Goal: Information Seeking & Learning: Learn about a topic

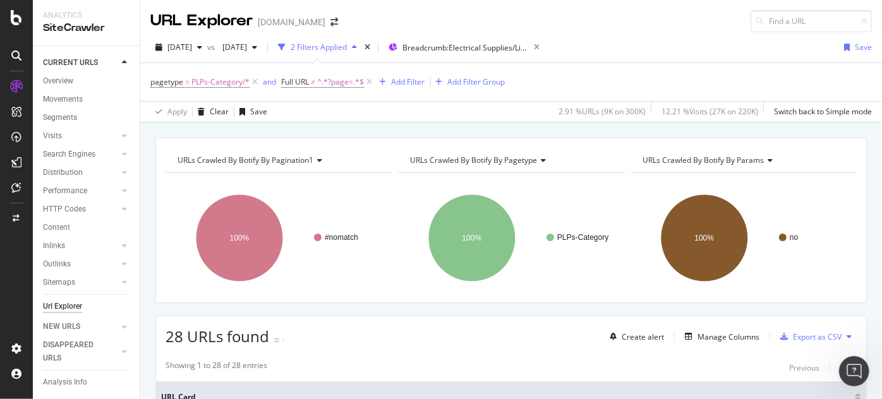
scroll to position [1190, 0]
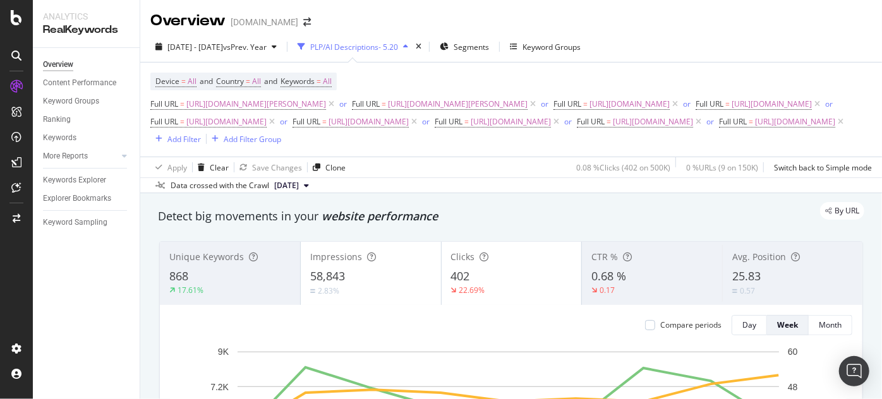
click at [807, 56] on div "2025 May. 21st - Jul. 18th vs Prev. Year PLP/AI Descriptions- 5.20 Segments Key…" at bounding box center [511, 49] width 742 height 25
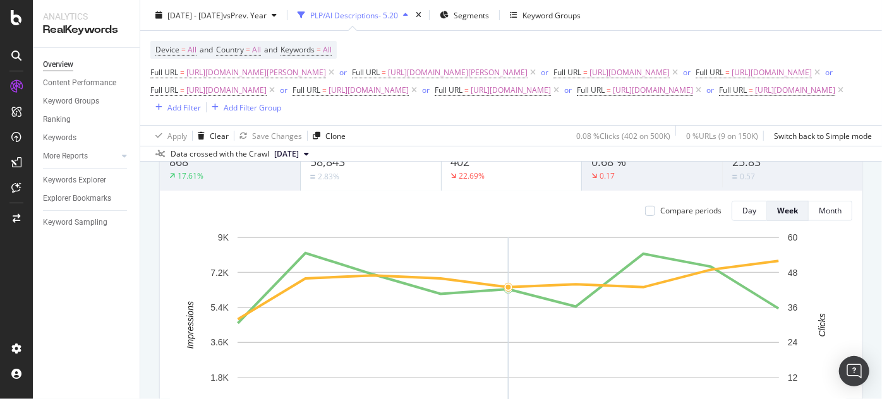
scroll to position [57, 0]
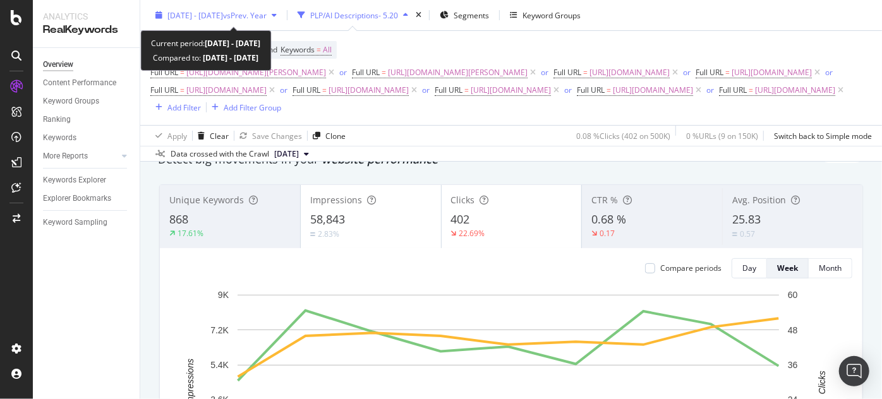
click at [223, 18] on span "2025 May. 21st - Jul. 18th" at bounding box center [195, 14] width 56 height 11
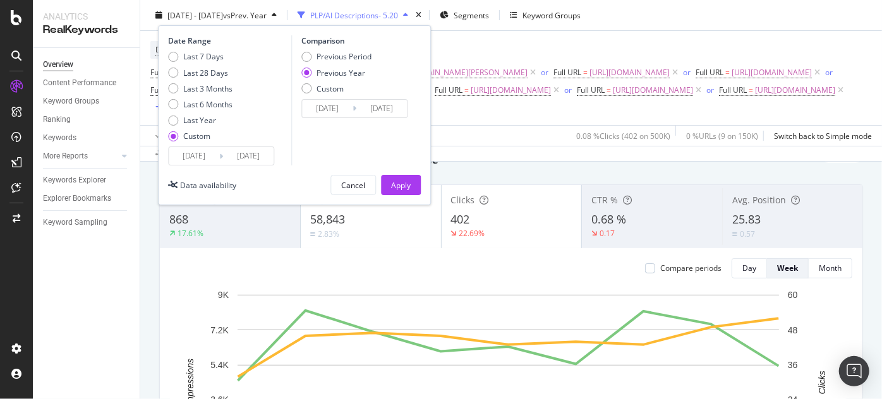
click at [210, 159] on input "2025/05/21" at bounding box center [194, 156] width 51 height 18
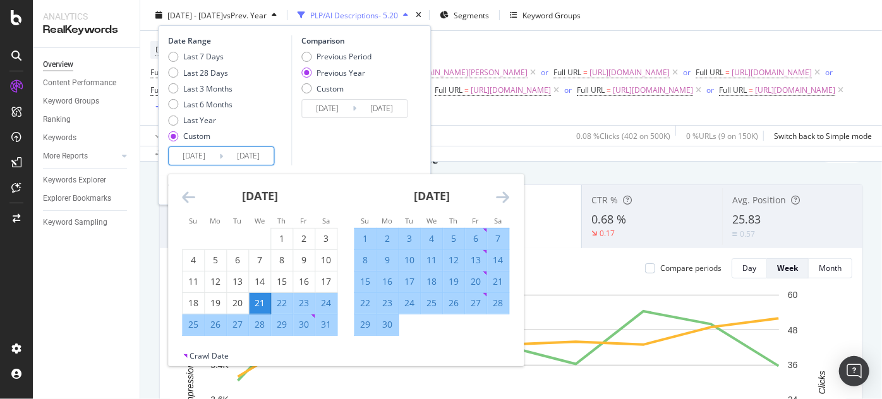
click at [264, 304] on div "21" at bounding box center [259, 303] width 21 height 13
click at [504, 202] on icon "Move forward to switch to the next month." at bounding box center [502, 197] width 13 height 15
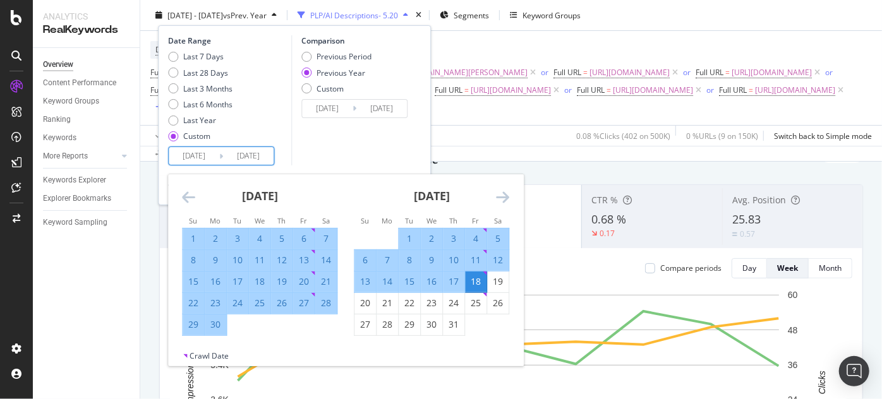
click at [504, 202] on icon "Move forward to switch to the next month." at bounding box center [502, 197] width 13 height 15
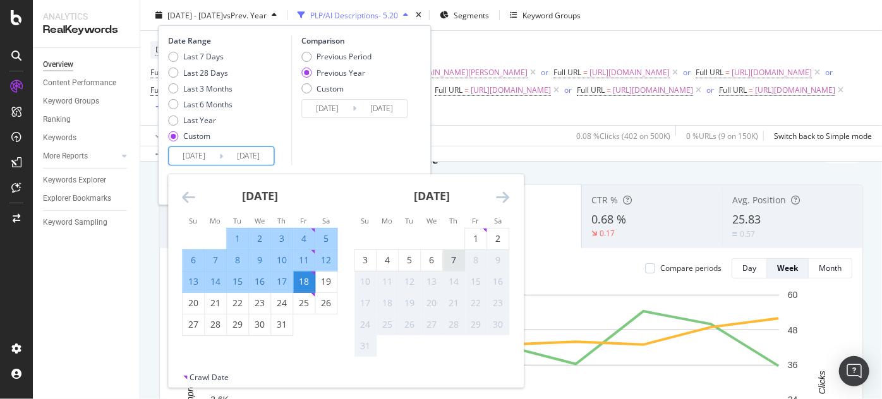
click at [458, 259] on div "7" at bounding box center [453, 260] width 21 height 13
type input "2025/08/07"
type input "2024/08/08"
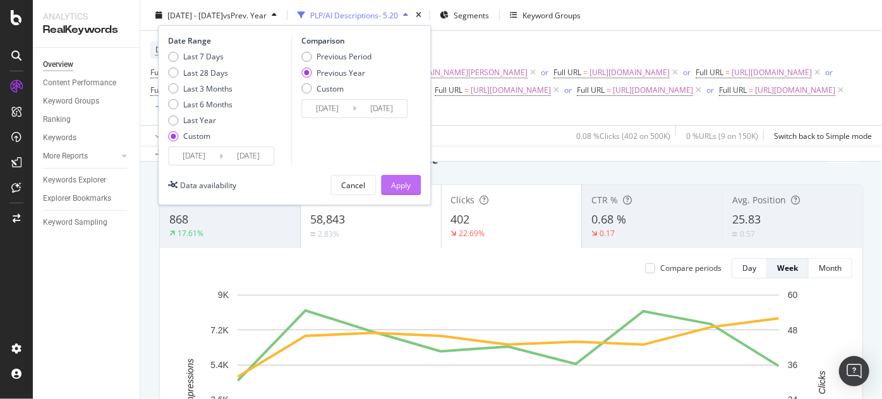
click at [401, 193] on div "Apply" at bounding box center [401, 185] width 20 height 19
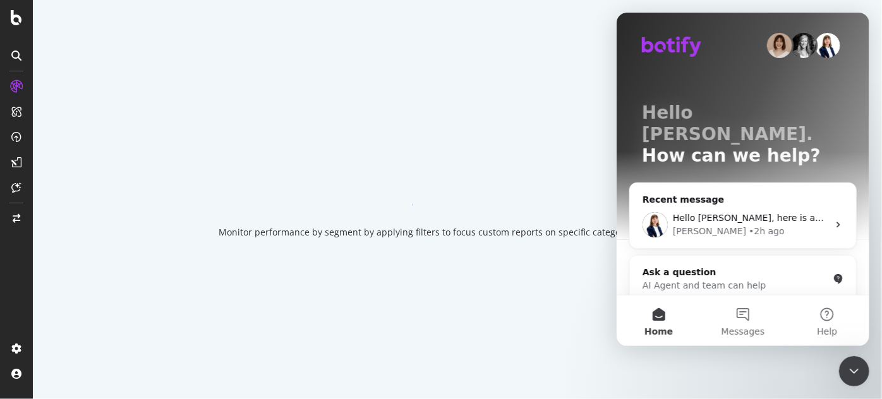
click at [847, 361] on div "Close Intercom Messenger" at bounding box center [853, 371] width 30 height 30
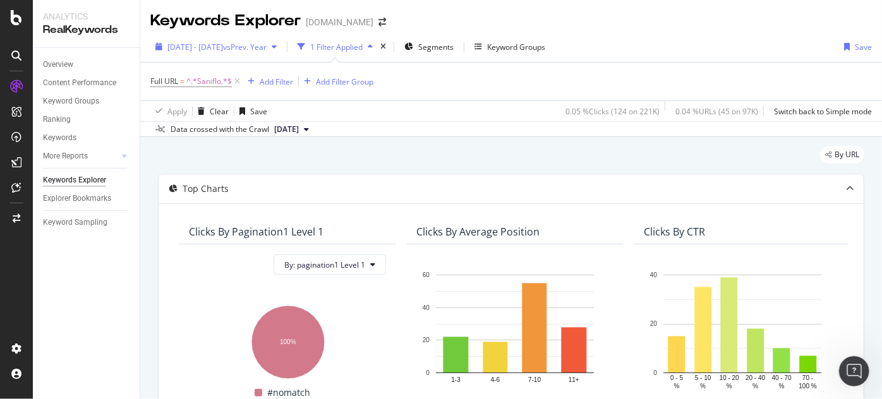
click at [205, 52] on div "[DATE] - [DATE] vs Prev. Year" at bounding box center [215, 46] width 131 height 19
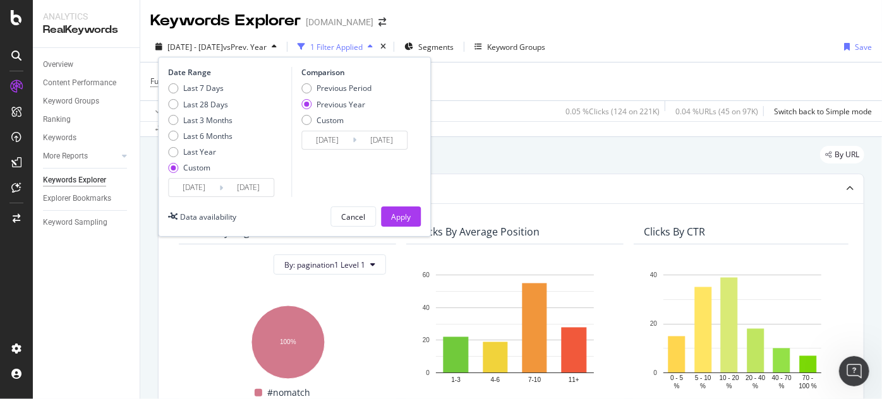
click at [198, 190] on input "[DATE]" at bounding box center [194, 188] width 51 height 18
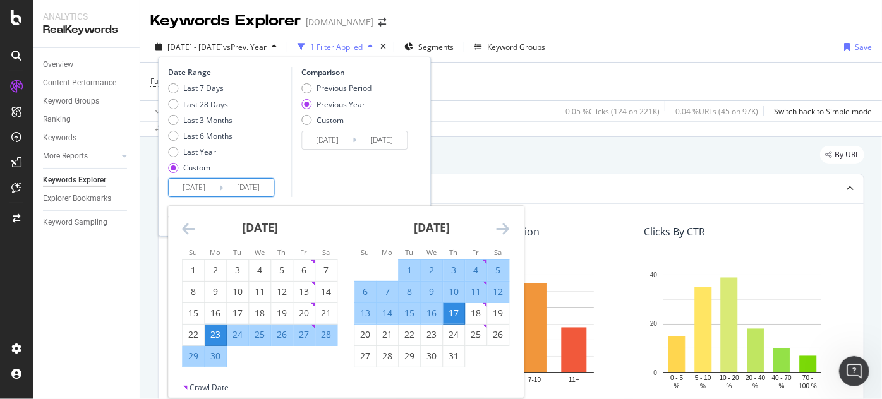
click at [507, 231] on icon "Move forward to switch to the next month." at bounding box center [502, 228] width 13 height 15
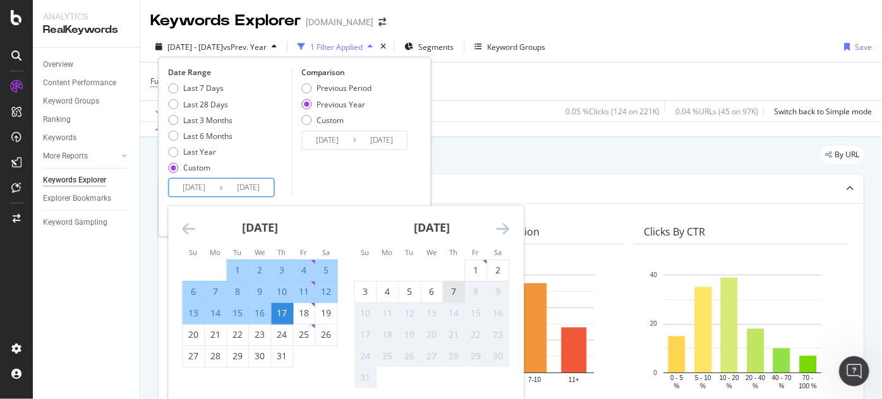
click at [444, 296] on div "7" at bounding box center [453, 292] width 21 height 13
type input "2025/08/07"
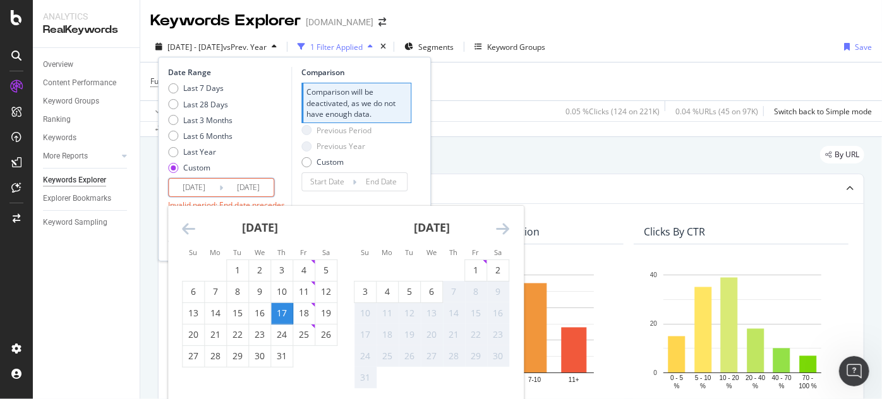
click at [394, 148] on div "Previous Period Previous Year Custom" at bounding box center [356, 148] width 110 height 47
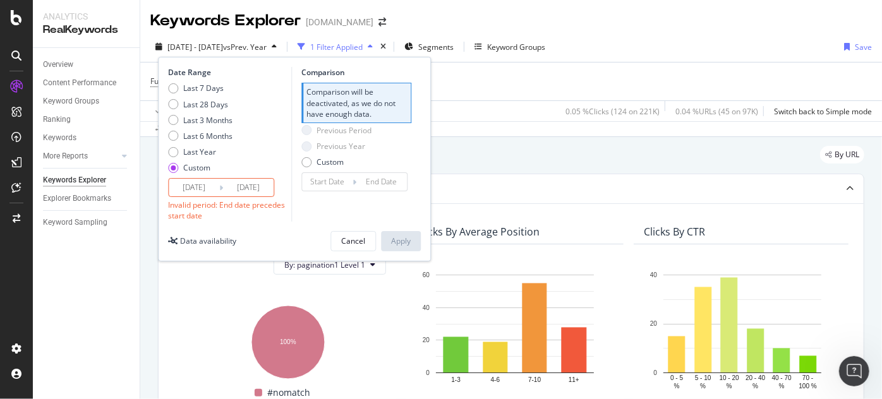
click at [194, 191] on input "2025/08/07" at bounding box center [194, 188] width 51 height 18
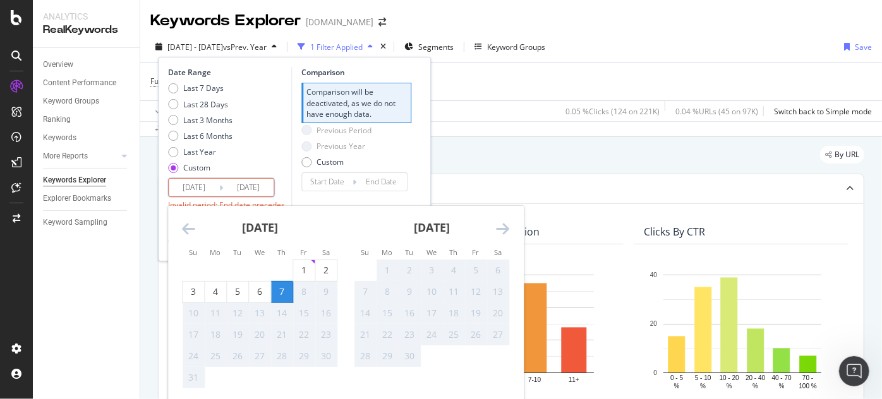
click at [194, 234] on icon "Move backward to switch to the previous month." at bounding box center [188, 228] width 13 height 15
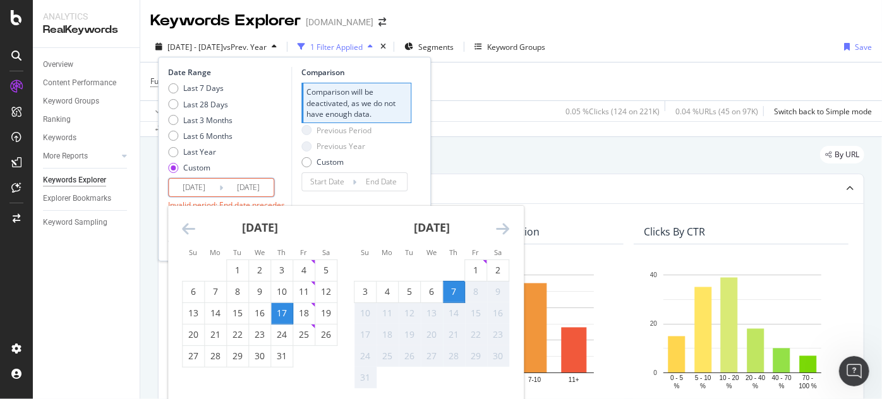
click at [194, 234] on icon "Move backward to switch to the previous month." at bounding box center [188, 228] width 13 height 15
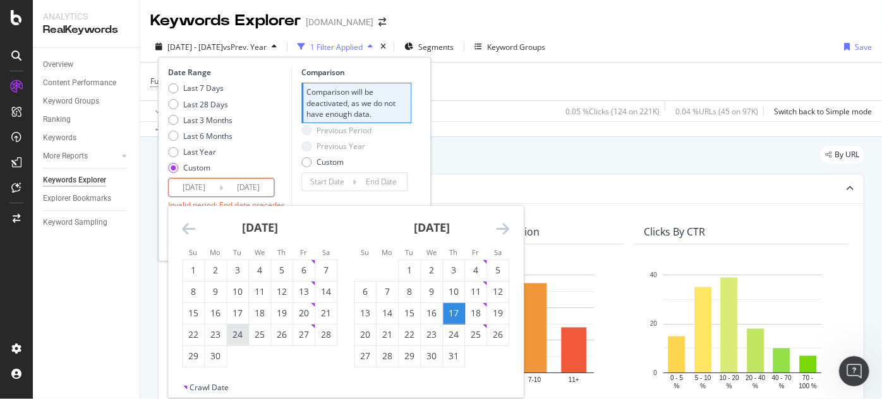
click at [238, 334] on div "24" at bounding box center [237, 335] width 21 height 13
type input "[DATE]"
type input "2025/05/31"
type input "2025/06/23"
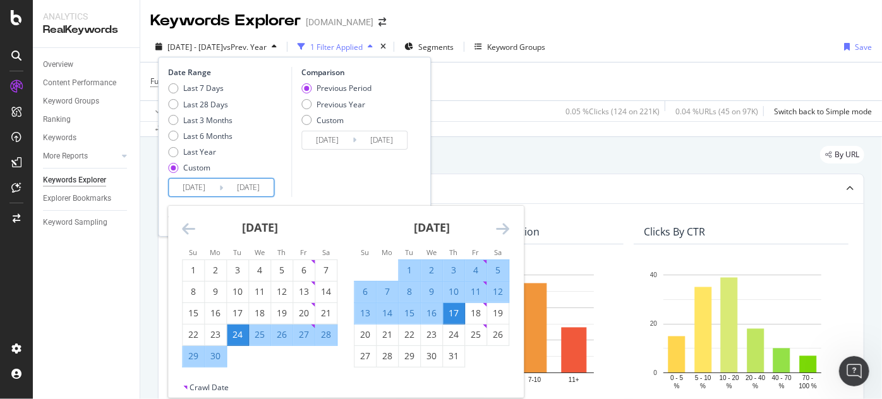
click at [507, 232] on icon "Move forward to switch to the next month." at bounding box center [502, 228] width 13 height 15
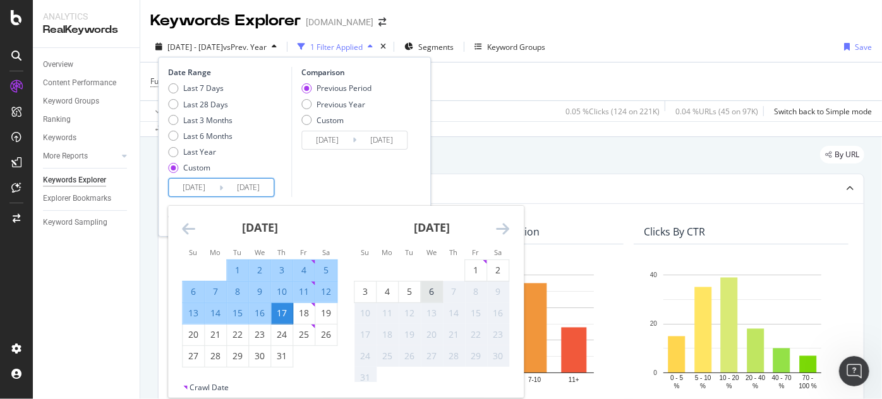
click at [430, 298] on div "6" at bounding box center [431, 292] width 21 height 13
type input "[DATE]"
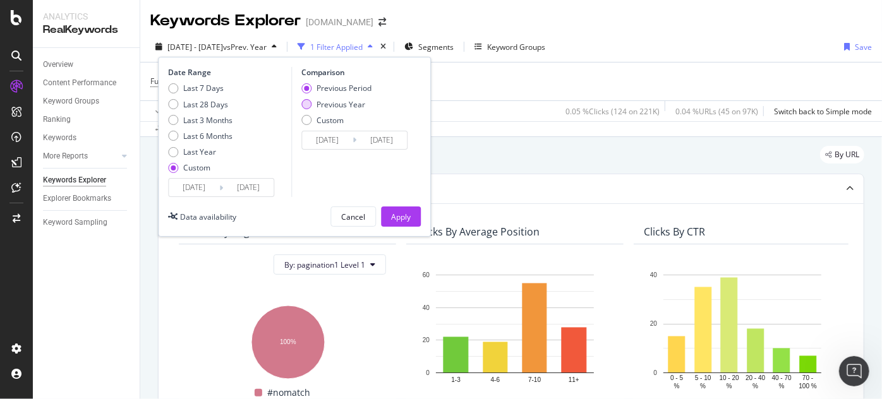
click at [350, 102] on div "Previous Year" at bounding box center [341, 104] width 49 height 11
type input "2024/06/25"
type input "2024/08/07"
click at [407, 217] on div "Apply" at bounding box center [401, 217] width 20 height 11
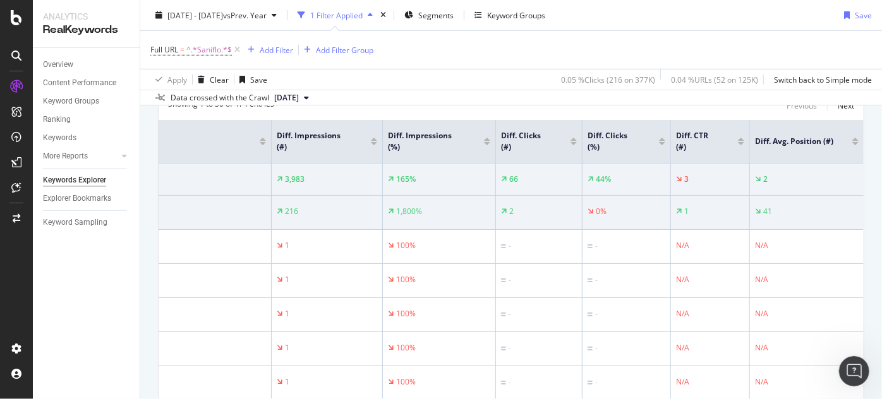
scroll to position [353, 0]
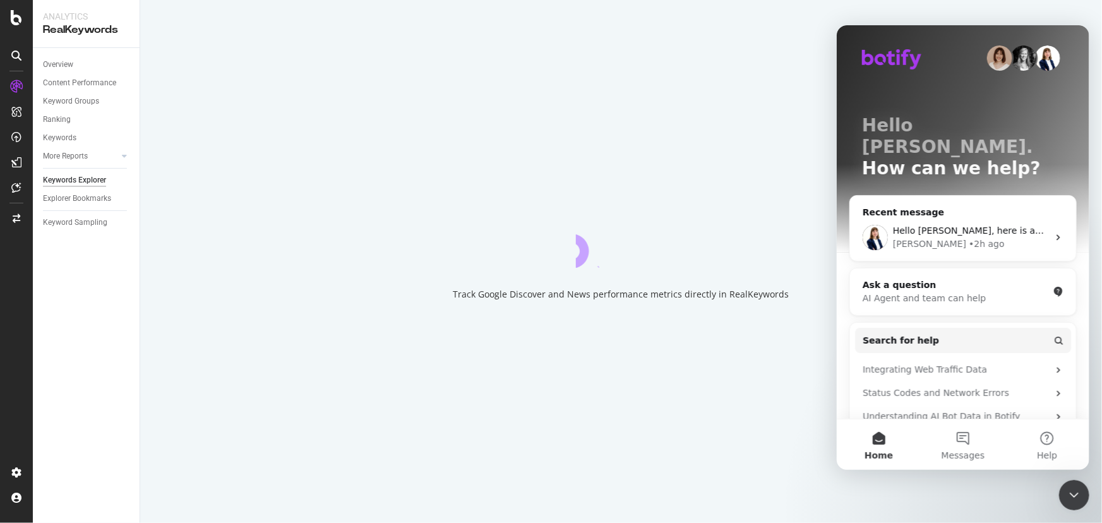
click at [1068, 497] on icon "Close Intercom Messenger" at bounding box center [1073, 494] width 15 height 15
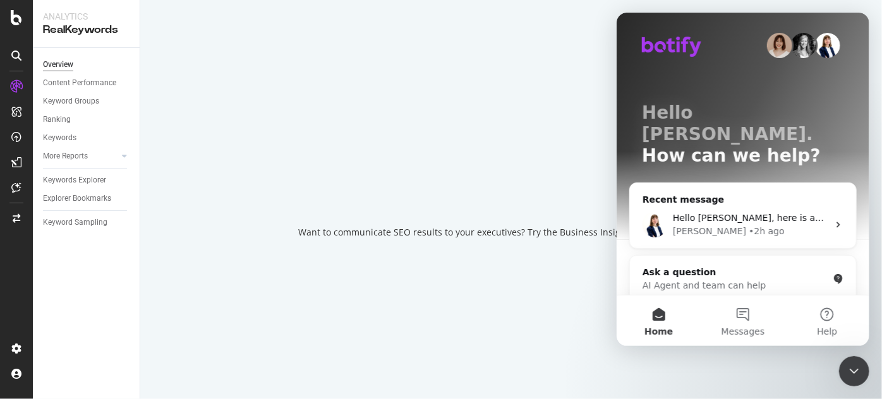
click at [848, 362] on div "Close Intercom Messenger" at bounding box center [853, 371] width 30 height 30
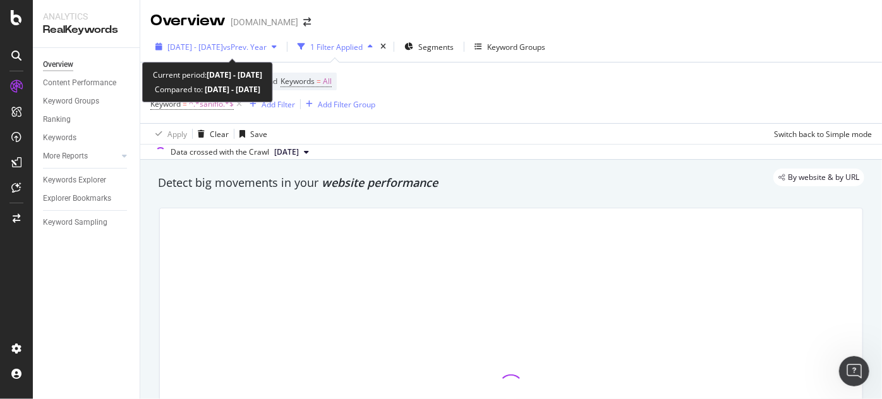
click at [264, 53] on div "[DATE] - [DATE] vs Prev. Year" at bounding box center [215, 46] width 131 height 19
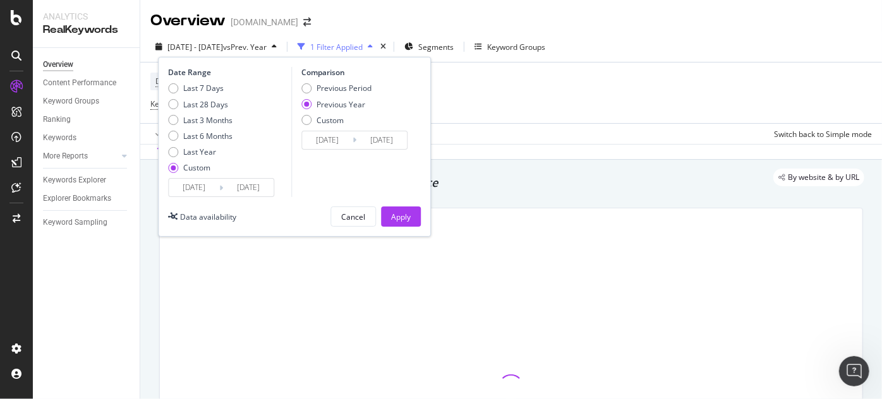
click at [200, 184] on input "[DATE]" at bounding box center [194, 188] width 51 height 18
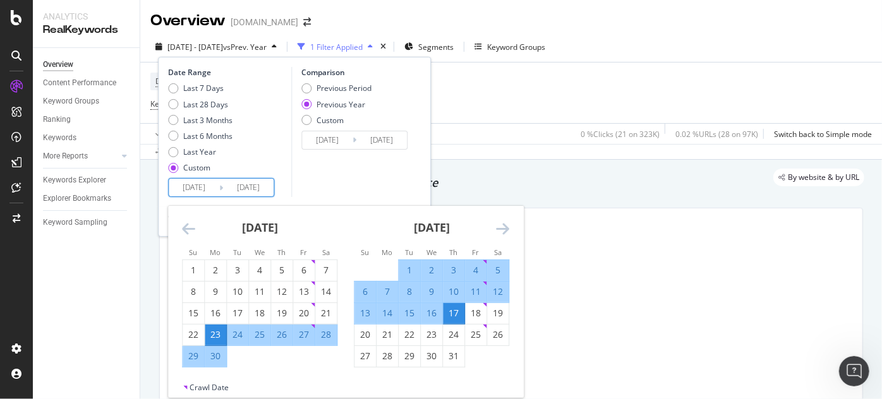
click at [228, 335] on div "24" at bounding box center [237, 335] width 21 height 13
type input "2025/06/24"
type input "2024/06/25"
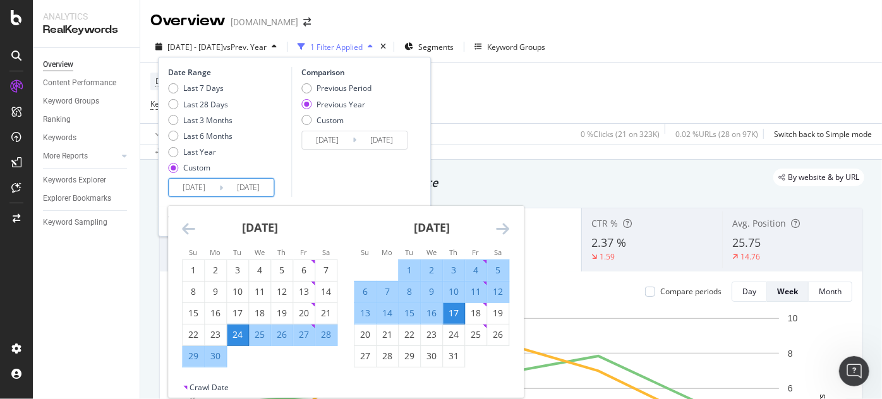
click at [501, 232] on icon "Move forward to switch to the next month." at bounding box center [502, 228] width 13 height 15
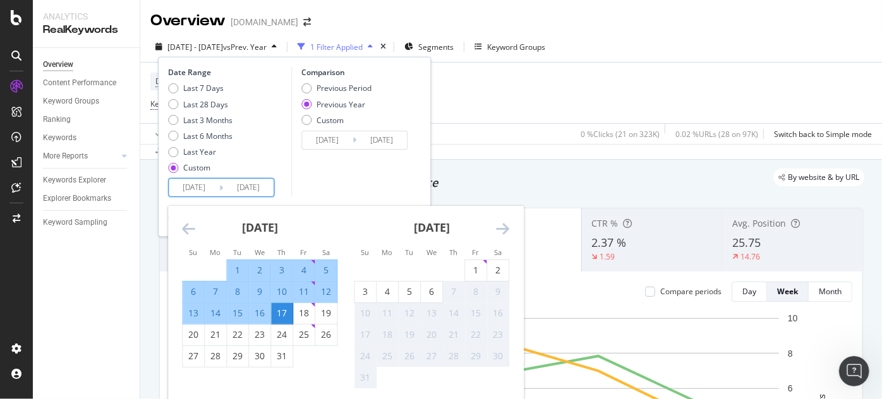
click at [431, 288] on div "6" at bounding box center [431, 292] width 21 height 13
type input "2025/08/06"
type input "2024/08/07"
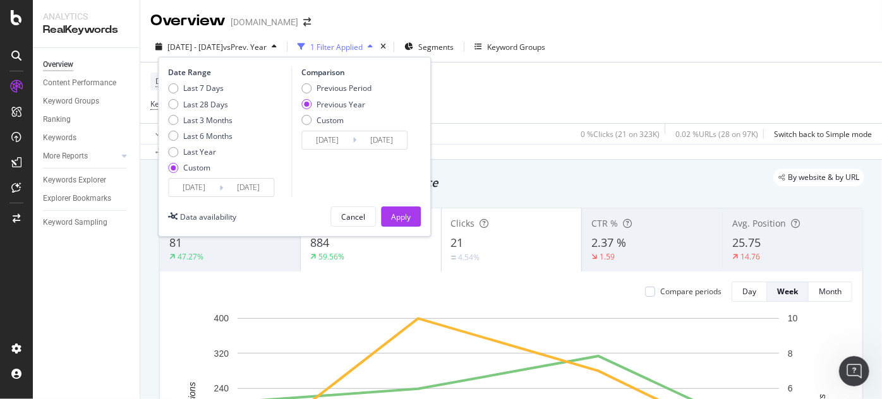
click at [356, 104] on div "Previous Year" at bounding box center [341, 104] width 49 height 11
click at [404, 217] on div "Apply" at bounding box center [401, 217] width 20 height 11
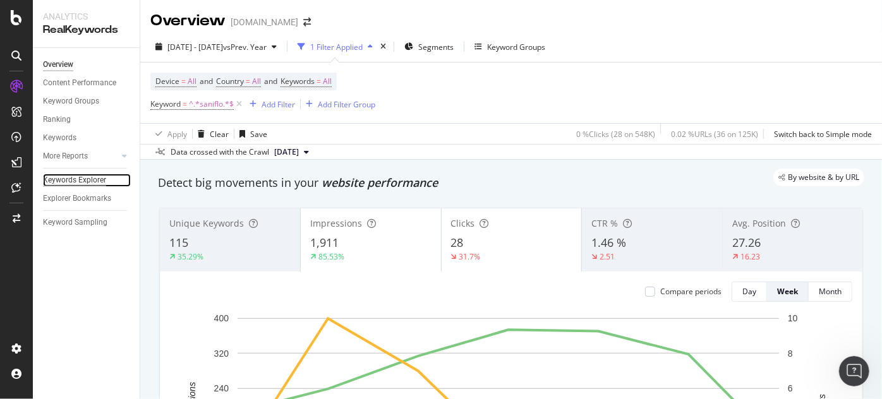
click at [86, 183] on div "Keywords Explorer" at bounding box center [74, 180] width 63 height 13
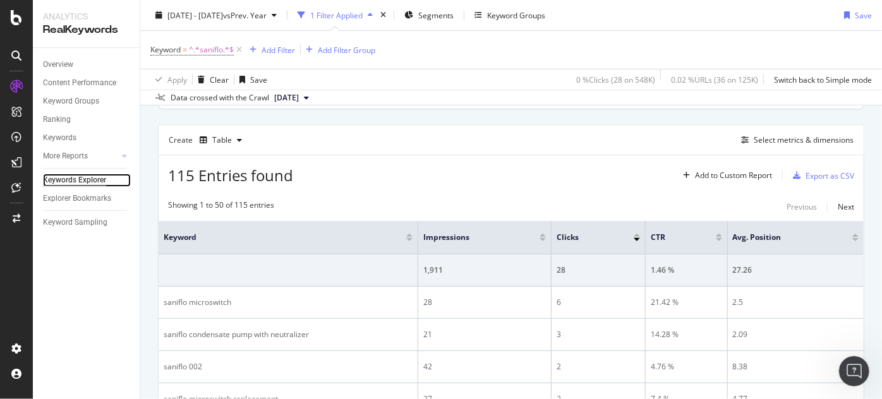
scroll to position [344, 0]
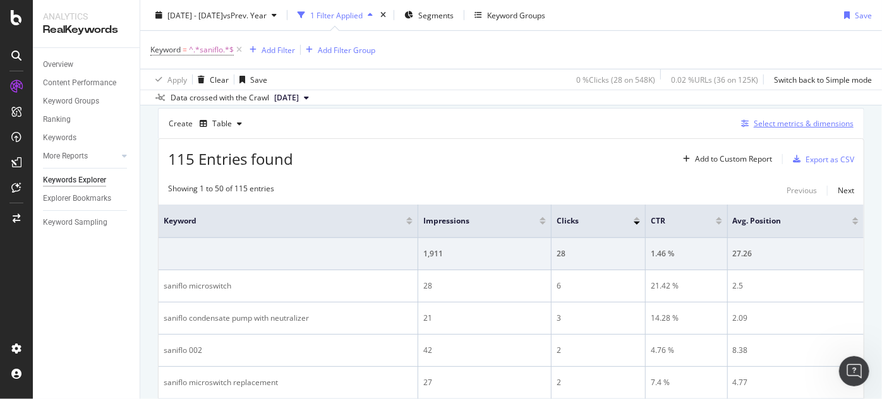
click at [741, 123] on icon "button" at bounding box center [745, 124] width 8 height 8
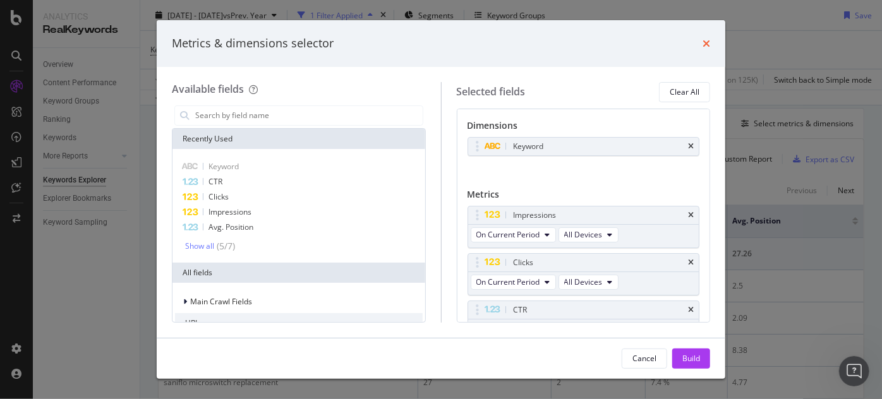
click at [709, 45] on icon "times" at bounding box center [707, 44] width 8 height 10
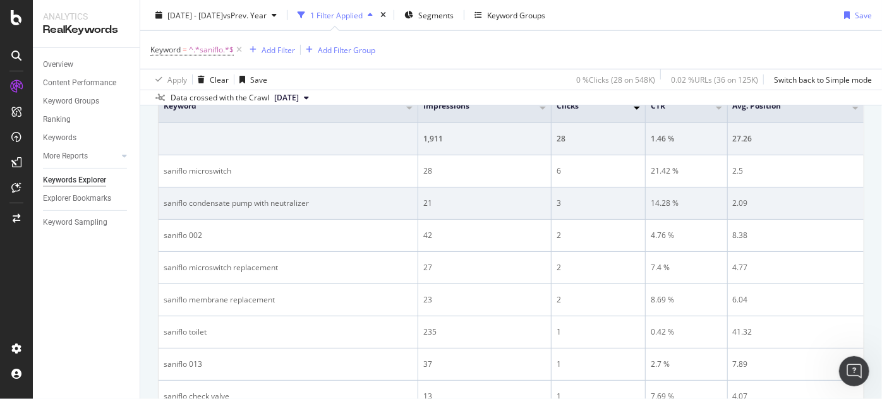
scroll to position [287, 0]
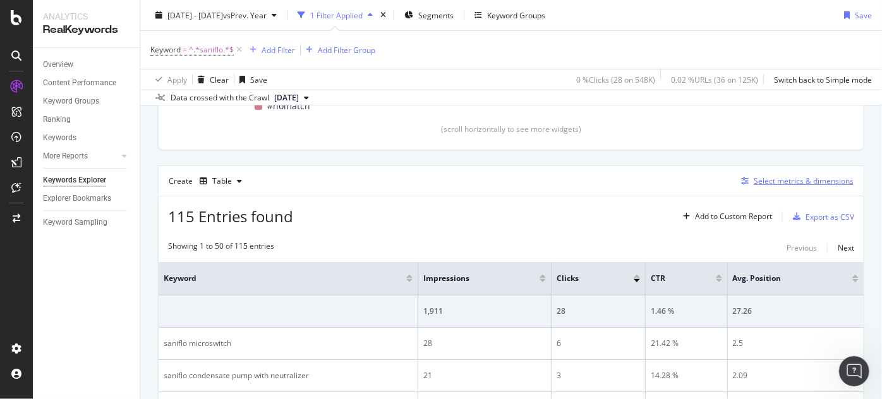
click at [736, 179] on div "button" at bounding box center [745, 182] width 18 height 8
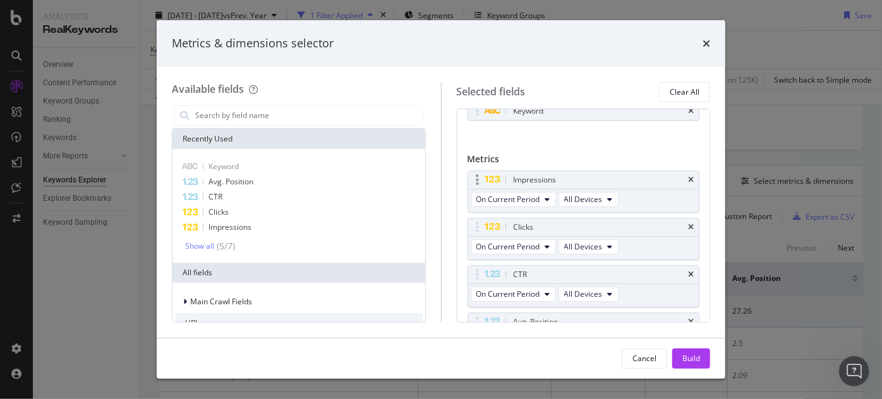
scroll to position [57, 0]
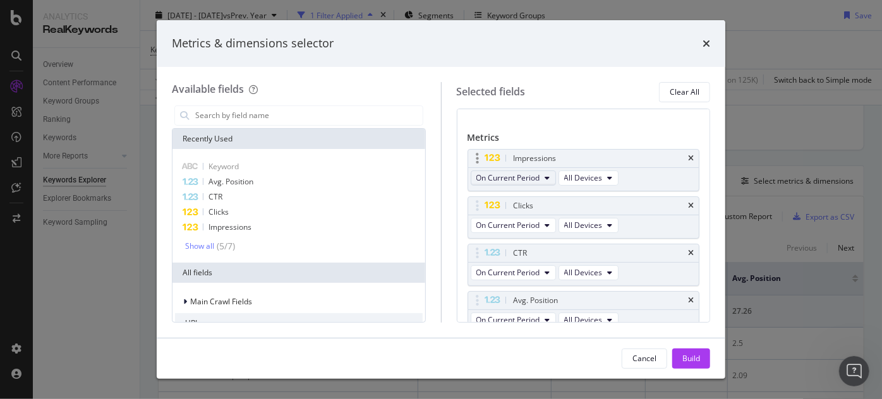
click at [531, 181] on span "On Current Period" at bounding box center [508, 177] width 64 height 11
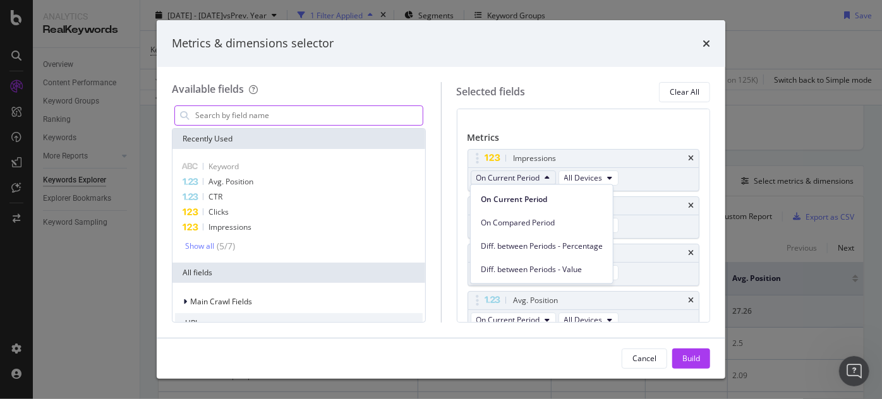
click at [288, 116] on input "modal" at bounding box center [308, 115] width 229 height 19
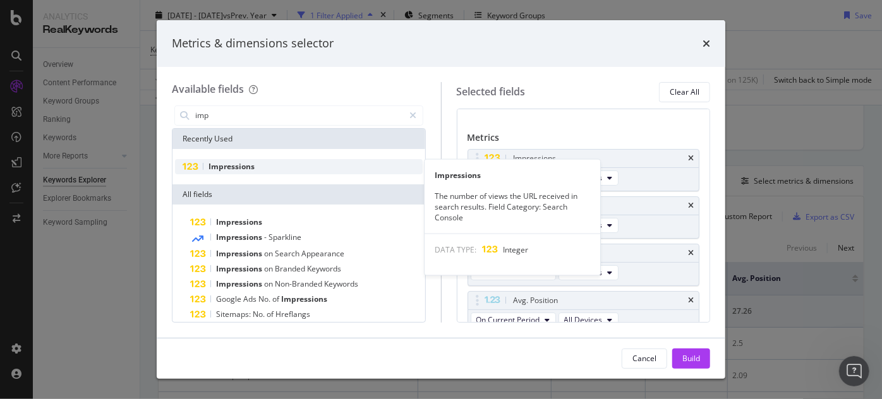
click at [269, 166] on div "Impressions" at bounding box center [299, 166] width 248 height 15
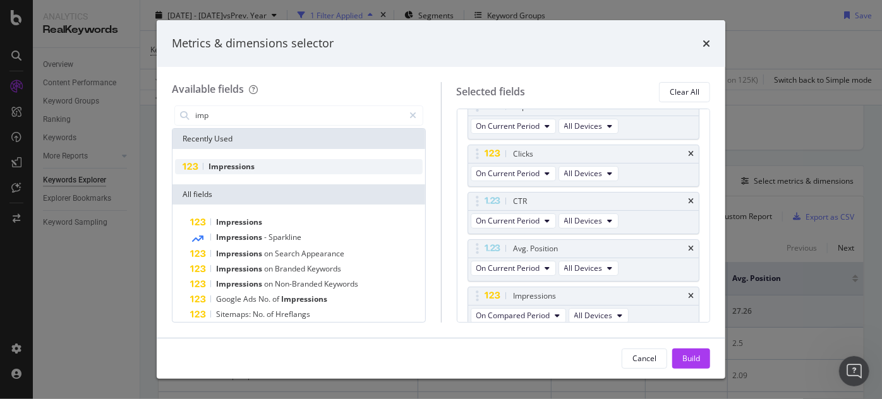
click at [269, 166] on div "Impressions" at bounding box center [299, 166] width 248 height 15
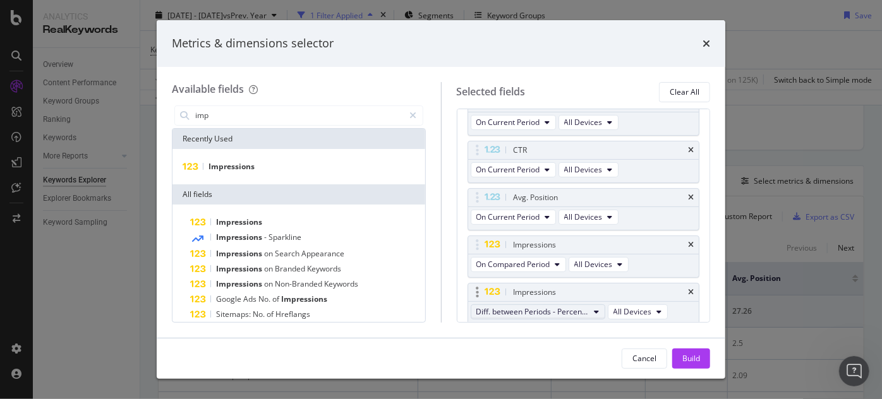
click at [586, 308] on span "Diff. between Periods - Percentage" at bounding box center [532, 311] width 113 height 11
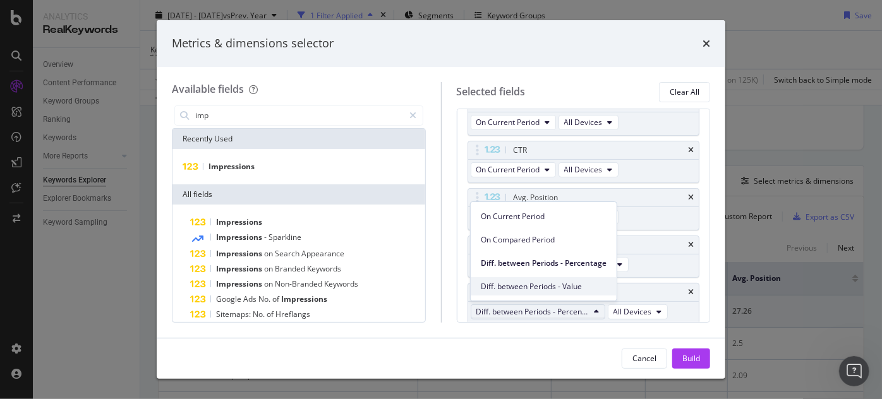
click at [577, 282] on span "Diff. between Periods - Value" at bounding box center [544, 286] width 126 height 11
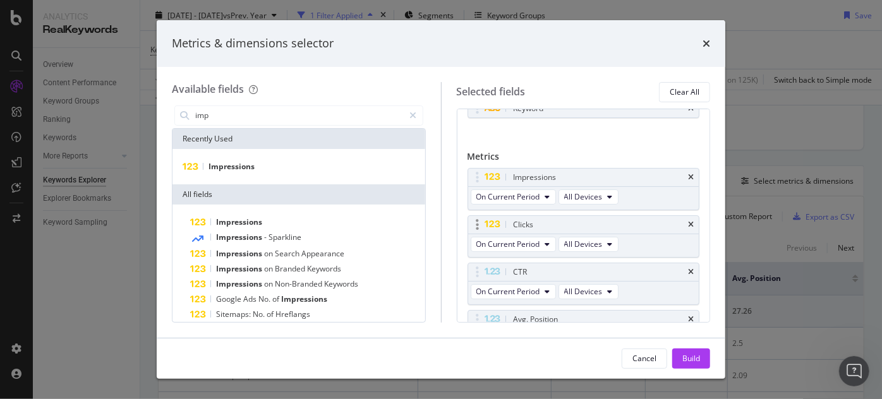
scroll to position [57, 0]
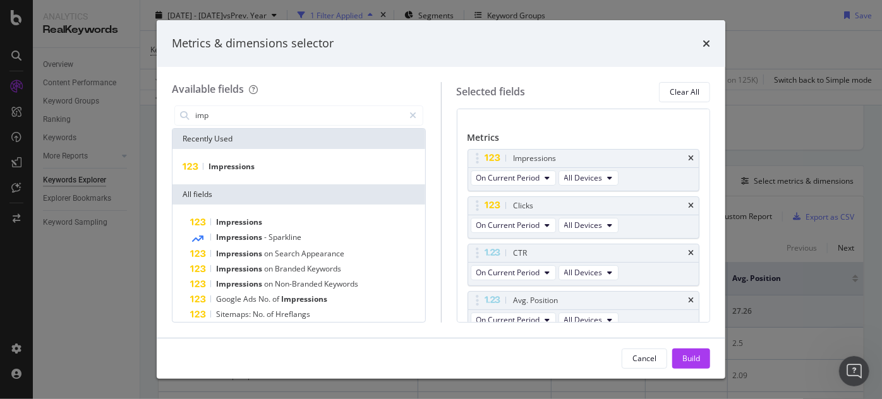
click at [277, 126] on div "imp" at bounding box center [299, 115] width 254 height 25
click at [278, 119] on input "imp" at bounding box center [299, 115] width 210 height 19
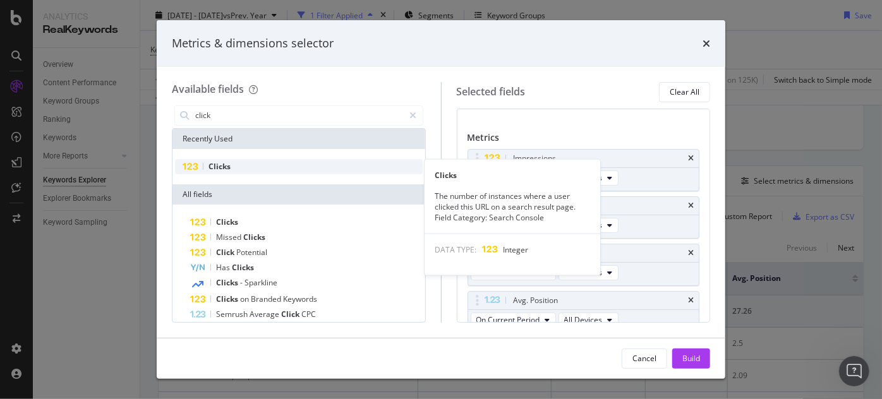
click at [275, 166] on div "Clicks" at bounding box center [299, 166] width 248 height 15
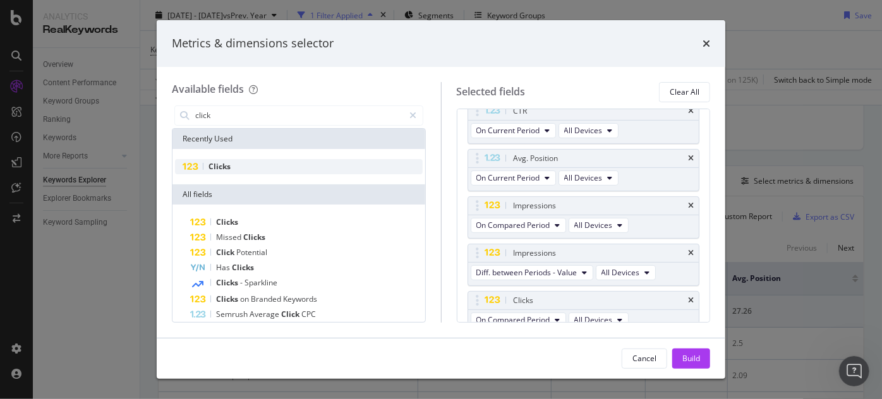
scroll to position [207, 0]
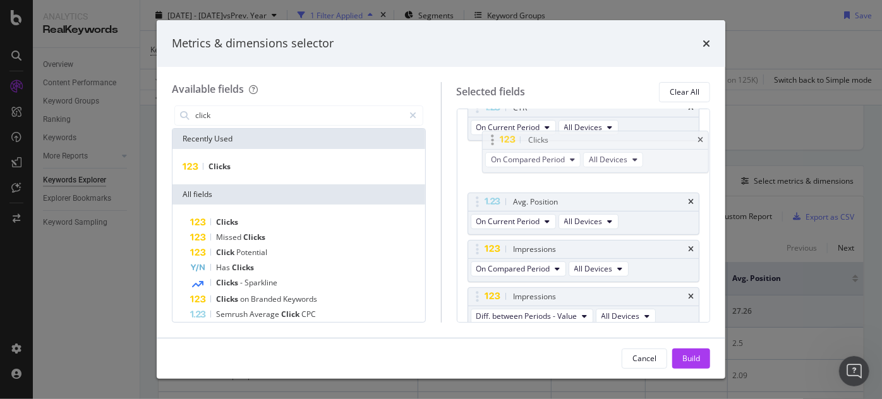
drag, startPoint x: 487, startPoint y: 291, endPoint x: 502, endPoint y: 141, distance: 151.1
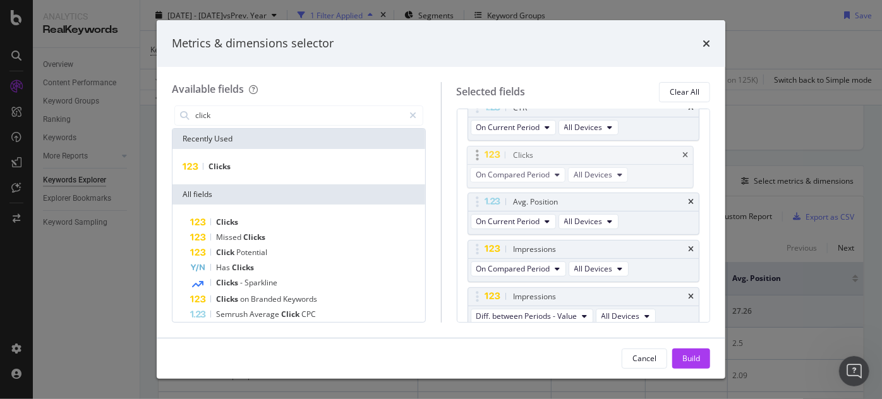
click at [502, 141] on body "Analytics RealKeywords Overview Content Performance Keyword Groups Ranking Keyw…" at bounding box center [441, 199] width 882 height 399
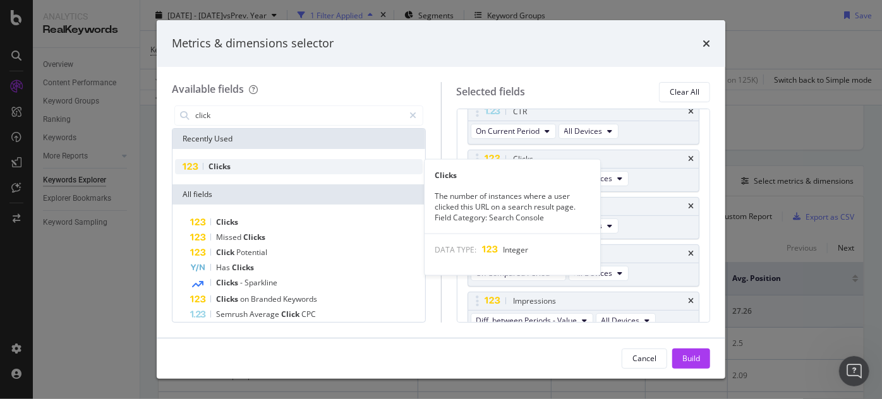
click at [210, 163] on span "Clicks" at bounding box center [219, 166] width 22 height 11
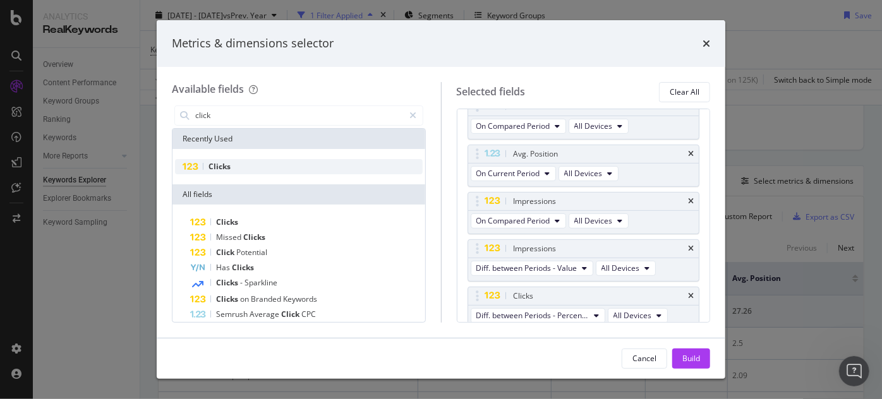
scroll to position [254, 0]
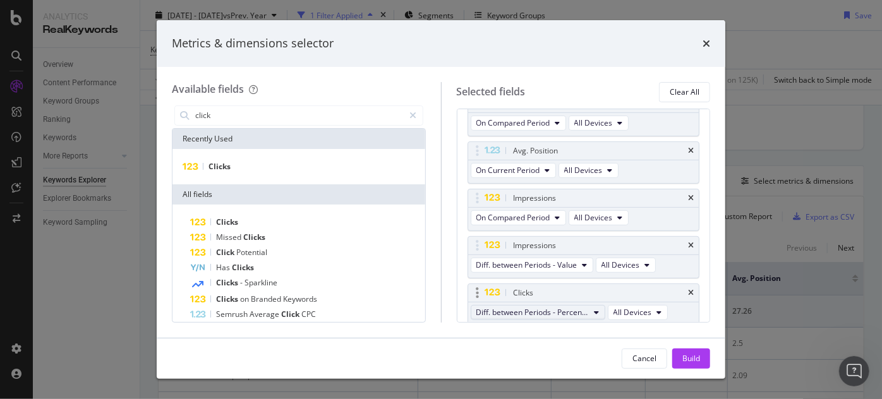
click at [564, 307] on span "Diff. between Periods - Percentage" at bounding box center [532, 312] width 113 height 11
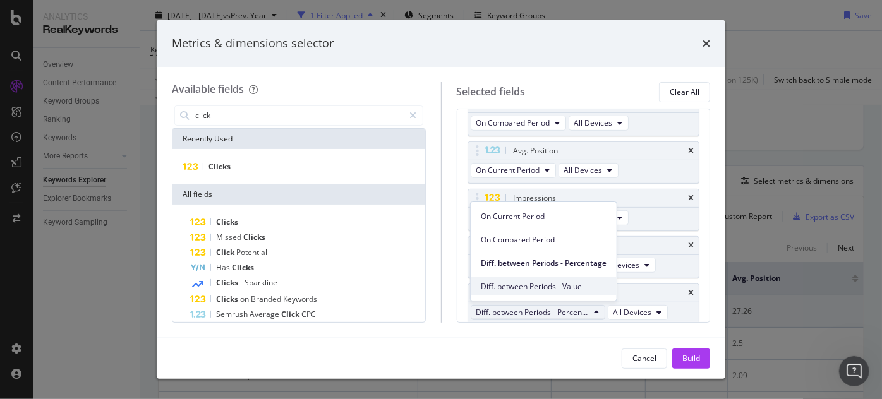
click at [574, 281] on span "Diff. between Periods - Value" at bounding box center [544, 286] width 126 height 11
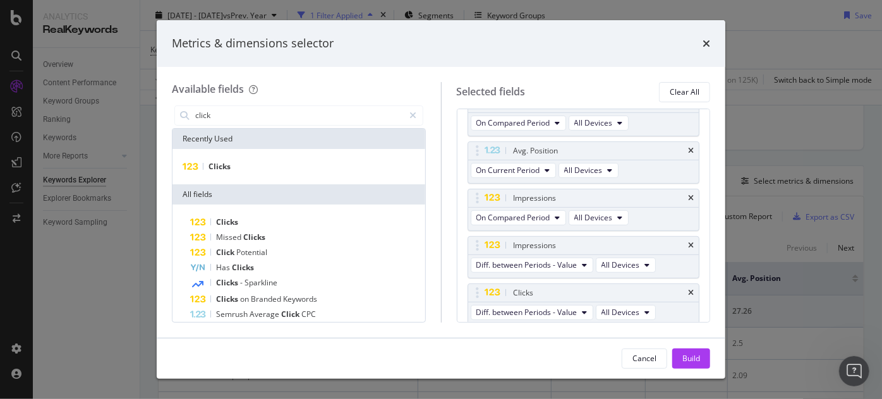
click at [263, 97] on div "Available fields click Recently Used Clicks All fields Clicks Missed Clicks Cli…" at bounding box center [306, 202] width 269 height 241
click at [254, 112] on input "click" at bounding box center [299, 115] width 210 height 19
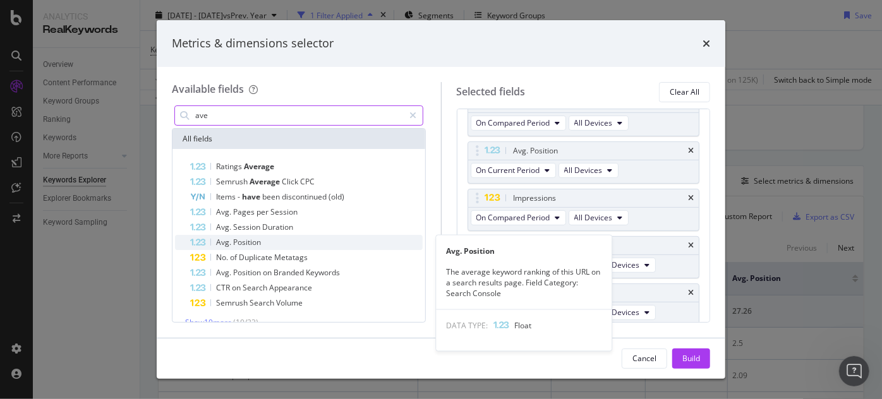
type input "ave"
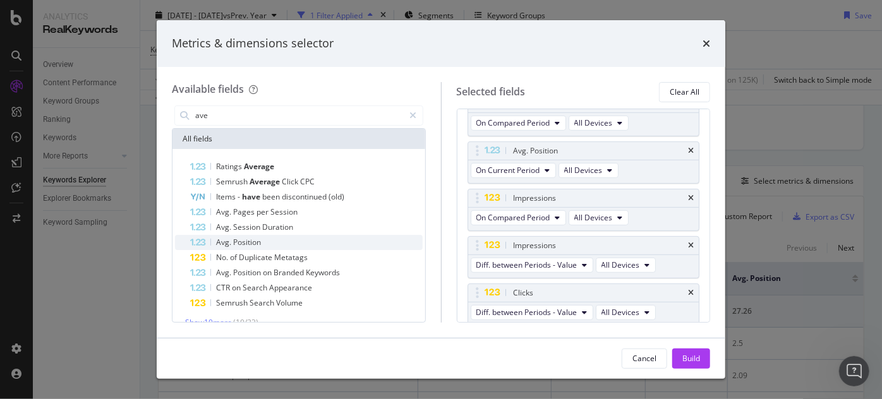
click at [275, 236] on div "Avg. Position" at bounding box center [306, 242] width 232 height 15
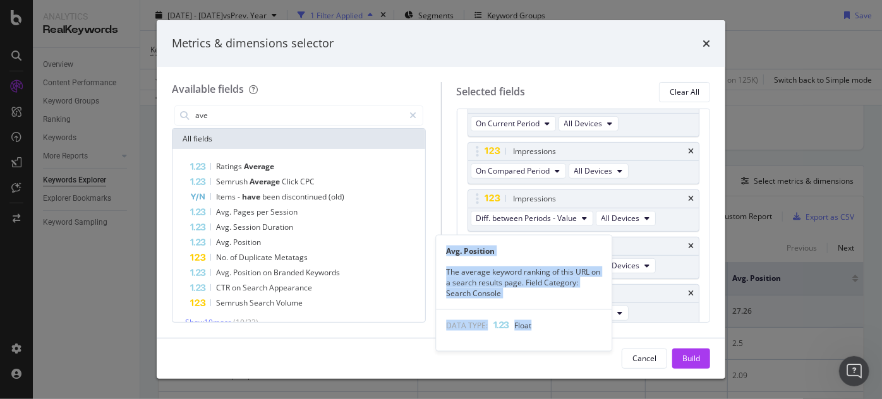
click at [275, 236] on div "Avg. Position" at bounding box center [306, 242] width 232 height 15
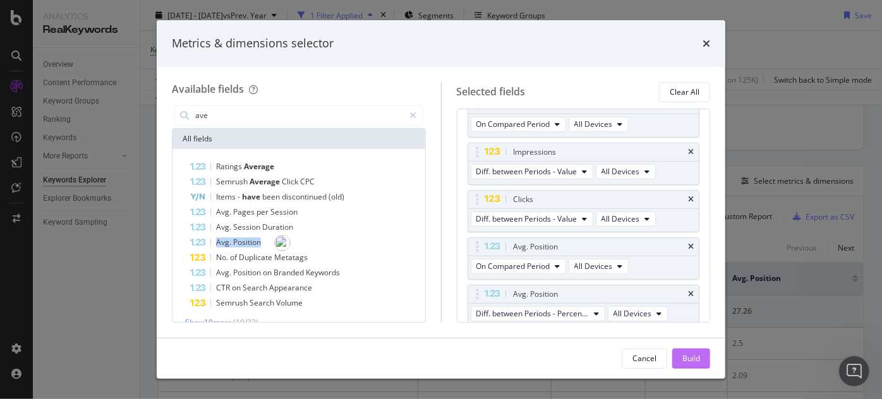
click at [679, 354] on button "Build" at bounding box center [691, 359] width 38 height 20
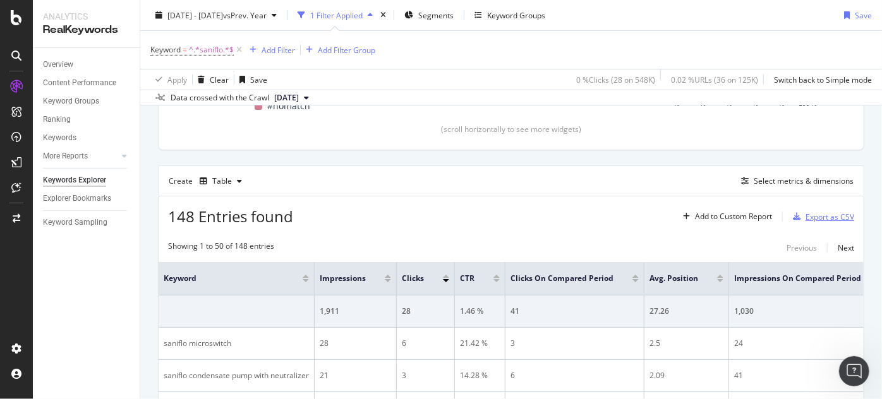
click at [807, 219] on div "Export as CSV" at bounding box center [829, 217] width 49 height 11
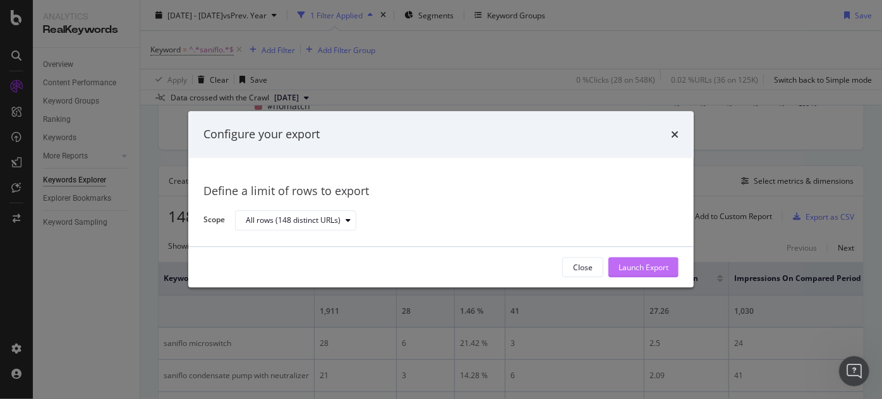
click at [675, 265] on button "Launch Export" at bounding box center [643, 268] width 70 height 20
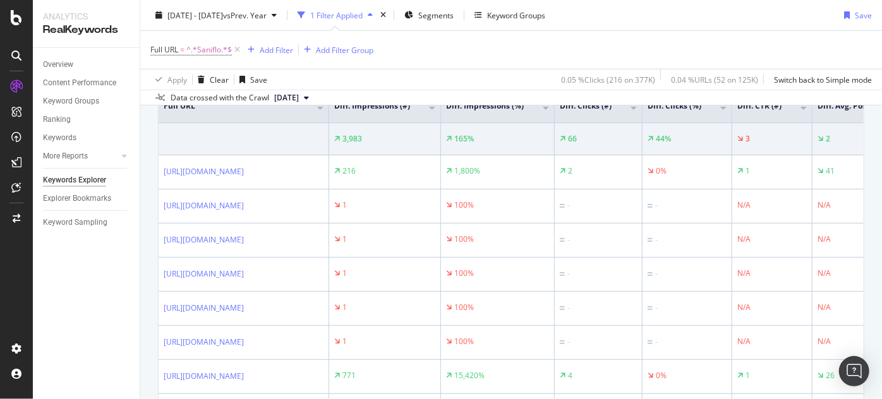
scroll to position [57, 0]
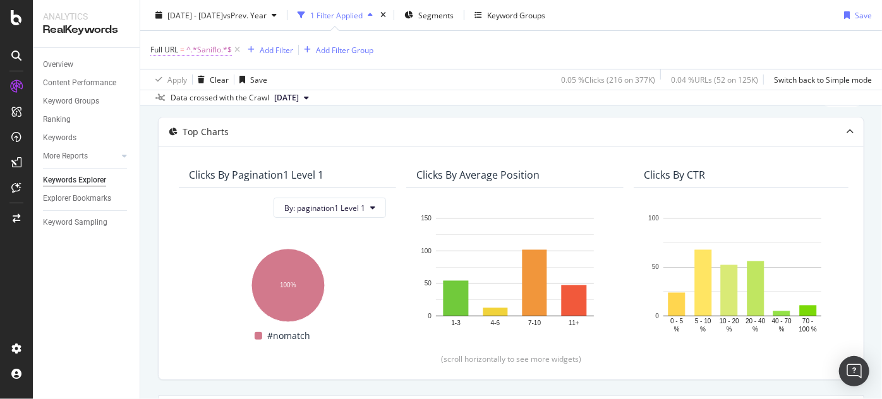
click at [207, 55] on span "^.*Saniflo.*$" at bounding box center [208, 50] width 45 height 18
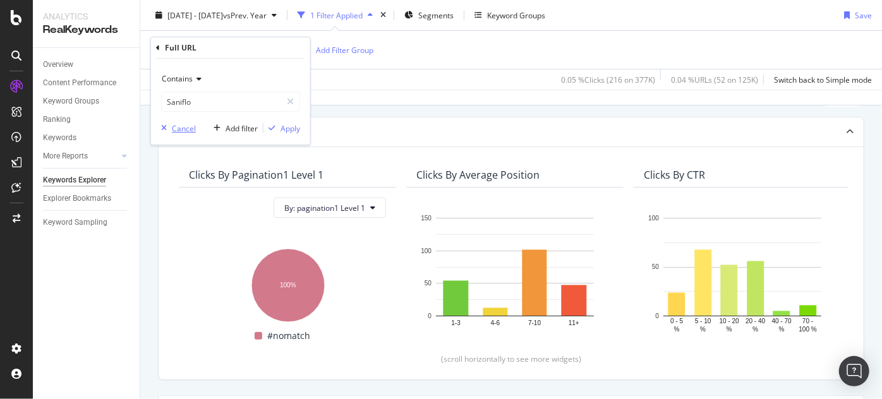
click at [162, 130] on icon "button" at bounding box center [164, 128] width 6 height 8
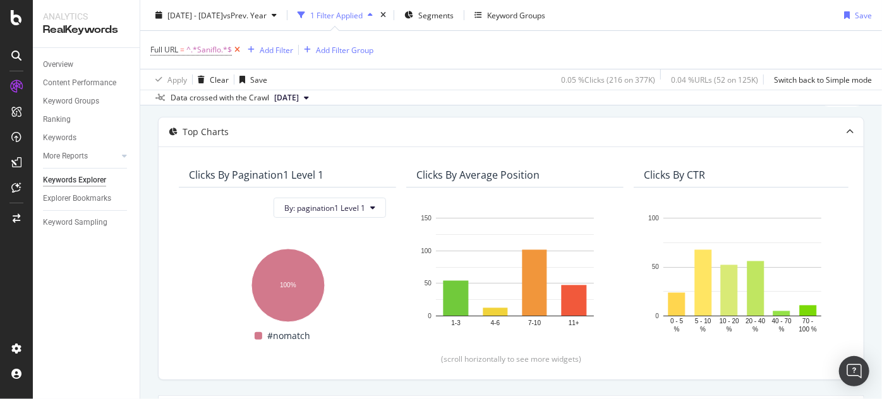
click at [238, 51] on icon at bounding box center [237, 50] width 11 height 13
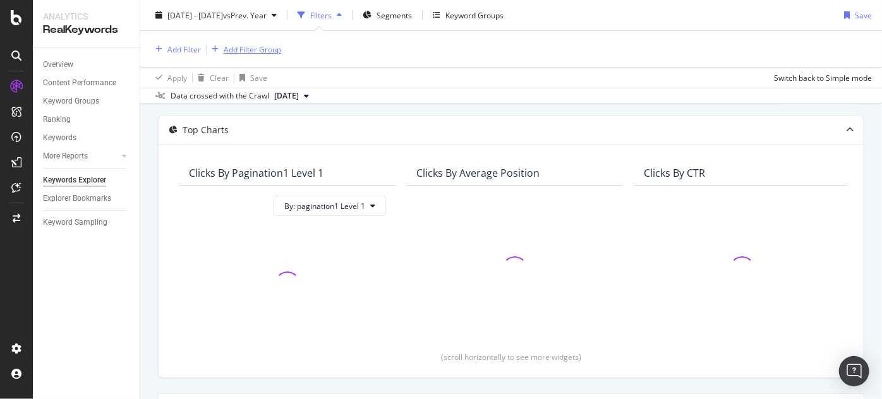
scroll to position [56, 0]
click at [186, 49] on div "Add Filter" at bounding box center [183, 49] width 33 height 11
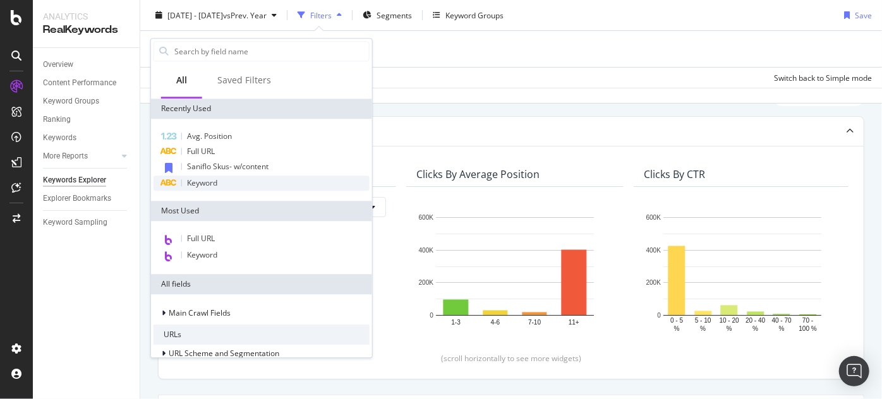
click at [227, 177] on div "Keyword" at bounding box center [262, 183] width 216 height 15
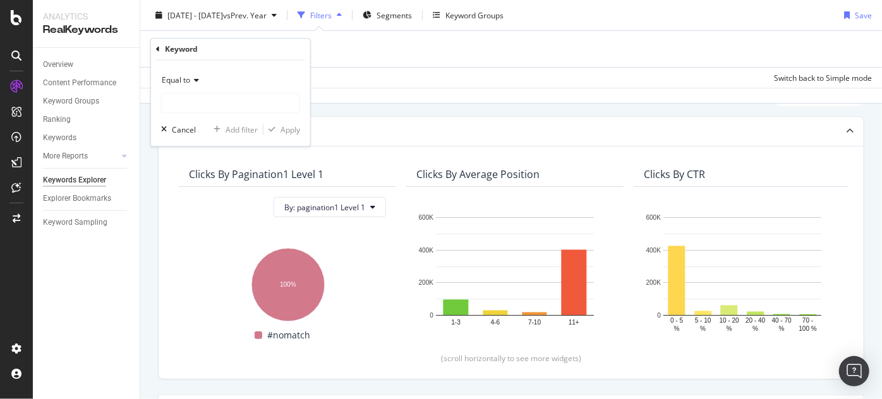
click at [193, 82] on icon at bounding box center [194, 81] width 9 height 8
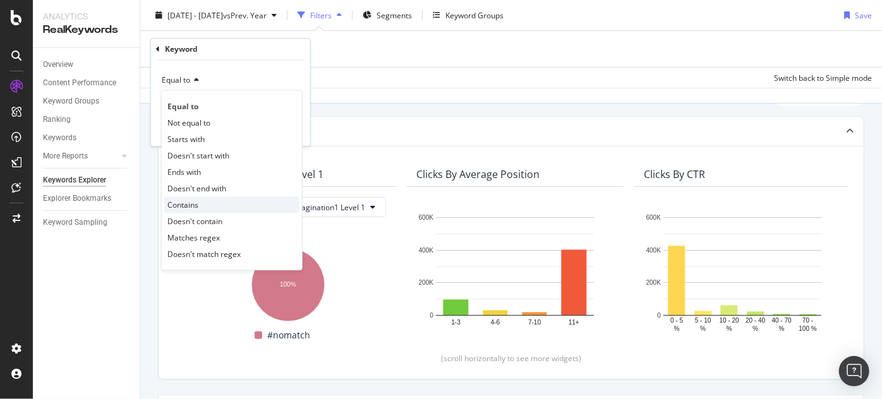
click at [194, 197] on div "Contains" at bounding box center [231, 205] width 135 height 16
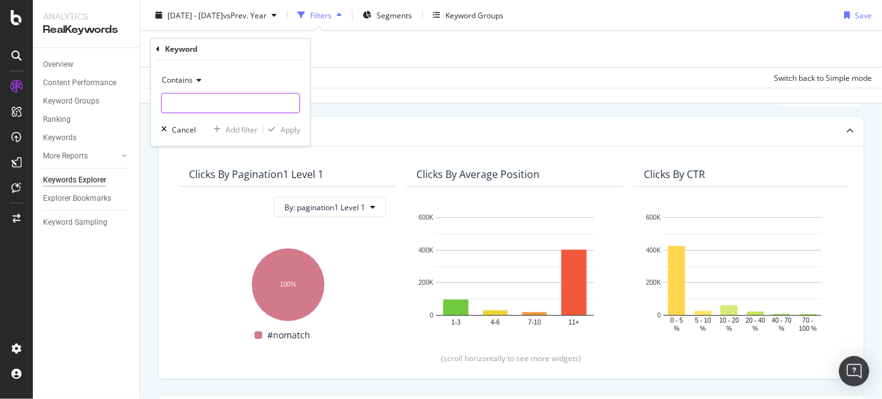
click at [210, 96] on input "text" at bounding box center [231, 103] width 138 height 20
type input "saniflo"
click at [289, 130] on div "Apply" at bounding box center [290, 129] width 20 height 11
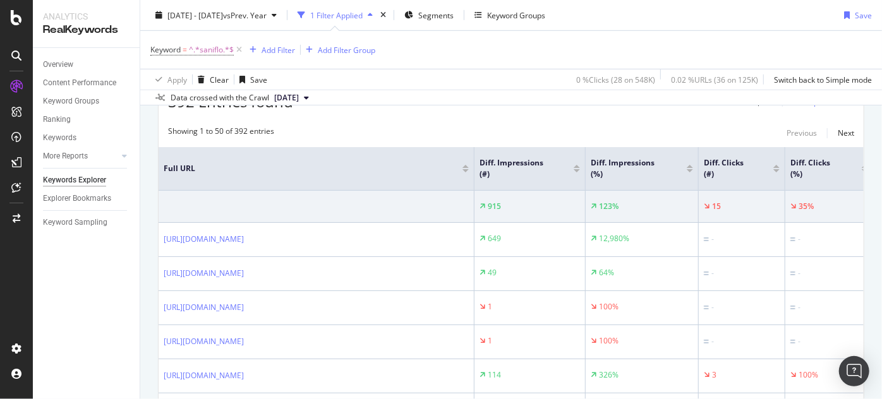
scroll to position [229, 0]
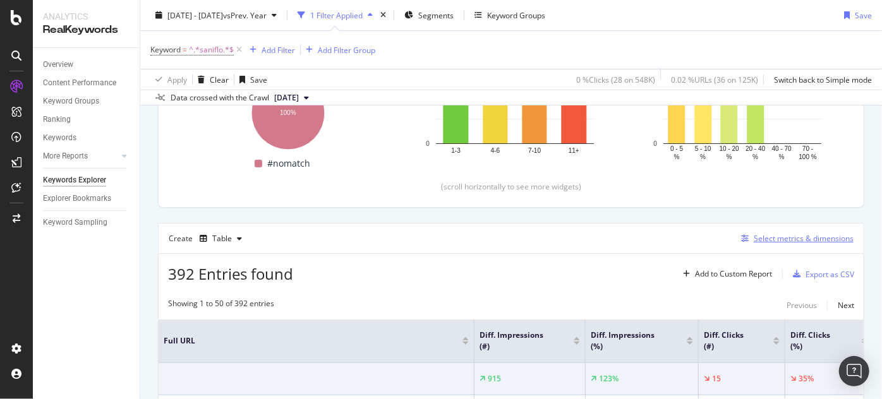
click at [741, 237] on icon "button" at bounding box center [745, 239] width 8 height 8
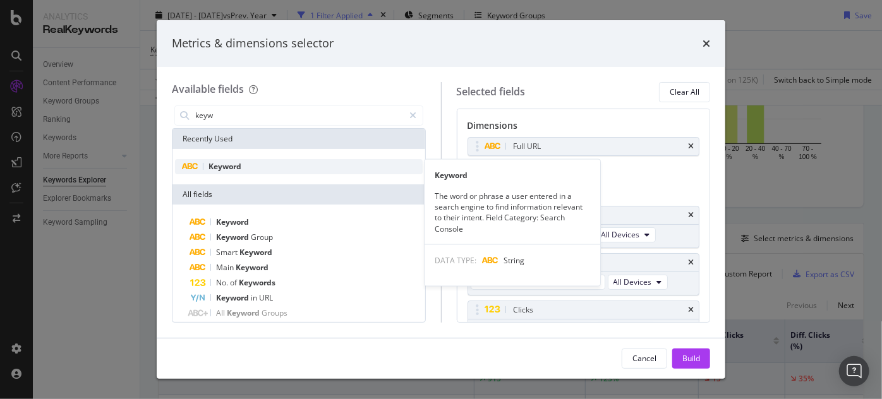
type input "keyw"
click at [264, 168] on div "Keyword" at bounding box center [299, 166] width 248 height 15
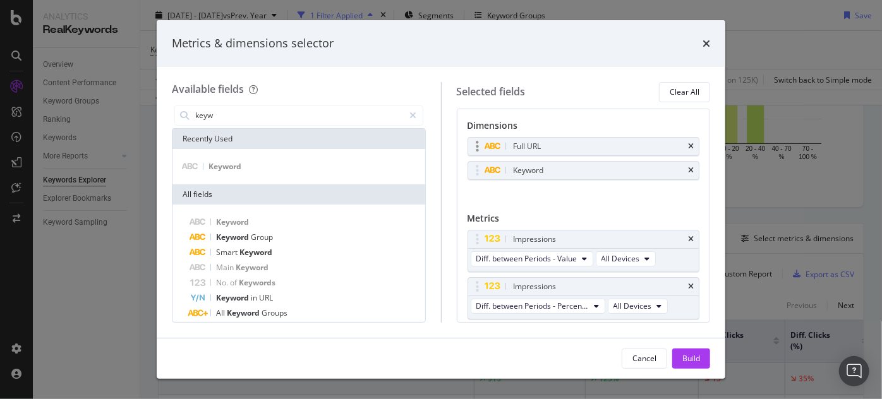
click at [688, 146] on div "Full URL" at bounding box center [583, 147] width 231 height 18
click at [688, 144] on icon "times" at bounding box center [691, 147] width 6 height 8
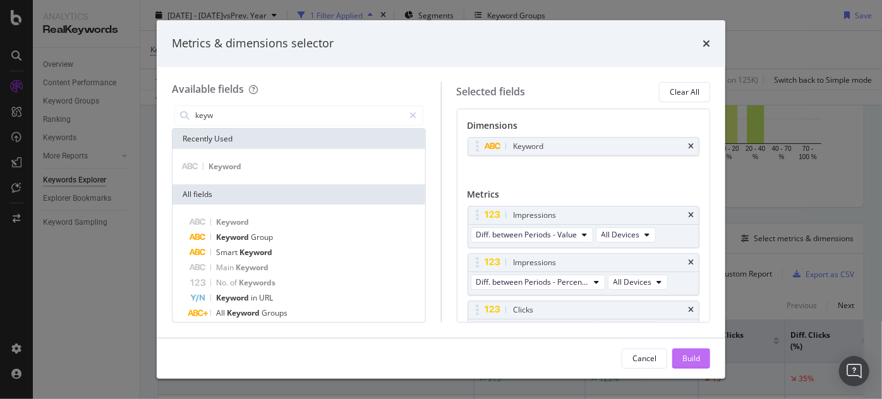
click at [691, 353] on div "Build" at bounding box center [691, 358] width 18 height 11
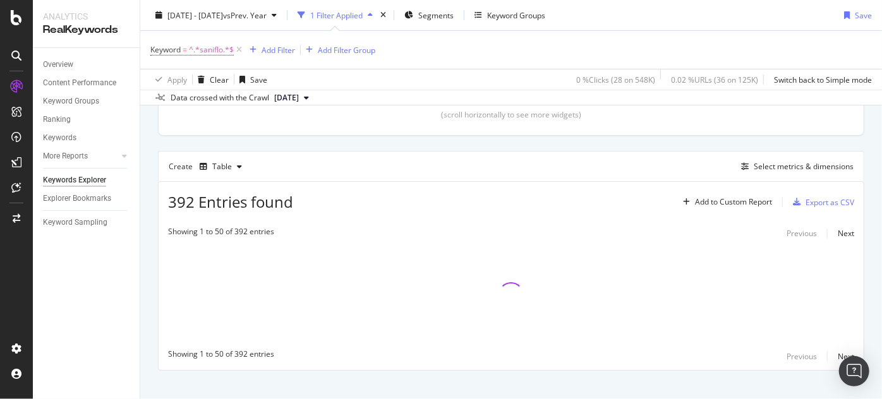
scroll to position [316, 0]
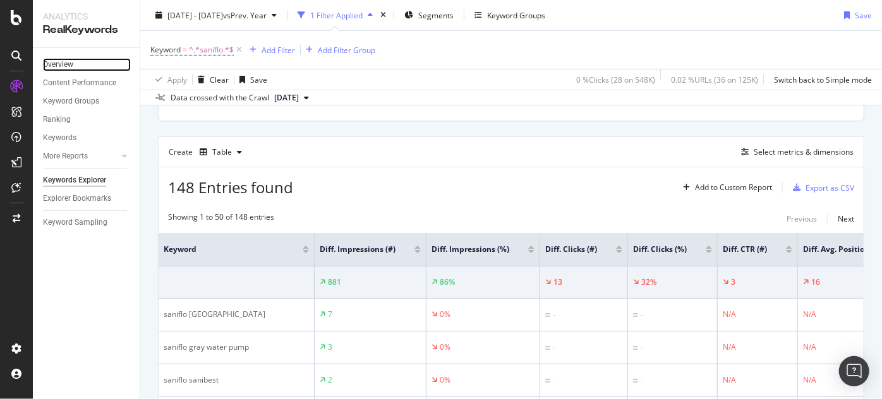
click at [82, 67] on link "Overview" at bounding box center [87, 64] width 88 height 13
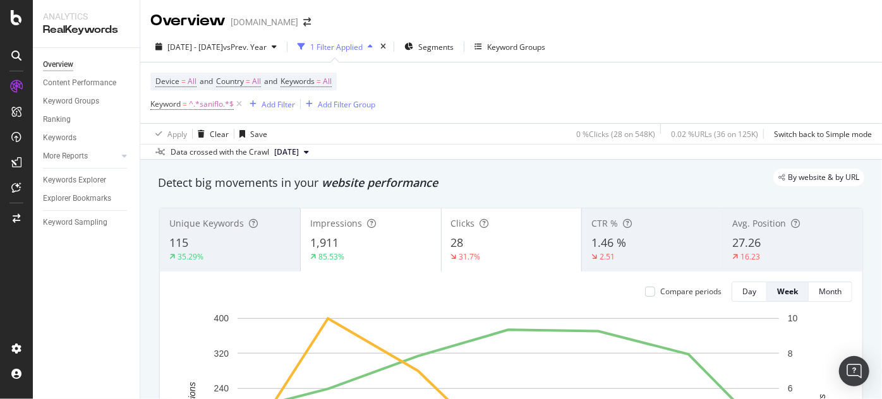
click at [363, 50] on div "1 Filter Applied" at bounding box center [336, 47] width 52 height 11
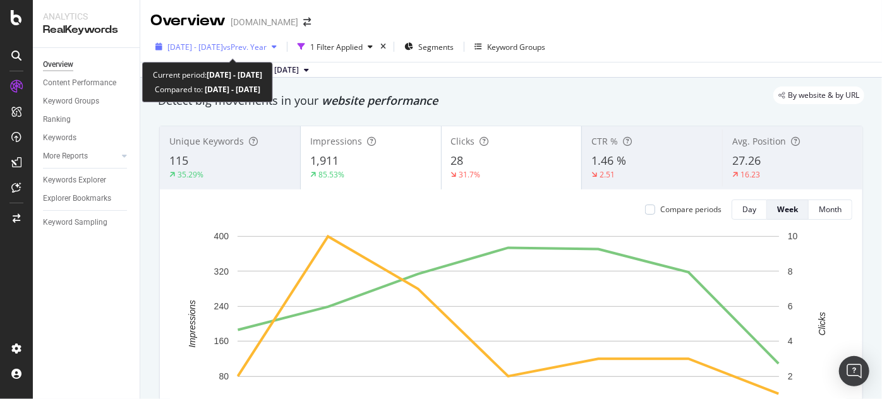
click at [216, 48] on span "2025 Jun. 24th - Aug. 6th" at bounding box center [195, 47] width 56 height 11
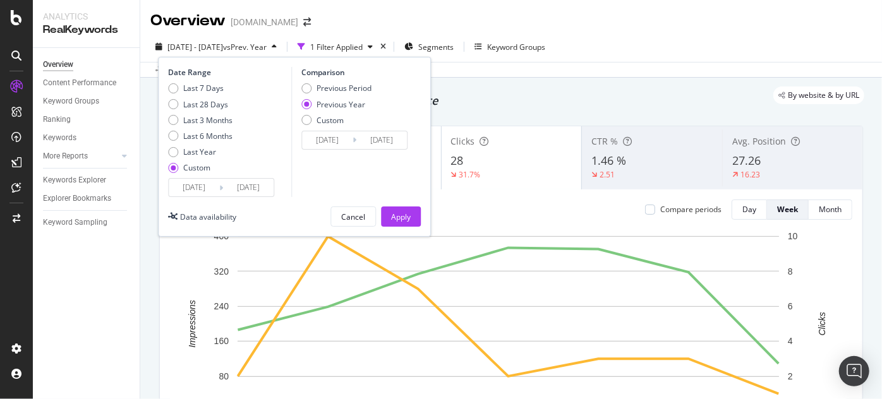
click at [204, 197] on div "Date Range Last 7 Days Last 28 Days Last 3 Months Last 6 Months Last Year Custo…" at bounding box center [294, 147] width 273 height 180
click at [208, 188] on input "2025/06/24" at bounding box center [194, 188] width 51 height 18
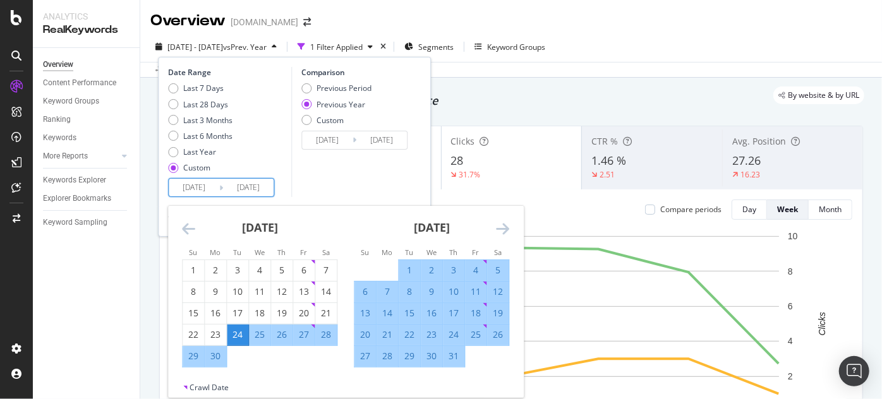
click at [504, 224] on icon "Move forward to switch to the next month." at bounding box center [502, 228] width 13 height 15
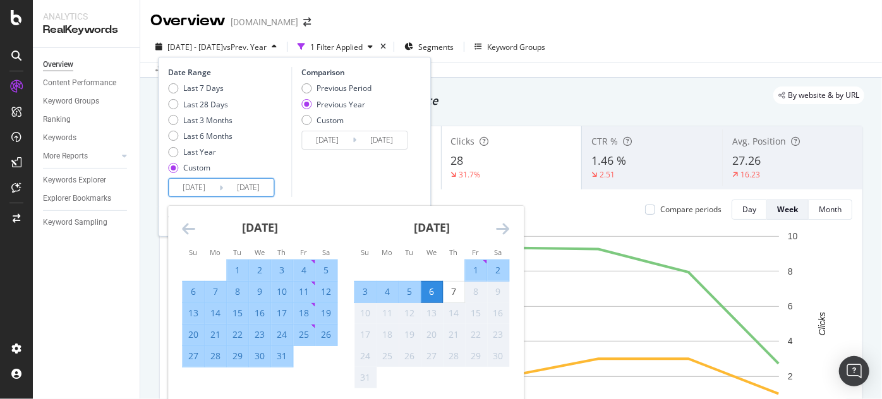
click at [469, 263] on div "1" at bounding box center [475, 270] width 21 height 21
type input "2025/08/01"
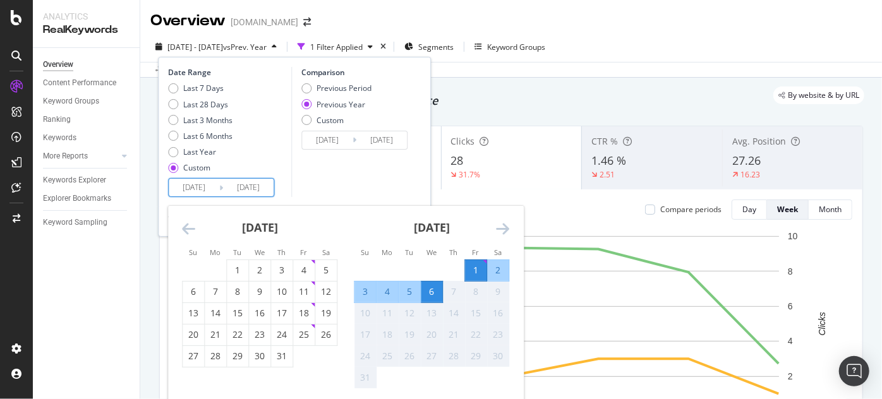
click at [432, 289] on div "6" at bounding box center [431, 292] width 21 height 13
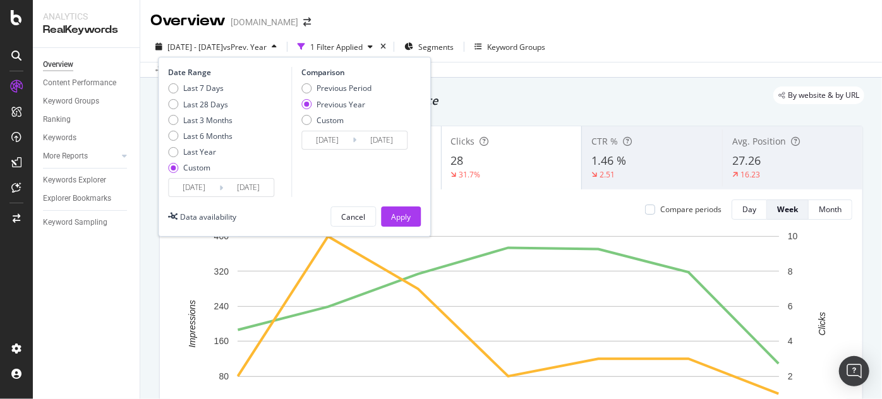
click at [339, 139] on input "2024/08/02" at bounding box center [327, 140] width 51 height 18
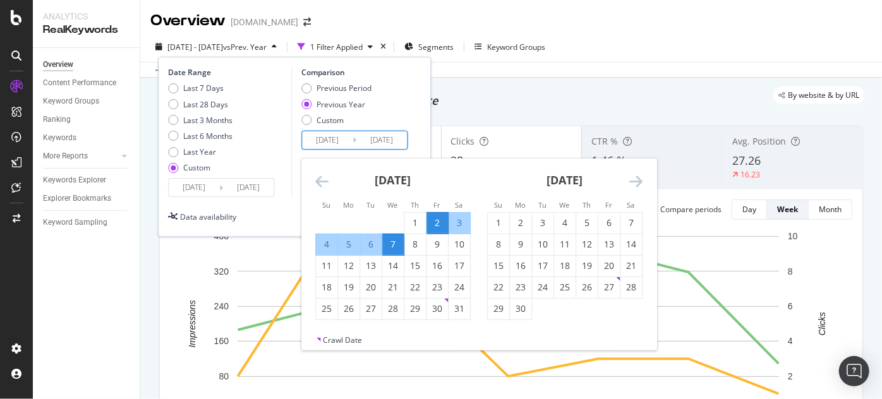
click at [313, 176] on div "August 2024 1 2 3 4 5 6 7 8 9 10 11 12 13 14 15 16 17 18 19 20 21 22 23 24 25 2…" at bounding box center [393, 240] width 172 height 162
click at [317, 180] on icon "Move backward to switch to the previous month." at bounding box center [321, 181] width 13 height 15
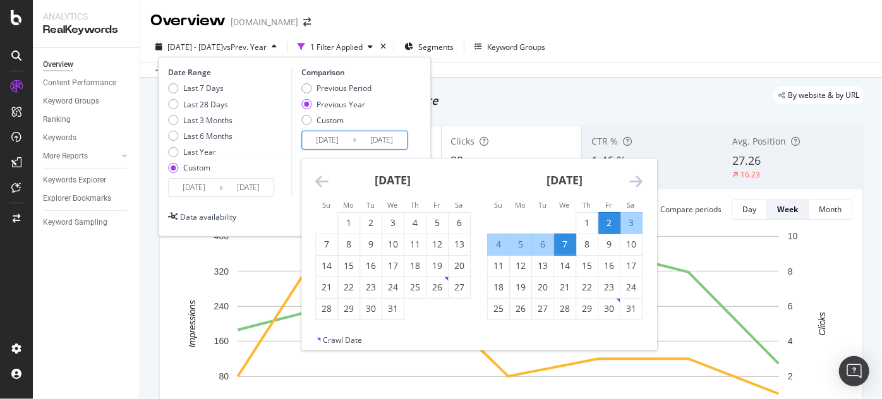
click at [318, 180] on icon "Move backward to switch to the previous month." at bounding box center [321, 181] width 13 height 15
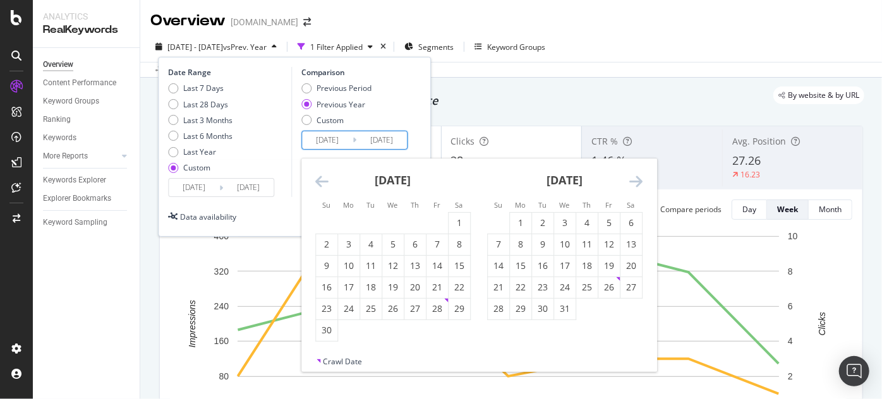
click at [639, 181] on icon "Move forward to switch to the next month." at bounding box center [635, 181] width 13 height 15
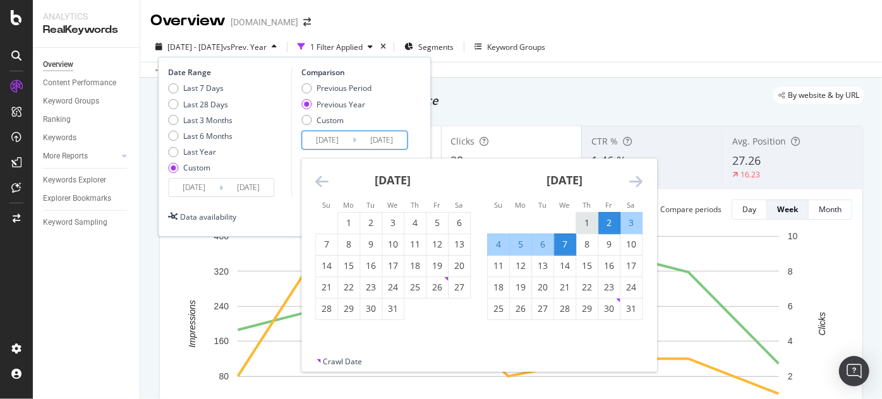
click at [589, 217] on div "1" at bounding box center [586, 223] width 21 height 13
type input "2024/08/01"
click at [544, 239] on div "6" at bounding box center [542, 244] width 21 height 13
type input "2024/08/06"
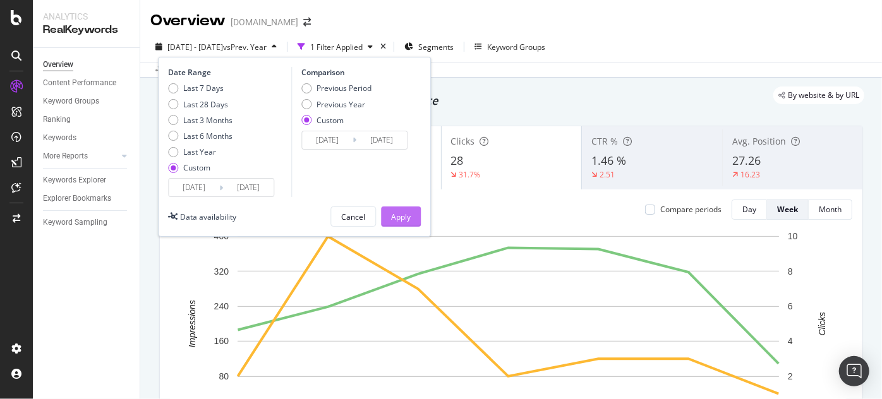
click at [411, 219] on button "Apply" at bounding box center [401, 217] width 40 height 20
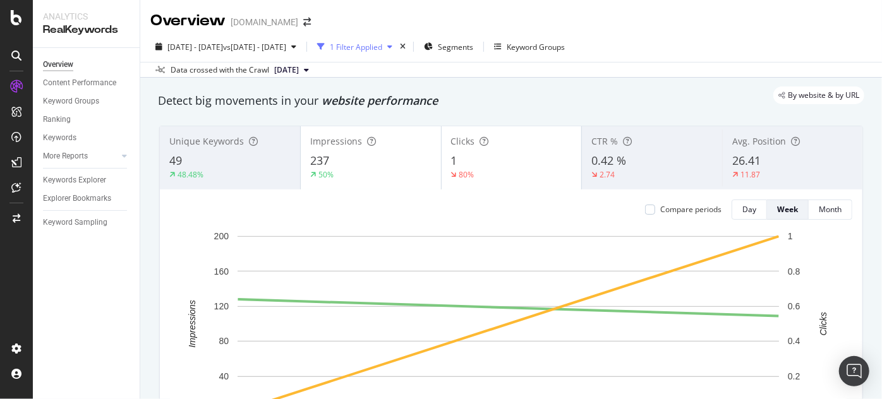
click at [382, 50] on div "1 Filter Applied" at bounding box center [356, 47] width 52 height 11
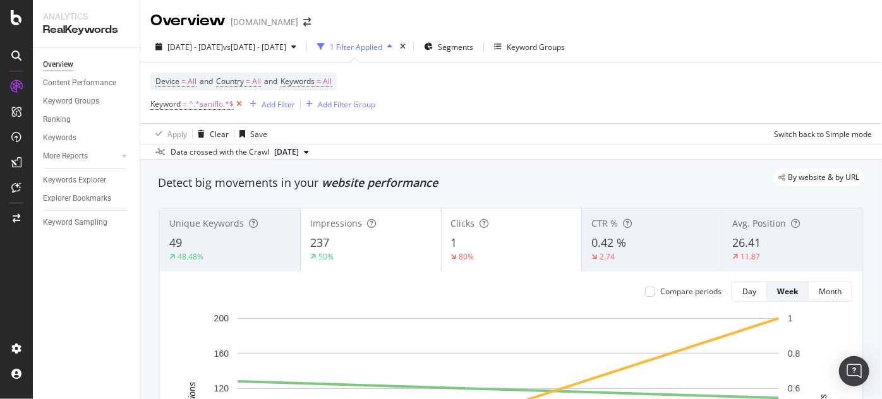
click at [240, 106] on icon at bounding box center [239, 104] width 11 height 13
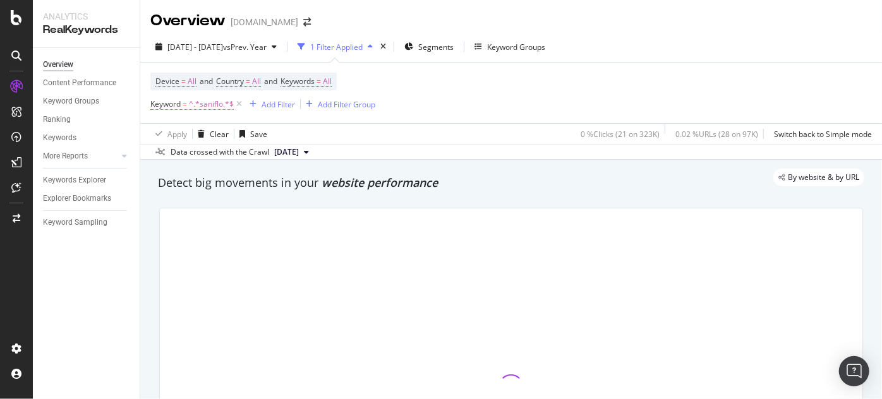
click at [214, 106] on span "^.*saniflo.*$" at bounding box center [211, 104] width 45 height 18
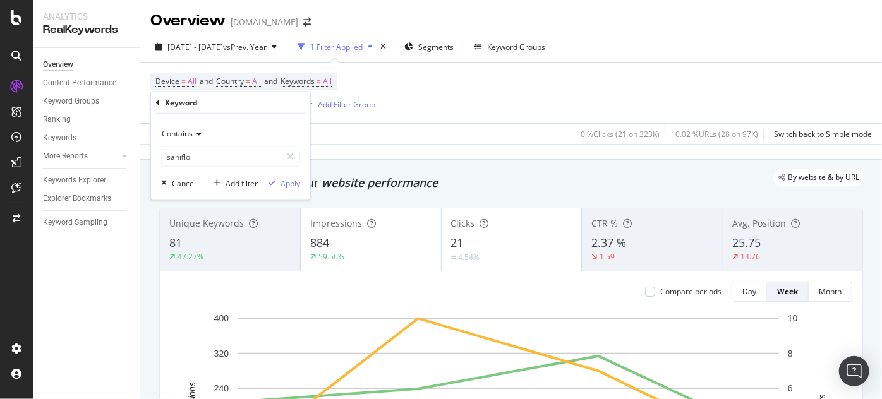
click at [521, 109] on div "Device = All and Country = All and Keywords = All Keyword = ^.*saniflo.*$ Add F…" at bounding box center [510, 93] width 721 height 61
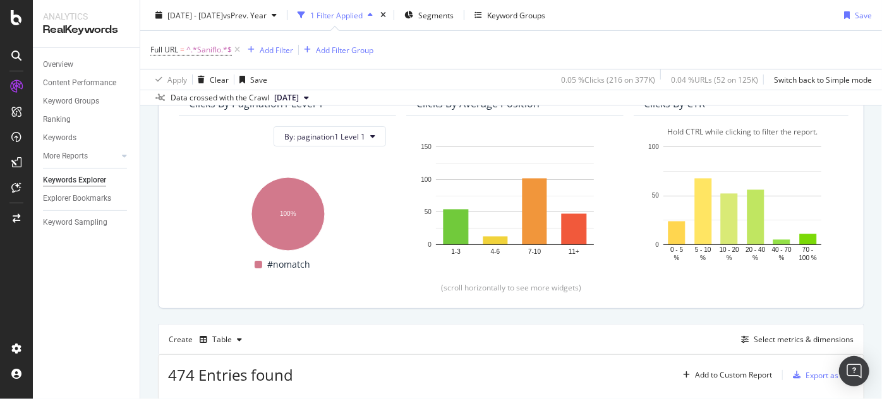
scroll to position [344, 0]
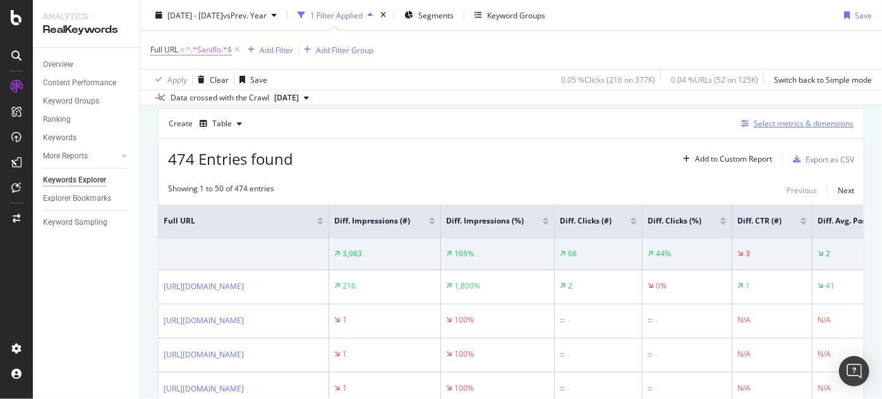
click at [736, 126] on div "Select metrics & dimensions" at bounding box center [795, 124] width 118 height 14
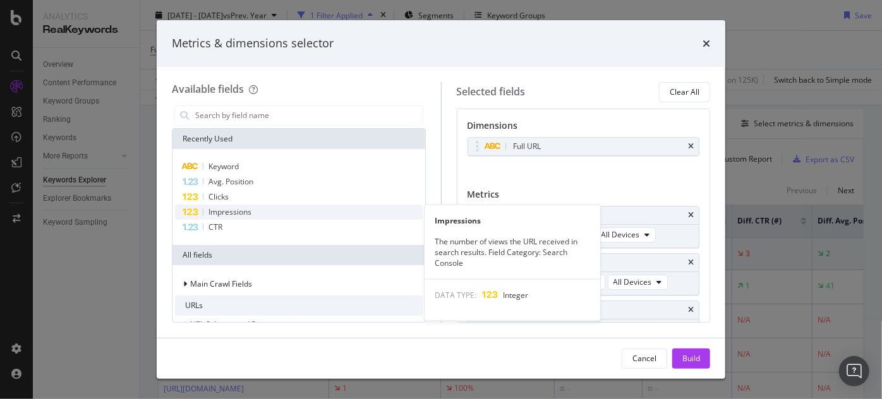
click at [249, 210] on span "Impressions" at bounding box center [229, 212] width 43 height 11
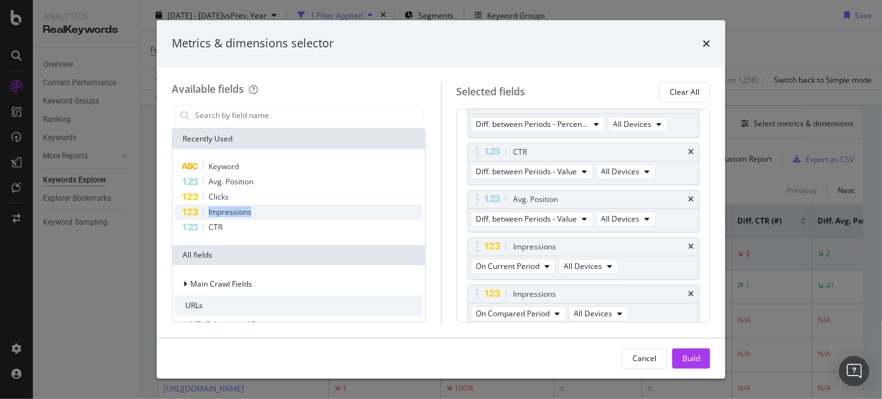
scroll to position [254, 0]
click at [249, 210] on span "Impressions" at bounding box center [229, 212] width 43 height 11
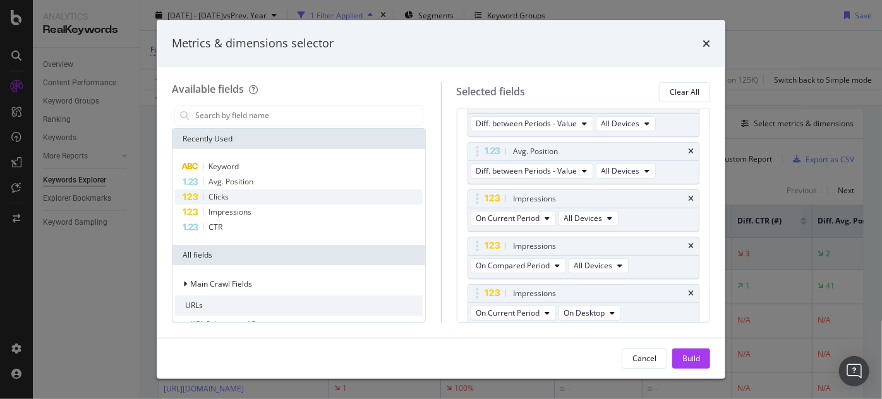
click at [250, 203] on div "Clicks" at bounding box center [299, 197] width 248 height 15
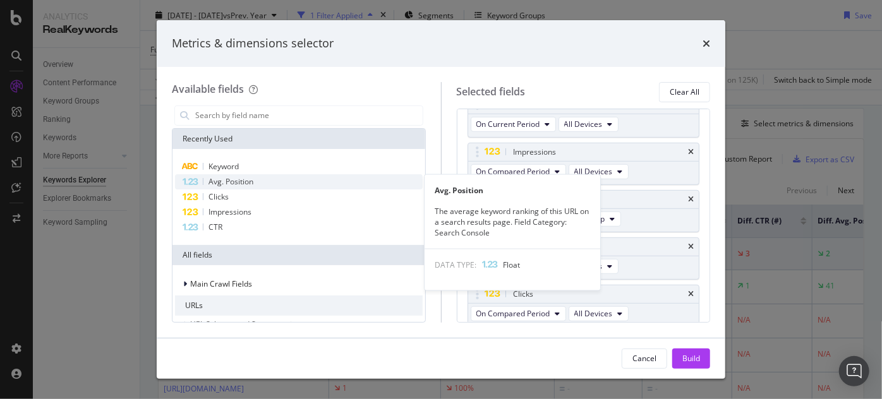
click at [253, 184] on span "Avg. Position" at bounding box center [230, 181] width 45 height 11
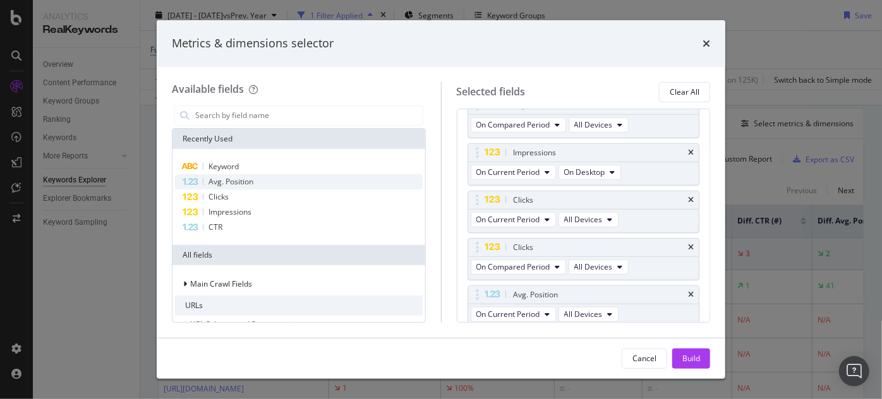
click at [253, 184] on span "Avg. Position" at bounding box center [230, 181] width 45 height 11
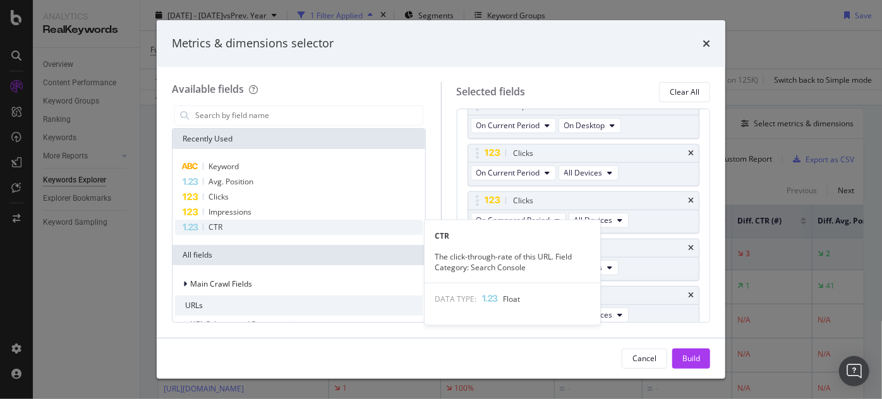
click at [245, 225] on div "CTR" at bounding box center [299, 227] width 248 height 15
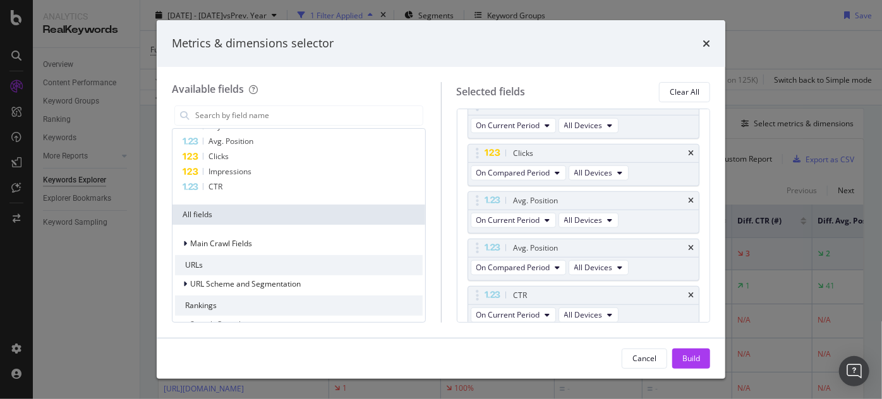
scroll to position [57, 0]
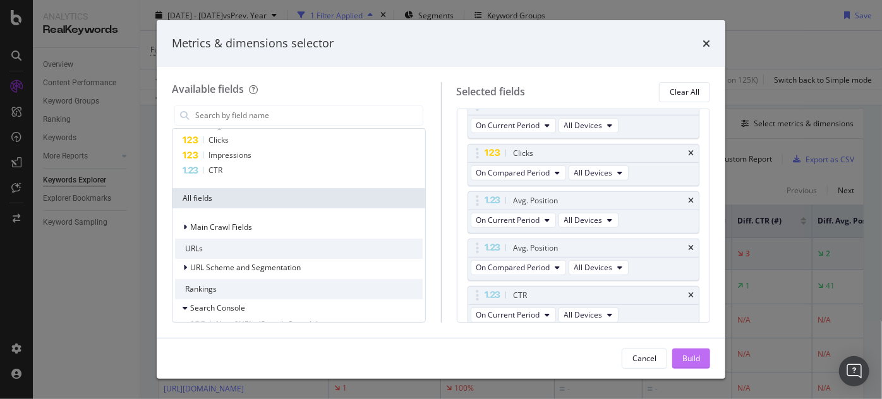
click at [688, 357] on div "Build" at bounding box center [691, 358] width 18 height 11
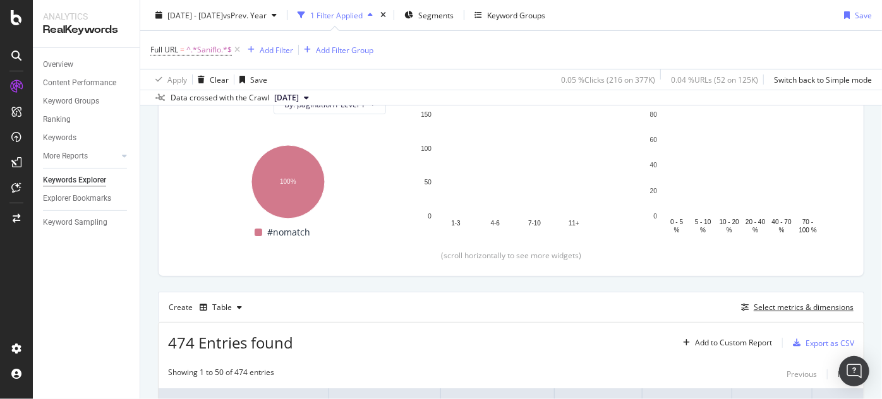
scroll to position [229, 0]
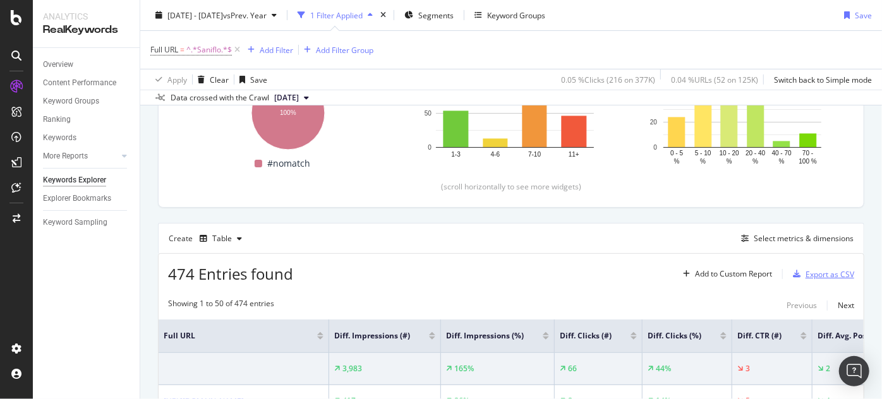
click at [842, 272] on div "Export as CSV" at bounding box center [829, 274] width 49 height 11
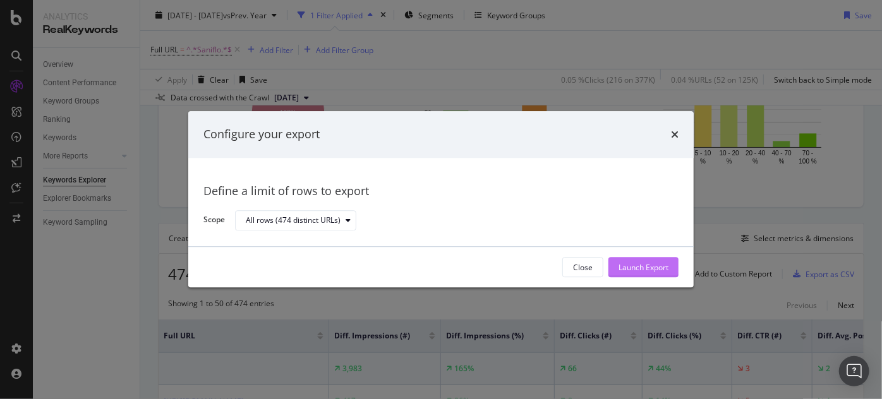
click at [666, 270] on div "Launch Export" at bounding box center [643, 267] width 50 height 11
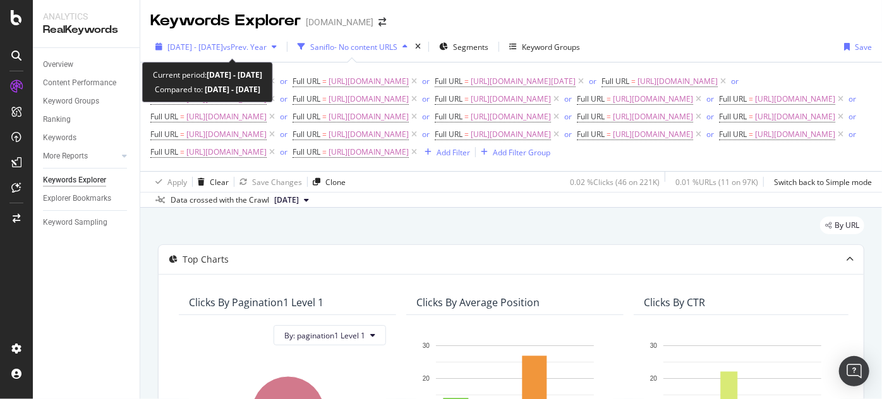
click at [226, 40] on div "[DATE] - [DATE] vs Prev. Year" at bounding box center [215, 46] width 131 height 19
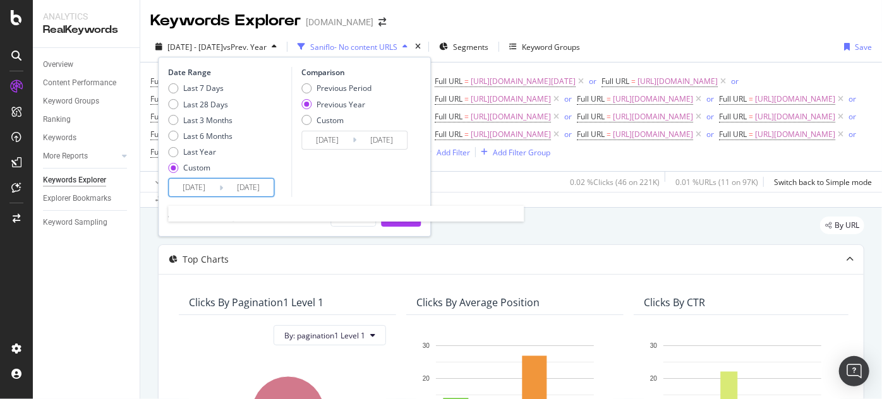
click at [208, 192] on input "[DATE]" at bounding box center [194, 188] width 51 height 18
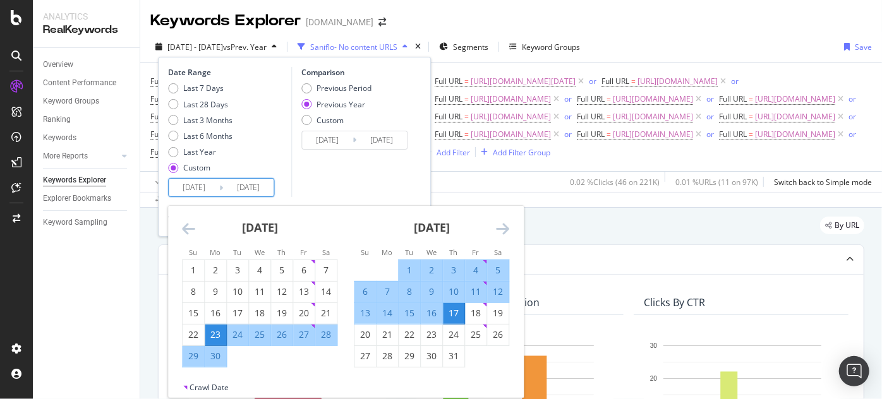
click at [231, 338] on div "24" at bounding box center [237, 335] width 21 height 13
type input "2025/06/24"
type input "2024/06/25"
click at [505, 225] on icon "Move forward to switch to the next month." at bounding box center [502, 228] width 13 height 15
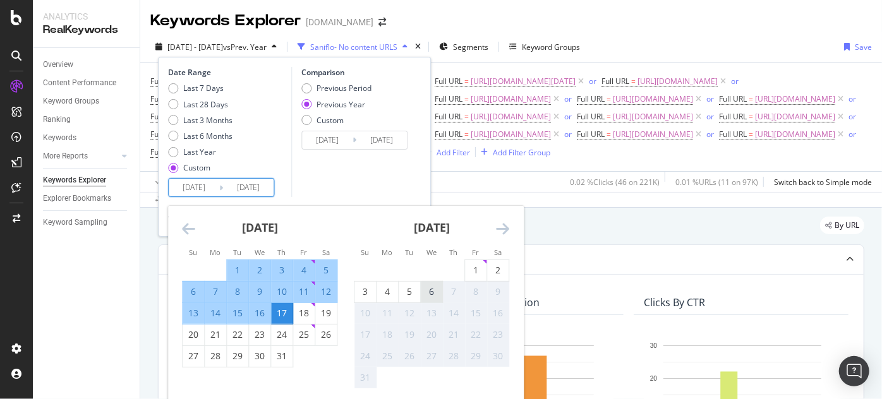
click at [430, 298] on div "6" at bounding box center [431, 292] width 21 height 13
type input "[DATE]"
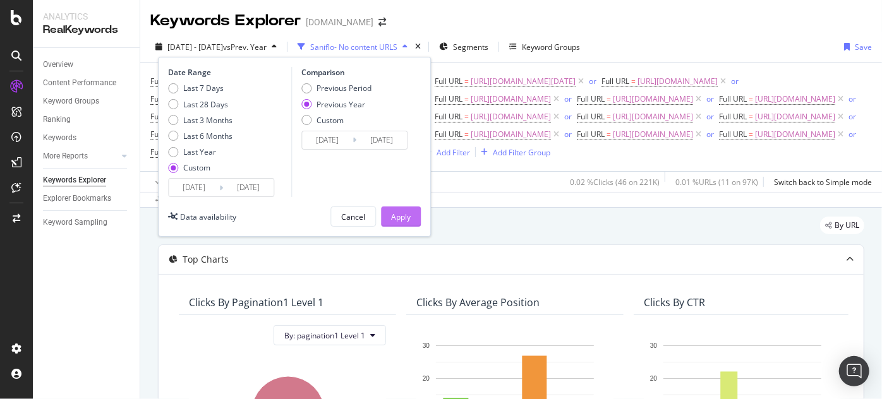
click at [414, 224] on button "Apply" at bounding box center [401, 217] width 40 height 20
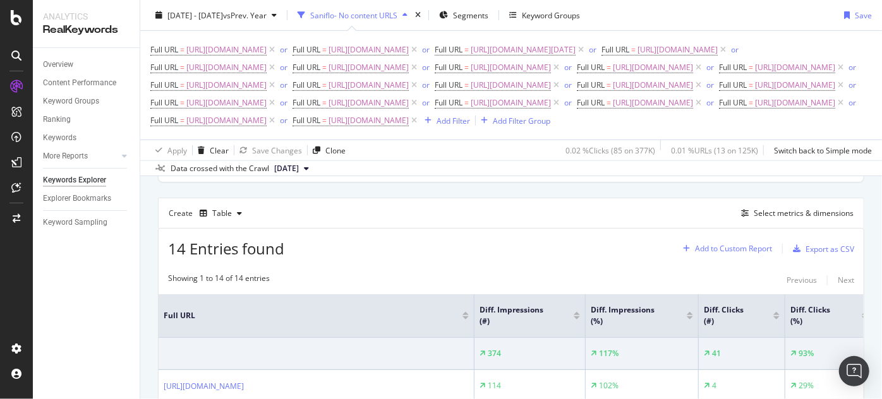
scroll to position [344, 0]
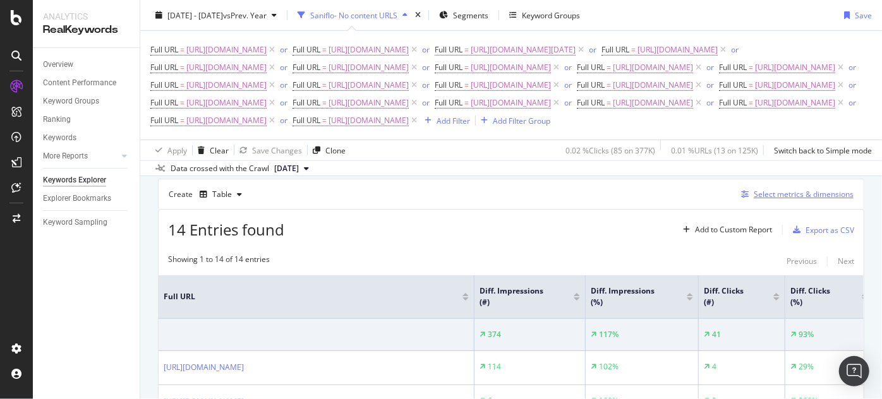
click at [736, 198] on div "button" at bounding box center [745, 195] width 18 height 8
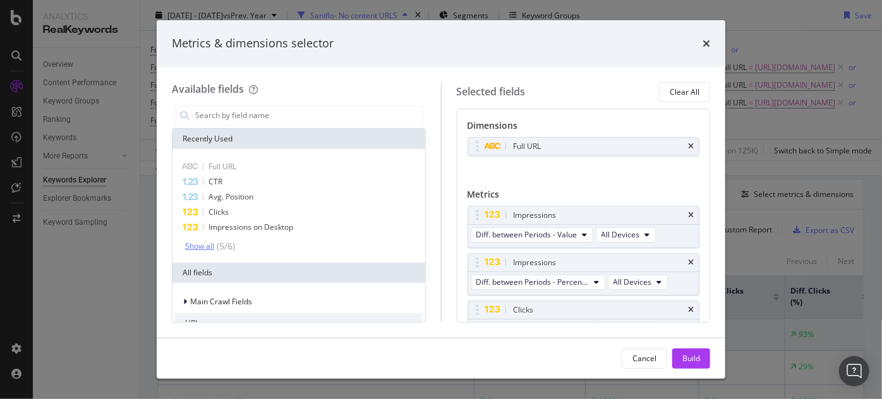
click at [210, 242] on div "Show all" at bounding box center [199, 246] width 29 height 9
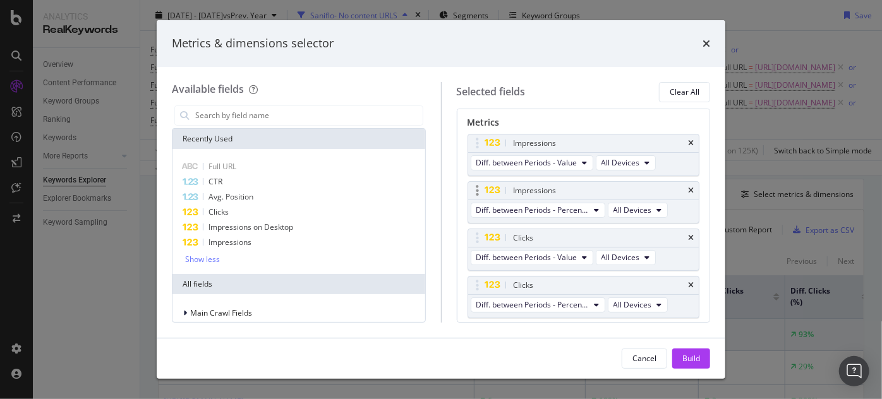
scroll to position [57, 0]
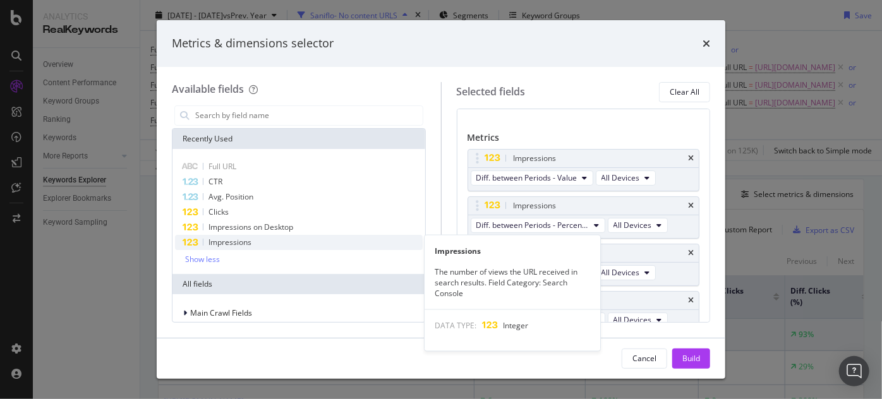
click at [244, 240] on span "Impressions" at bounding box center [229, 242] width 43 height 11
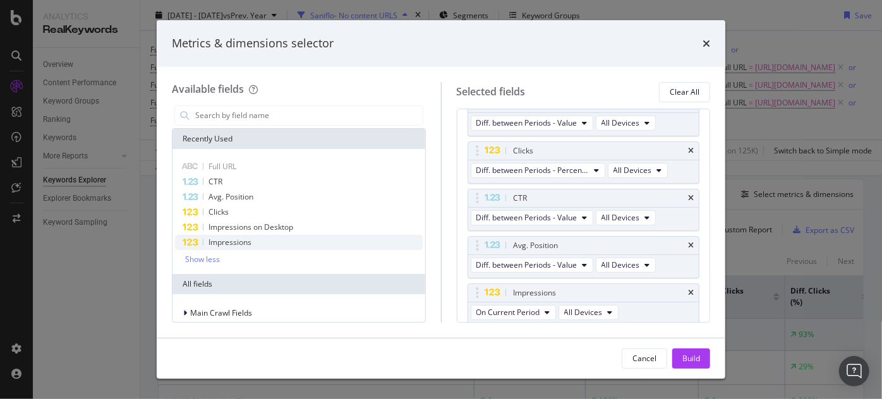
click at [244, 240] on span "Impressions" at bounding box center [229, 242] width 43 height 11
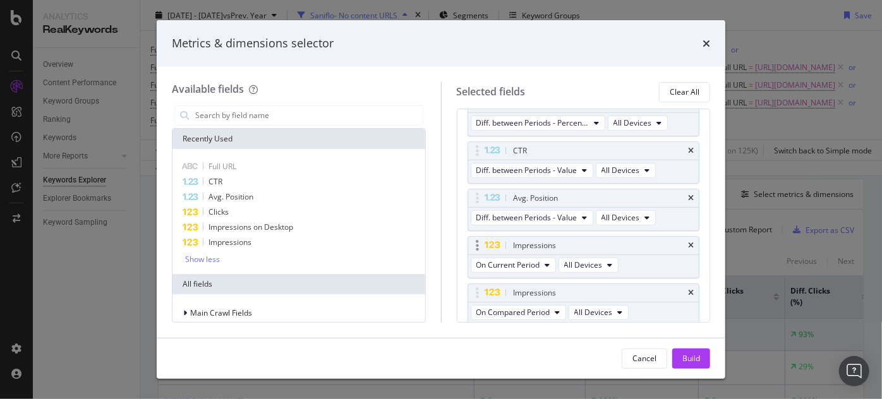
scroll to position [139, 0]
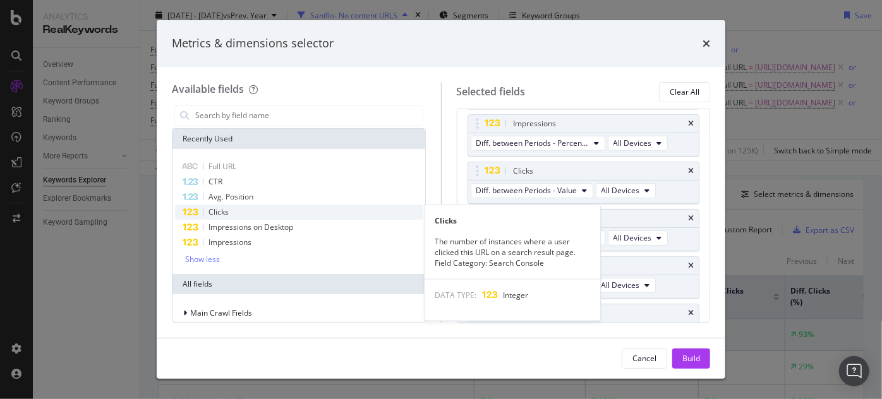
click at [271, 210] on div "Clicks" at bounding box center [299, 212] width 248 height 15
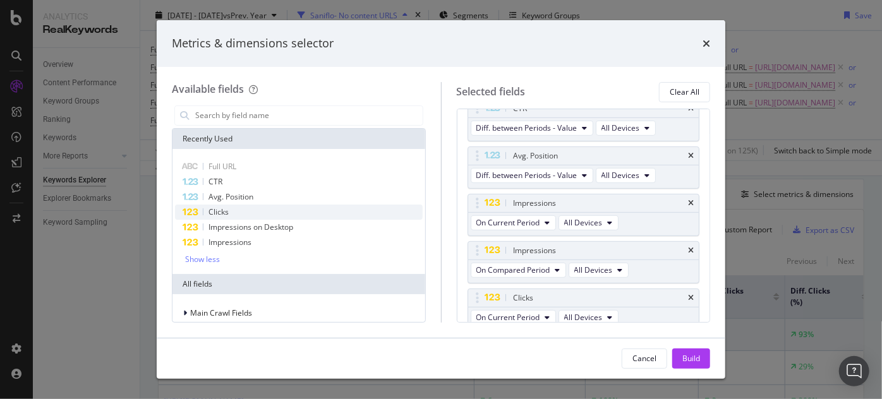
click at [271, 210] on div "Clicks" at bounding box center [299, 212] width 248 height 15
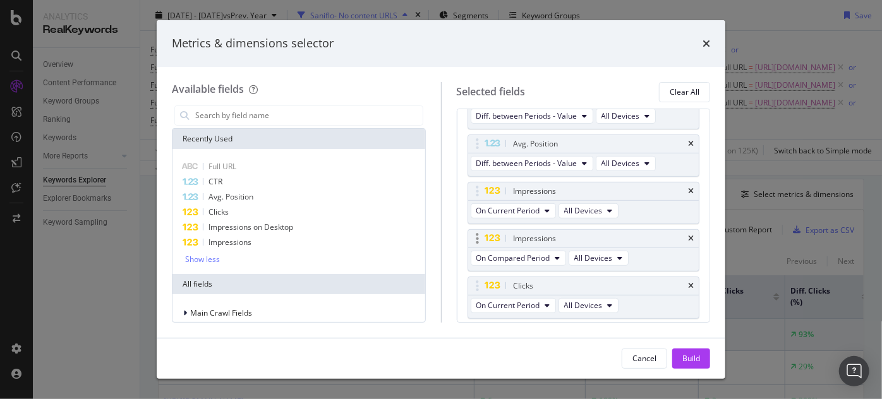
scroll to position [290, 0]
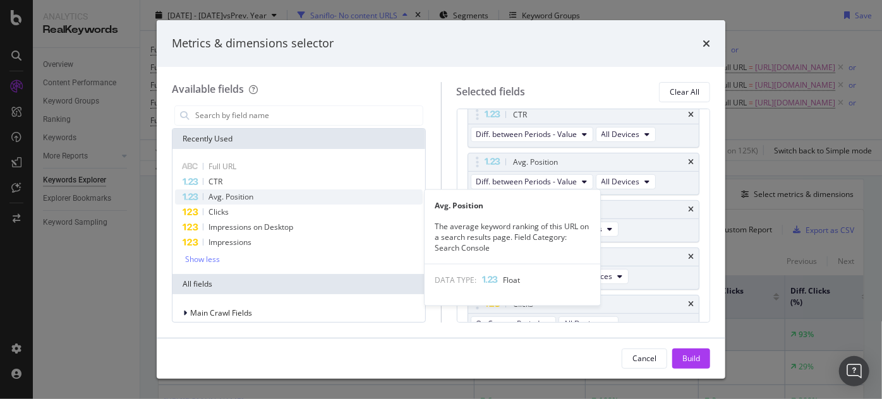
click at [279, 196] on div "Avg. Position" at bounding box center [299, 197] width 248 height 15
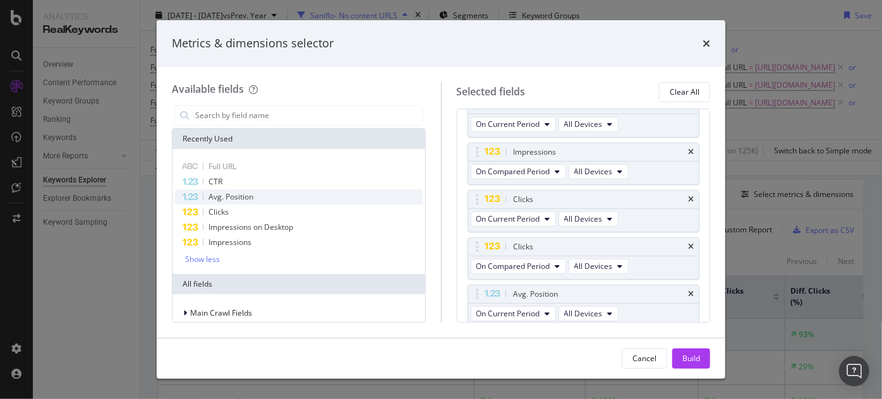
click at [279, 196] on div "Avg. Position" at bounding box center [299, 197] width 248 height 15
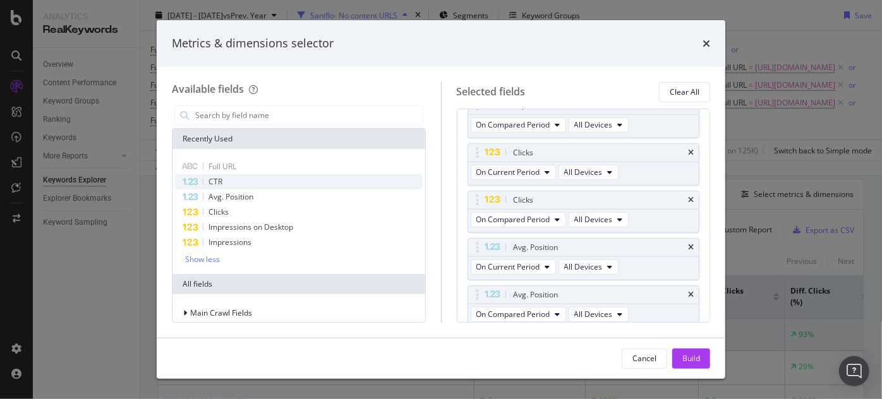
click at [280, 186] on div "CTR" at bounding box center [299, 181] width 248 height 15
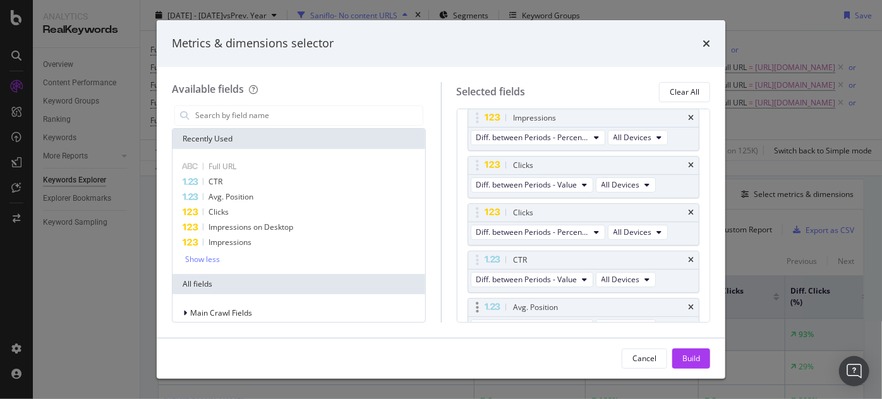
scroll to position [144, 0]
click at [684, 356] on div "Build" at bounding box center [691, 358] width 18 height 11
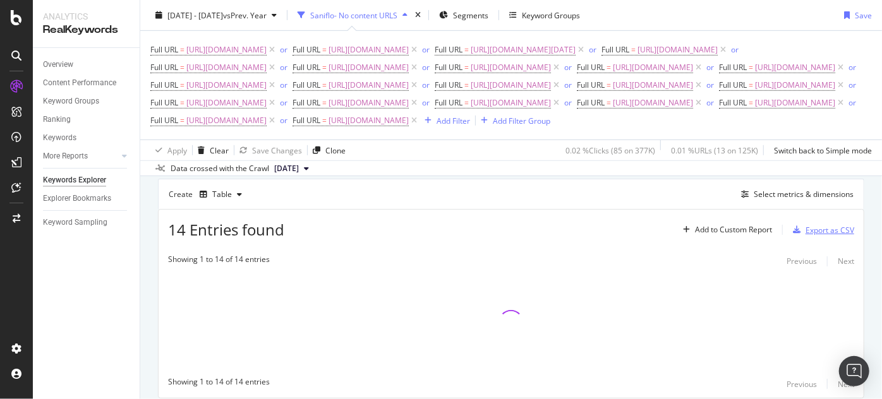
click at [805, 236] on div "Export as CSV" at bounding box center [829, 230] width 49 height 11
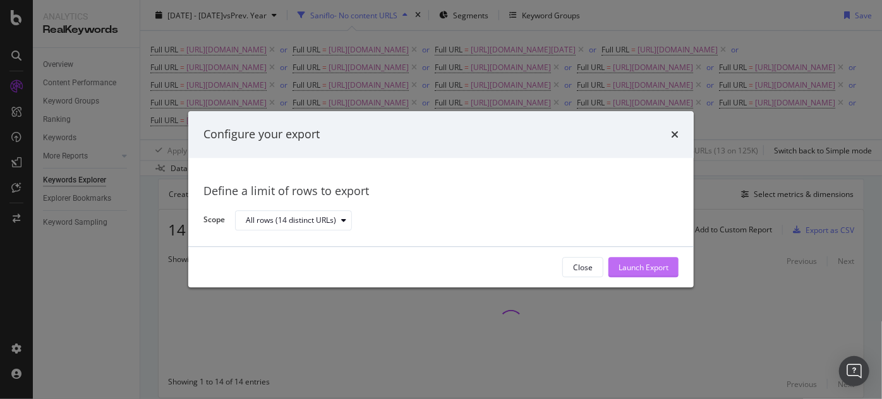
click at [630, 272] on div "Launch Export" at bounding box center [643, 267] width 50 height 11
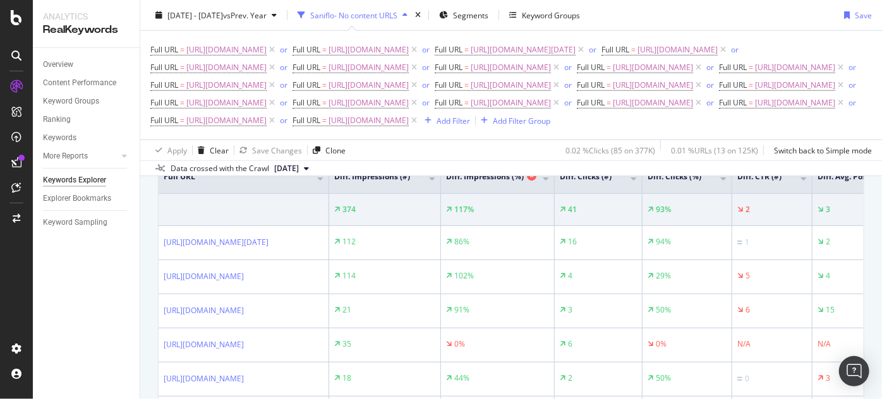
scroll to position [344, 0]
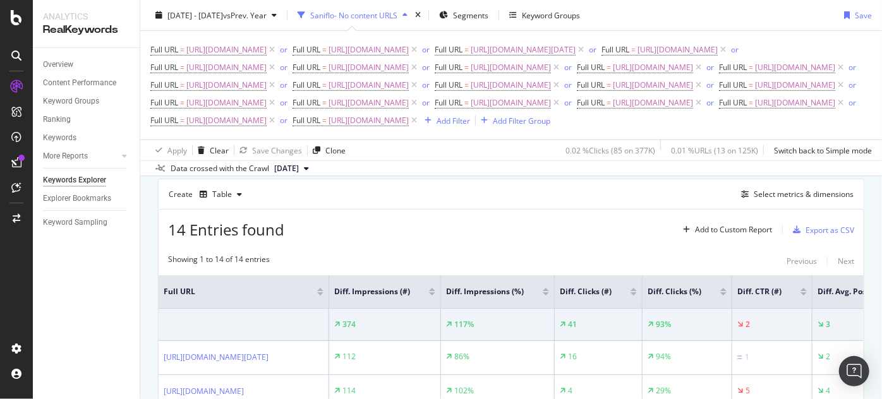
click at [737, 209] on div "Create Table Select metrics & dimensions" at bounding box center [511, 194] width 706 height 30
click at [737, 202] on div "Select metrics & dimensions" at bounding box center [795, 195] width 118 height 14
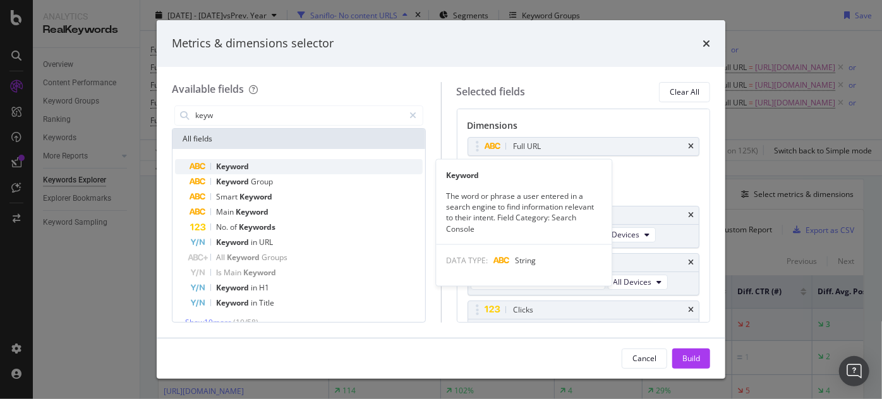
type input "keyw"
click at [278, 166] on div "Keyword" at bounding box center [306, 166] width 232 height 15
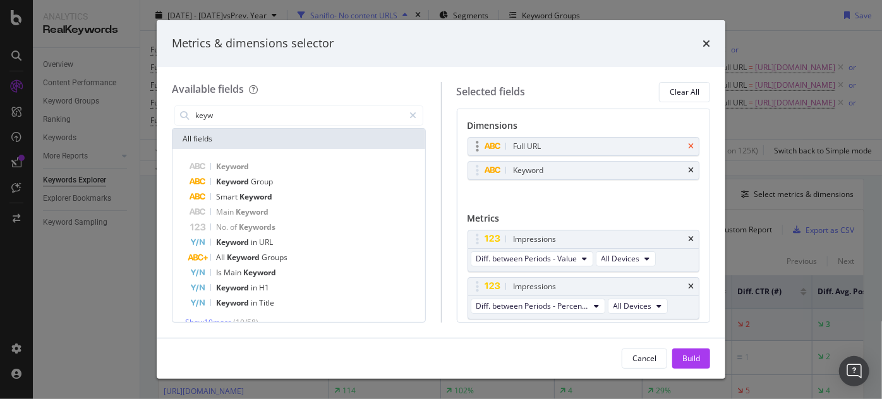
click at [688, 148] on icon "times" at bounding box center [691, 147] width 6 height 8
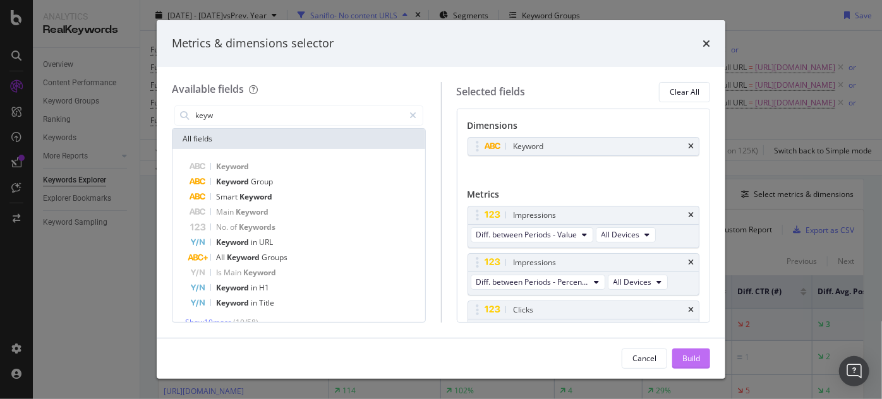
click at [684, 354] on div "Build" at bounding box center [691, 358] width 18 height 11
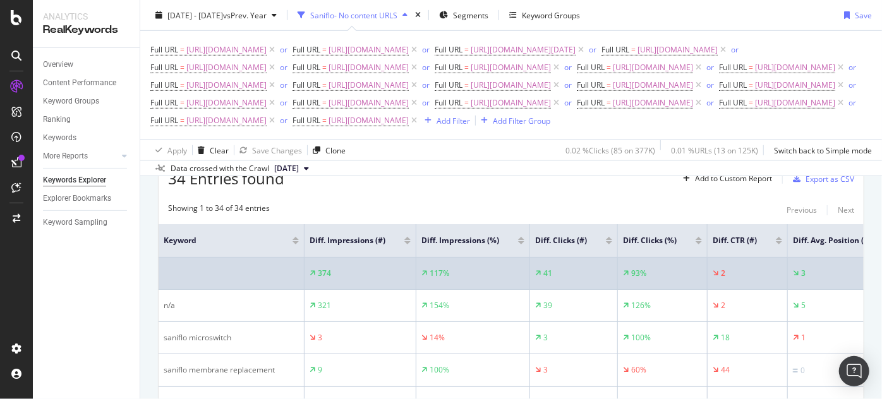
scroll to position [453, 0]
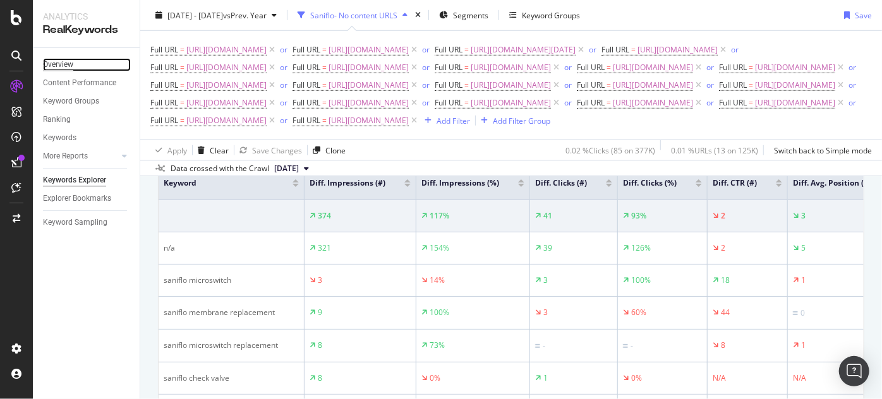
click at [59, 68] on div "Overview" at bounding box center [58, 64] width 30 height 13
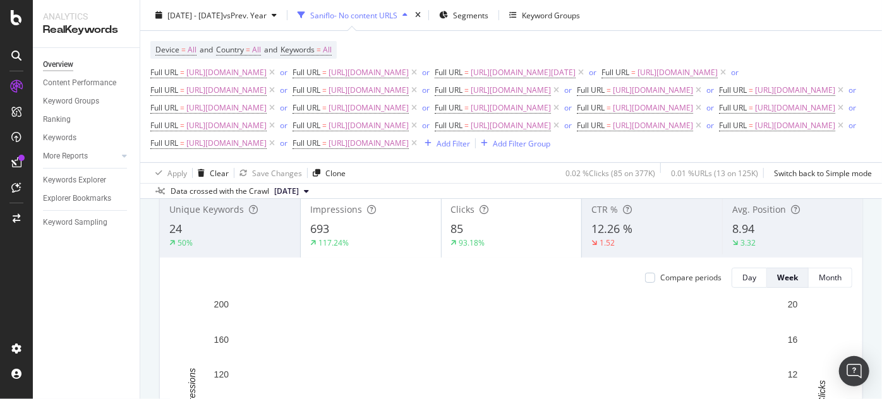
scroll to position [57, 0]
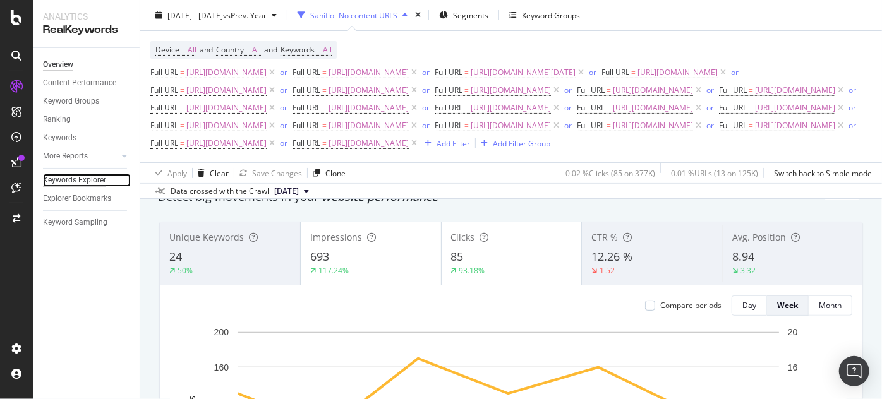
click at [61, 174] on div "Keywords Explorer" at bounding box center [74, 180] width 63 height 13
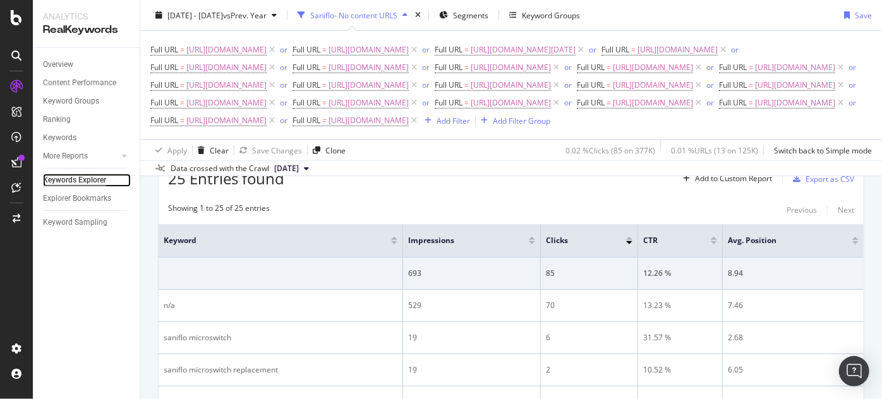
scroll to position [339, 0]
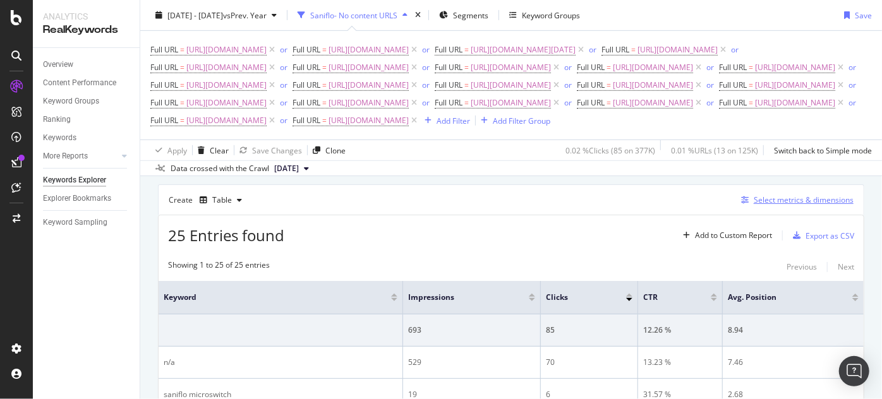
click at [741, 204] on icon "button" at bounding box center [745, 200] width 8 height 8
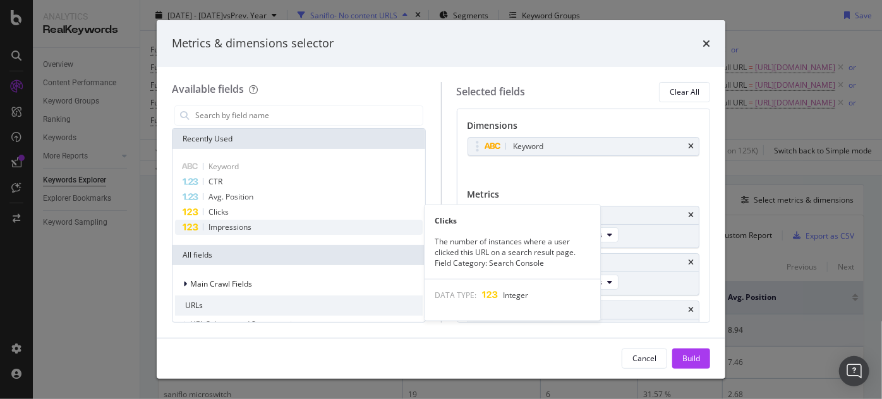
click at [277, 220] on div "Impressions" at bounding box center [299, 227] width 248 height 15
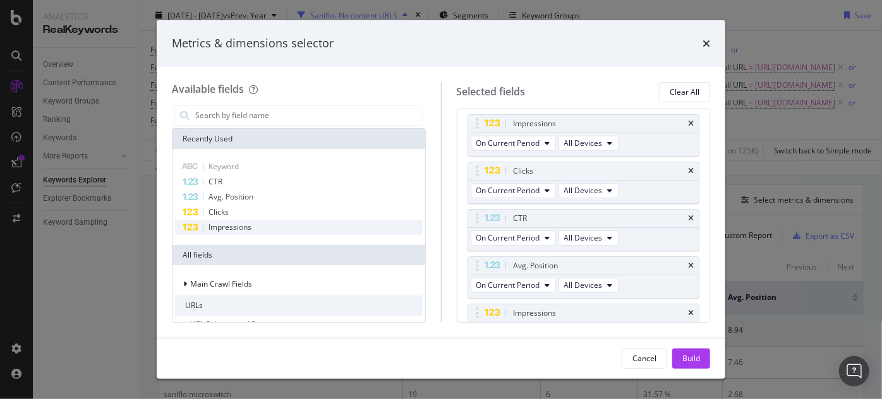
click at [277, 220] on div "Impressions" at bounding box center [299, 227] width 248 height 15
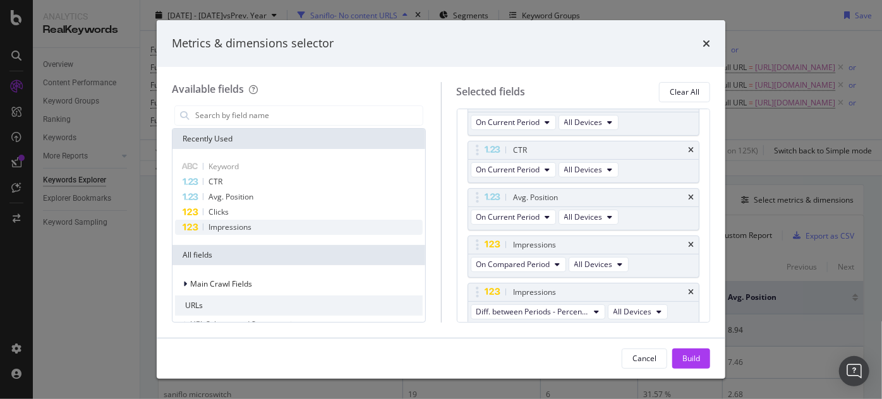
click at [277, 220] on div "Impressions" at bounding box center [299, 227] width 248 height 15
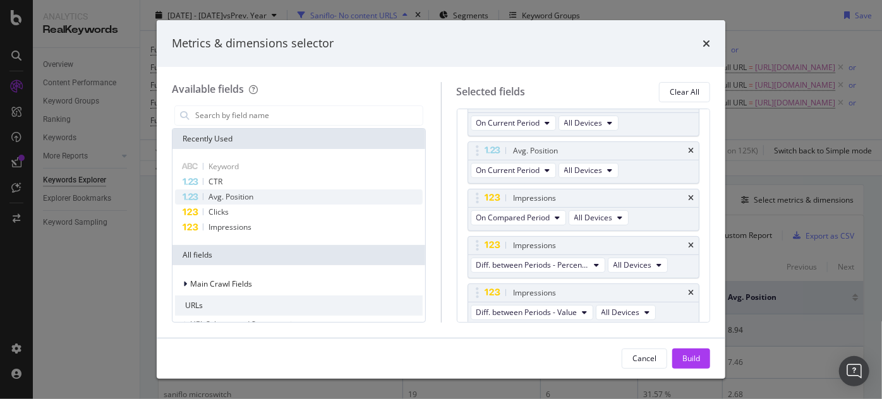
click at [279, 203] on div "Avg. Position" at bounding box center [299, 197] width 248 height 15
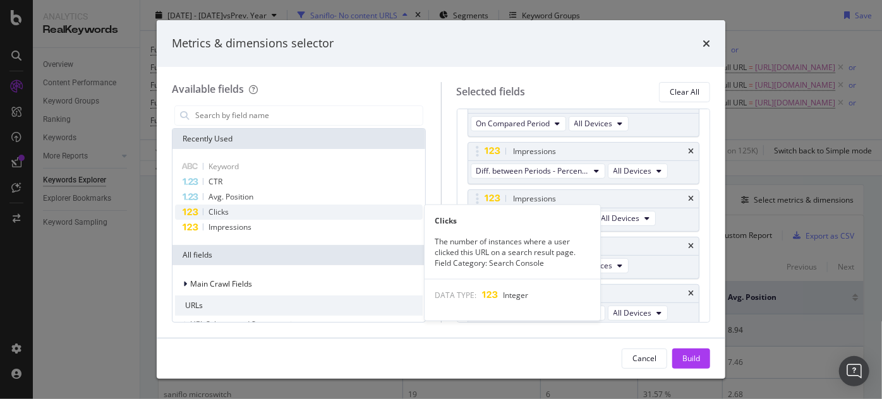
click at [279, 205] on div "Clicks" at bounding box center [299, 212] width 248 height 15
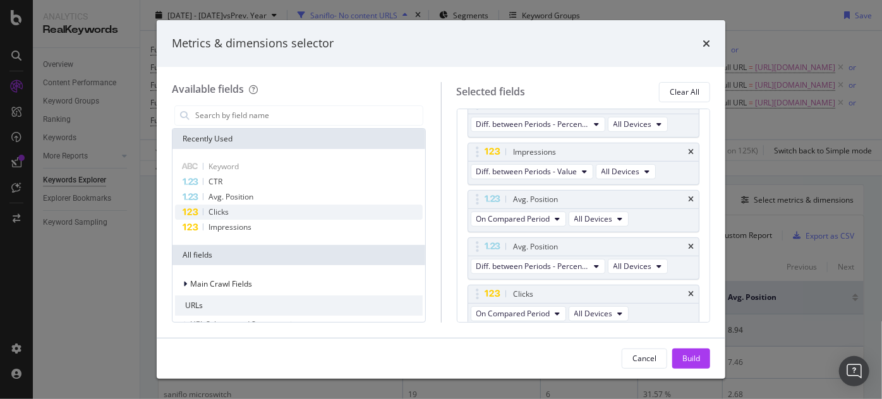
click at [279, 205] on div "Clicks" at bounding box center [299, 212] width 248 height 15
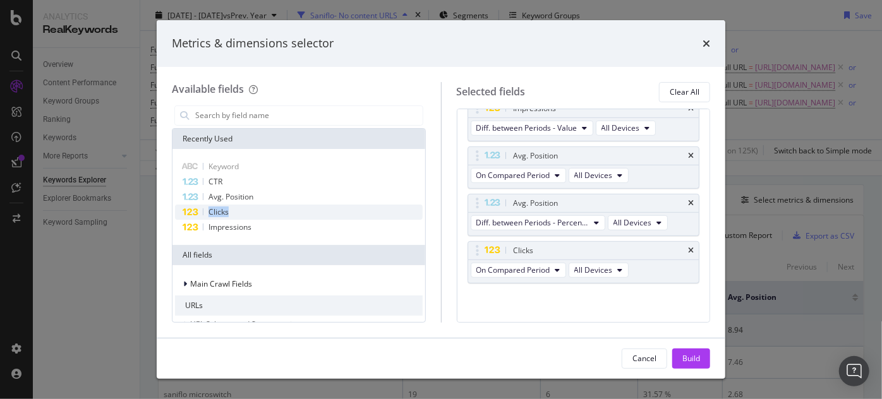
click at [279, 205] on div "Clicks" at bounding box center [299, 212] width 248 height 15
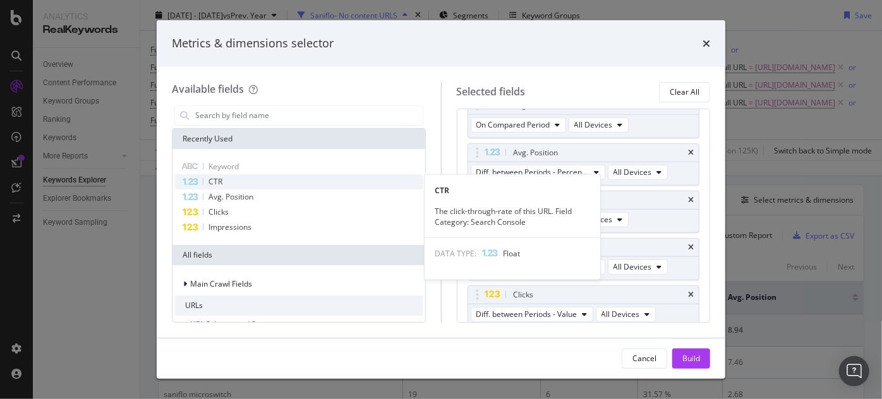
click at [280, 183] on div "CTR" at bounding box center [299, 181] width 248 height 15
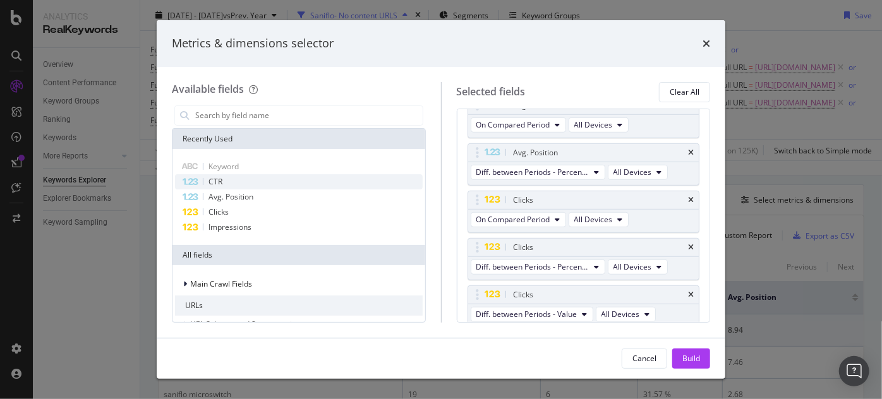
click at [280, 183] on div "CTR" at bounding box center [299, 181] width 248 height 15
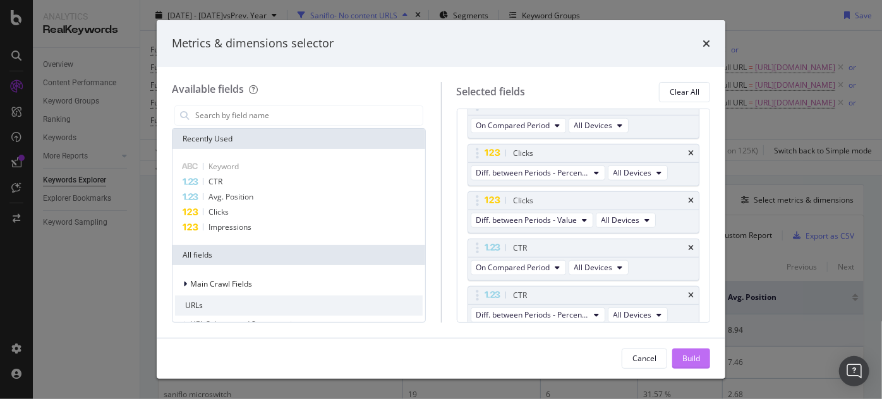
click at [692, 357] on div "Build" at bounding box center [691, 358] width 18 height 11
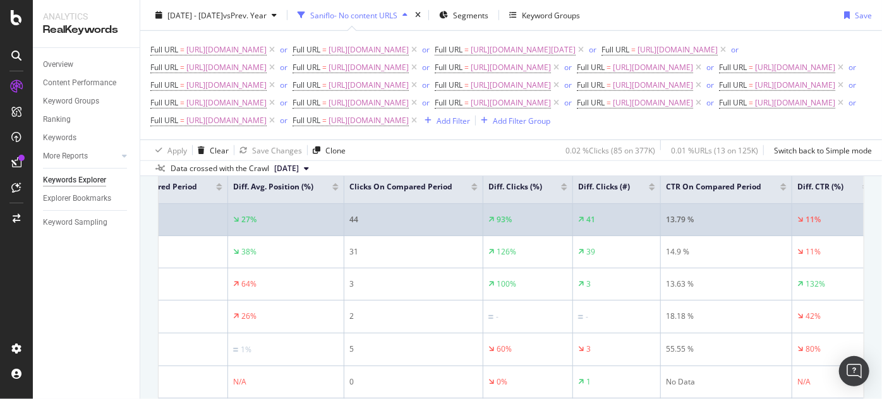
scroll to position [392, 0]
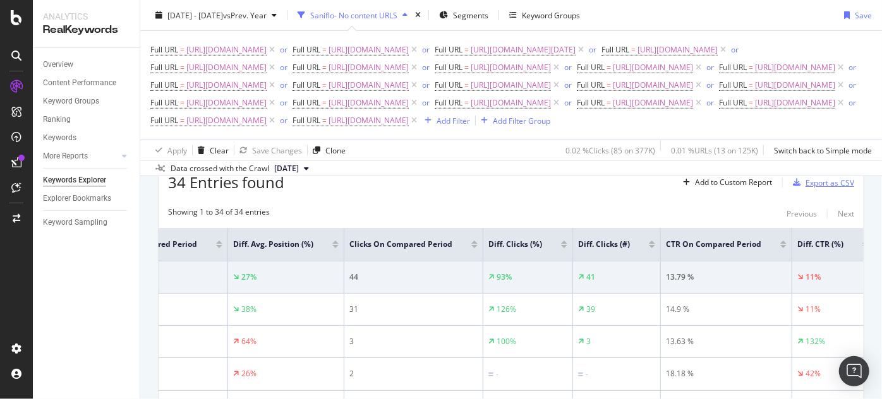
click at [832, 192] on div "Export as CSV" at bounding box center [821, 182] width 66 height 19
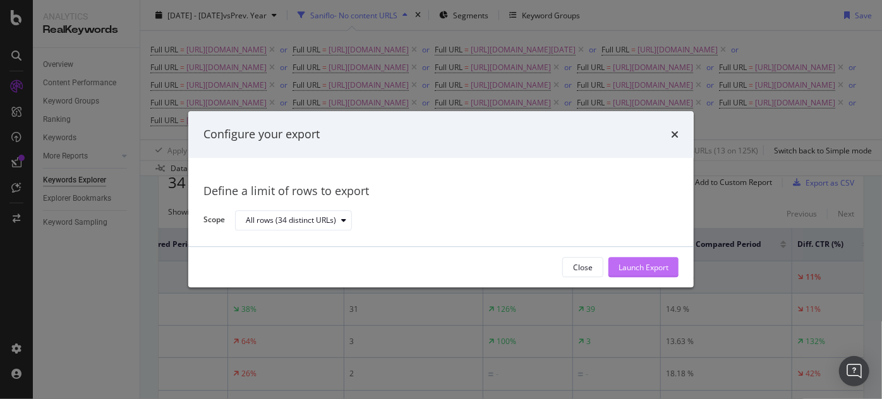
click at [632, 274] on div "Launch Export" at bounding box center [643, 267] width 50 height 19
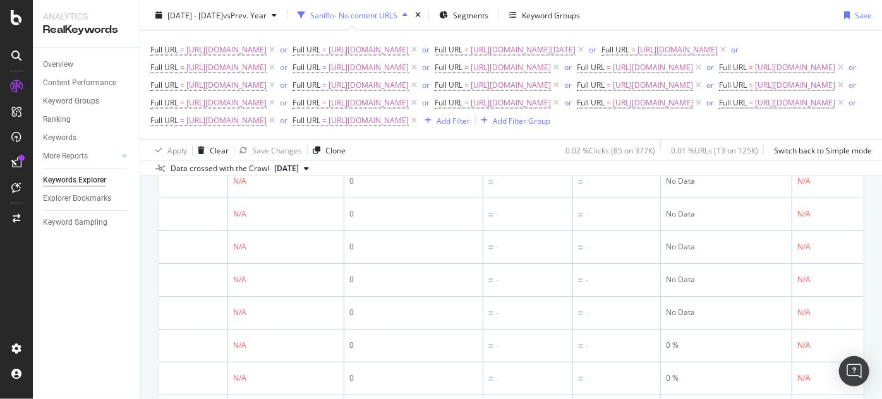
scroll to position [1598, 0]
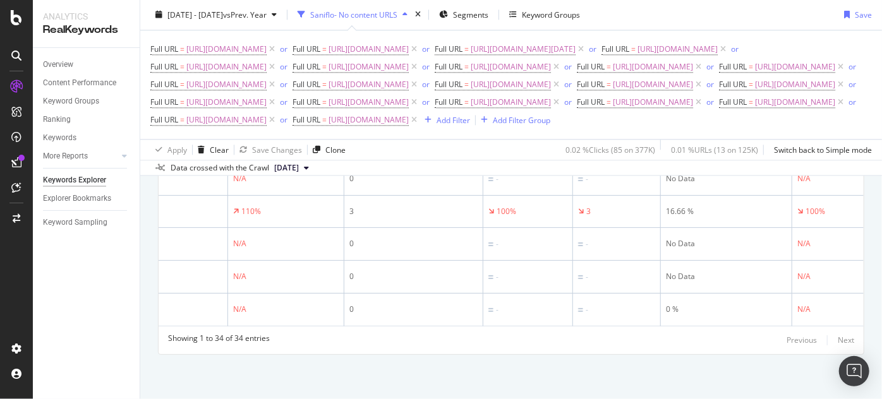
drag, startPoint x: 561, startPoint y: 328, endPoint x: 532, endPoint y: 327, distance: 29.1
drag, startPoint x: 541, startPoint y: 325, endPoint x: 427, endPoint y: 325, distance: 113.7
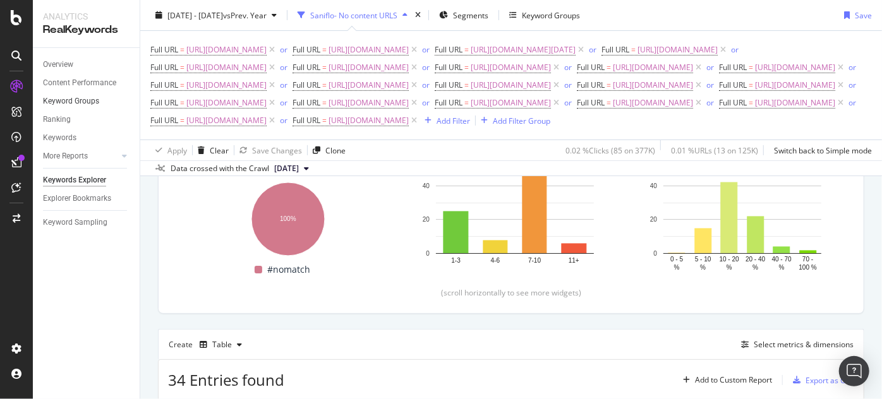
scroll to position [114, 0]
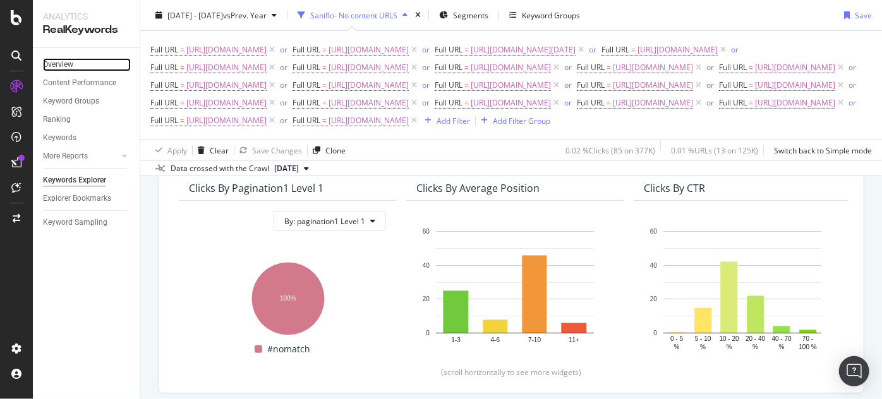
click at [81, 61] on link "Overview" at bounding box center [87, 64] width 88 height 13
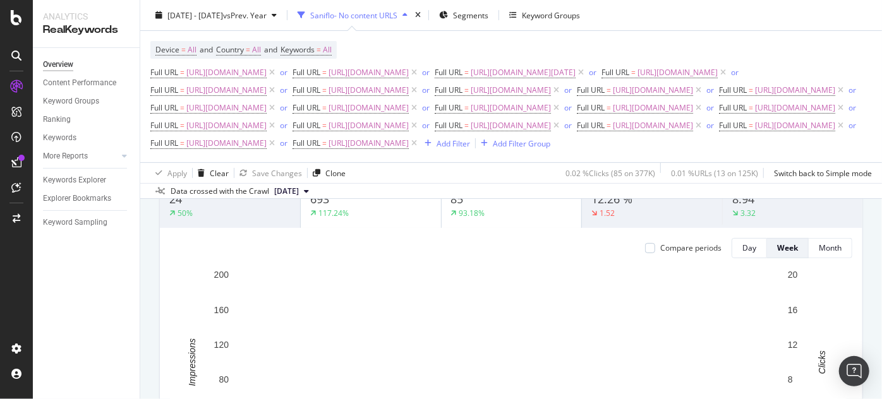
scroll to position [57, 0]
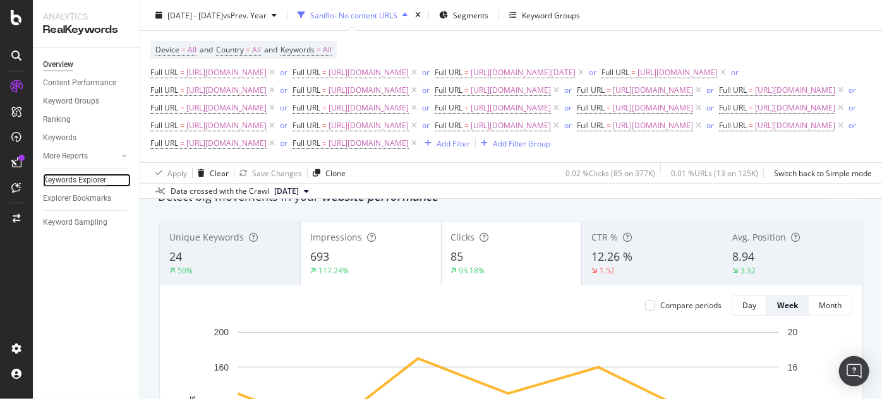
click at [78, 181] on div "Keywords Explorer" at bounding box center [74, 180] width 63 height 13
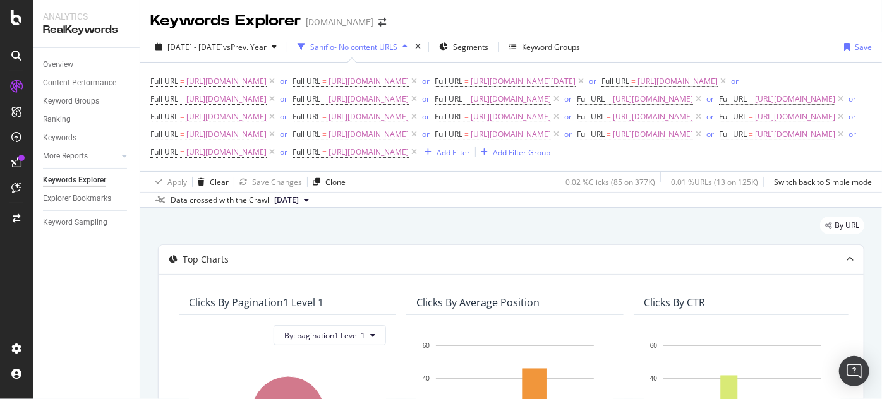
click at [724, 27] on div "Keywords Explorer www.supplyhouse.com" at bounding box center [511, 16] width 742 height 32
click at [407, 47] on icon "button" at bounding box center [404, 47] width 5 height 8
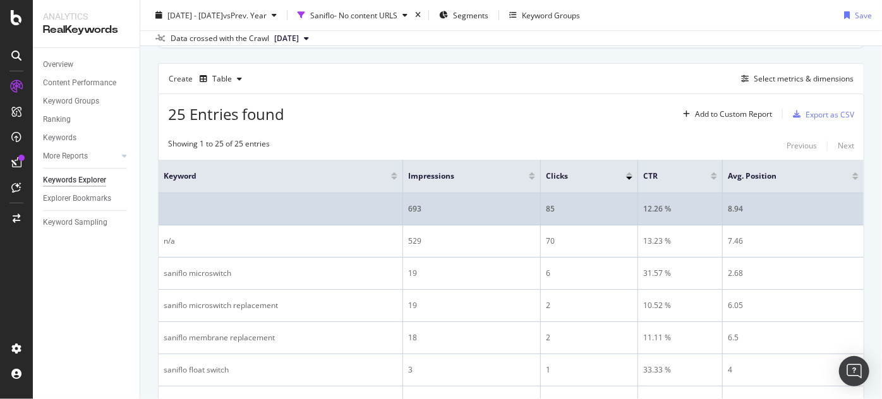
scroll to position [344, 0]
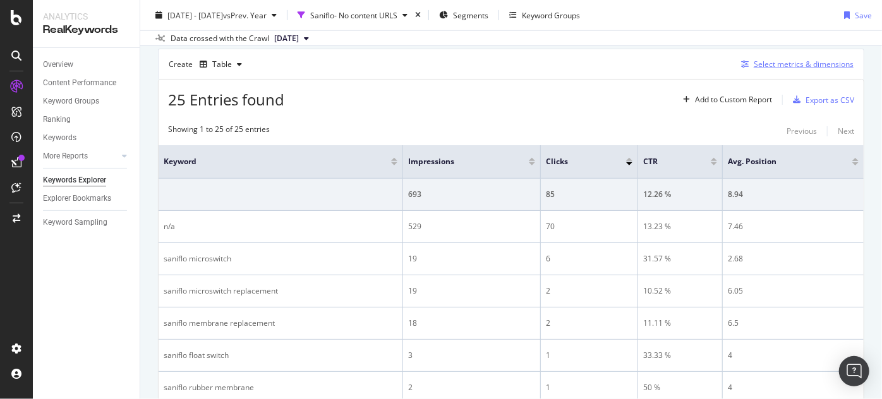
click at [740, 68] on div "Select metrics & dimensions" at bounding box center [795, 64] width 118 height 14
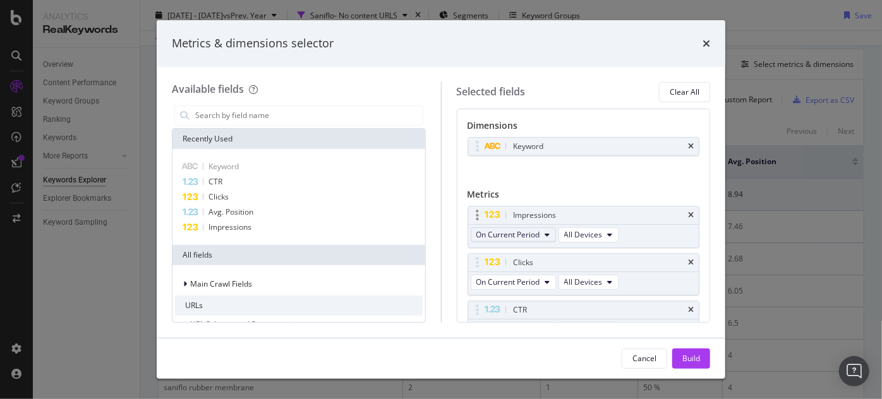
click at [498, 238] on span "On Current Period" at bounding box center [508, 234] width 64 height 11
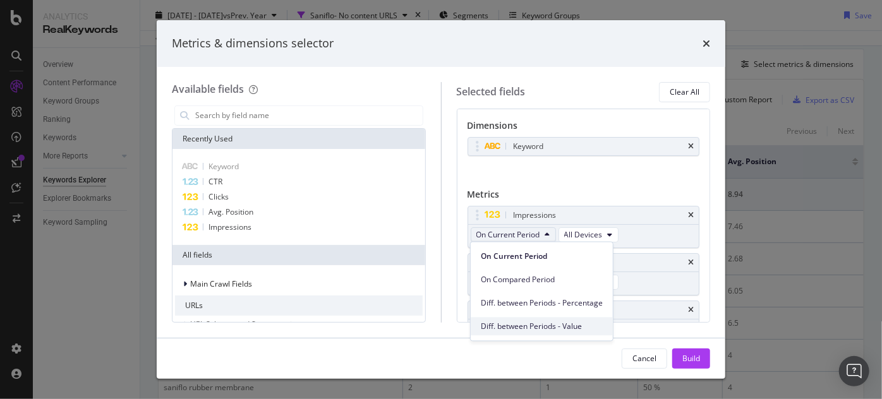
click at [524, 323] on span "Diff. between Periods - Value" at bounding box center [542, 326] width 122 height 11
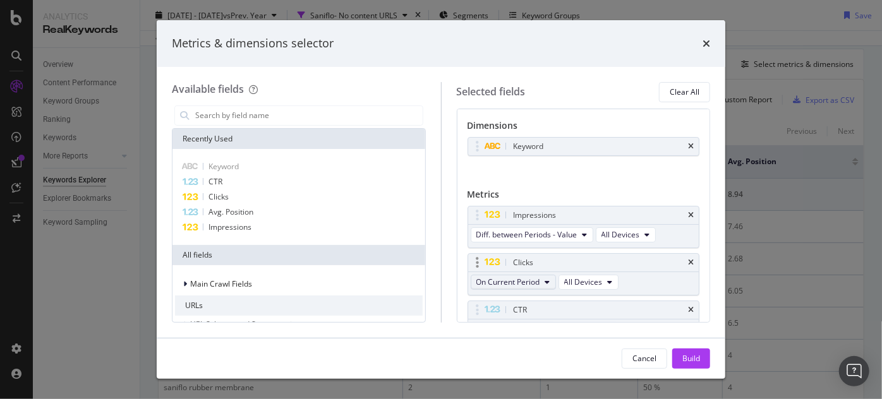
click at [524, 280] on span "On Current Period" at bounding box center [508, 282] width 64 height 11
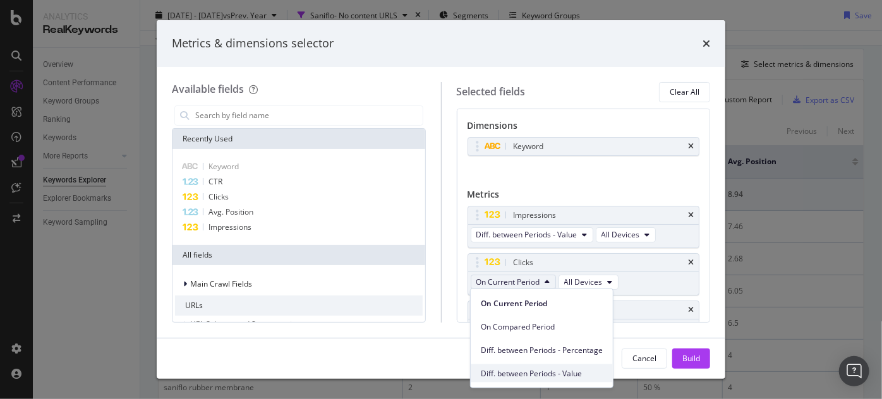
click at [529, 368] on span "Diff. between Periods - Value" at bounding box center [542, 373] width 122 height 11
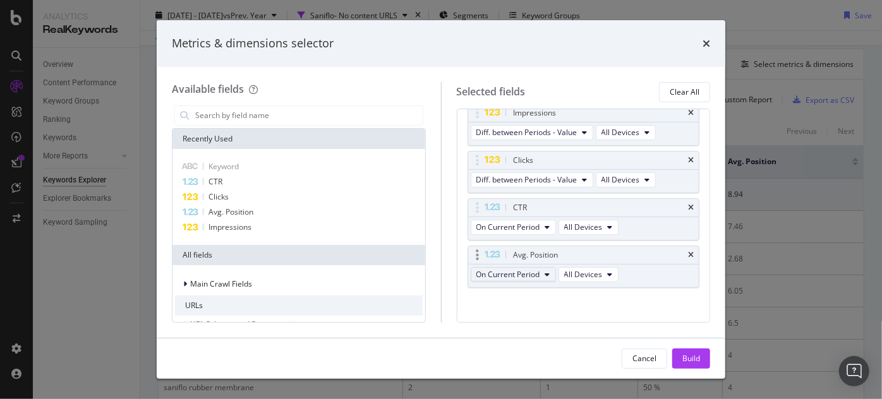
scroll to position [107, 0]
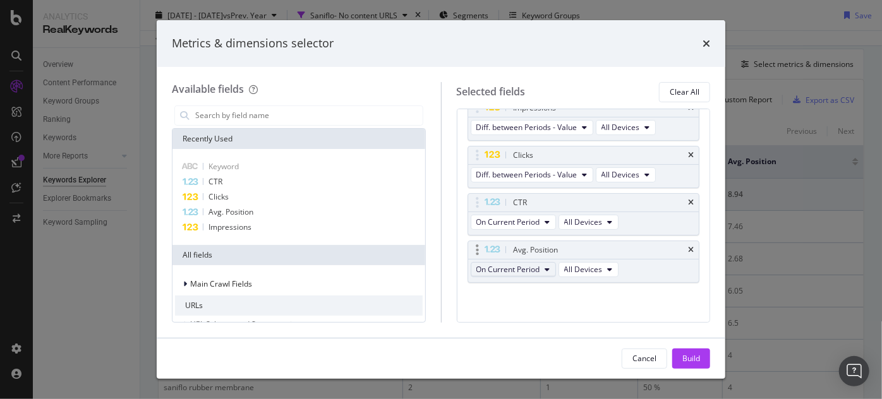
click at [535, 265] on span "On Current Period" at bounding box center [508, 269] width 64 height 11
drag, startPoint x: 537, startPoint y: 355, endPoint x: 704, endPoint y: 389, distance: 170.9
click at [544, 358] on span "Diff. between Periods - Value" at bounding box center [542, 359] width 122 height 11
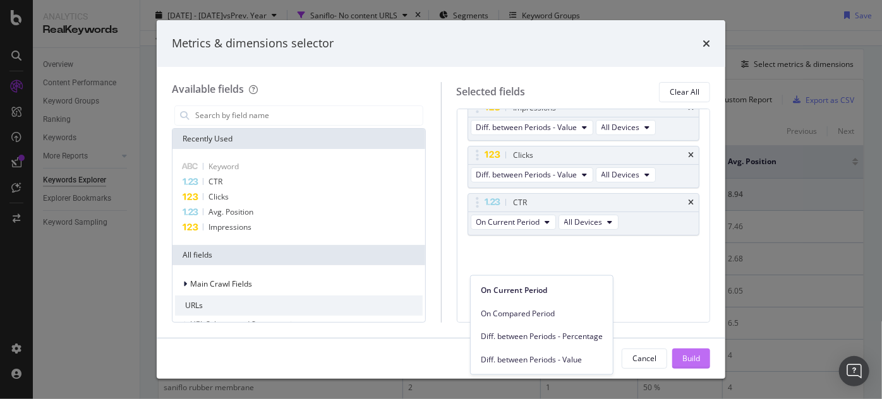
click at [694, 359] on div "Build" at bounding box center [691, 358] width 18 height 11
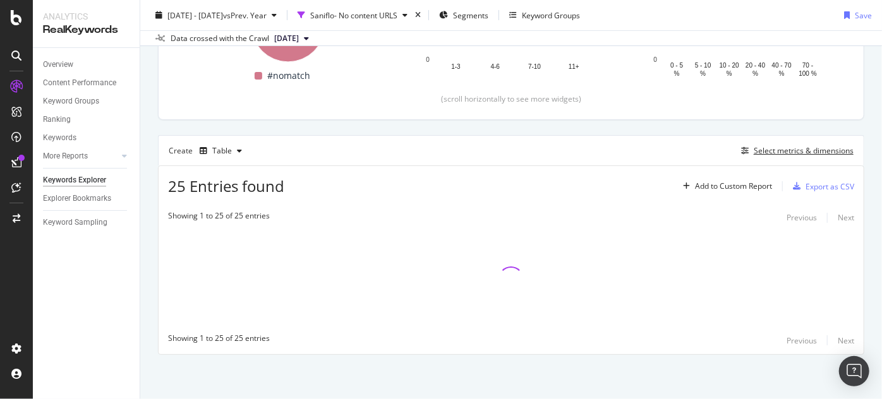
scroll to position [257, 0]
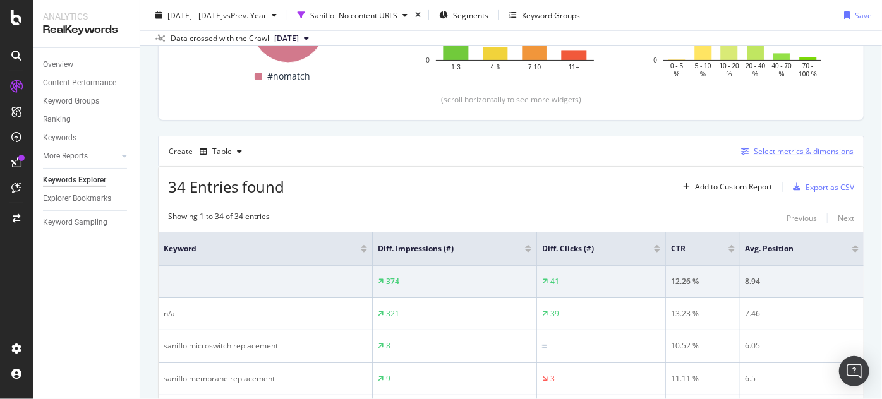
click at [738, 155] on div "Select metrics & dimensions" at bounding box center [795, 152] width 118 height 14
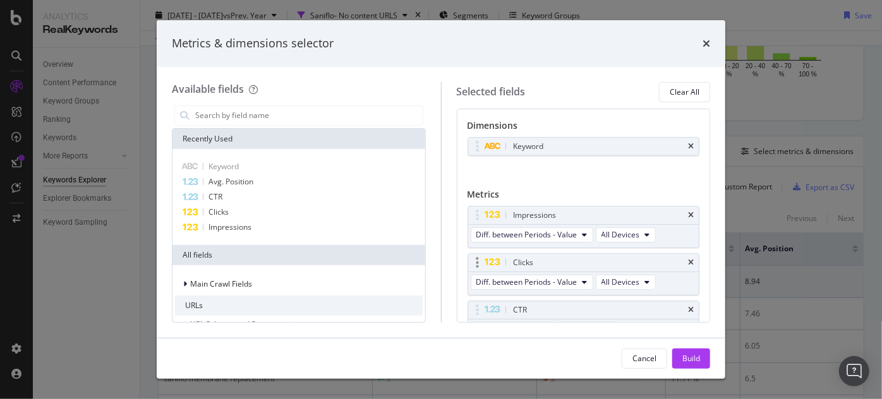
scroll to position [57, 0]
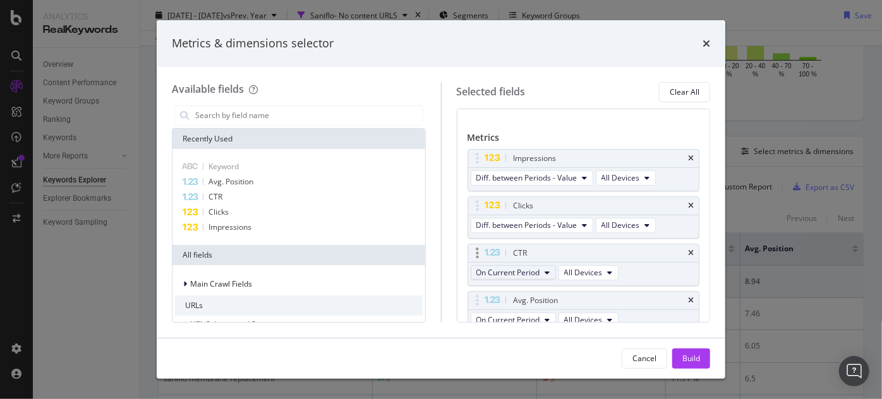
click at [541, 270] on button "On Current Period" at bounding box center [513, 272] width 85 height 15
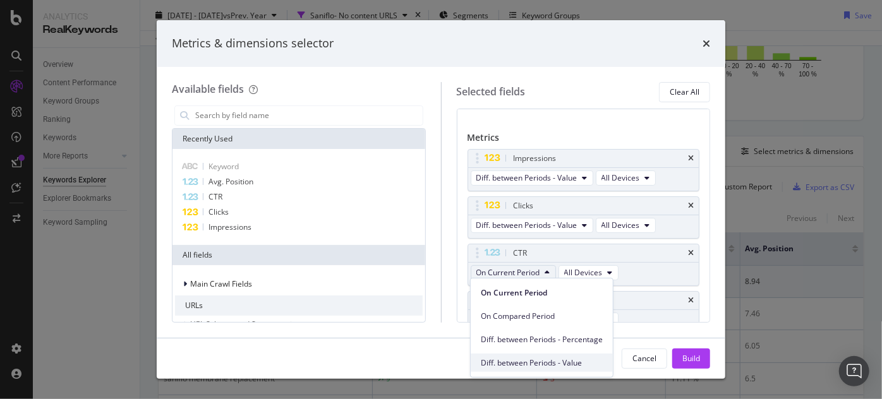
click at [547, 364] on span "Diff. between Periods - Value" at bounding box center [542, 363] width 122 height 11
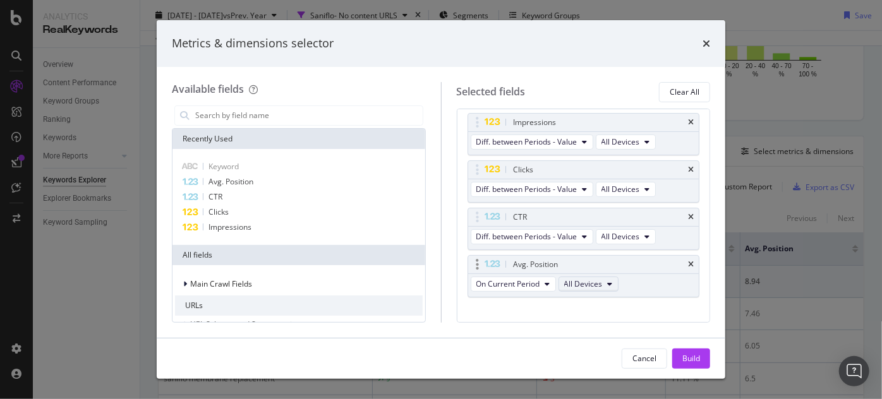
scroll to position [107, 0]
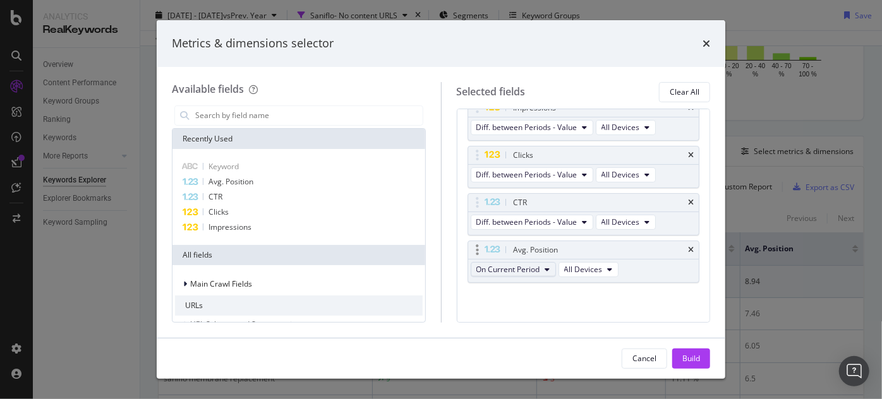
click at [530, 268] on span "On Current Period" at bounding box center [508, 269] width 64 height 11
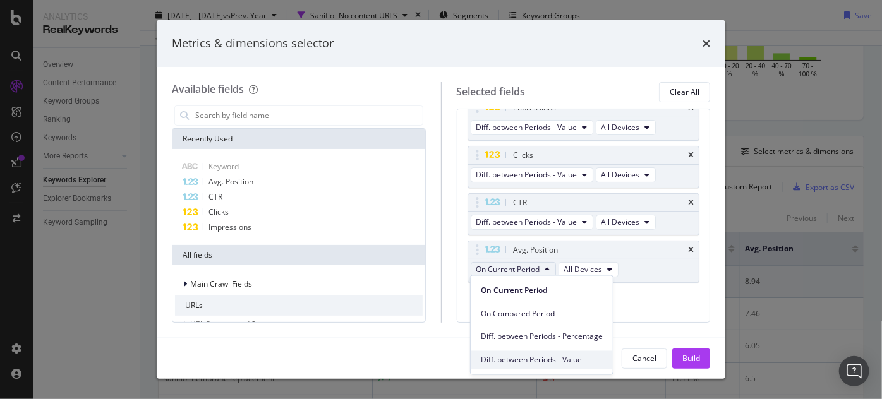
click at [557, 365] on span "Diff. between Periods - Value" at bounding box center [542, 359] width 122 height 11
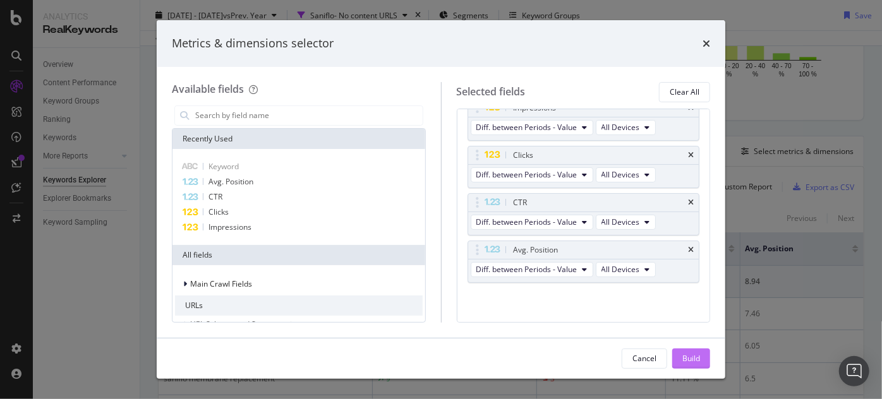
click at [697, 363] on div "Build" at bounding box center [691, 358] width 18 height 11
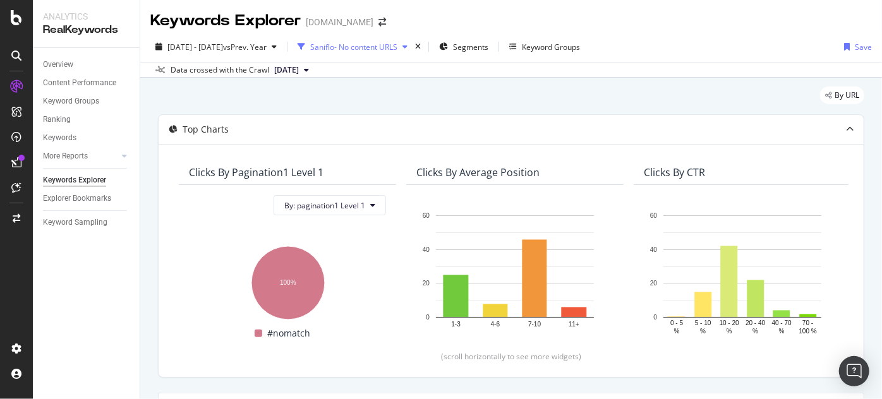
click at [397, 44] on div "Saniflo- No content URLS" at bounding box center [353, 47] width 87 height 11
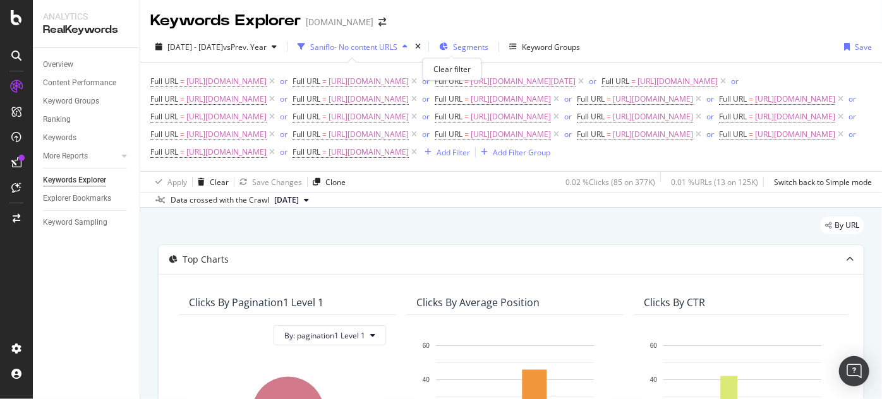
click at [423, 45] on div "times" at bounding box center [418, 46] width 11 height 13
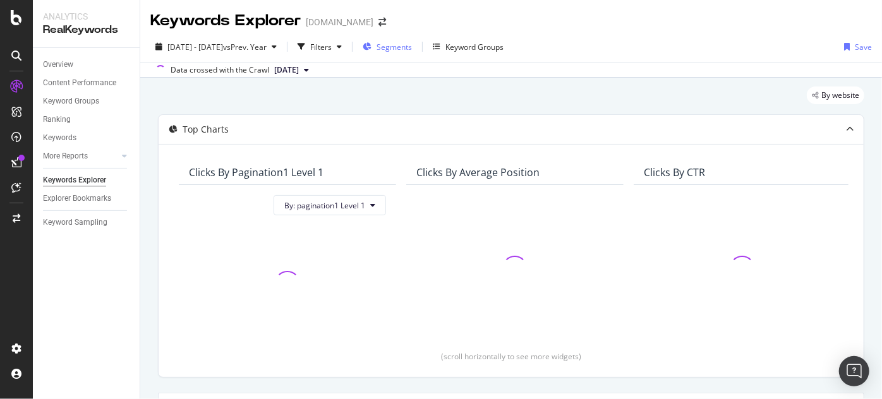
click at [412, 48] on span "Segments" at bounding box center [394, 47] width 35 height 11
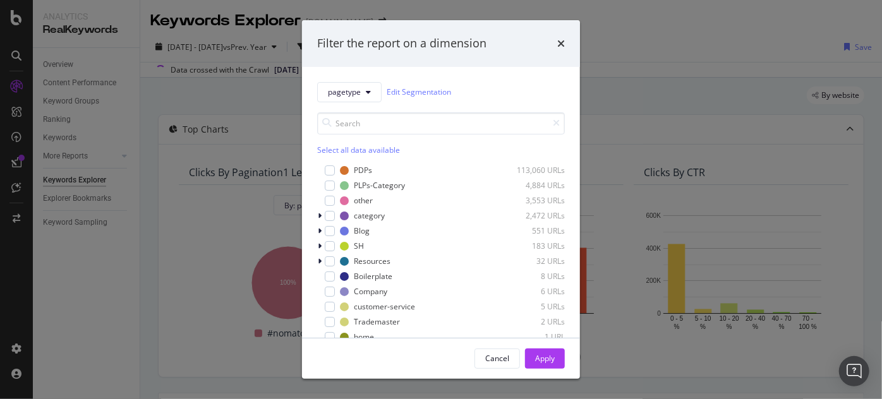
click at [364, 102] on div "Select all data available PDPs 113,060 URLs PLPs-Category 4,884 URLs other 3,55…" at bounding box center [441, 222] width 248 height 241
click at [366, 94] on icon "modal" at bounding box center [368, 92] width 5 height 8
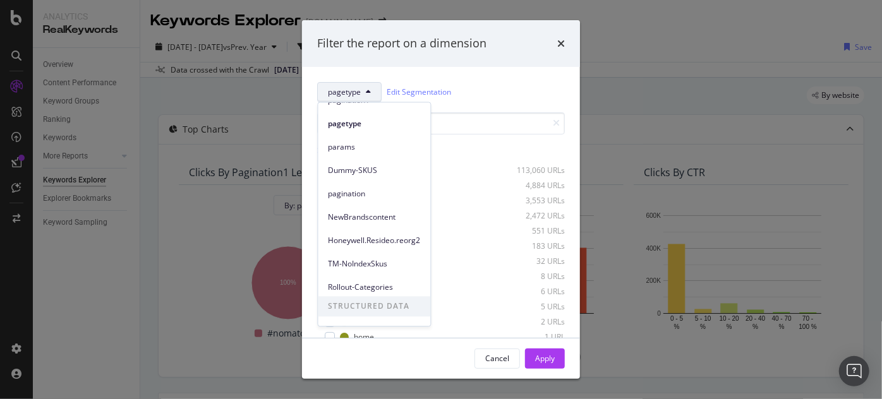
scroll to position [55, 0]
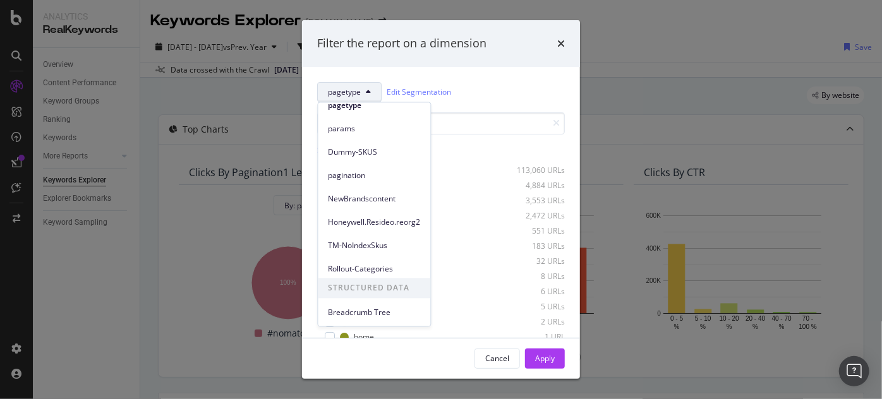
click at [493, 87] on div "pagetype Edit Segmentation" at bounding box center [441, 92] width 248 height 20
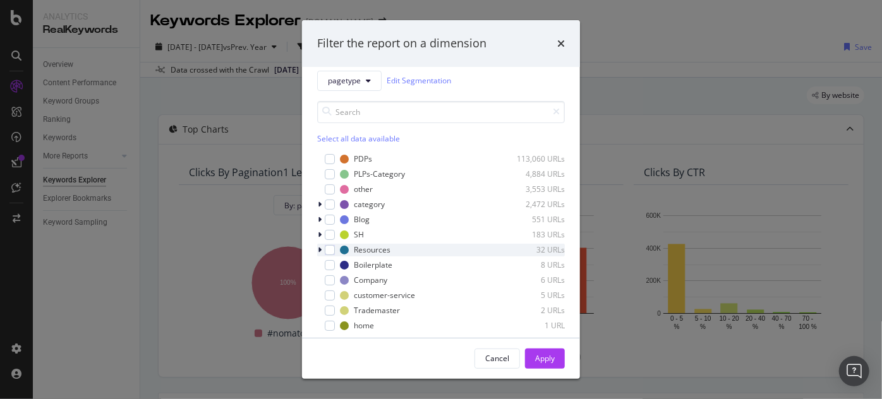
scroll to position [20, 0]
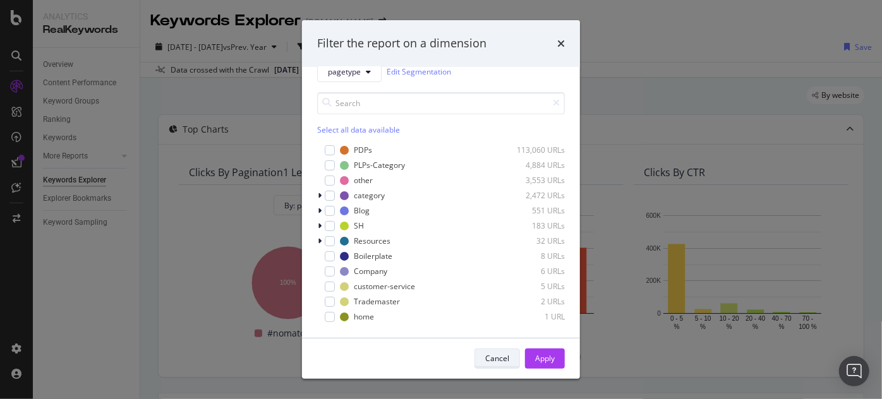
click at [509, 358] on div "Cancel" at bounding box center [497, 358] width 24 height 11
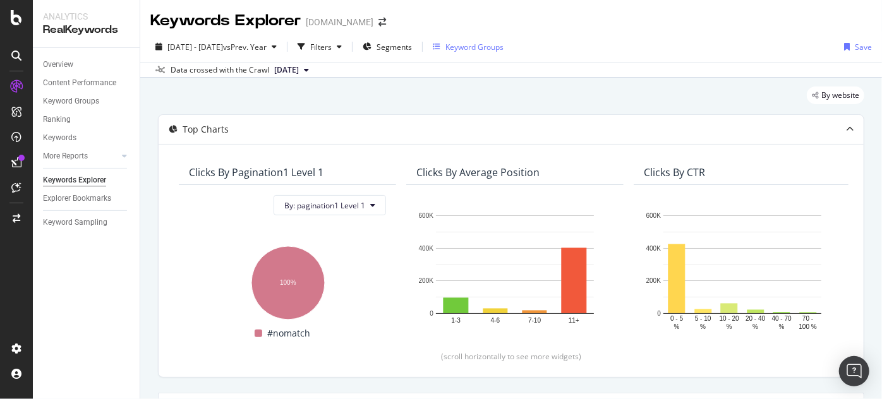
click at [504, 42] on div "Keyword Groups" at bounding box center [474, 47] width 58 height 11
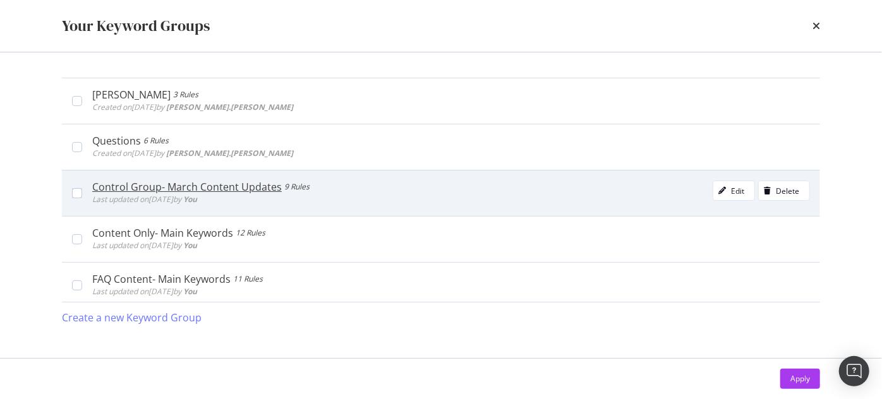
scroll to position [229, 0]
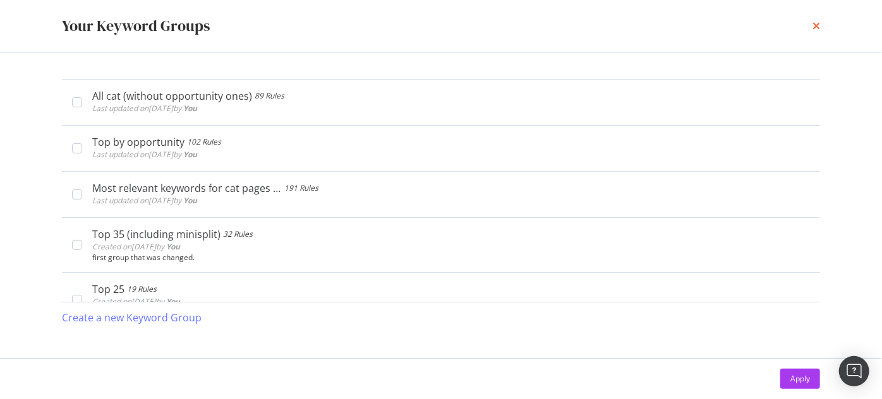
click at [814, 25] on icon "times" at bounding box center [816, 26] width 8 height 10
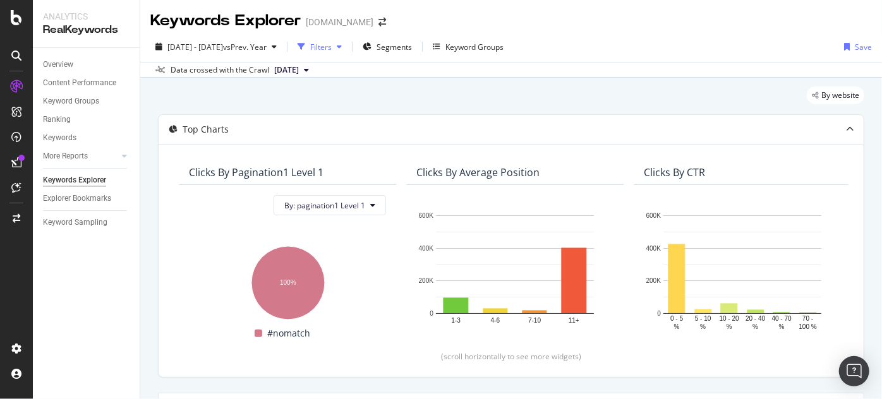
click at [347, 54] on div "Filters" at bounding box center [320, 46] width 54 height 19
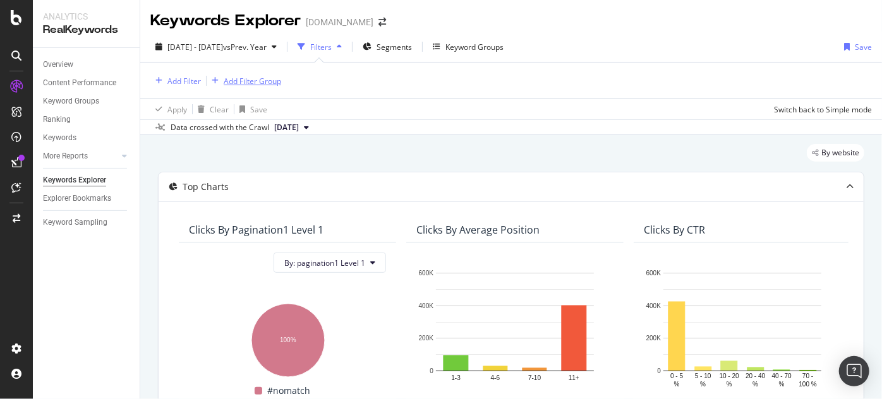
click at [274, 80] on div "Add Filter Group" at bounding box center [252, 81] width 57 height 11
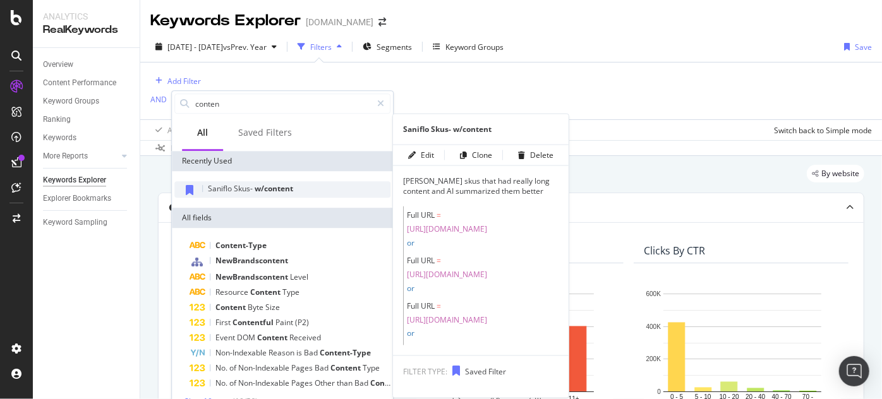
type input "conten"
click at [244, 192] on span "Skus-" at bounding box center [244, 188] width 21 height 11
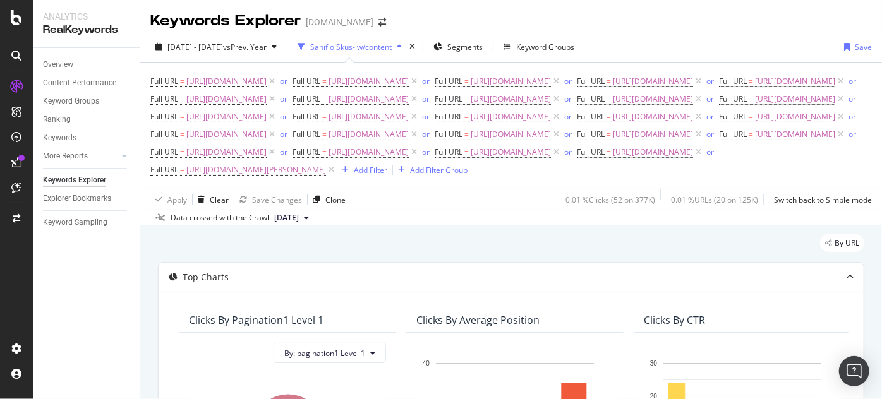
click at [402, 43] on icon "button" at bounding box center [399, 47] width 5 height 8
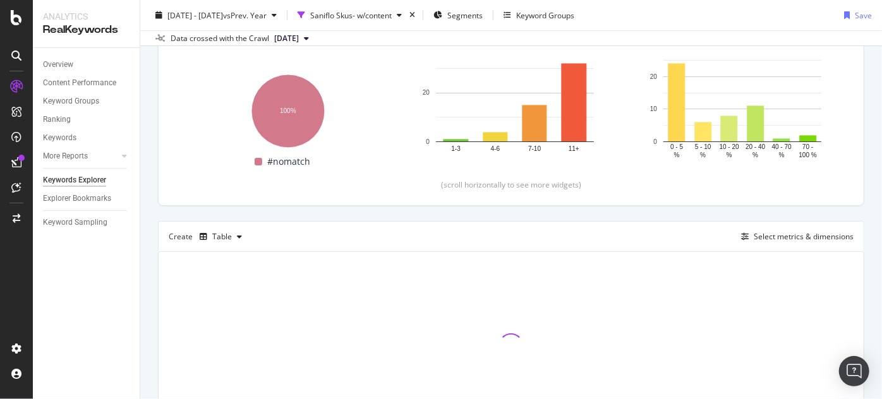
scroll to position [257, 0]
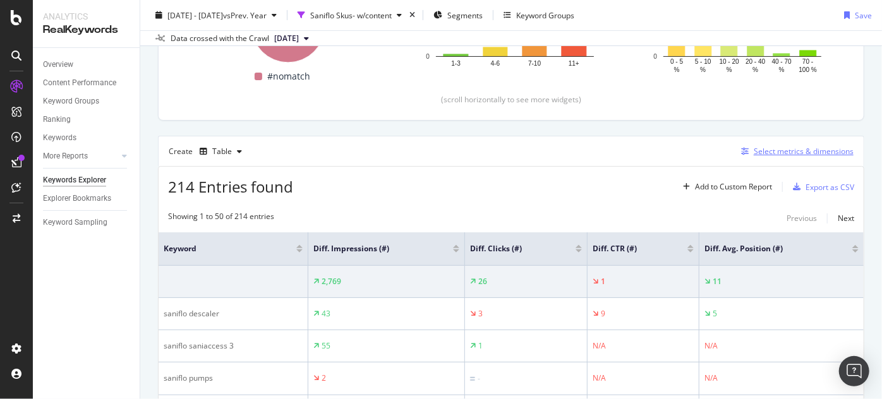
click at [741, 148] on icon "button" at bounding box center [745, 152] width 8 height 8
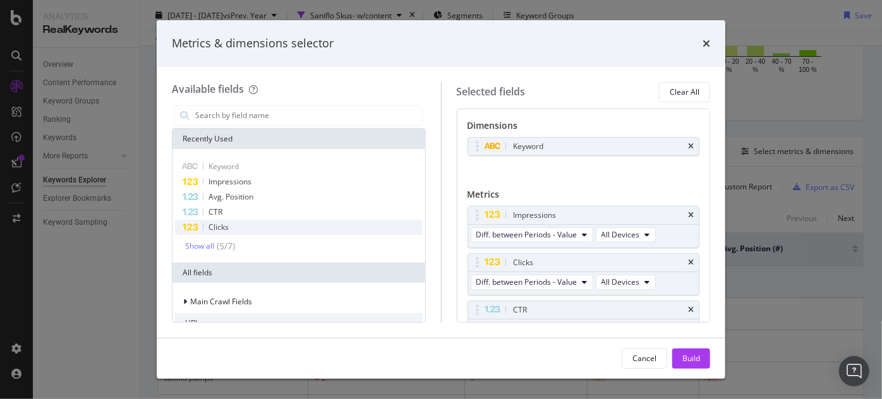
click at [236, 234] on div "Clicks" at bounding box center [299, 227] width 248 height 15
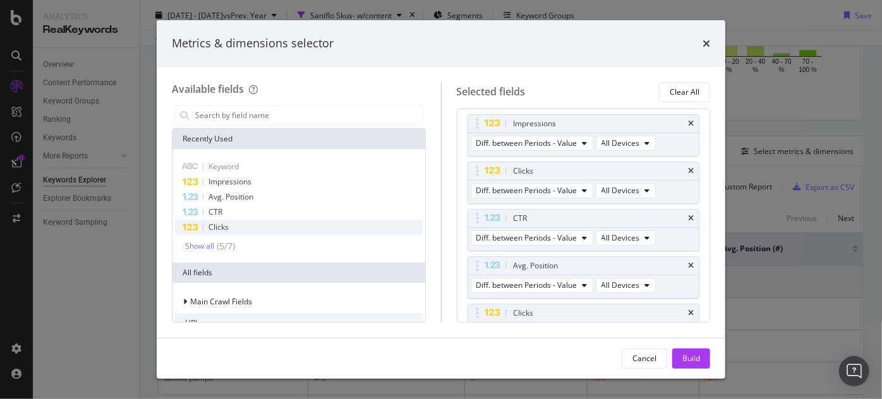
click at [236, 234] on div "Clicks" at bounding box center [299, 227] width 248 height 15
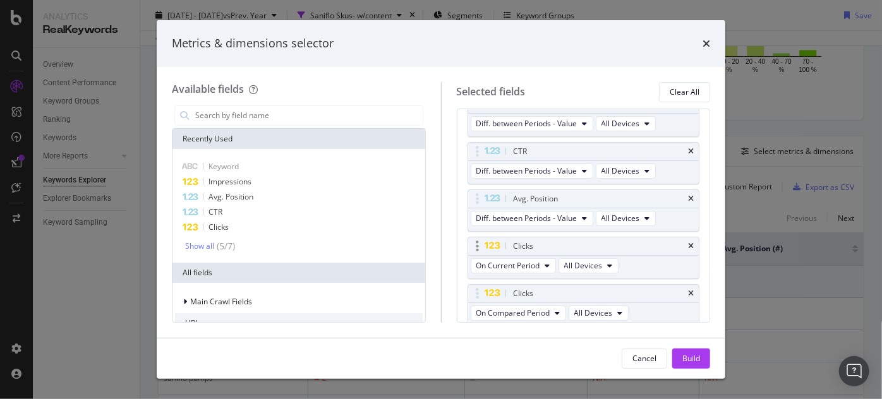
scroll to position [160, 0]
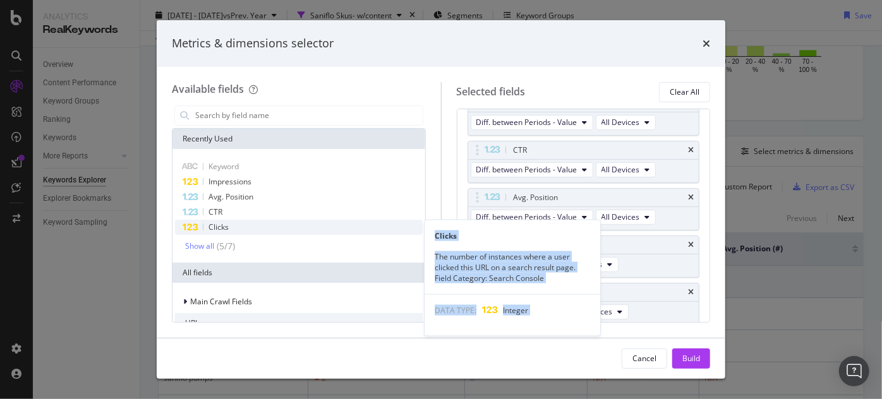
click at [280, 222] on div "Clicks" at bounding box center [299, 227] width 248 height 15
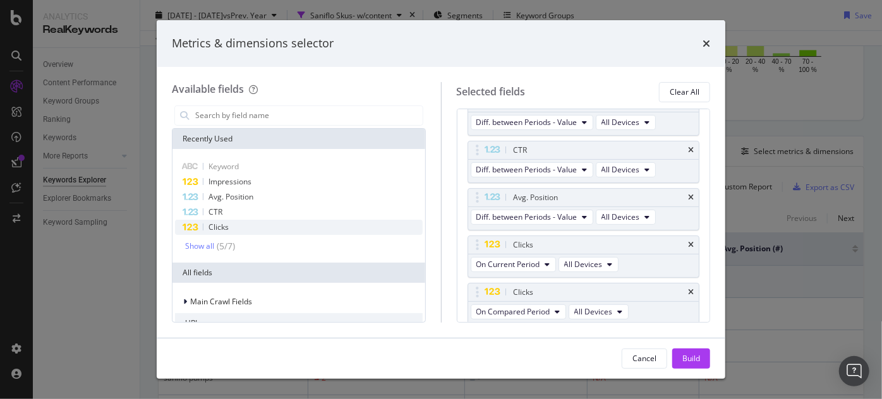
scroll to position [207, 0]
click at [280, 222] on div "Clicks" at bounding box center [299, 227] width 248 height 15
click at [688, 287] on div "Clicks" at bounding box center [583, 293] width 231 height 18
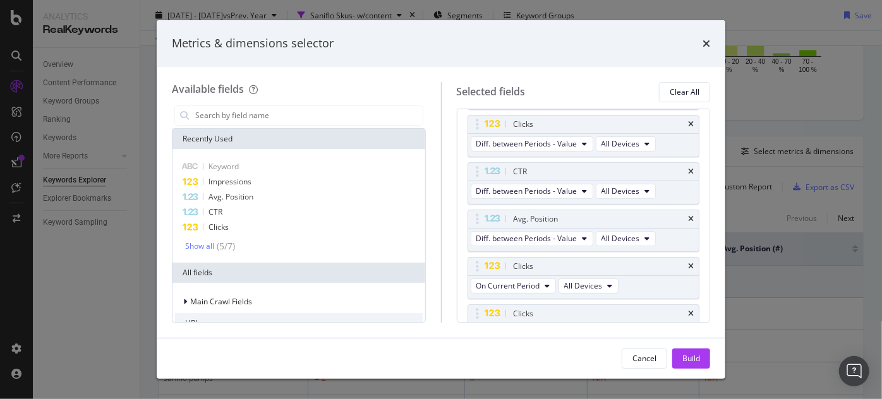
scroll to position [0, 0]
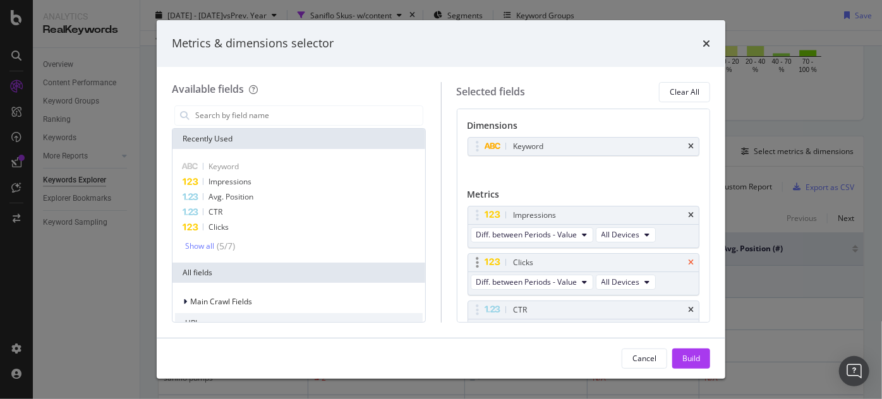
click at [688, 259] on icon "times" at bounding box center [691, 263] width 6 height 8
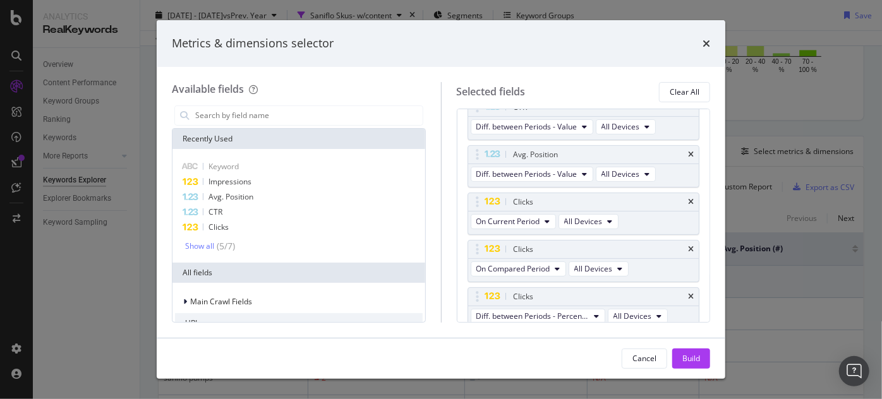
scroll to position [248, 0]
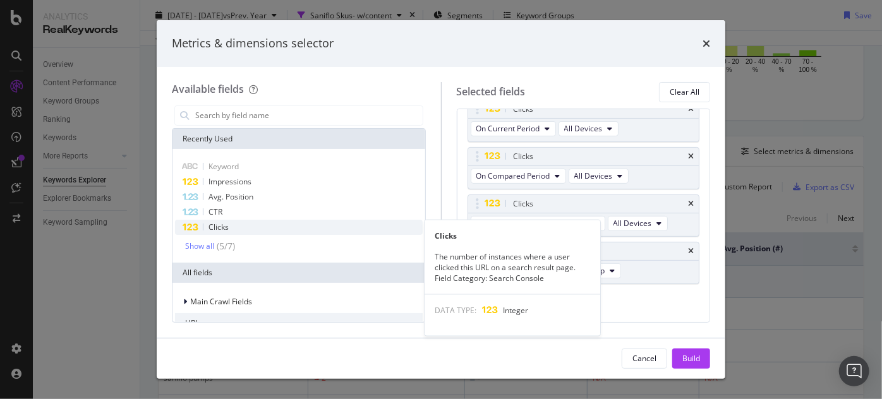
click at [291, 229] on div "Clicks" at bounding box center [299, 227] width 248 height 15
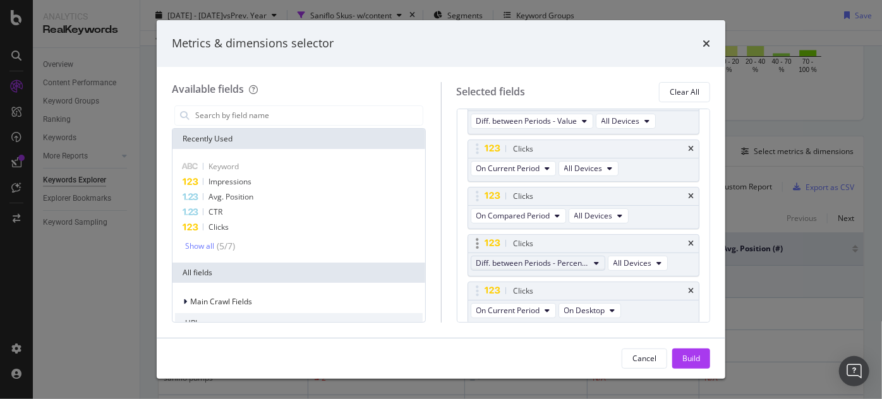
scroll to position [196, 0]
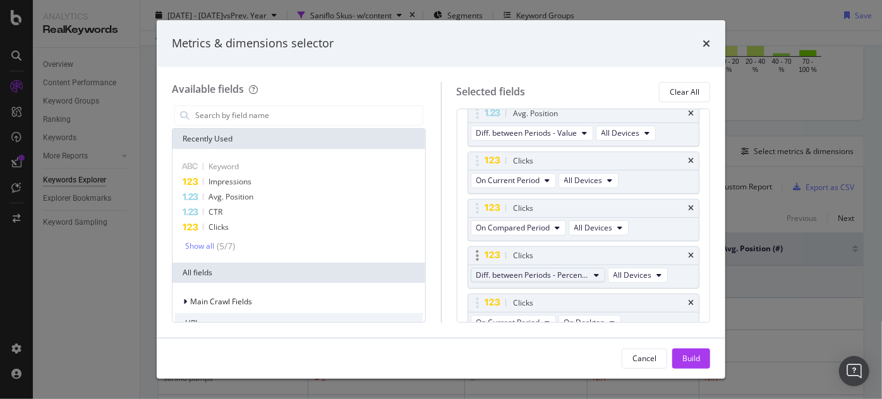
click at [581, 268] on button "Diff. between Periods - Percentage" at bounding box center [538, 275] width 135 height 15
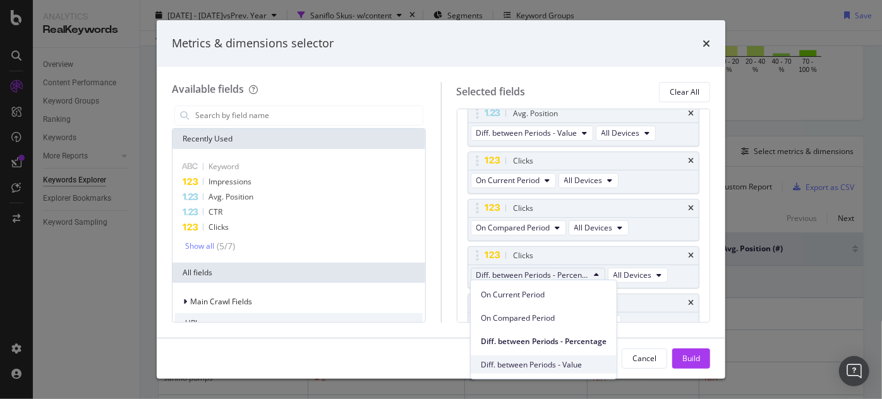
click at [581, 359] on span "Diff. between Periods - Value" at bounding box center [544, 364] width 126 height 11
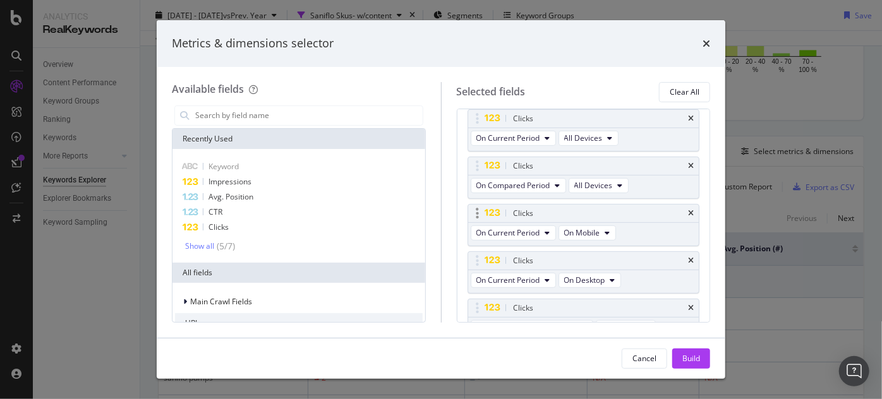
scroll to position [254, 0]
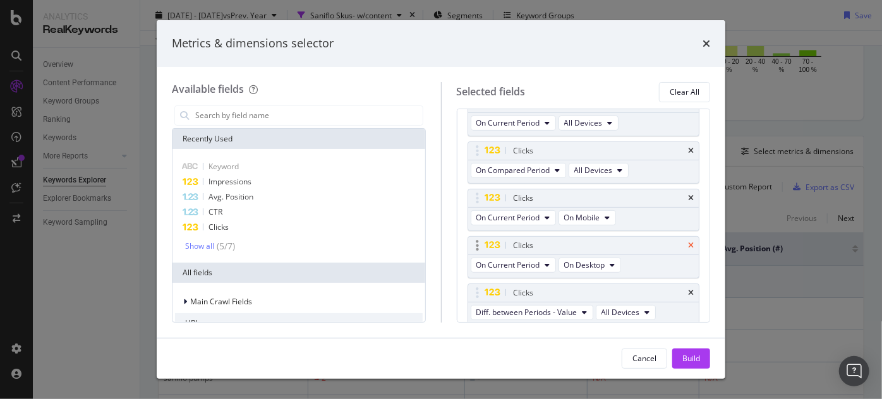
click at [688, 242] on icon "times" at bounding box center [691, 246] width 6 height 8
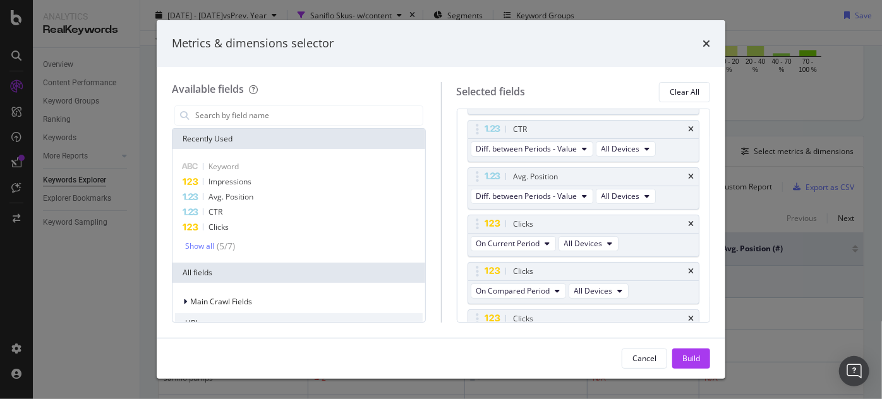
scroll to position [76, 0]
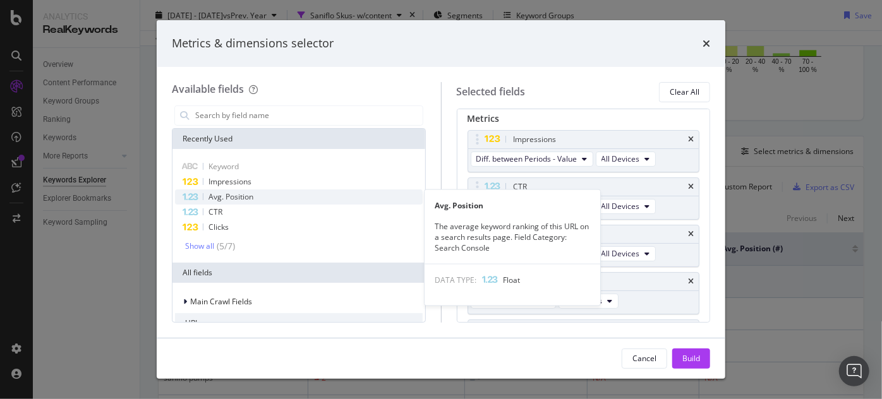
click at [282, 196] on div "Avg. Position" at bounding box center [299, 197] width 248 height 15
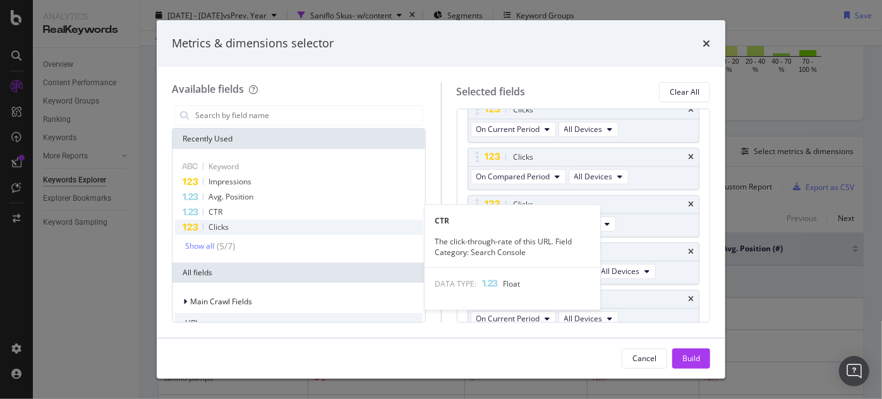
scroll to position [254, 0]
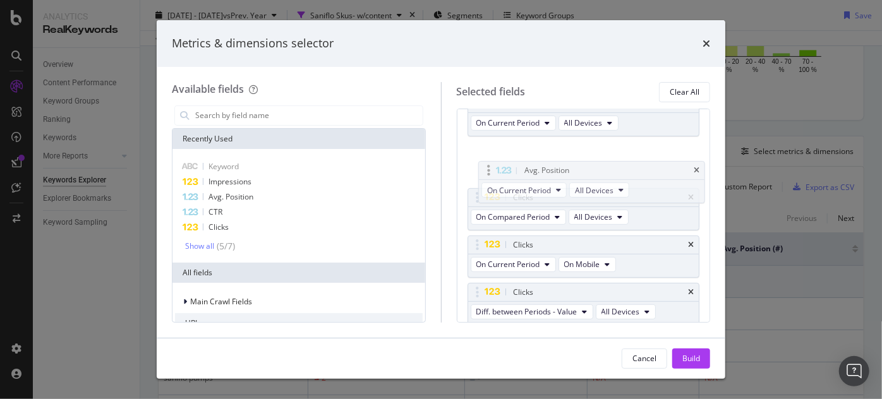
drag, startPoint x: 486, startPoint y: 288, endPoint x: 497, endPoint y: 144, distance: 144.4
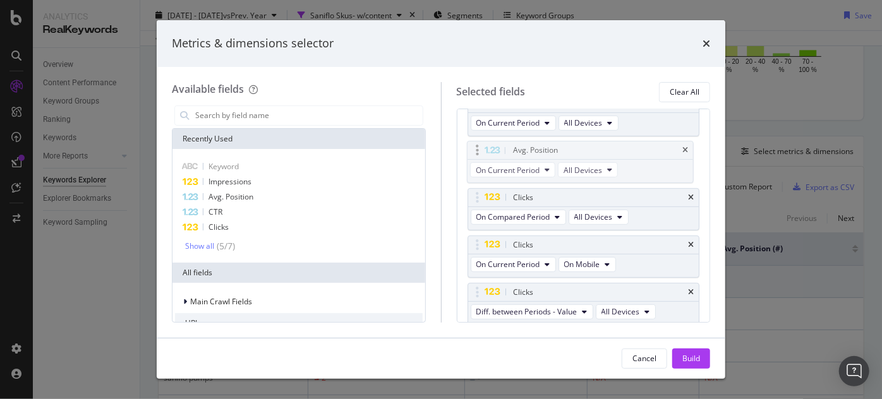
click at [497, 144] on body "Analytics RealKeywords Overview Content Performance Keyword Groups Ranking Keyw…" at bounding box center [441, 199] width 882 height 399
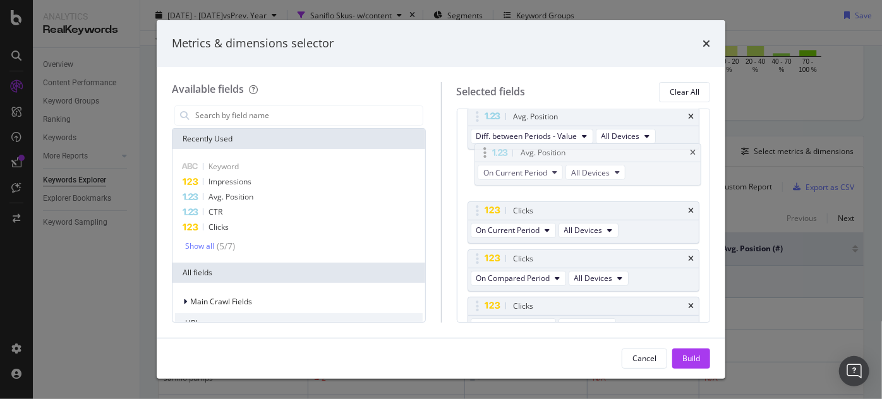
drag, startPoint x: 484, startPoint y: 210, endPoint x: 492, endPoint y: 154, distance: 56.7
click at [492, 154] on body "Analytics RealKeywords Overview Content Performance Keyword Groups Ranking Keyw…" at bounding box center [441, 199] width 882 height 399
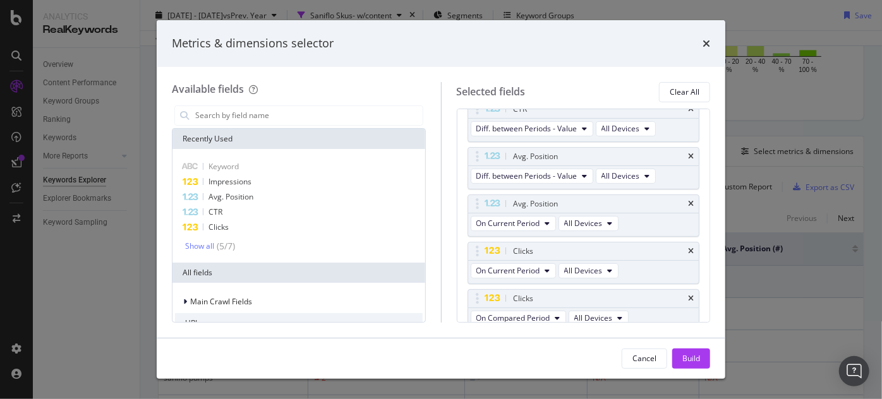
scroll to position [136, 0]
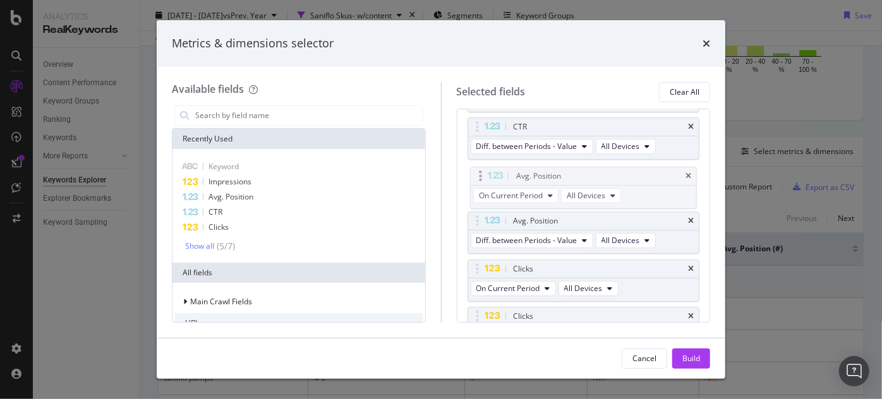
drag, startPoint x: 507, startPoint y: 215, endPoint x: 510, endPoint y: 171, distance: 44.3
click at [510, 171] on body "Analytics RealKeywords Overview Content Performance Keyword Groups Ranking Keyw…" at bounding box center [441, 199] width 882 height 399
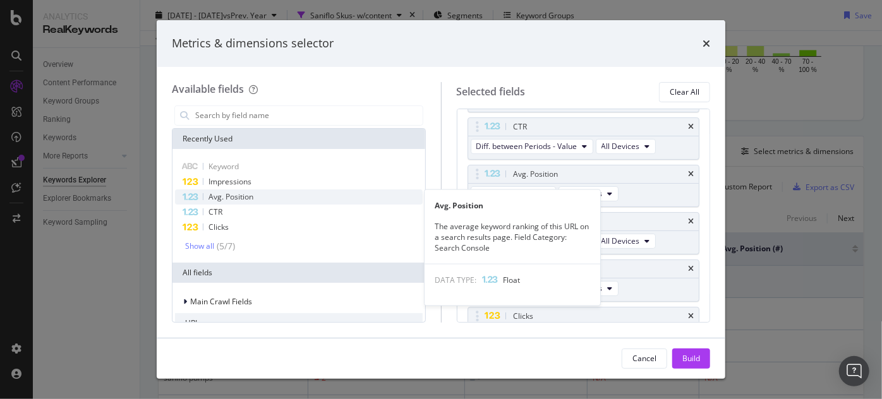
click at [272, 193] on div "Avg. Position" at bounding box center [299, 197] width 248 height 15
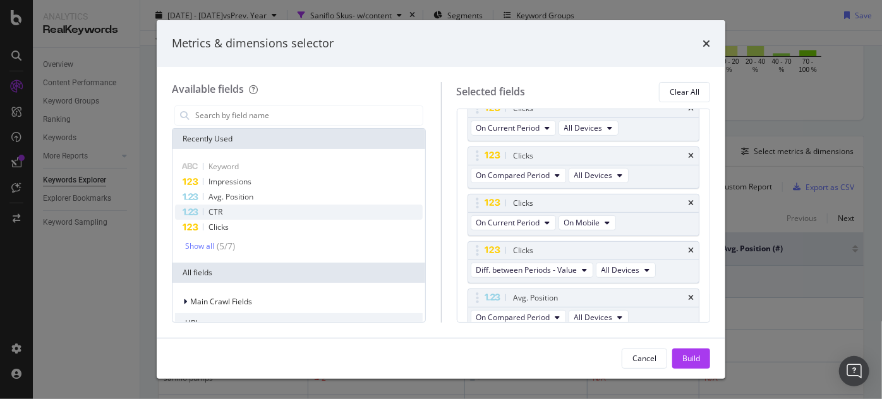
scroll to position [301, 0]
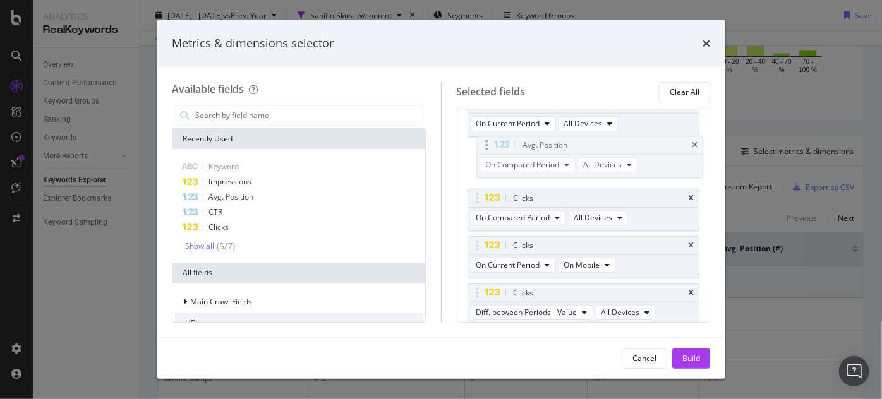
drag, startPoint x: 514, startPoint y: 291, endPoint x: 523, endPoint y: 141, distance: 150.0
click at [523, 141] on body "Analytics RealKeywords Overview Content Performance Keyword Groups Ranking Keyw…" at bounding box center [441, 199] width 882 height 399
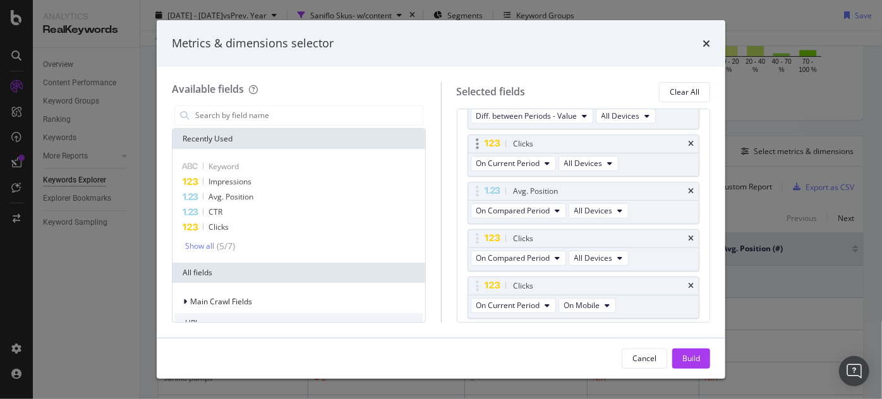
scroll to position [241, 0]
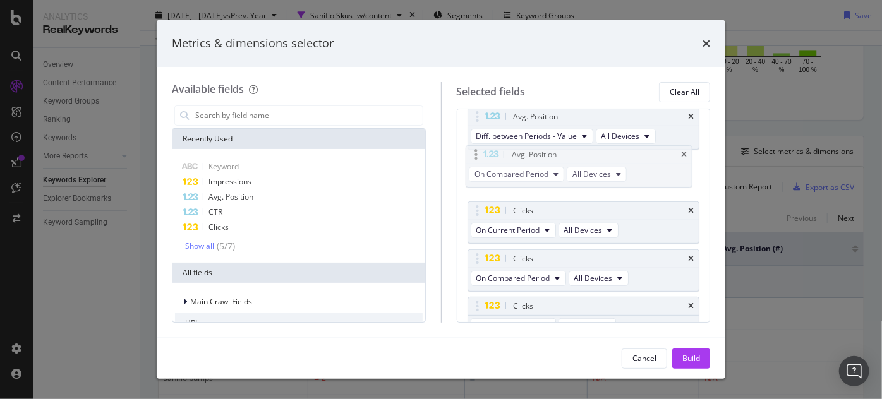
drag, startPoint x: 522, startPoint y: 205, endPoint x: 521, endPoint y: 148, distance: 56.9
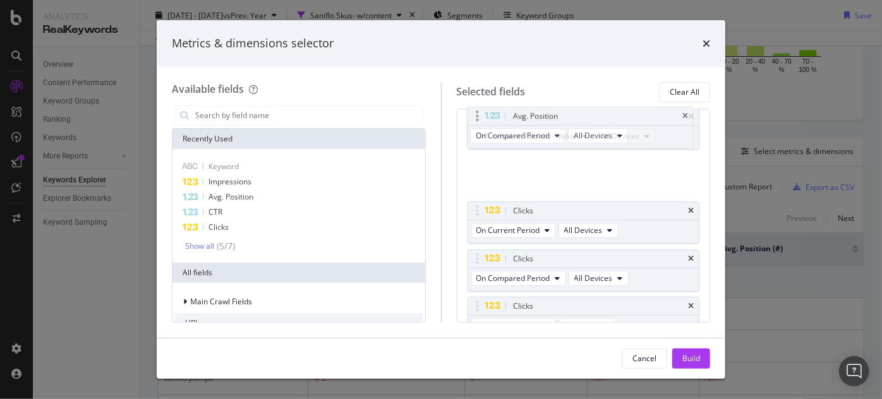
click at [521, 148] on body "Analytics RealKeywords Overview Content Performance Keyword Groups Ranking Keyw…" at bounding box center [441, 199] width 882 height 399
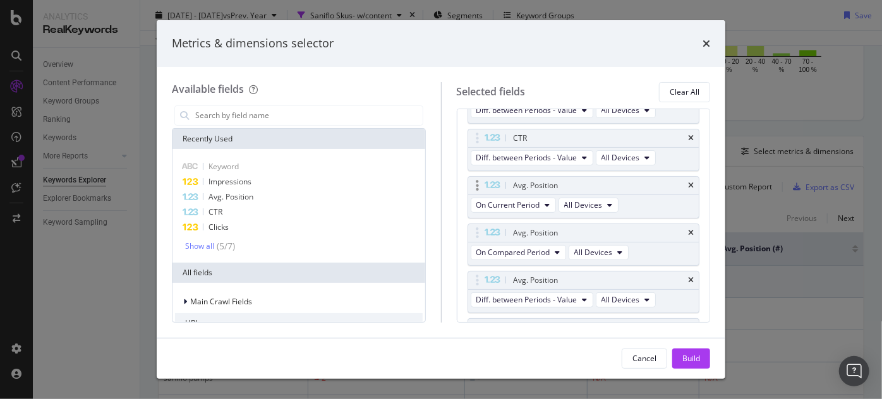
scroll to position [67, 0]
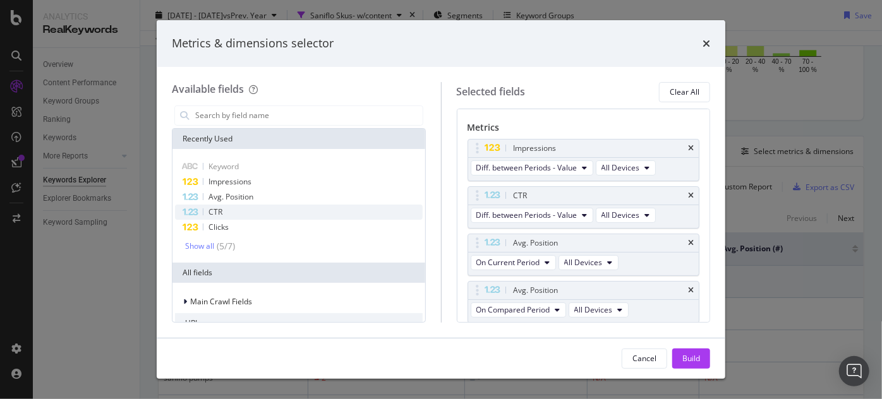
click at [335, 214] on div "CTR" at bounding box center [299, 212] width 248 height 15
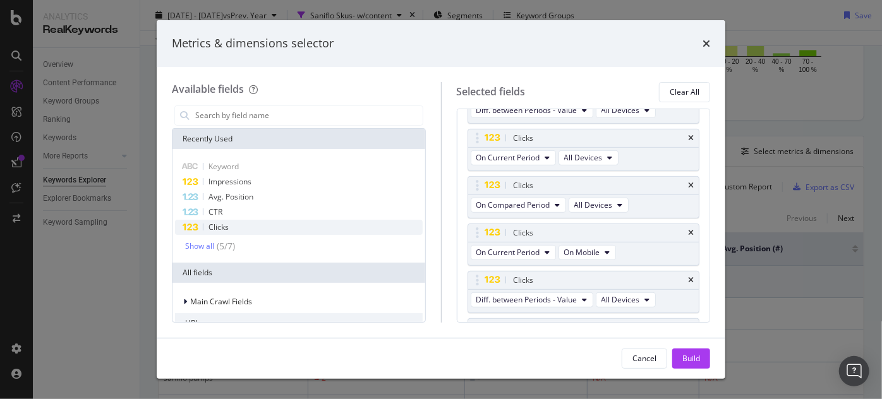
scroll to position [347, 0]
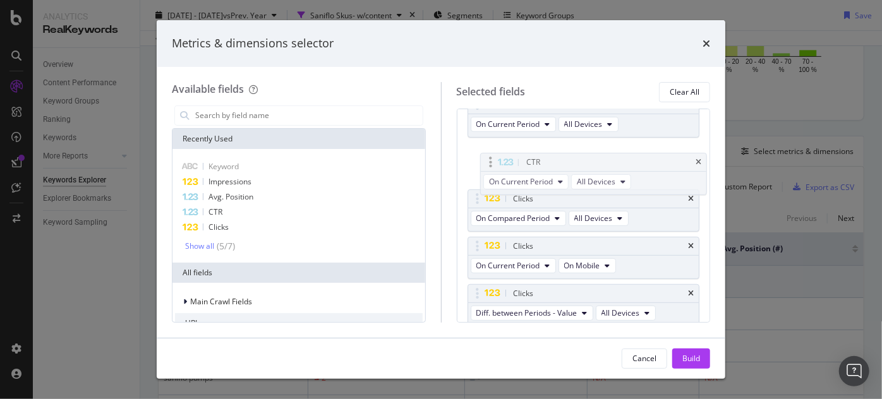
drag, startPoint x: 541, startPoint y: 290, endPoint x: 556, endPoint y: 133, distance: 157.3
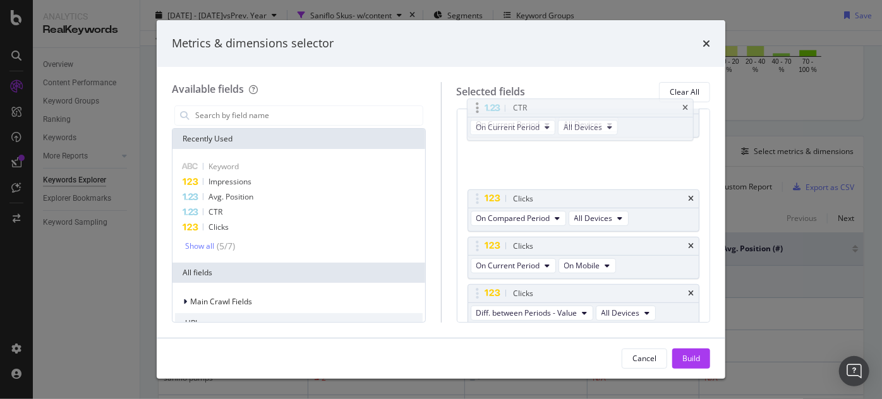
click at [554, 129] on body "Analytics RealKeywords Overview Content Performance Keyword Groups Ranking Keyw…" at bounding box center [441, 199] width 882 height 399
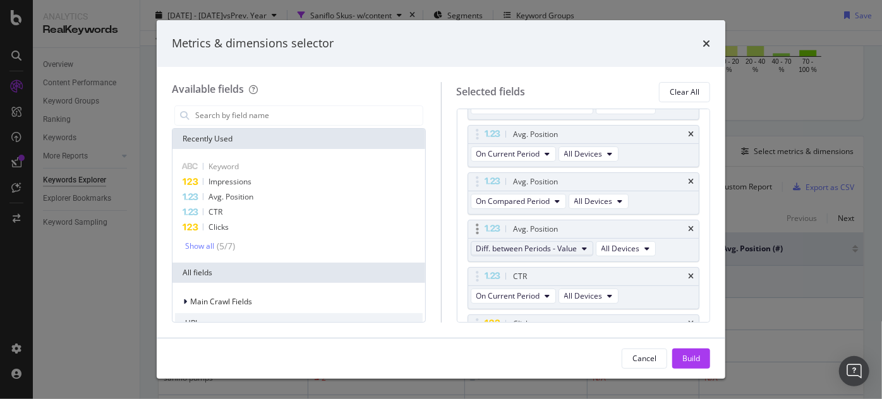
scroll to position [109, 0]
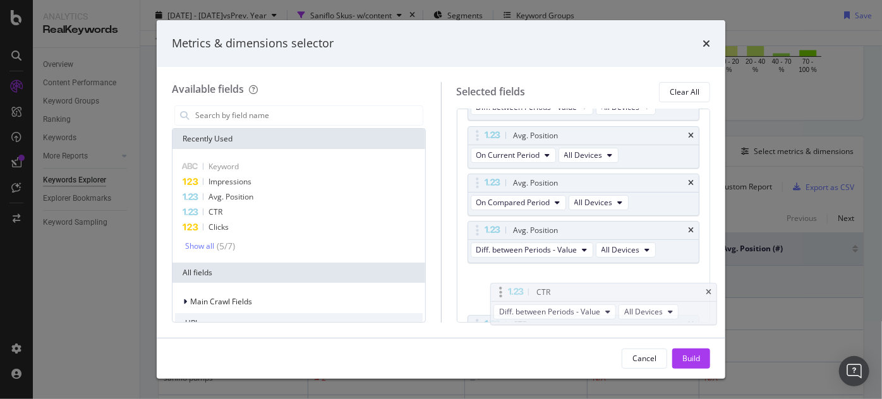
drag, startPoint x: 571, startPoint y: 158, endPoint x: 594, endPoint y: 298, distance: 141.6
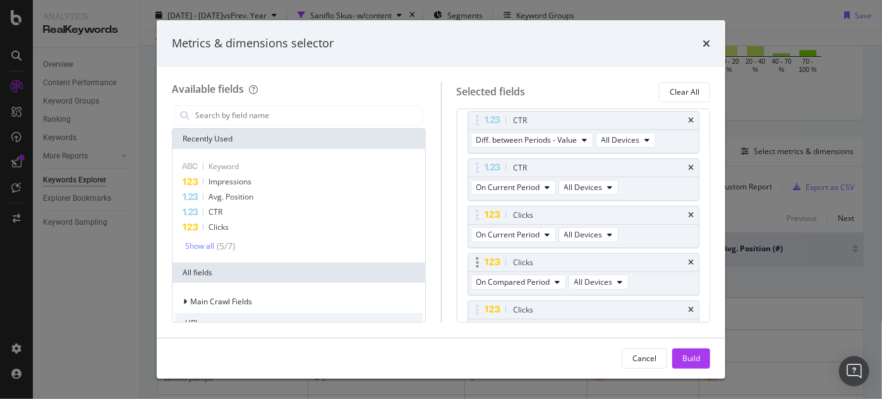
scroll to position [303, 0]
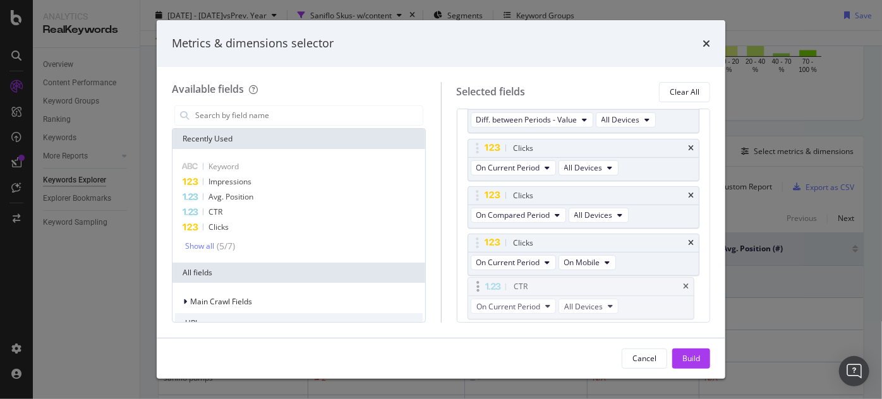
drag, startPoint x: 593, startPoint y: 149, endPoint x: 592, endPoint y: 291, distance: 142.2
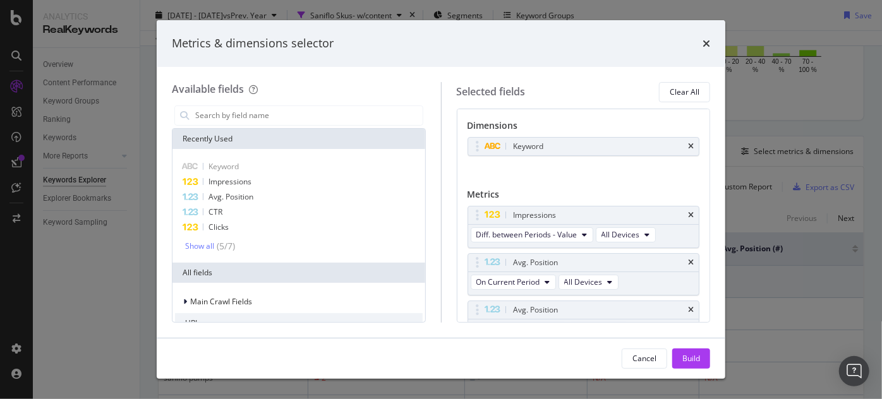
scroll to position [389, 0]
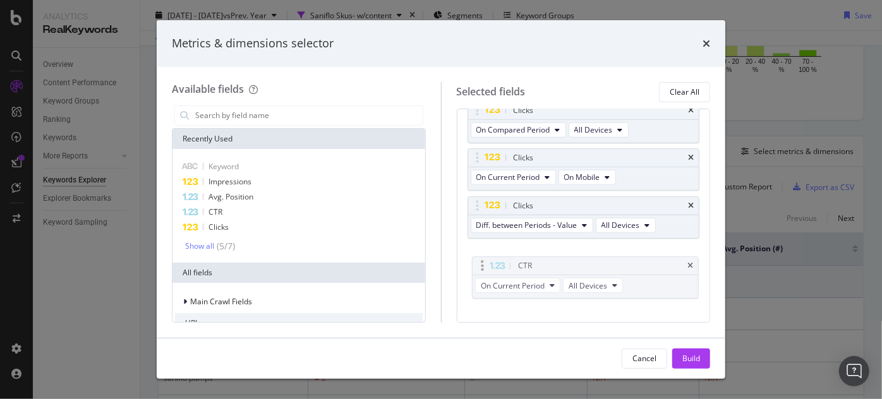
drag, startPoint x: 593, startPoint y: 205, endPoint x: 598, endPoint y: 270, distance: 65.3
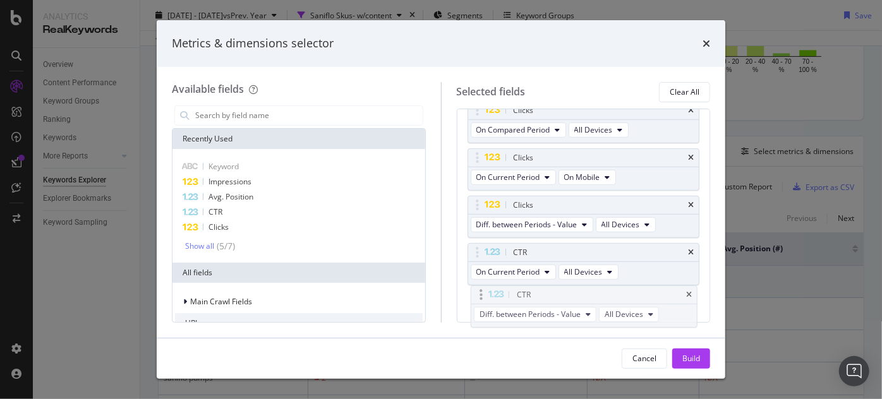
drag, startPoint x: 589, startPoint y: 232, endPoint x: 593, endPoint y: 296, distance: 64.6
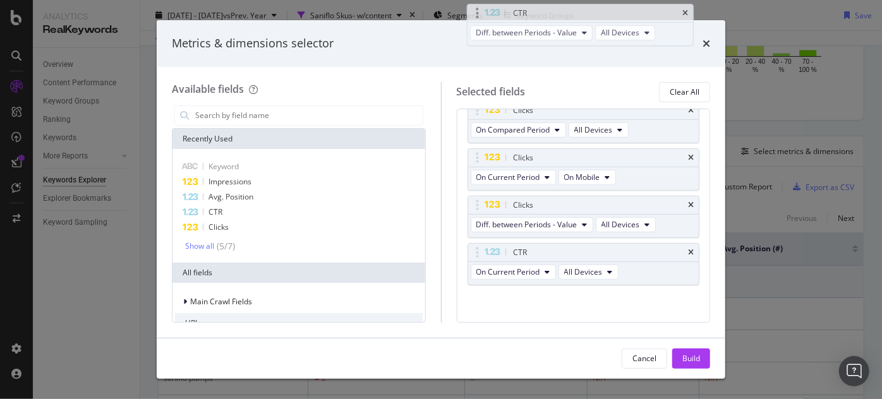
click at [593, 296] on body "Analytics RealKeywords Overview Content Performance Keyword Groups Ranking Keyw…" at bounding box center [441, 199] width 882 height 399
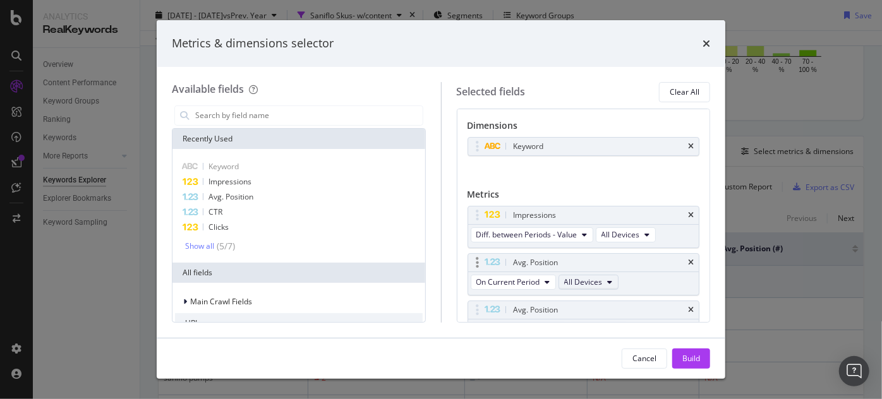
scroll to position [114, 0]
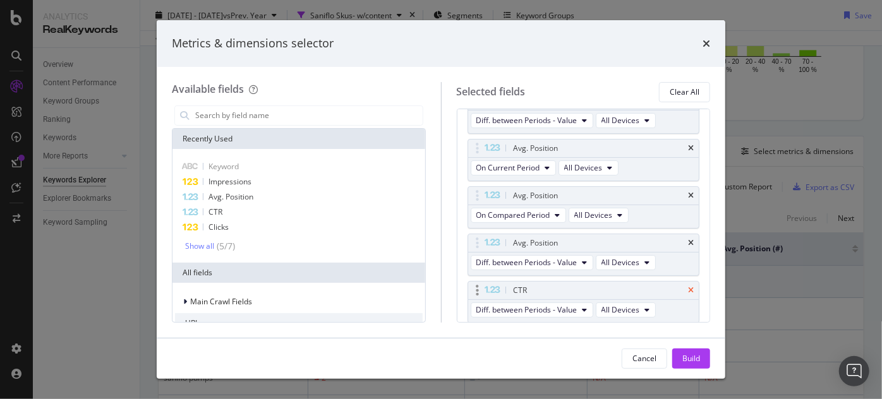
click at [688, 287] on icon "times" at bounding box center [691, 291] width 6 height 8
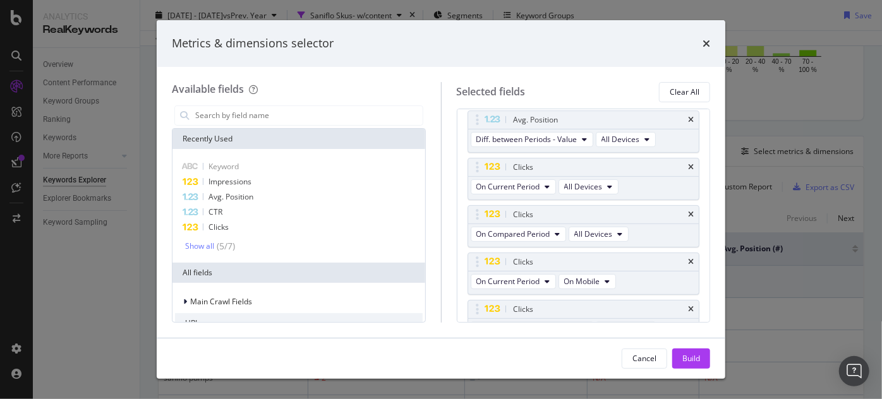
scroll to position [342, 0]
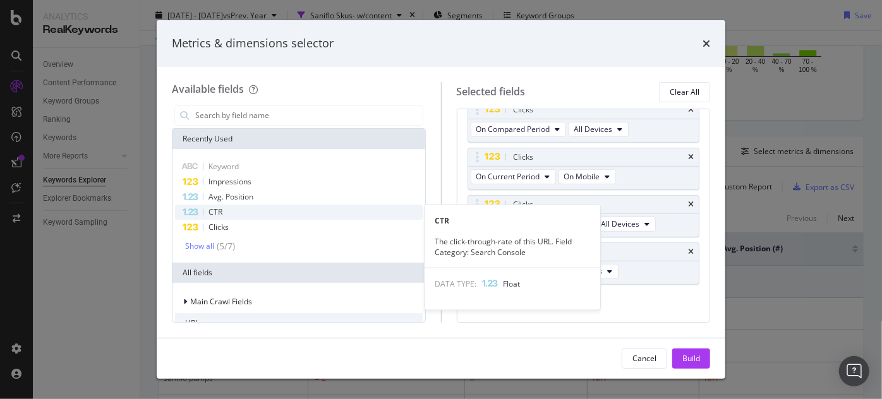
click at [316, 215] on div "CTR" at bounding box center [299, 212] width 248 height 15
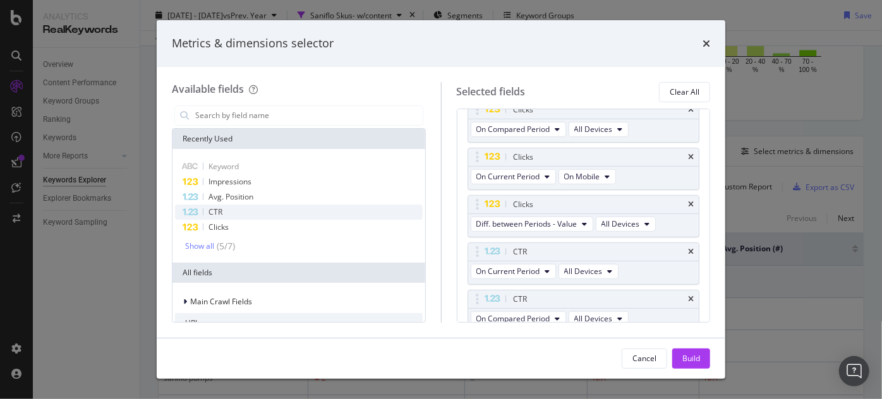
scroll to position [347, 0]
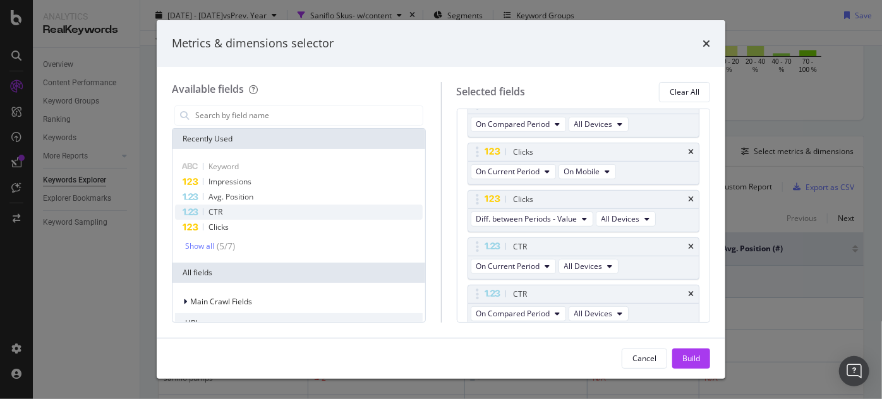
click at [320, 215] on div "CTR" at bounding box center [299, 212] width 248 height 15
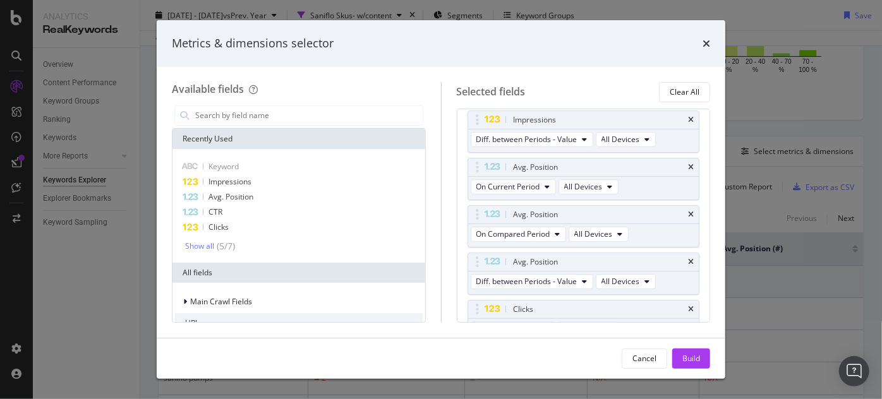
scroll to position [0, 0]
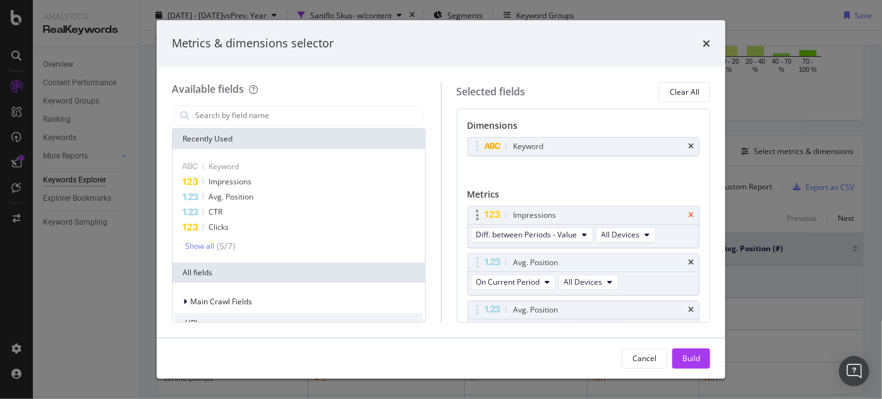
click at [688, 213] on icon "times" at bounding box center [691, 216] width 6 height 8
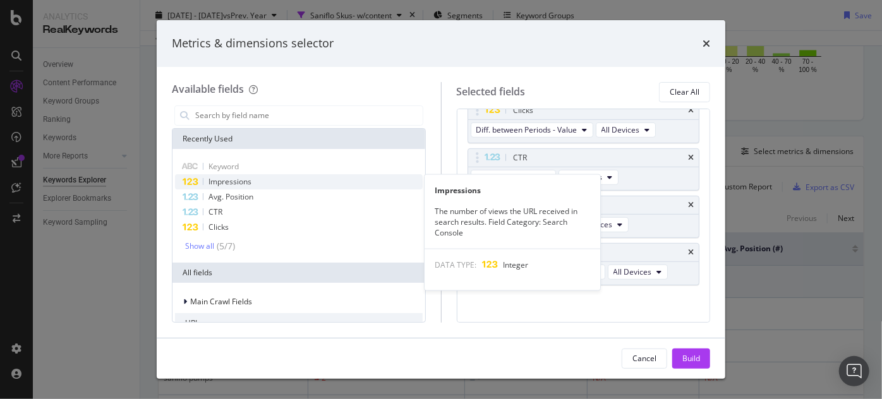
click at [298, 188] on div "Impressions" at bounding box center [299, 181] width 248 height 15
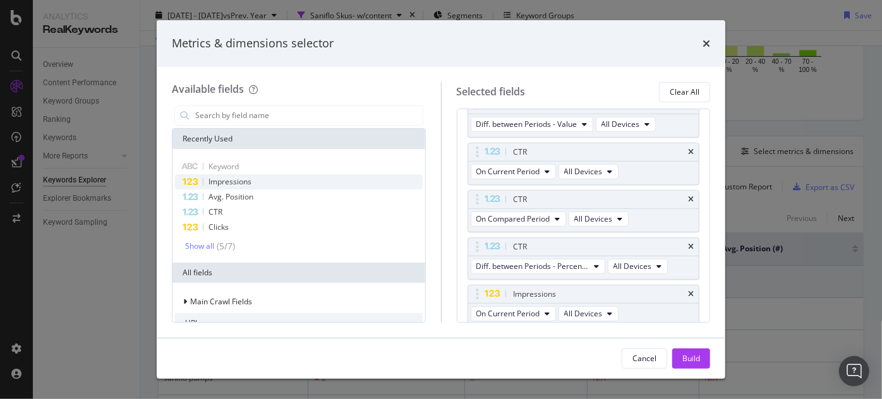
click at [298, 188] on div "Impressions" at bounding box center [299, 181] width 248 height 15
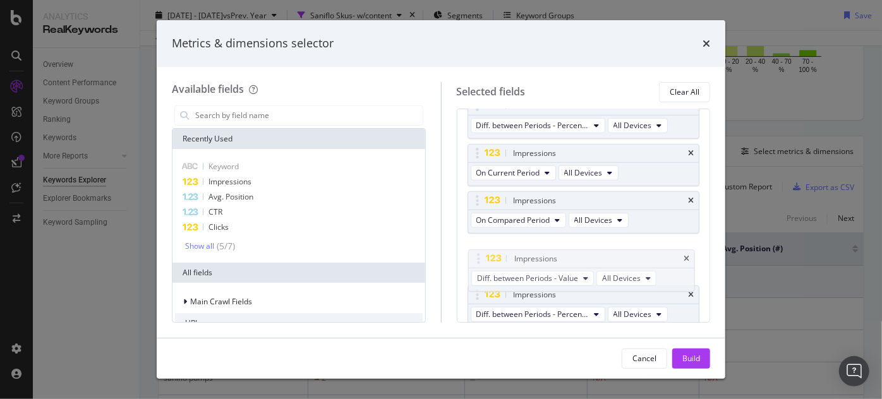
drag, startPoint x: 574, startPoint y: 283, endPoint x: 582, endPoint y: 246, distance: 37.6
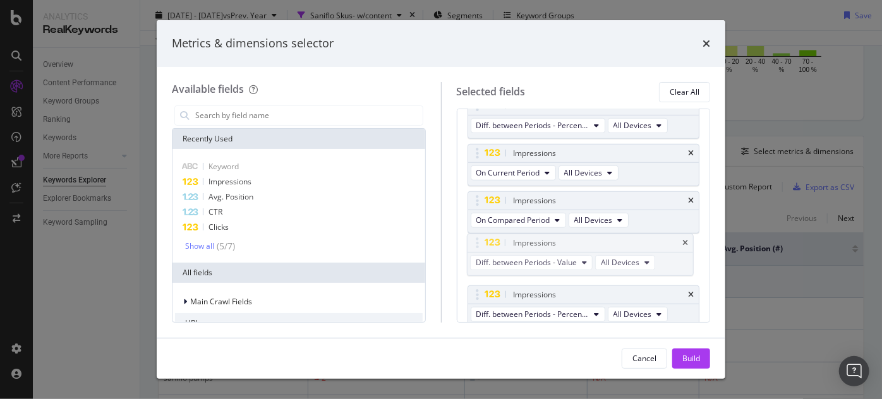
click at [576, 252] on body "Analytics RealKeywords Overview Content Performance Keyword Groups Ranking Keyw…" at bounding box center [441, 199] width 882 height 399
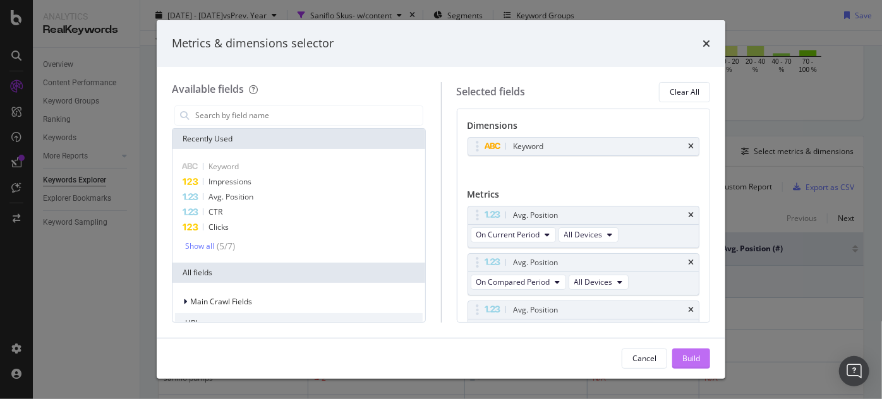
click at [682, 361] on div "Build" at bounding box center [691, 358] width 18 height 11
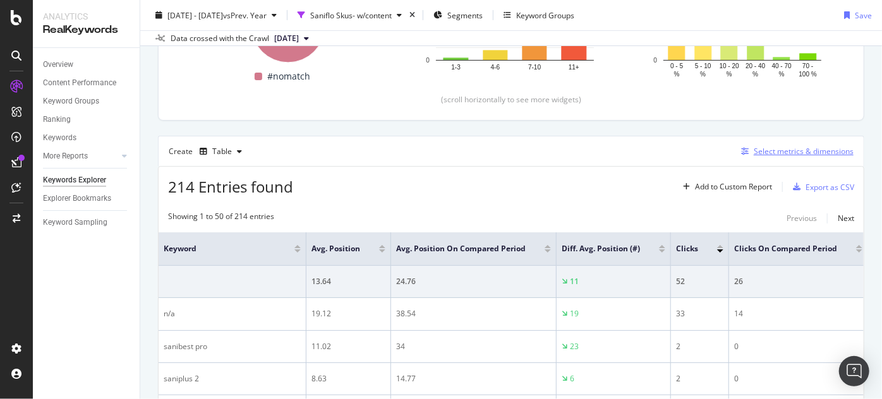
click at [743, 151] on icon "button" at bounding box center [745, 152] width 8 height 8
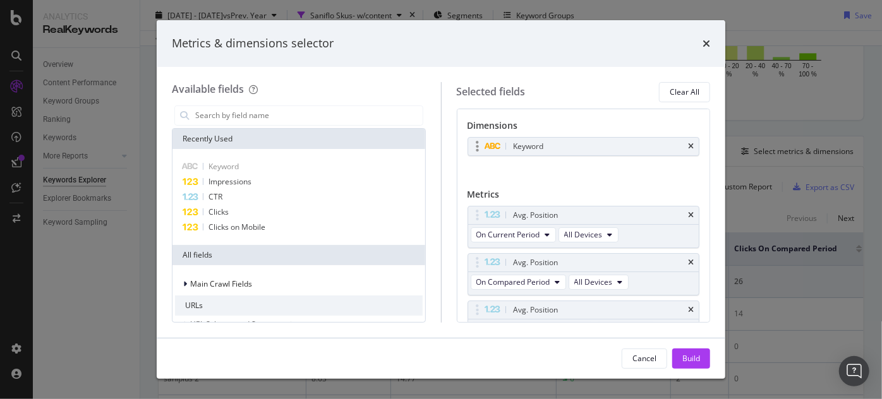
click at [690, 145] on div "Keyword" at bounding box center [583, 147] width 231 height 18
click at [356, 112] on input "modal" at bounding box center [308, 115] width 229 height 19
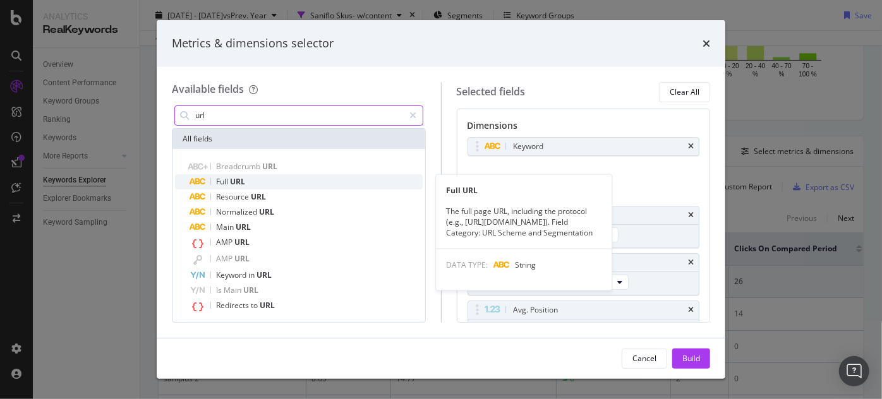
type input "url"
click at [322, 183] on div "Full URL" at bounding box center [306, 181] width 232 height 15
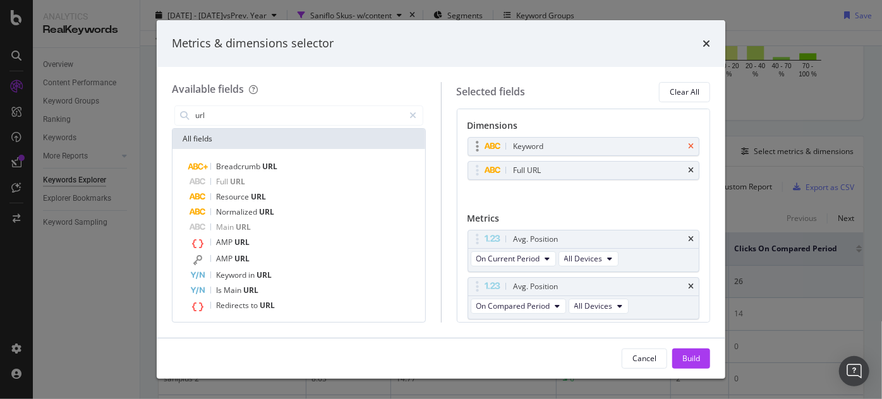
click at [688, 143] on icon "times" at bounding box center [691, 147] width 6 height 8
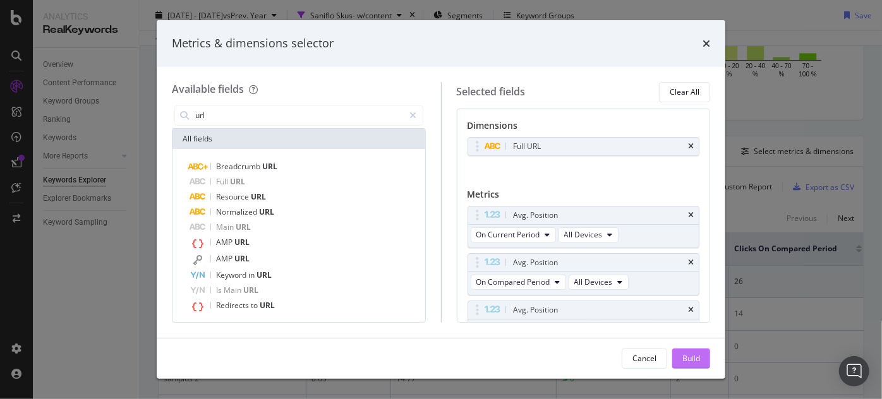
click at [692, 354] on div "Build" at bounding box center [691, 358] width 18 height 11
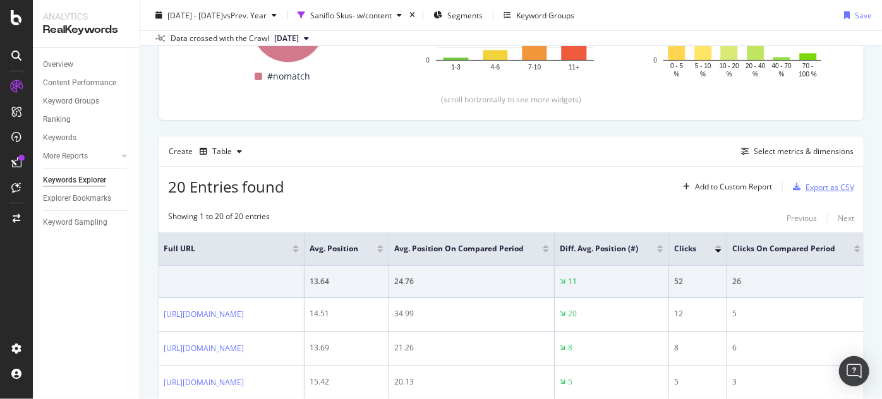
click at [790, 178] on div "Export as CSV" at bounding box center [821, 187] width 66 height 19
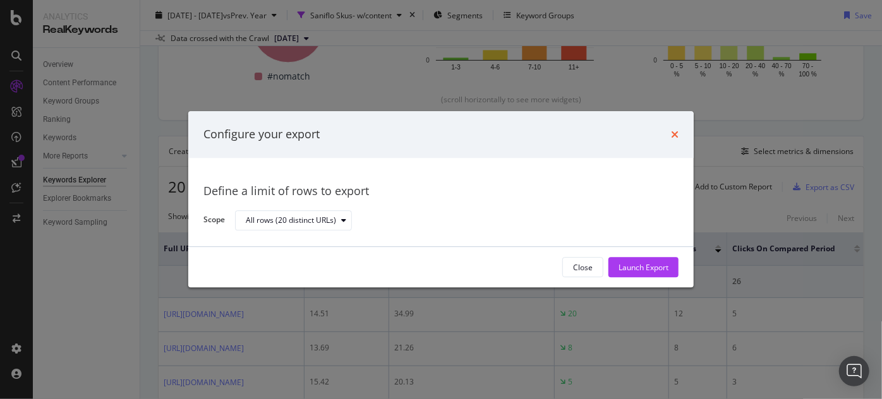
click at [677, 132] on icon "times" at bounding box center [675, 135] width 8 height 10
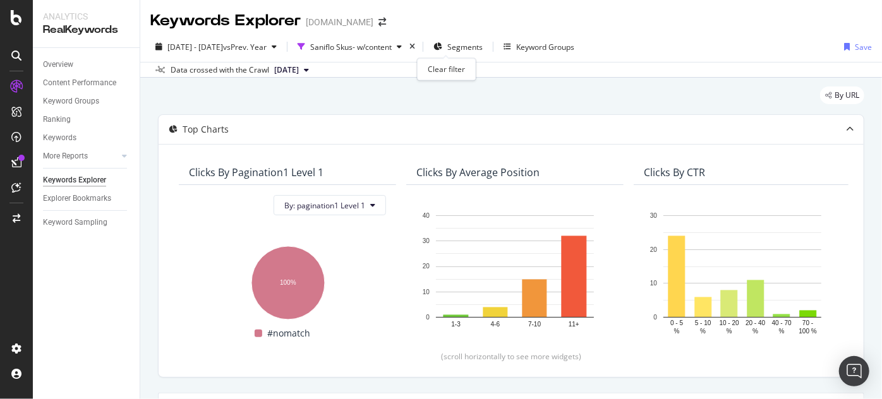
click at [418, 51] on div "times" at bounding box center [412, 46] width 11 height 13
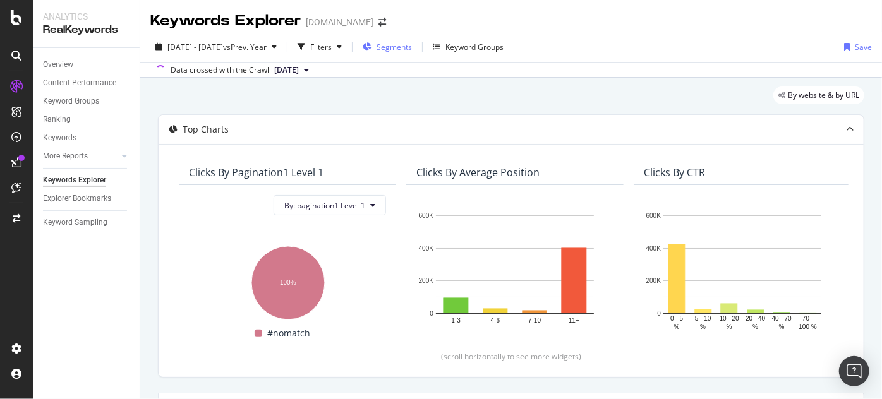
click at [412, 44] on span "Segments" at bounding box center [394, 47] width 35 height 11
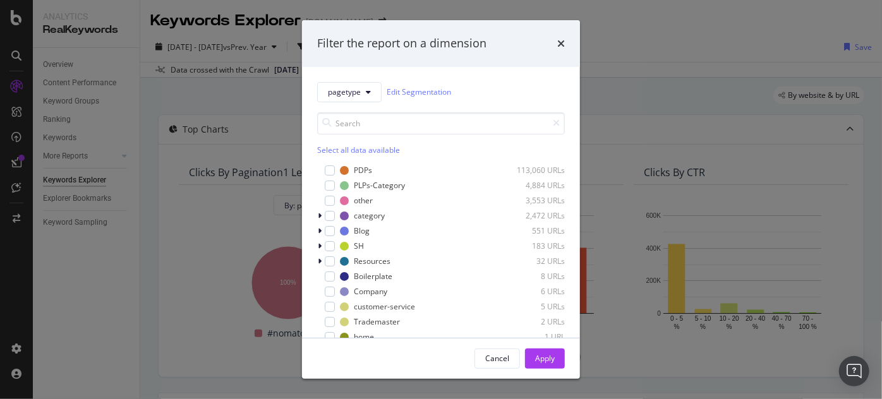
click at [267, 87] on div "Filter the report on a dimension pagetype Edit Segmentation Select all data ava…" at bounding box center [441, 199] width 882 height 399
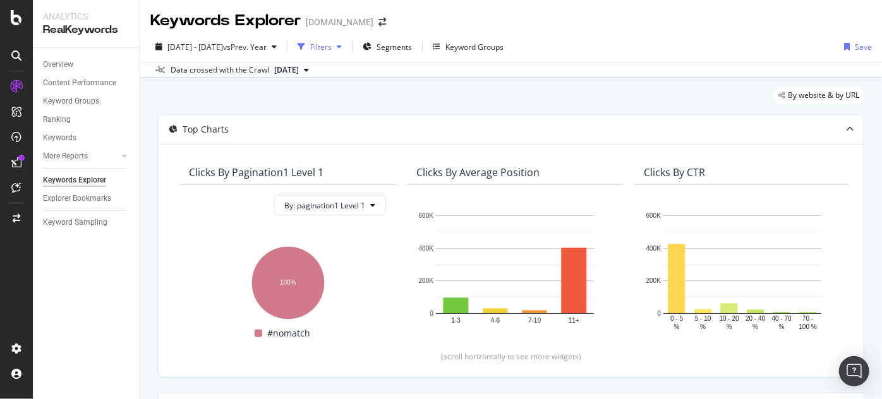
click at [332, 49] on div "Filters" at bounding box center [320, 47] width 21 height 11
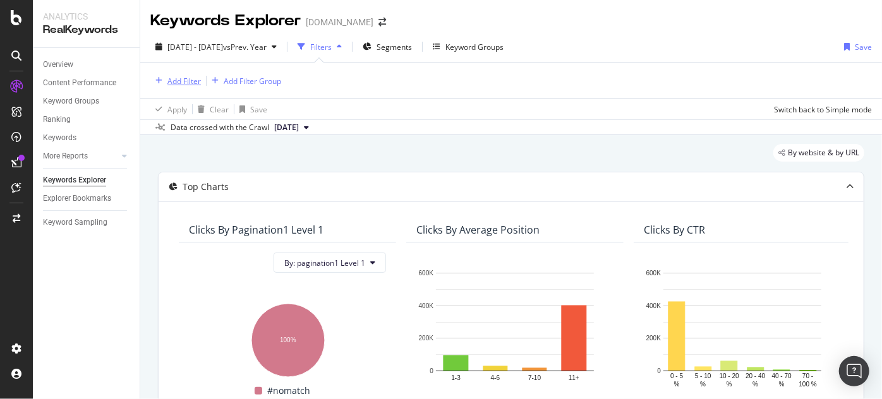
click at [187, 83] on div "Add Filter" at bounding box center [183, 81] width 33 height 11
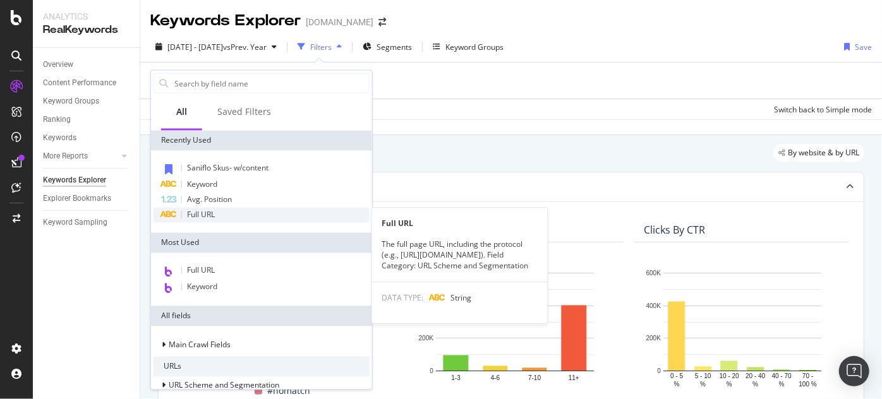
click at [199, 217] on span "Full URL" at bounding box center [201, 215] width 28 height 11
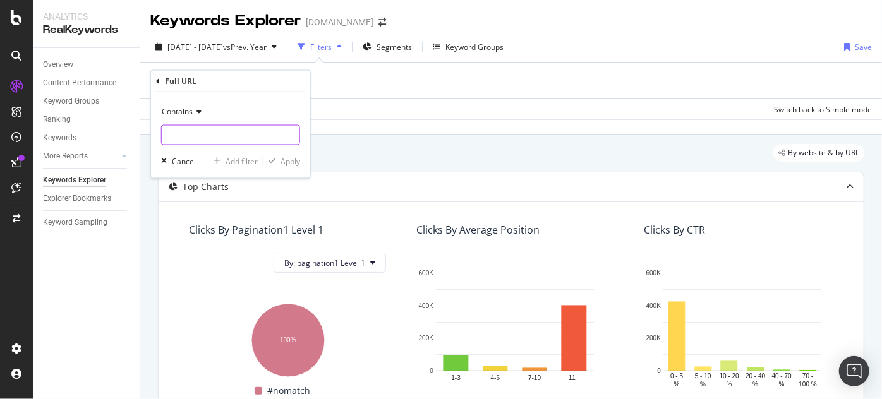
click at [190, 131] on input "text" at bounding box center [231, 135] width 138 height 20
type input "saniflo"
click at [271, 158] on icon "button" at bounding box center [271, 162] width 7 height 8
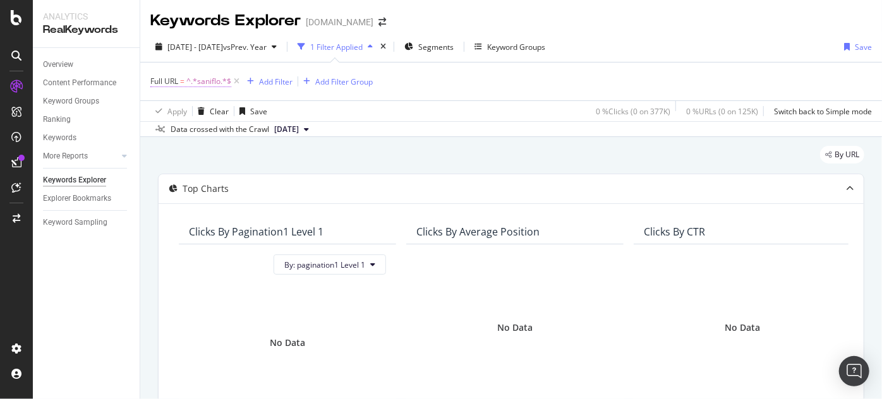
click at [200, 79] on span "^.*saniflo.*$" at bounding box center [208, 82] width 45 height 18
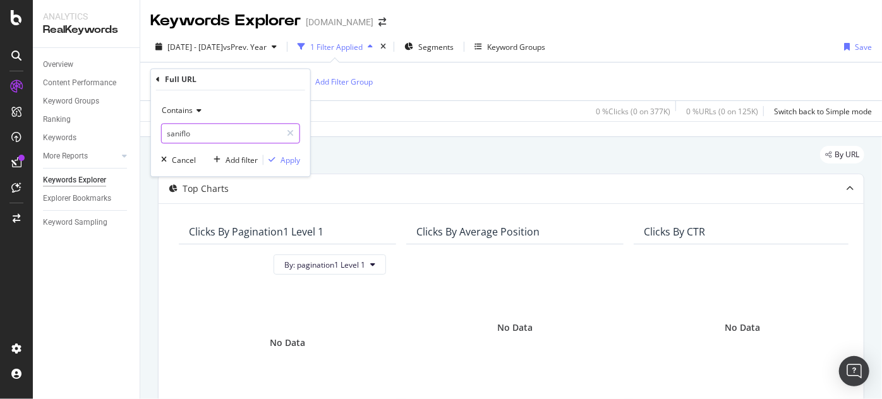
click at [166, 135] on input "saniflo" at bounding box center [221, 134] width 119 height 20
click at [170, 135] on input "saniflo" at bounding box center [221, 134] width 119 height 20
type input "Saniflo"
click at [291, 163] on div "Apply" at bounding box center [290, 160] width 20 height 11
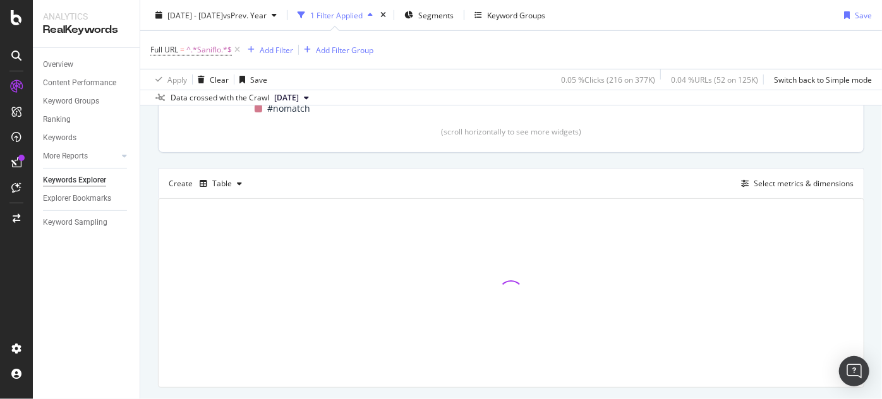
scroll to position [287, 0]
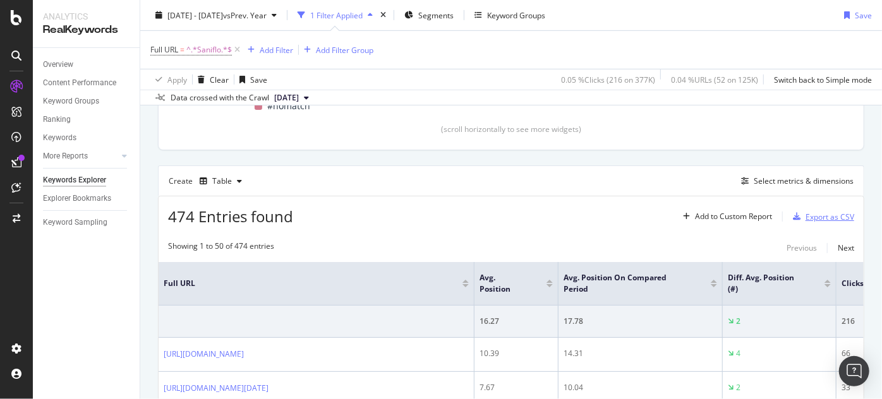
click at [811, 215] on div "Export as CSV" at bounding box center [829, 217] width 49 height 11
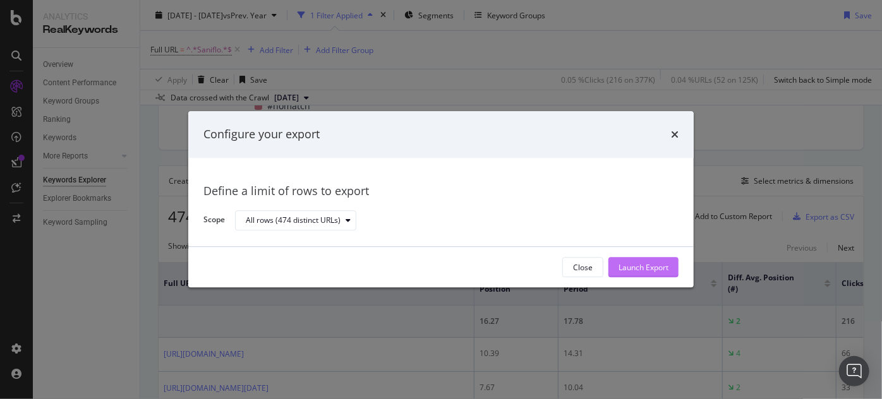
click at [665, 267] on div "Launch Export" at bounding box center [643, 267] width 50 height 11
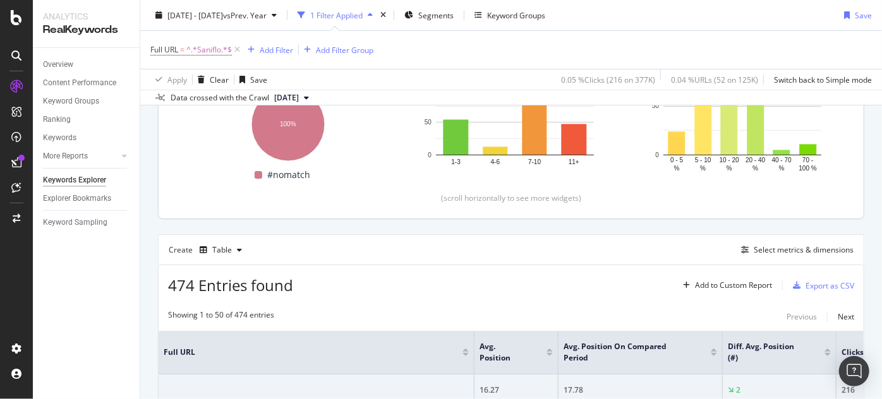
scroll to position [229, 0]
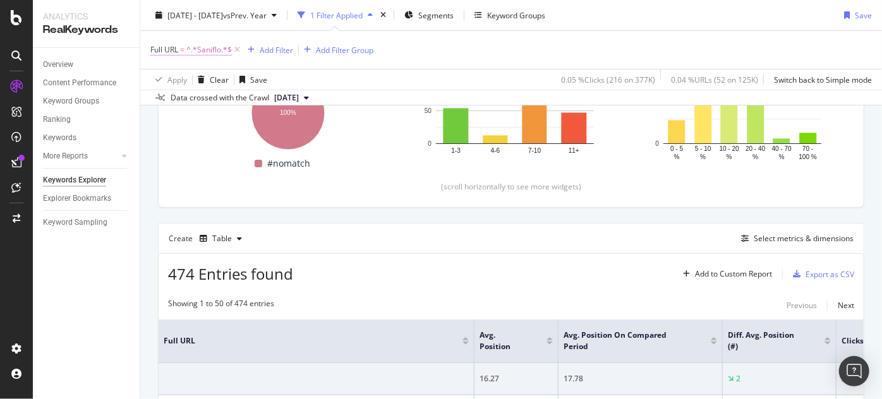
click at [214, 50] on span "^.*Saniflo.*$" at bounding box center [208, 50] width 45 height 18
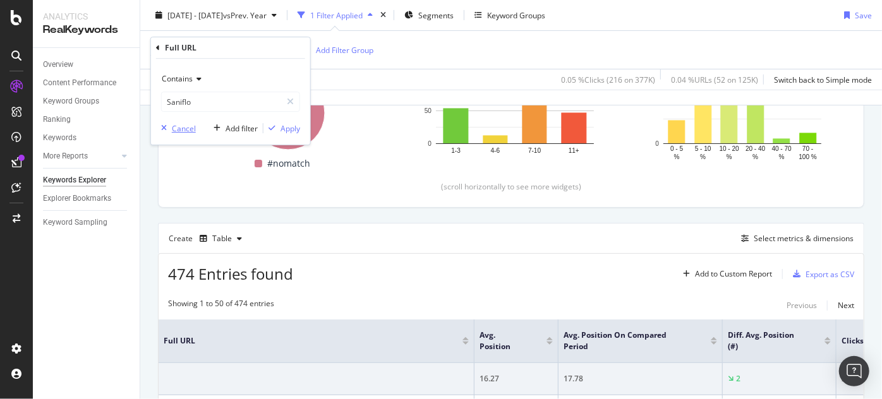
click at [178, 129] on div "Cancel" at bounding box center [184, 128] width 24 height 11
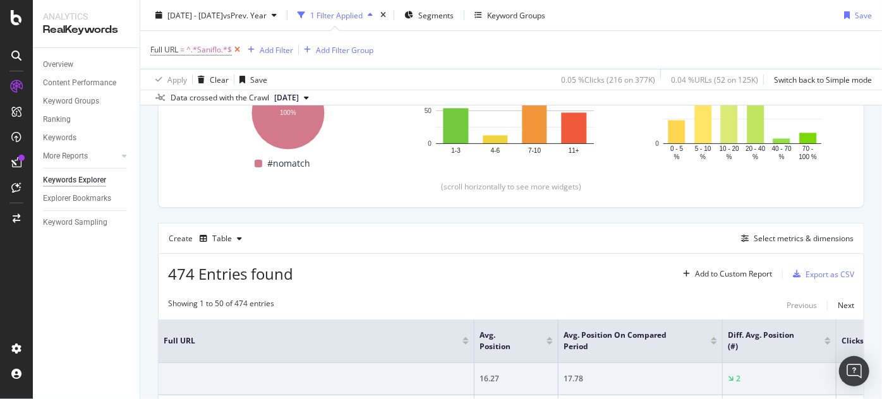
click at [236, 50] on icon at bounding box center [237, 50] width 11 height 13
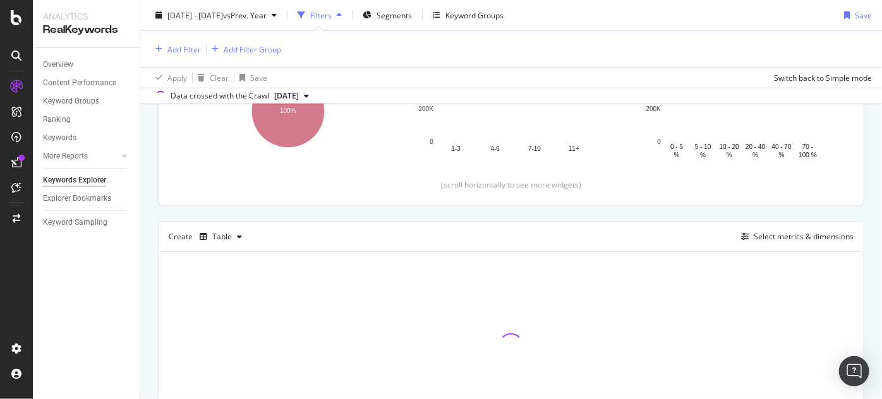
scroll to position [227, 0]
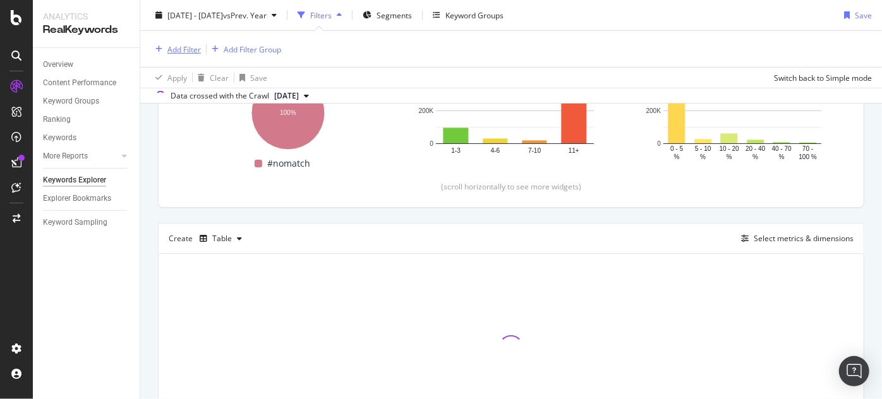
click at [187, 52] on div "Add Filter" at bounding box center [183, 49] width 33 height 11
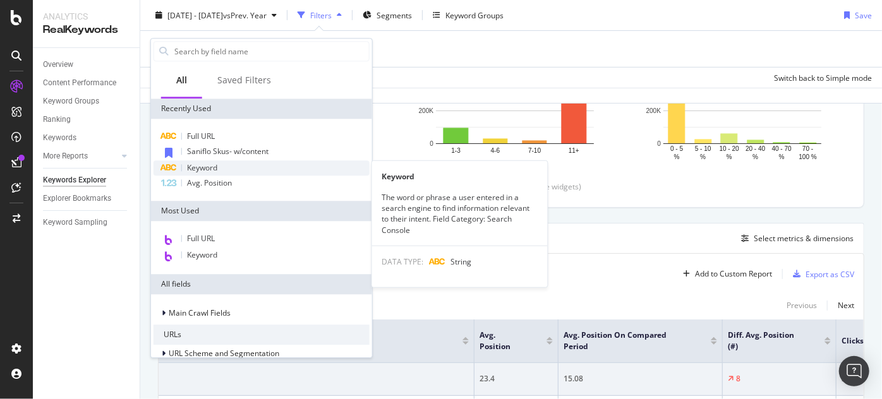
click at [205, 167] on span "Keyword" at bounding box center [202, 167] width 30 height 11
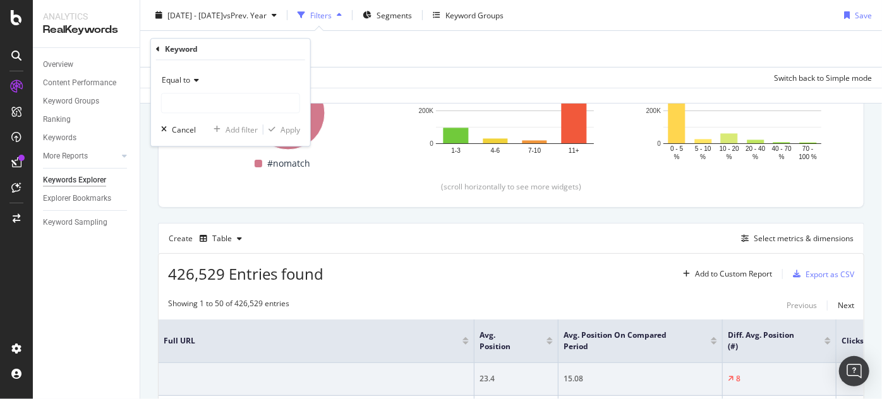
click at [181, 80] on span "Equal to" at bounding box center [176, 80] width 28 height 11
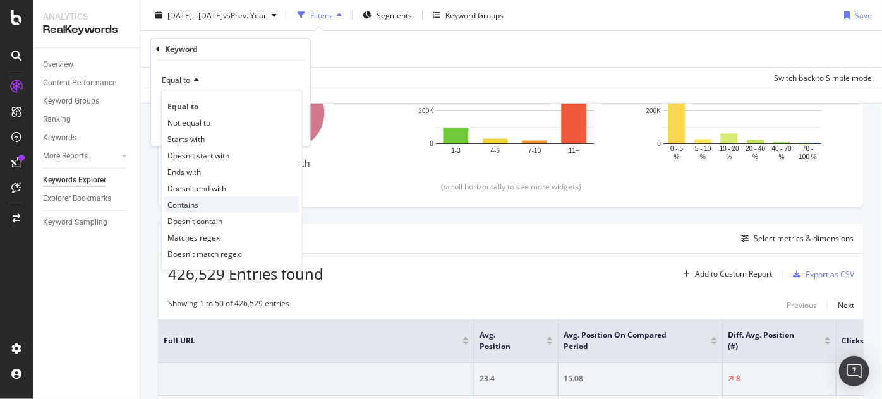
click at [182, 203] on span "Contains" at bounding box center [182, 205] width 31 height 11
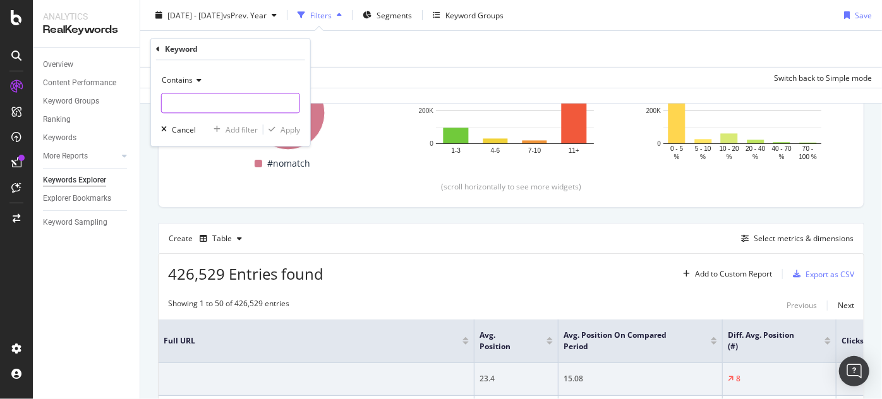
click at [190, 104] on input "text" at bounding box center [231, 103] width 138 height 20
type input "saniflo"
click at [291, 124] on div "Apply" at bounding box center [281, 129] width 37 height 11
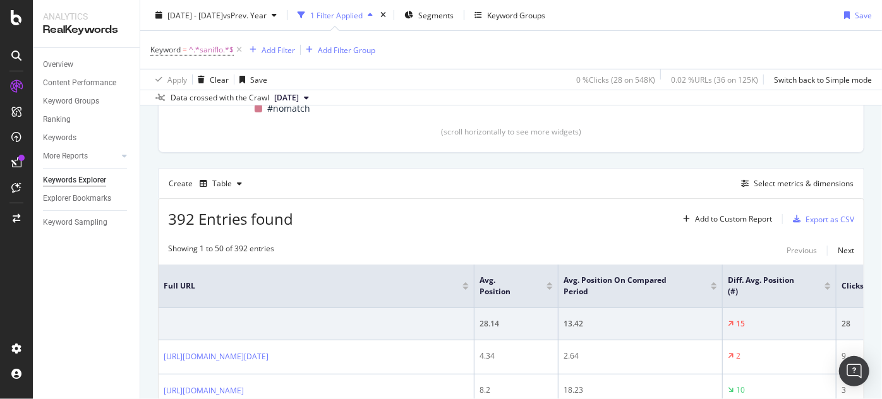
scroll to position [287, 0]
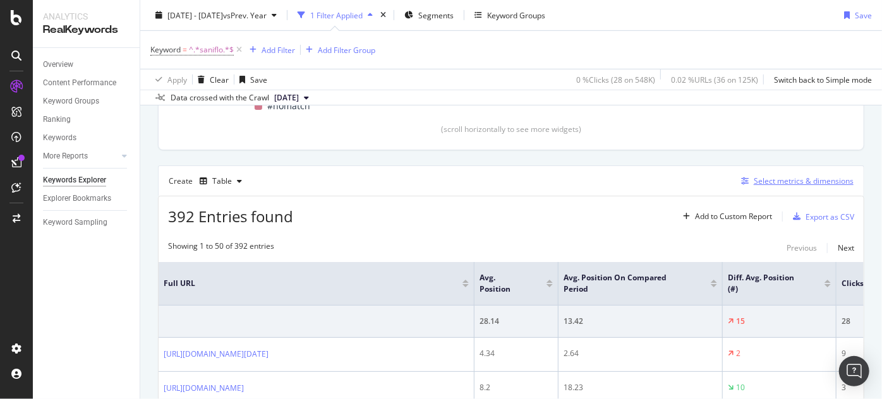
click at [743, 184] on div "Select metrics & dimensions" at bounding box center [795, 181] width 118 height 14
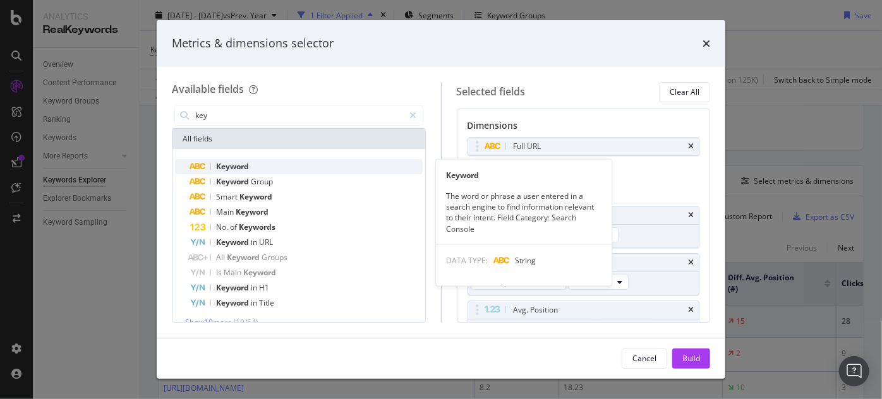
type input "key"
click at [263, 166] on div "Keyword" at bounding box center [306, 166] width 232 height 15
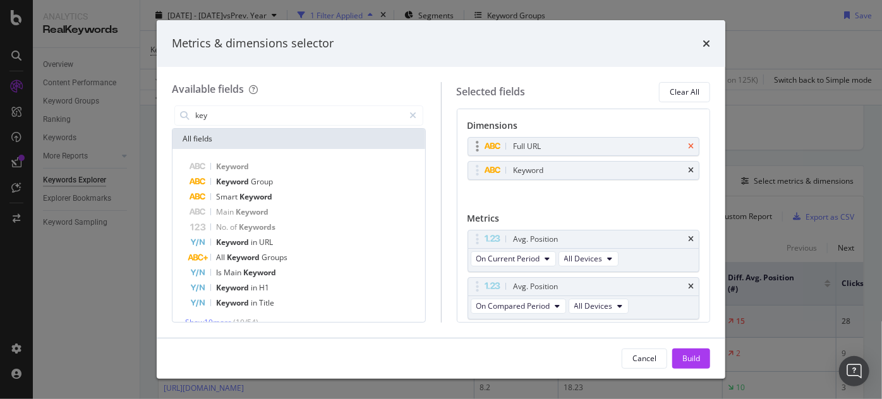
click at [688, 143] on icon "times" at bounding box center [691, 147] width 6 height 8
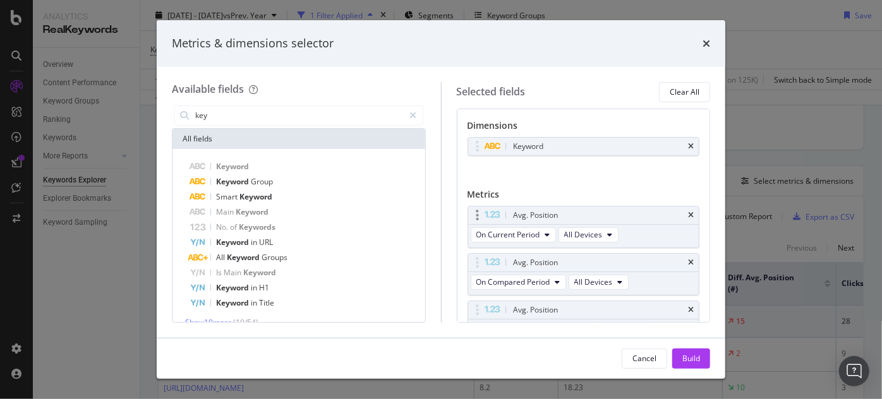
scroll to position [114, 0]
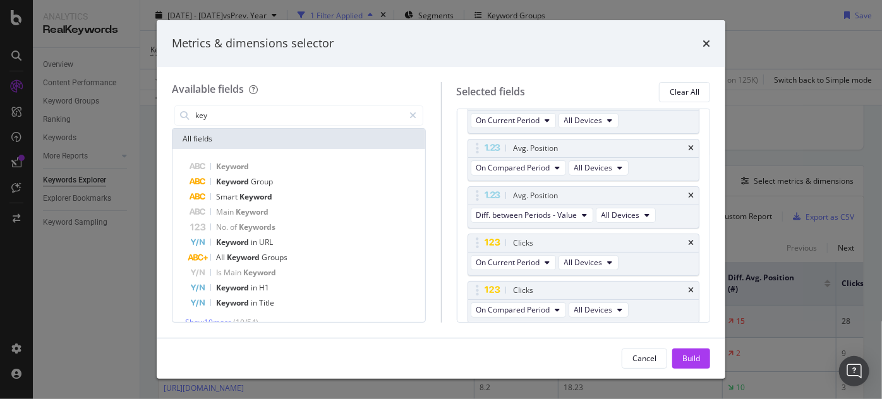
click at [688, 361] on div "Build" at bounding box center [691, 358] width 18 height 11
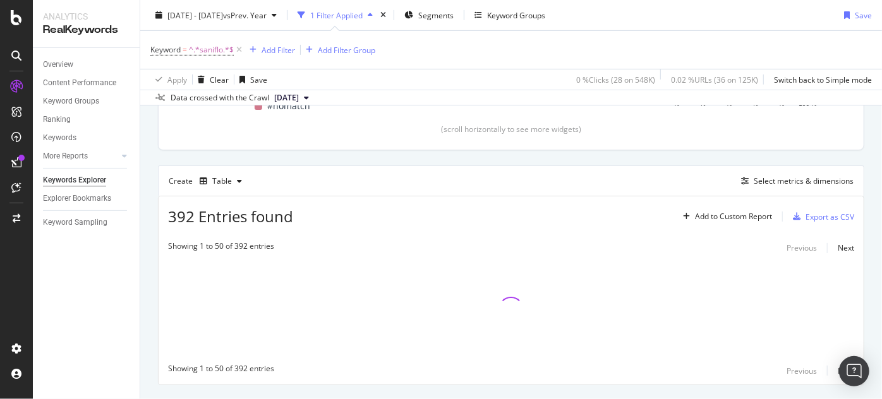
click at [874, 370] on div "By website Top Charts Clicks By pagination1 Level 1 By: pagination1 Level 1 Hol…" at bounding box center [511, 139] width 742 height 579
click at [867, 373] on body "Analytics RealKeywords Overview Content Performance Keyword Groups Ranking Keyw…" at bounding box center [441, 199] width 882 height 399
click at [857, 375] on img "Open Intercom Messenger" at bounding box center [854, 371] width 16 height 16
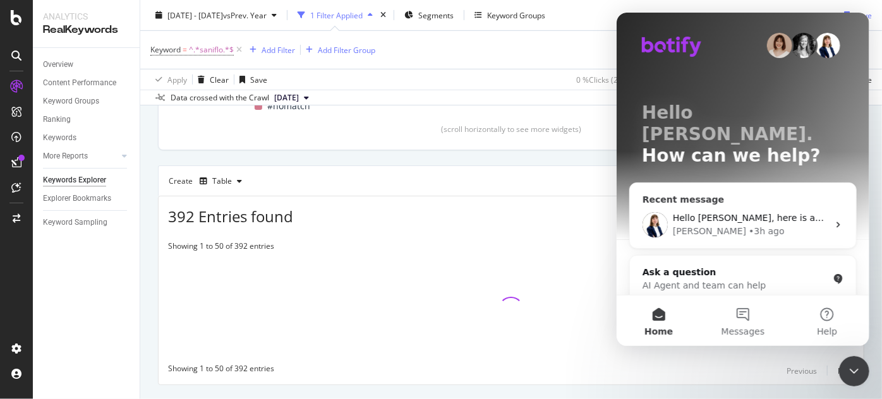
click at [745, 219] on div "Hello Alejandra, here is an Excel file with the 3 exports (one per tab). Chiara…" at bounding box center [742, 225] width 226 height 47
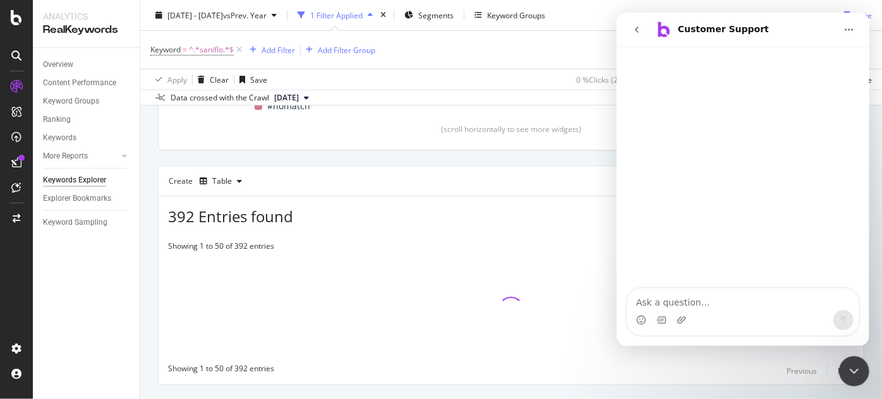
click at [639, 32] on icon "go back" at bounding box center [636, 30] width 10 height 10
click at [727, 32] on h1 "Customer Support" at bounding box center [722, 29] width 91 height 9
click at [637, 25] on icon "go back" at bounding box center [636, 30] width 10 height 10
click at [755, 39] on div "Customer Support" at bounding box center [743, 30] width 183 height 20
click at [704, 37] on div "Customer Support" at bounding box center [722, 30] width 91 height 20
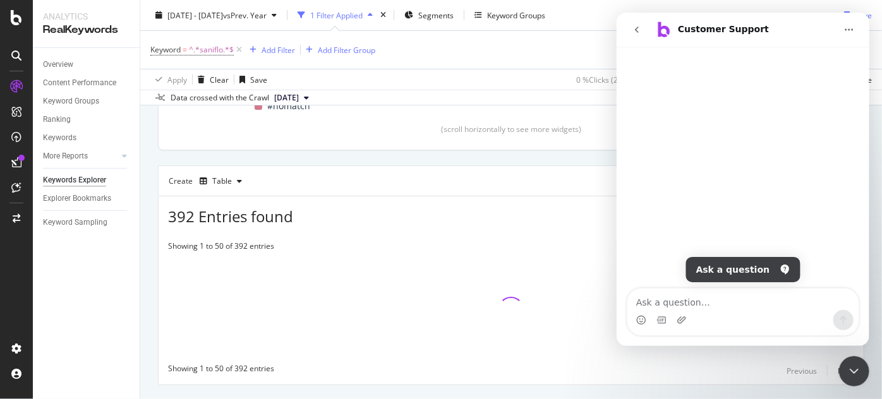
click at [633, 32] on icon "go back" at bounding box center [636, 30] width 10 height 10
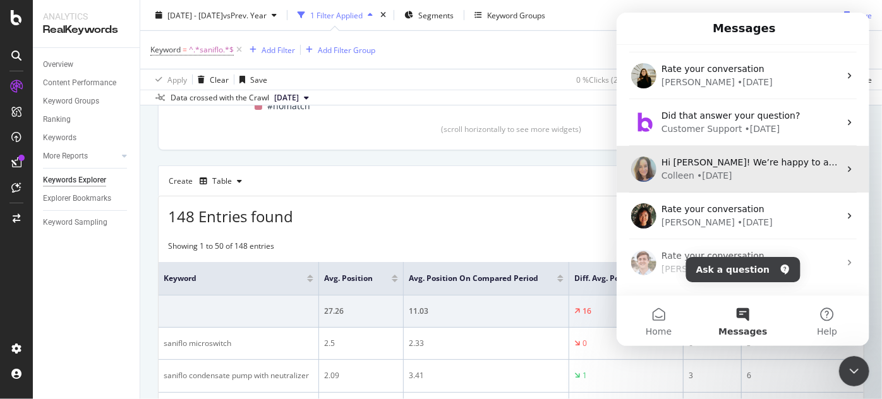
scroll to position [57, 0]
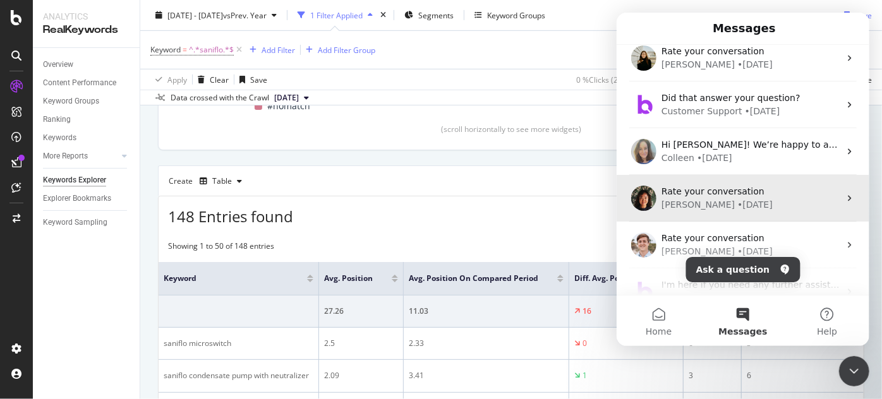
click at [731, 214] on div "Rate your conversation Jenny • 8w ago" at bounding box center [742, 198] width 253 height 47
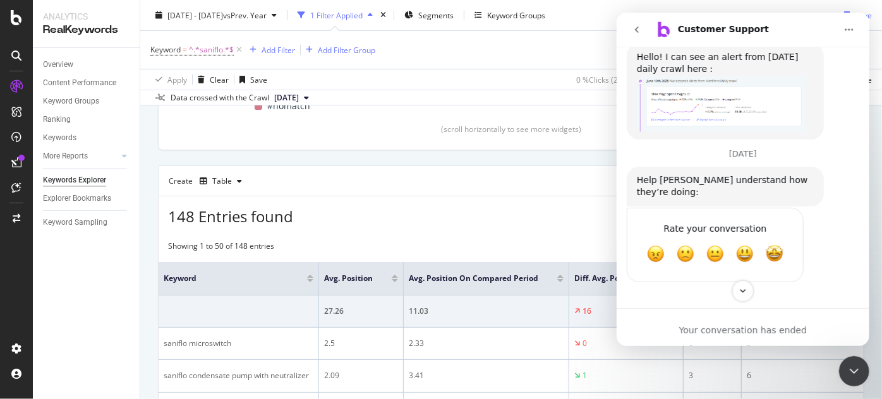
scroll to position [1342, 0]
click at [640, 35] on button "go back" at bounding box center [636, 30] width 24 height 24
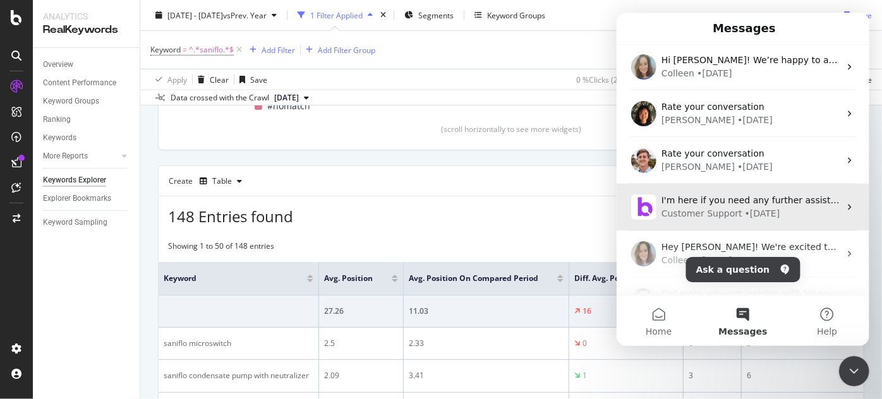
scroll to position [95, 0]
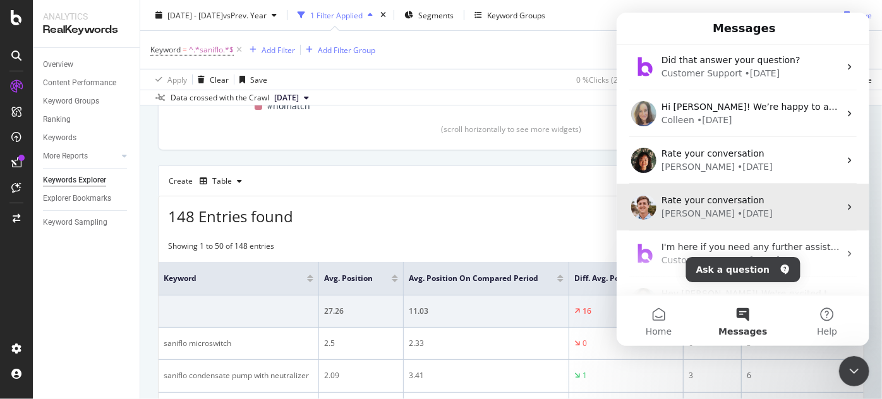
click at [760, 196] on div "Rate your conversation" at bounding box center [750, 200] width 178 height 13
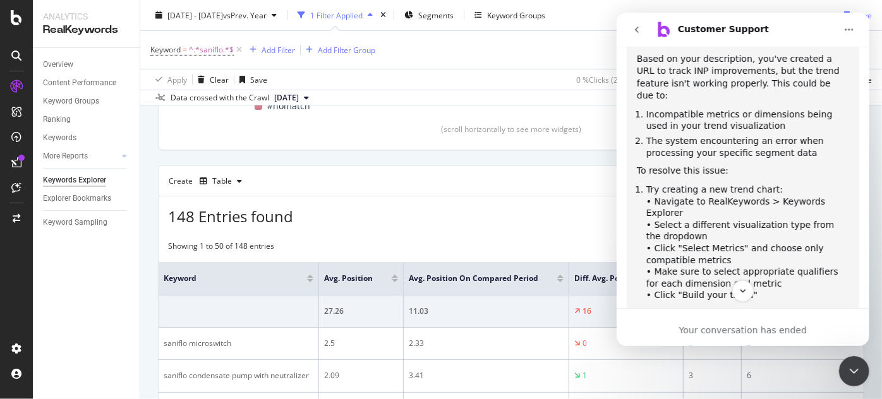
scroll to position [1360, 0]
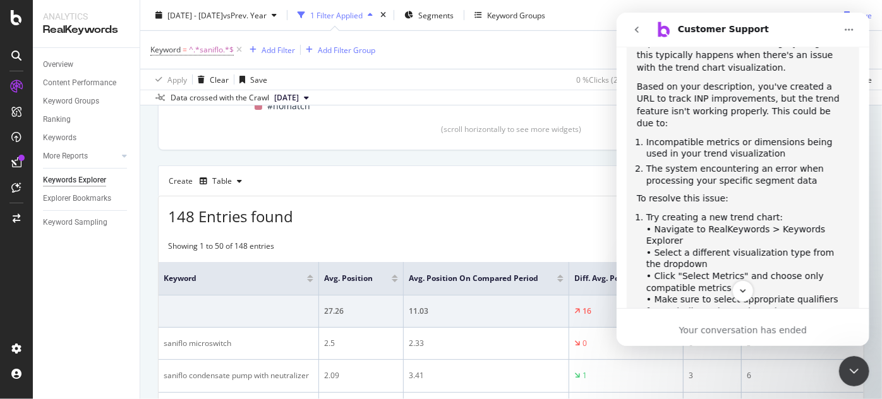
click at [629, 29] on button "go back" at bounding box center [636, 30] width 24 height 24
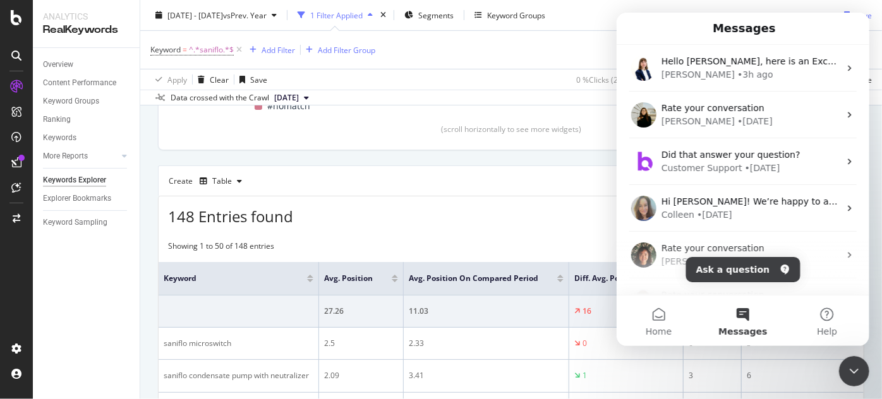
scroll to position [0, 0]
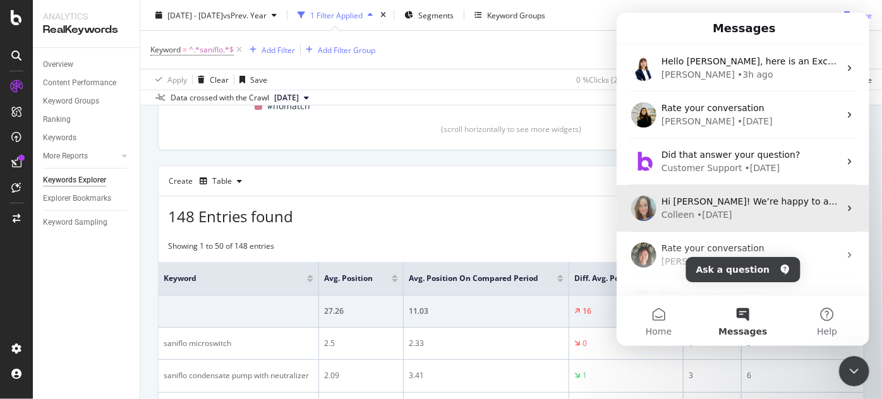
click at [752, 222] on div "Hi Alejandra! We’re happy to announce our latest release, chock-full of new sol…" at bounding box center [742, 208] width 253 height 47
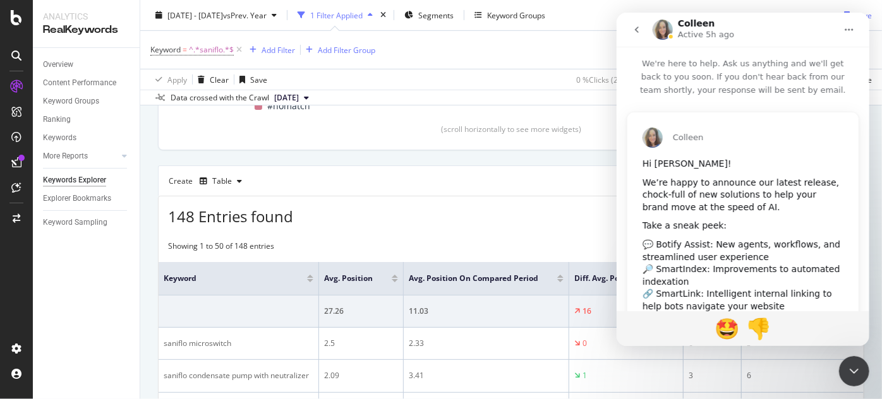
click at [636, 32] on icon "go back" at bounding box center [636, 30] width 10 height 10
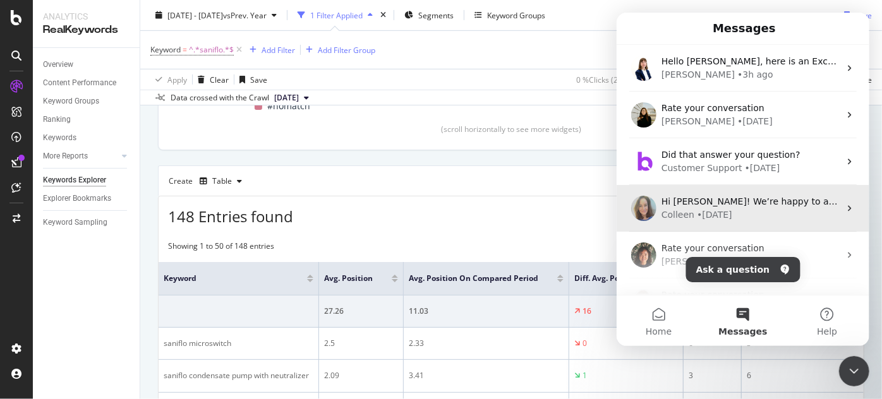
scroll to position [57, 0]
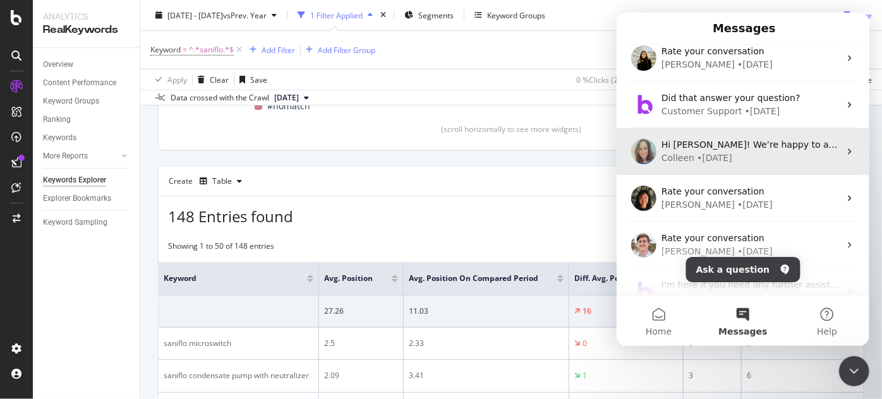
click at [723, 200] on div "Jenny • 8w ago" at bounding box center [750, 204] width 178 height 13
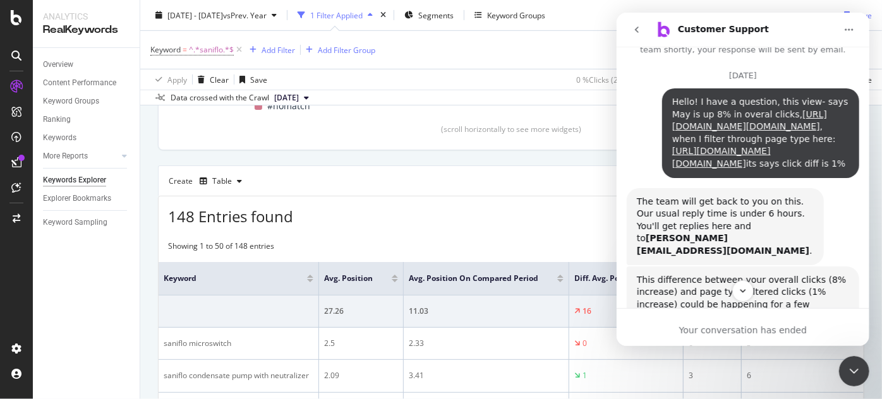
scroll to position [0, 0]
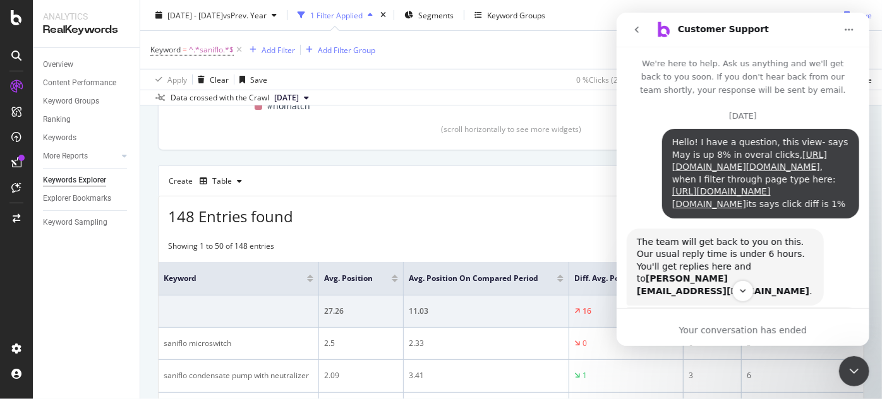
click at [637, 25] on icon "go back" at bounding box center [636, 30] width 10 height 10
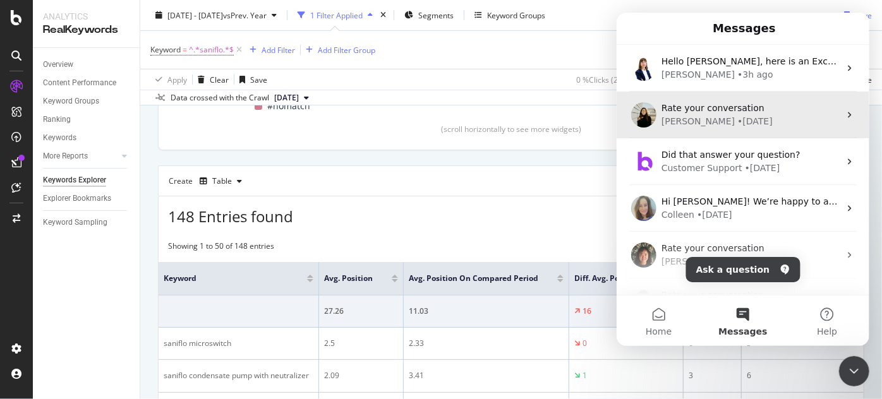
click at [701, 103] on span "Rate your conversation" at bounding box center [712, 108] width 103 height 10
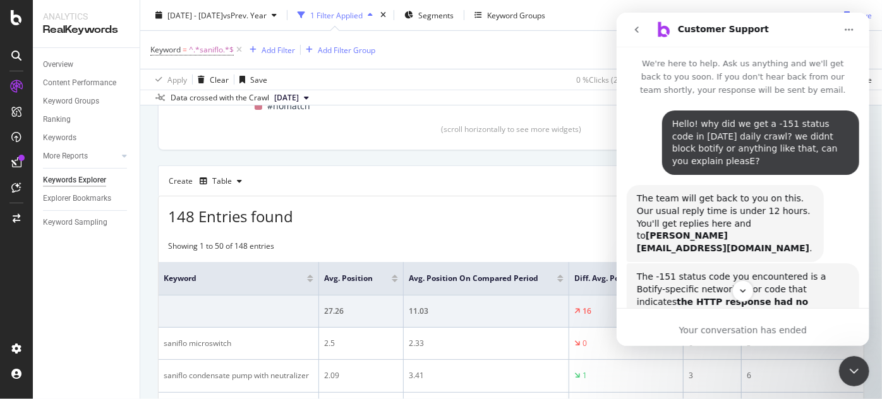
click at [641, 36] on button "go back" at bounding box center [636, 30] width 24 height 24
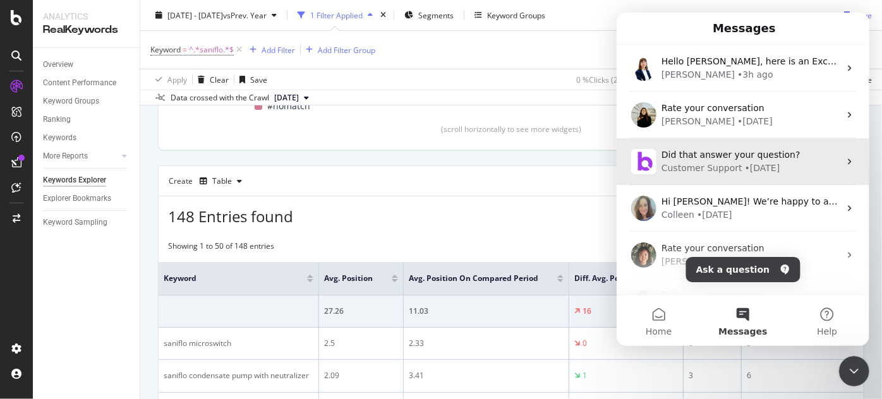
click at [744, 163] on div "• 4w ago" at bounding box center [761, 168] width 35 height 13
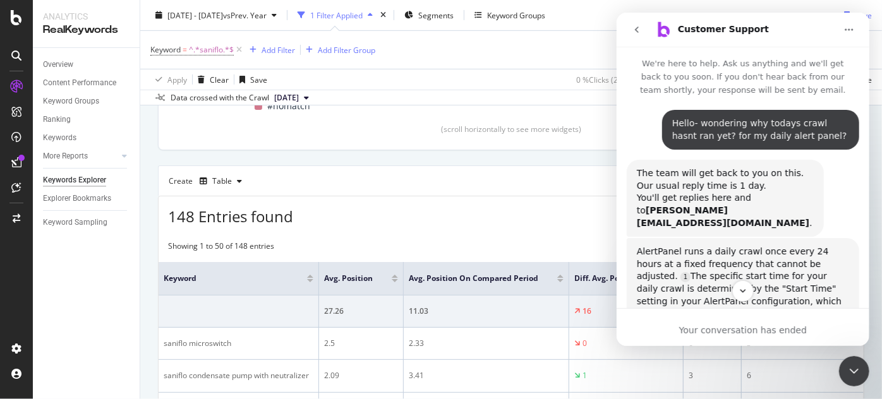
click at [644, 38] on button "go back" at bounding box center [636, 30] width 24 height 24
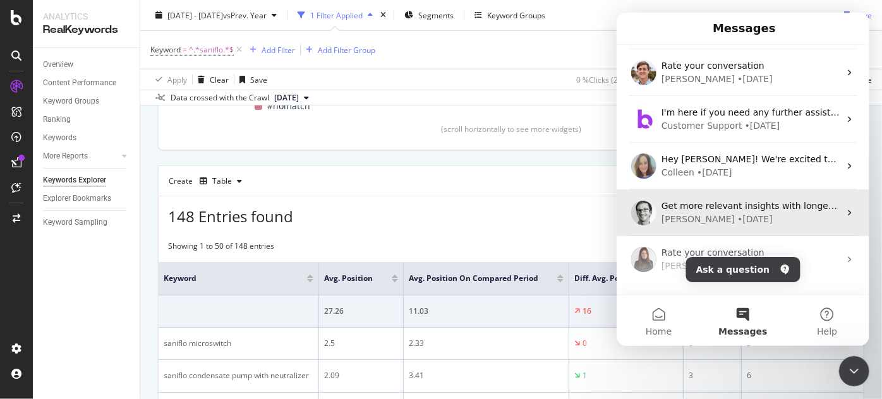
scroll to position [287, 0]
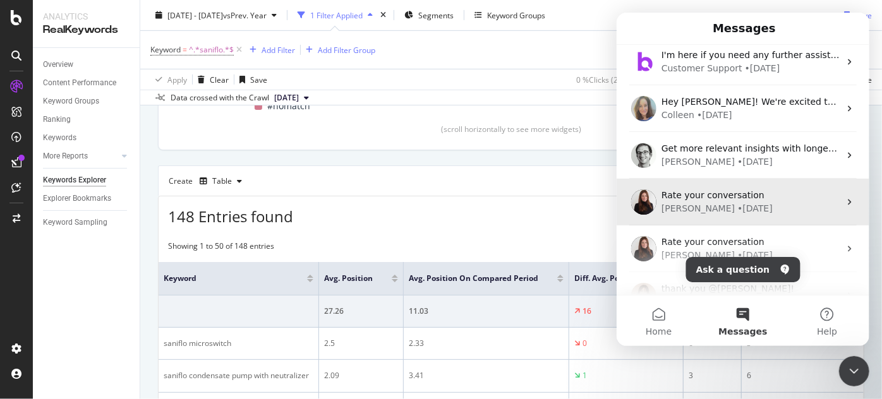
click at [743, 215] on div "Rate your conversation Brooke • 49w ago" at bounding box center [742, 202] width 253 height 47
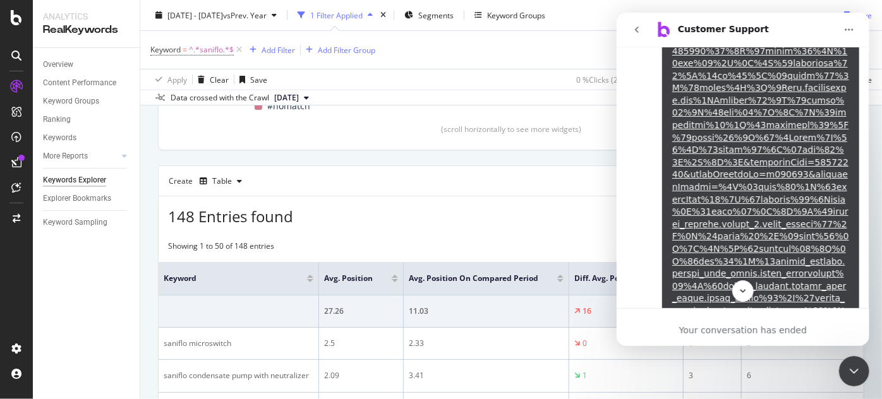
scroll to position [1149, 0]
click at [633, 31] on icon "go back" at bounding box center [636, 30] width 10 height 10
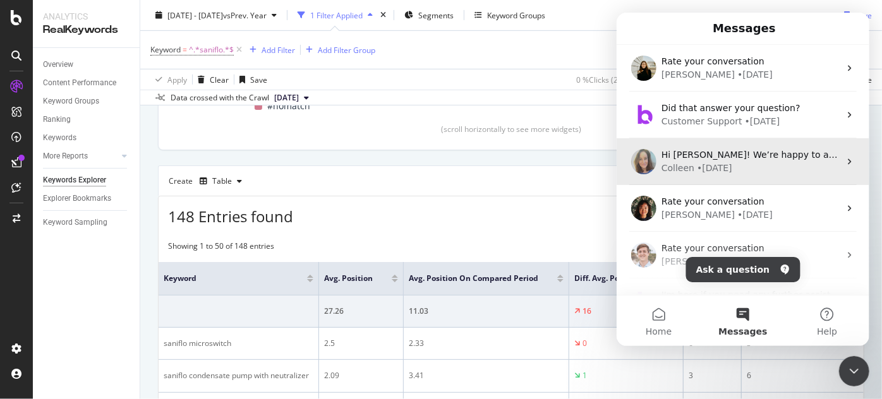
scroll to position [57, 0]
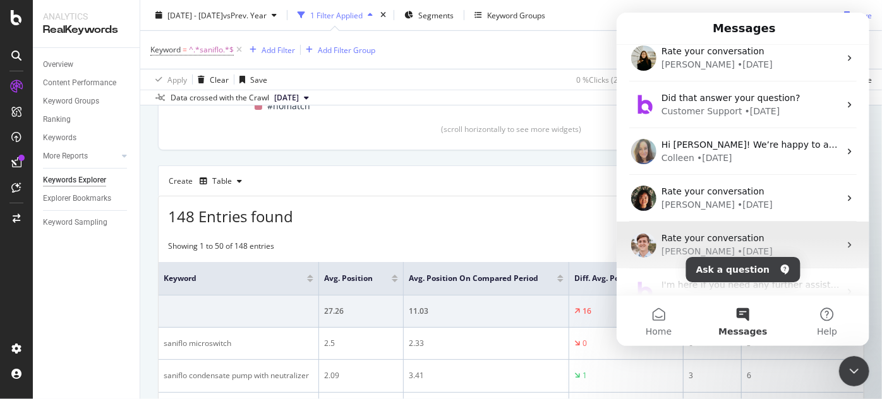
click at [756, 241] on div "Rate your conversation" at bounding box center [750, 238] width 178 height 13
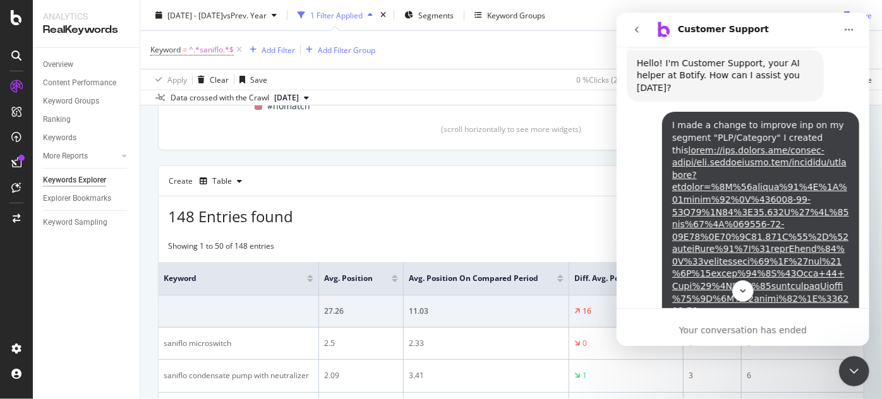
scroll to position [96, 0]
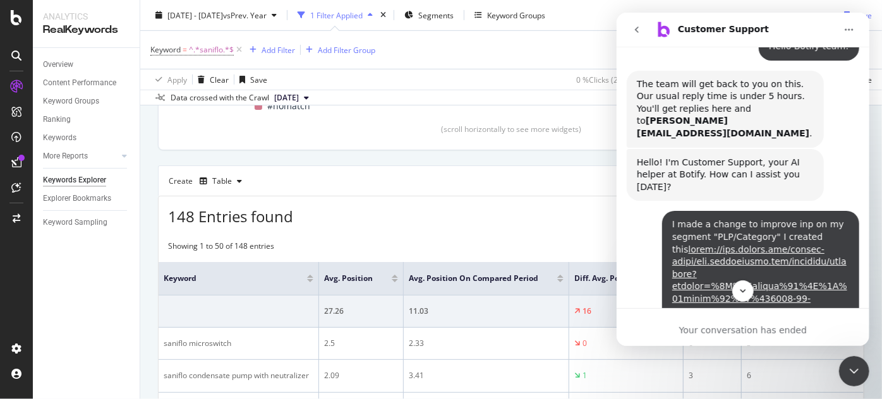
click at [847, 358] on div "Close Intercom Messenger" at bounding box center [853, 371] width 30 height 30
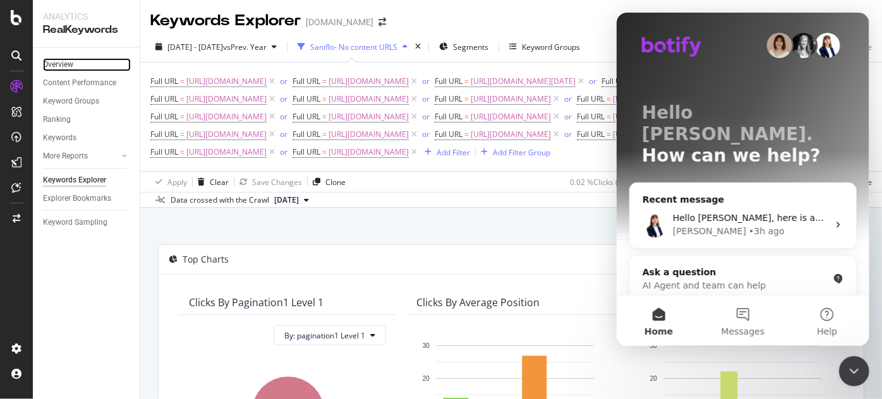
drag, startPoint x: 205, startPoint y: 268, endPoint x: 78, endPoint y: 63, distance: 240.5
click at [78, 63] on link "Overview" at bounding box center [87, 64] width 88 height 13
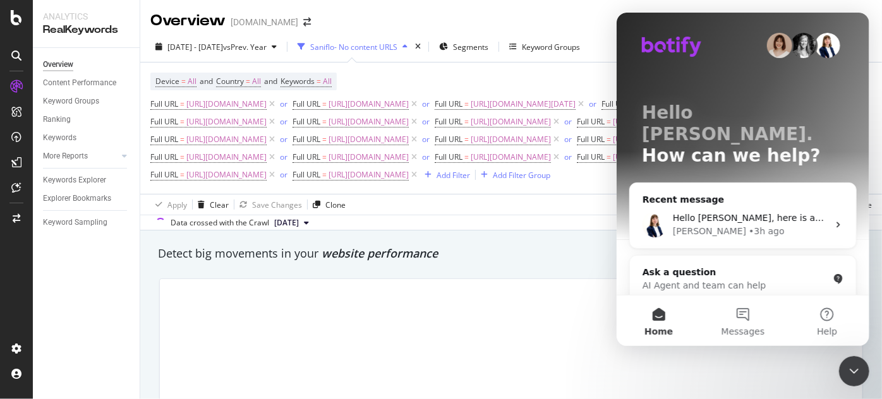
click at [848, 371] on icon "Close Intercom Messenger" at bounding box center [853, 370] width 15 height 15
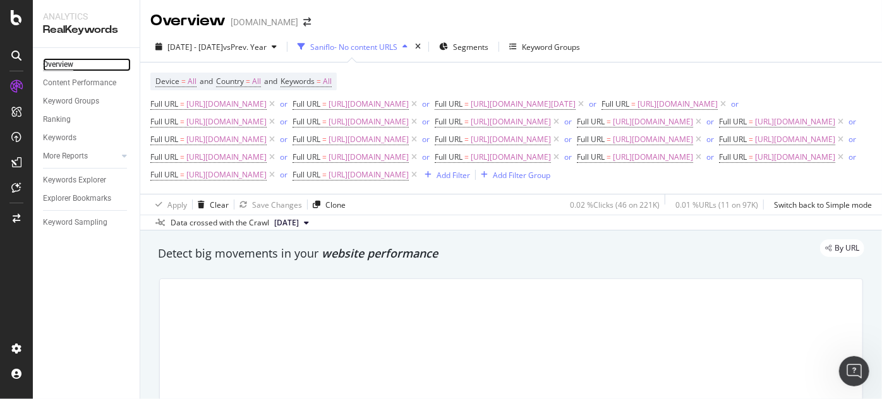
click at [71, 68] on div "Overview" at bounding box center [58, 64] width 30 height 13
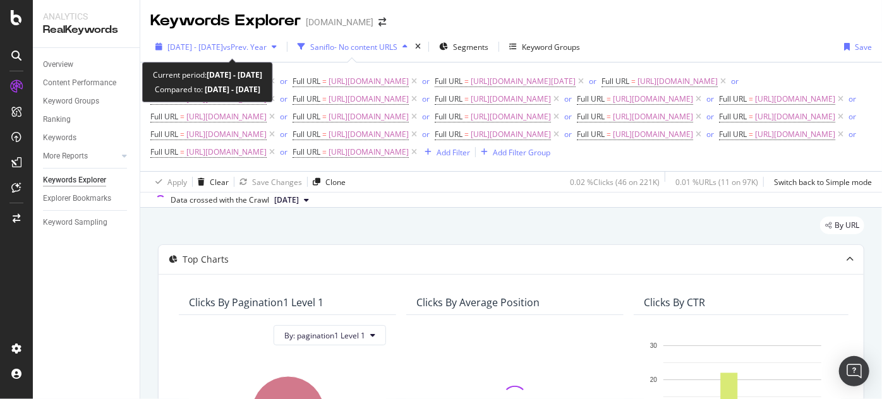
click at [223, 49] on span "[DATE] - [DATE]" at bounding box center [195, 47] width 56 height 11
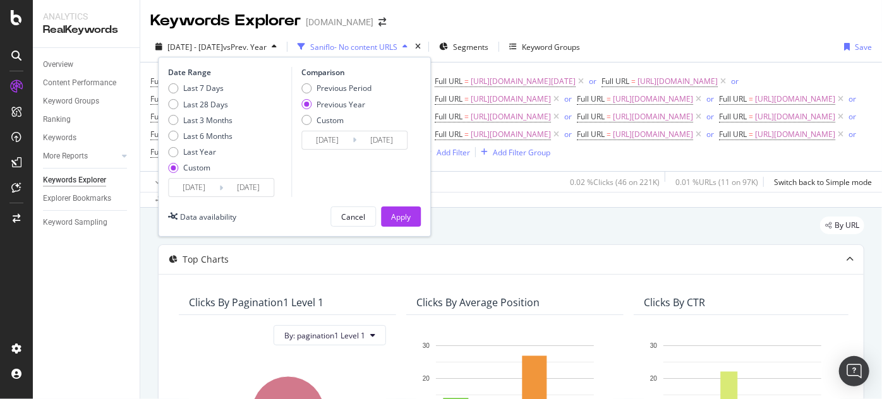
click at [208, 195] on input "[DATE]" at bounding box center [194, 188] width 51 height 18
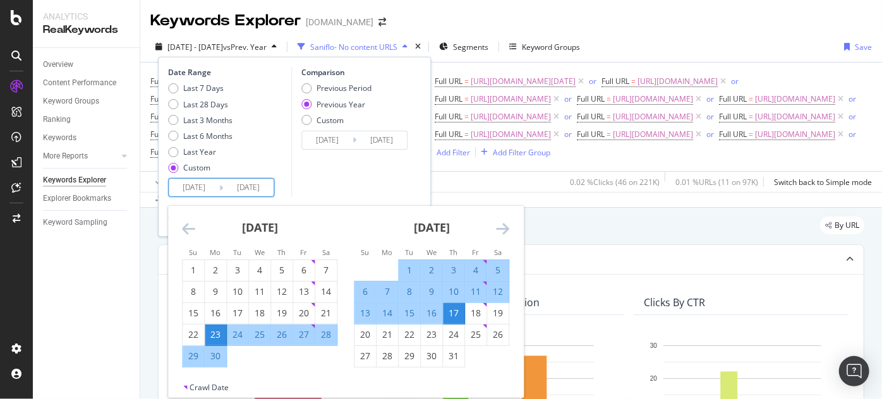
click at [239, 333] on div "24" at bounding box center [237, 335] width 21 height 13
type input "[DATE]"
click at [497, 230] on icon "Move forward to switch to the next month." at bounding box center [502, 228] width 13 height 15
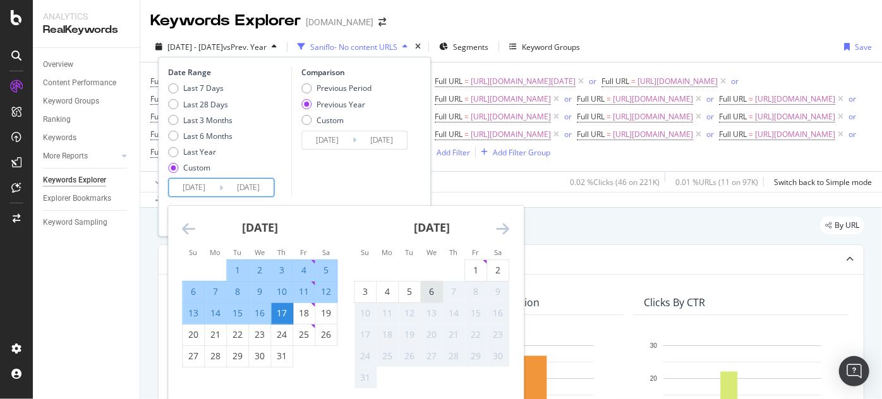
click at [430, 296] on div "6" at bounding box center [431, 292] width 21 height 13
type input "[DATE]"
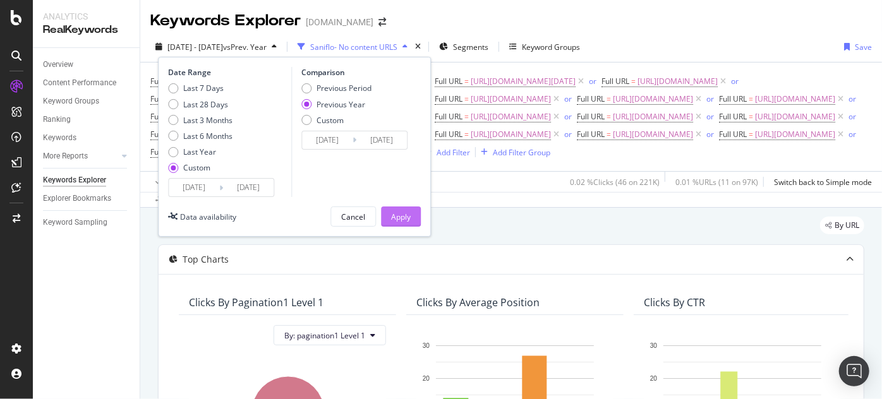
click at [398, 212] on div "Apply" at bounding box center [401, 217] width 20 height 11
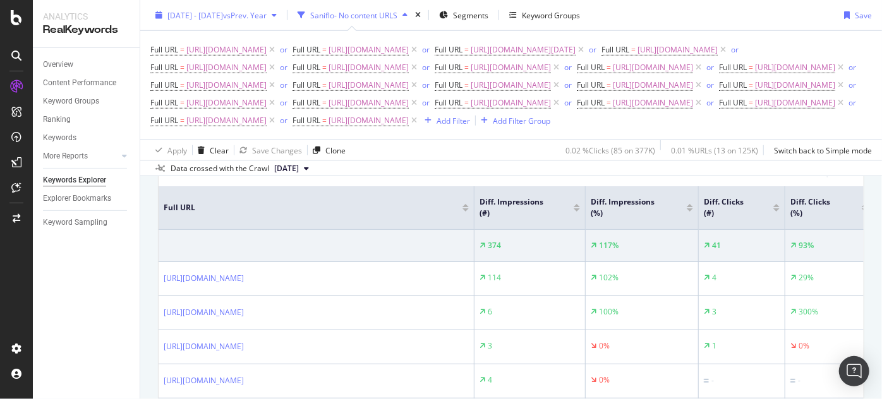
scroll to position [414, 0]
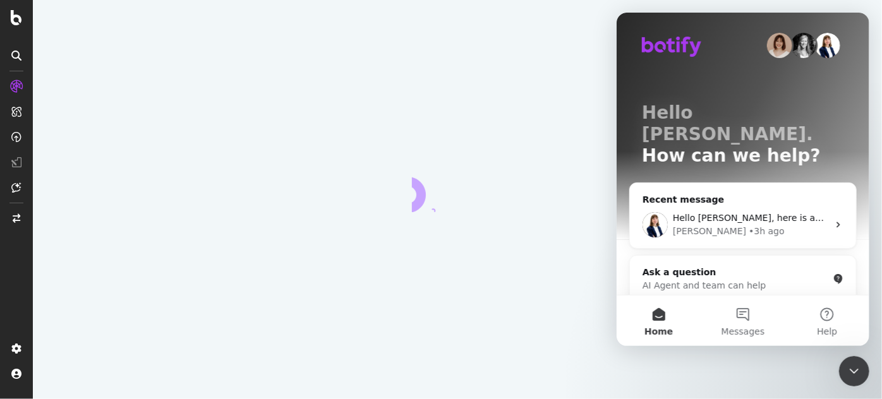
click at [854, 368] on icon "Close Intercom Messenger" at bounding box center [853, 370] width 15 height 15
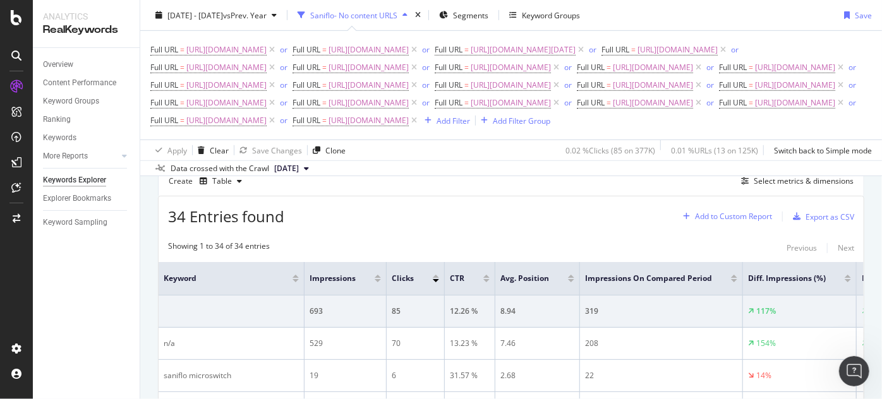
scroll to position [344, 0]
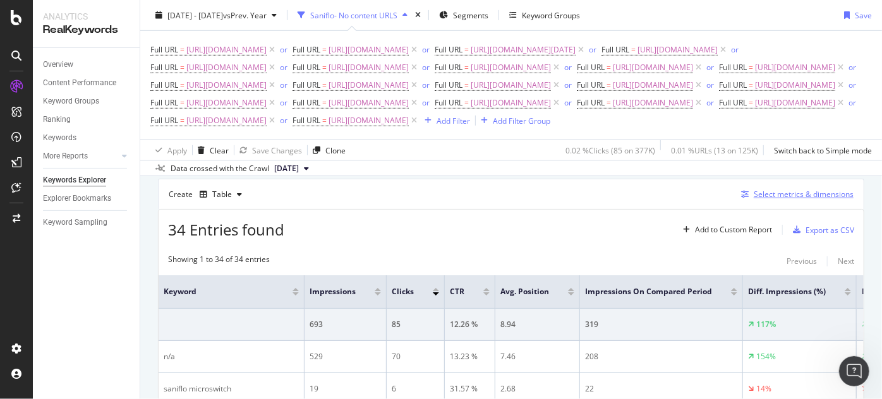
click at [736, 198] on div "button" at bounding box center [745, 195] width 18 height 8
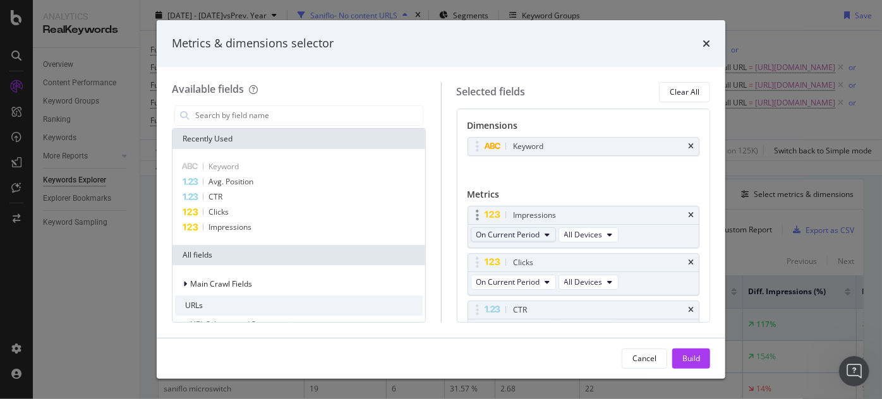
click at [526, 235] on span "On Current Period" at bounding box center [508, 234] width 64 height 11
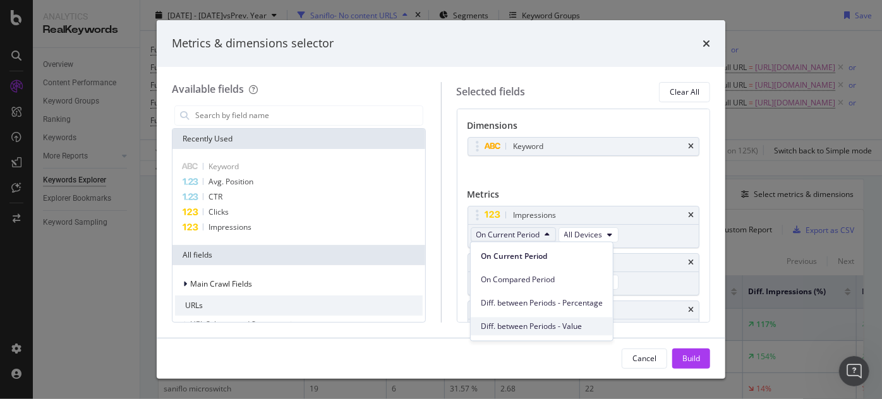
click at [533, 322] on span "Diff. between Periods - Value" at bounding box center [542, 326] width 122 height 11
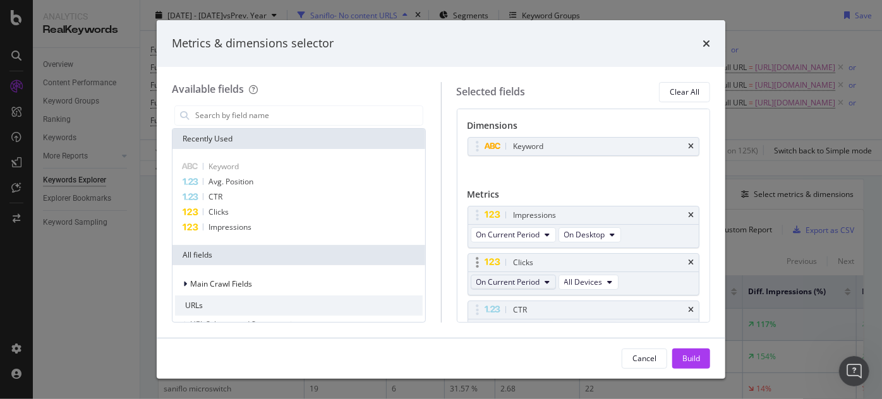
click at [530, 285] on span "On Current Period" at bounding box center [508, 282] width 64 height 11
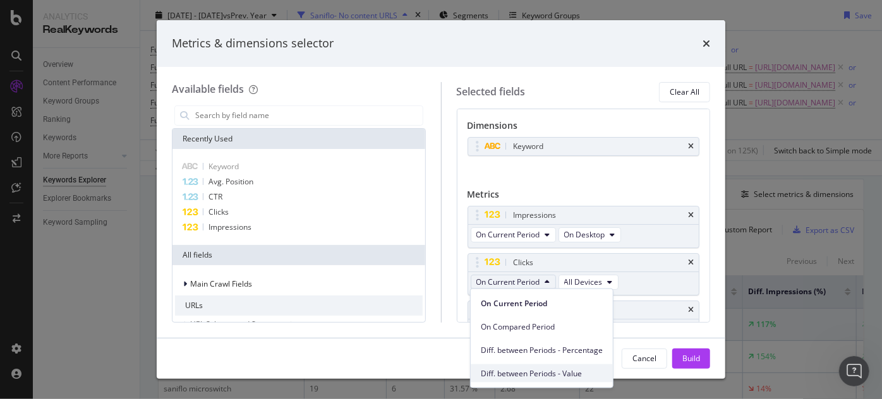
click at [536, 368] on span "Diff. between Periods - Value" at bounding box center [542, 373] width 122 height 11
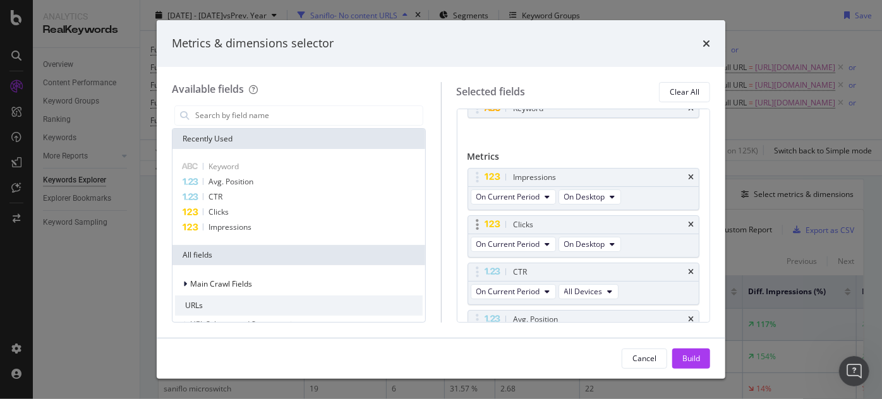
scroll to position [57, 0]
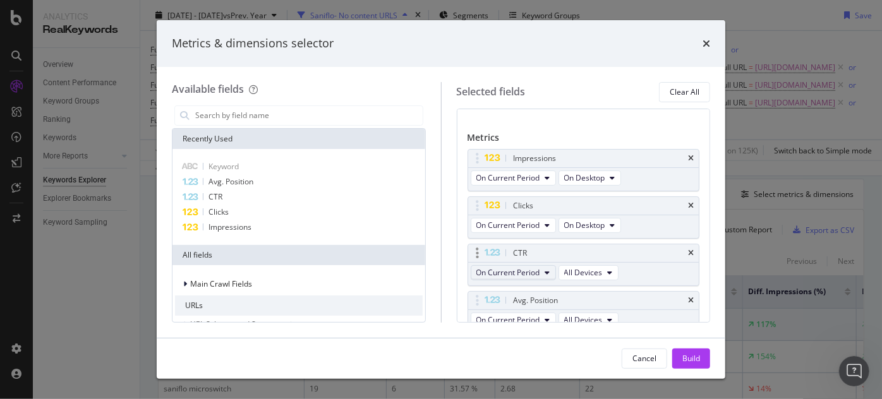
click at [531, 267] on span "On Current Period" at bounding box center [508, 272] width 64 height 11
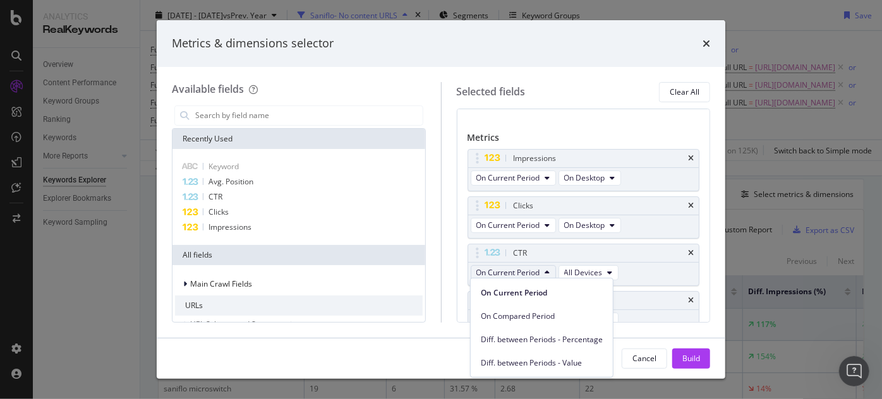
click at [526, 349] on div "Diff. between Periods - Value" at bounding box center [542, 360] width 142 height 23
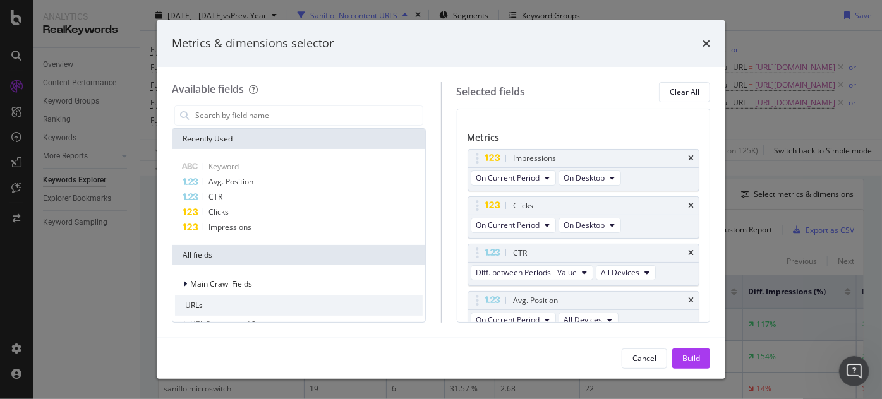
click at [525, 356] on div "Cancel Build" at bounding box center [441, 359] width 538 height 20
click at [524, 272] on span "Diff. between Periods - Value" at bounding box center [526, 272] width 101 height 11
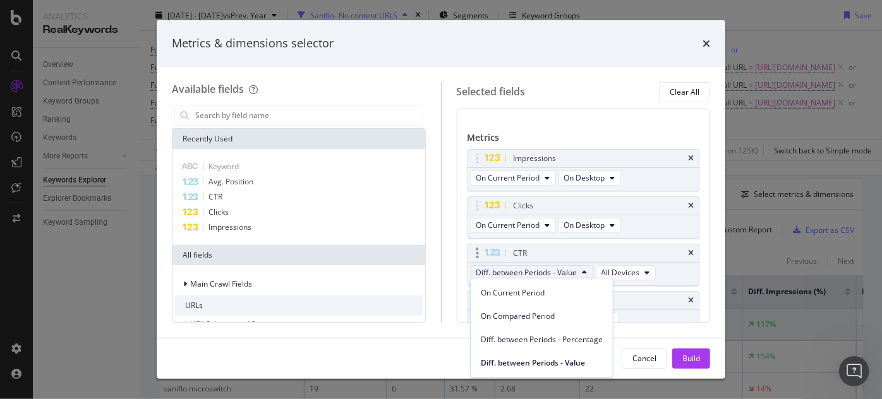
click at [602, 247] on div "CTR" at bounding box center [598, 253] width 175 height 13
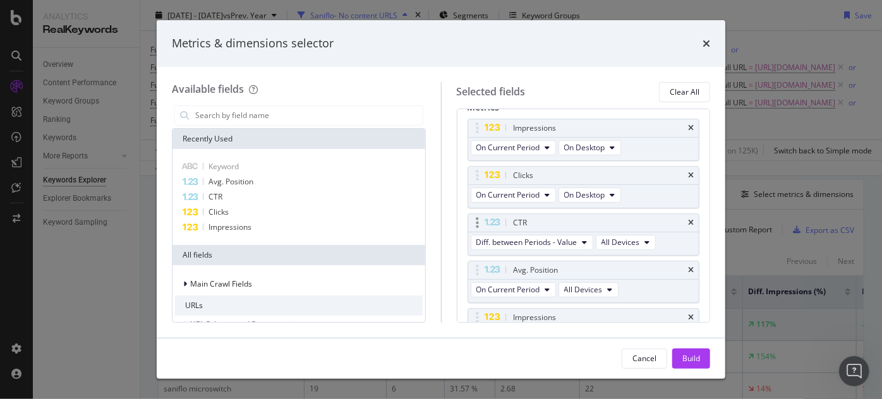
scroll to position [114, 0]
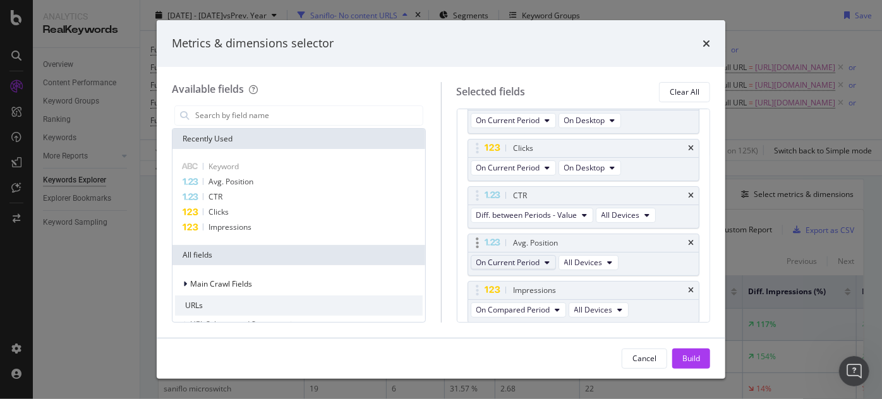
click at [532, 264] on span "On Current Period" at bounding box center [508, 262] width 64 height 11
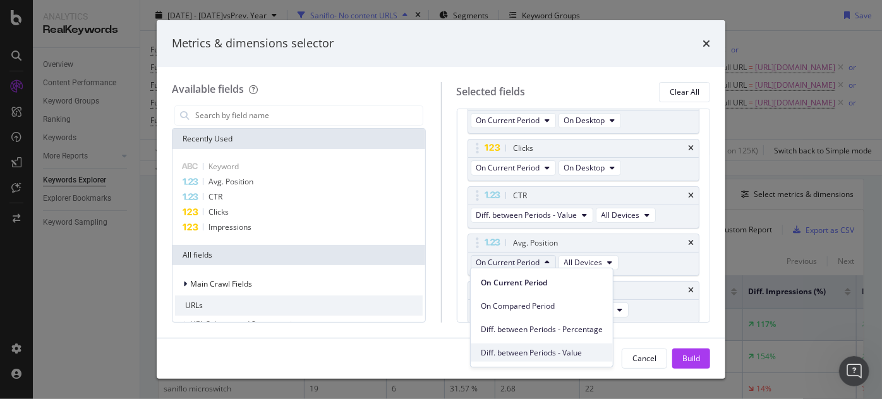
click at [537, 353] on span "Diff. between Periods - Value" at bounding box center [542, 352] width 122 height 11
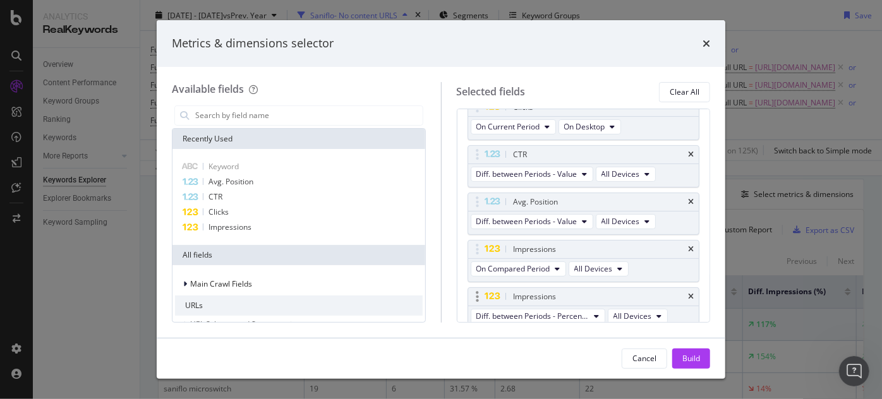
scroll to position [172, 0]
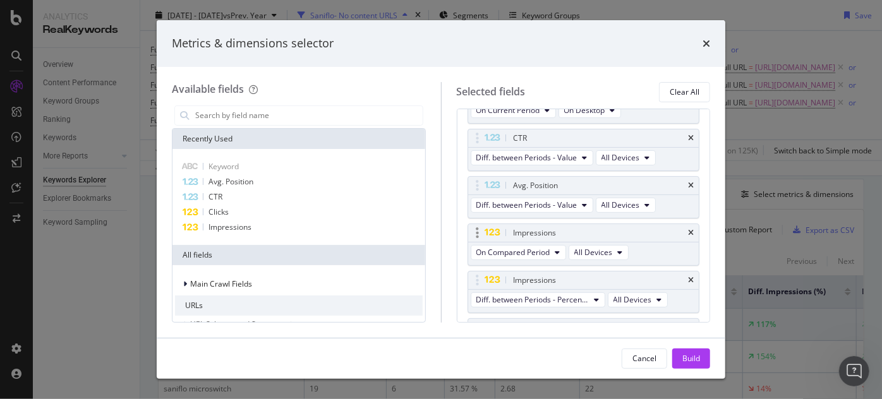
click at [540, 257] on div "On Compared Period All Devices" at bounding box center [551, 254] width 166 height 23
click at [541, 254] on span "On Compared Period" at bounding box center [513, 252] width 74 height 11
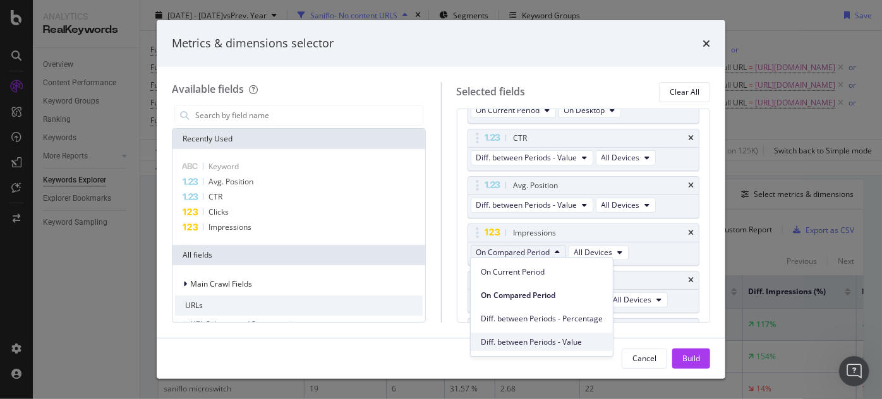
click at [541, 339] on span "Diff. between Periods - Value" at bounding box center [542, 342] width 122 height 11
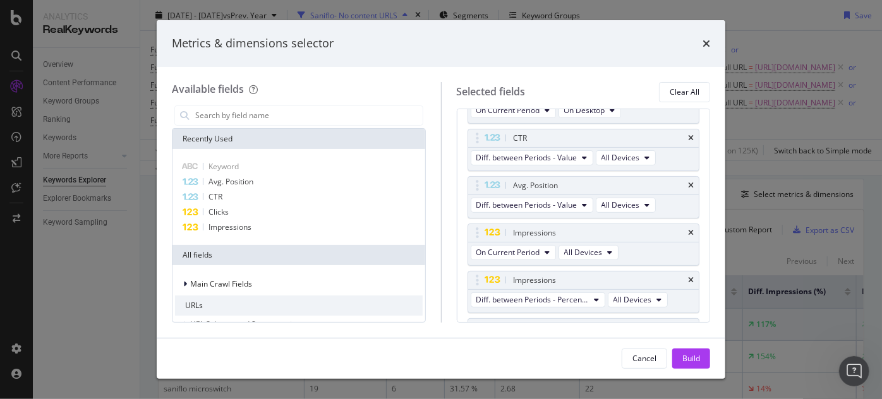
scroll to position [229, 0]
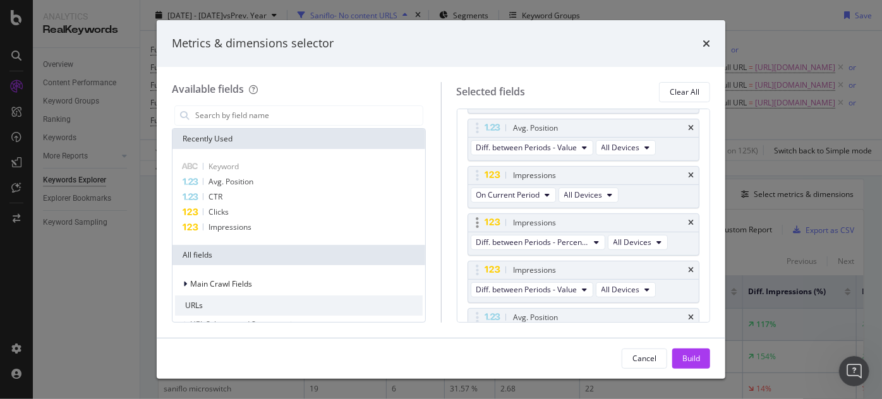
click at [688, 221] on div "Impressions" at bounding box center [583, 223] width 231 height 18
click at [688, 267] on icon "times" at bounding box center [691, 271] width 6 height 8
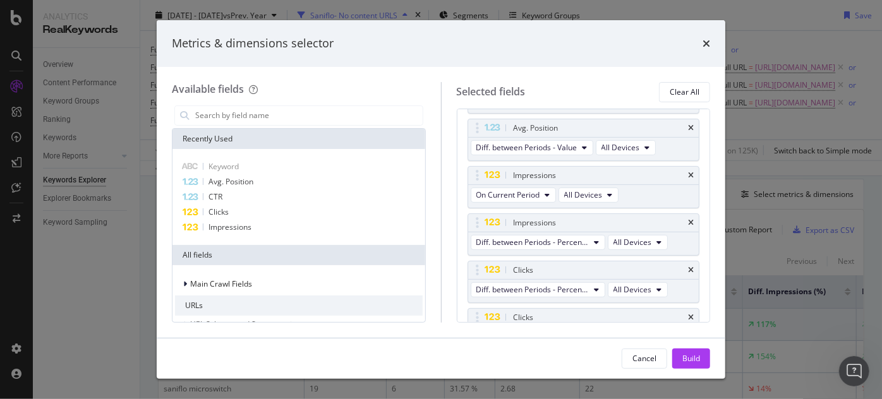
click at [688, 267] on icon "times" at bounding box center [691, 271] width 6 height 8
click at [688, 314] on icon "times" at bounding box center [691, 318] width 6 height 8
click at [688, 267] on icon "times" at bounding box center [691, 271] width 6 height 8
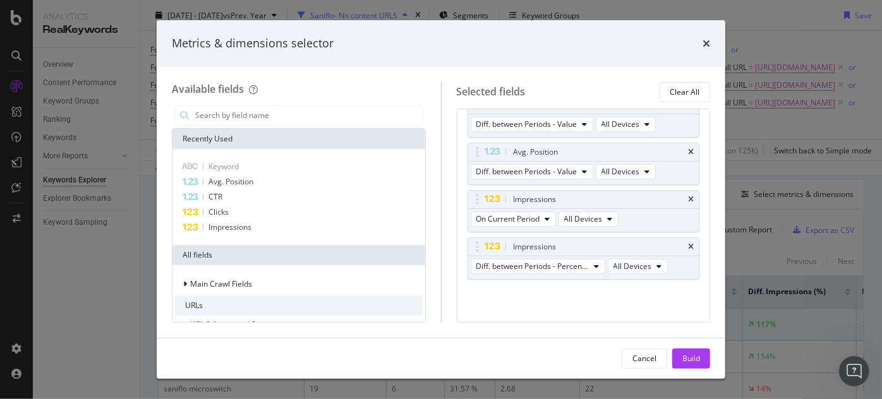
click at [685, 262] on div "Impressions Diff. between Periods - Percentage All Devices" at bounding box center [583, 259] width 232 height 42
click at [682, 359] on div "Build" at bounding box center [691, 358] width 18 height 11
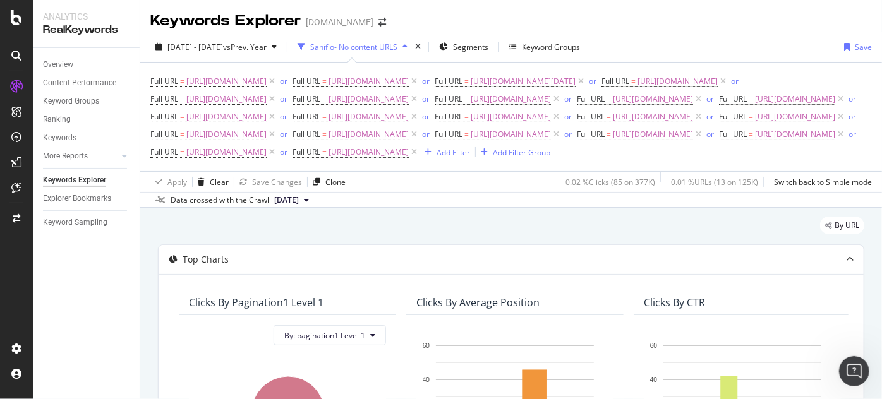
click at [407, 47] on icon "button" at bounding box center [404, 47] width 5 height 8
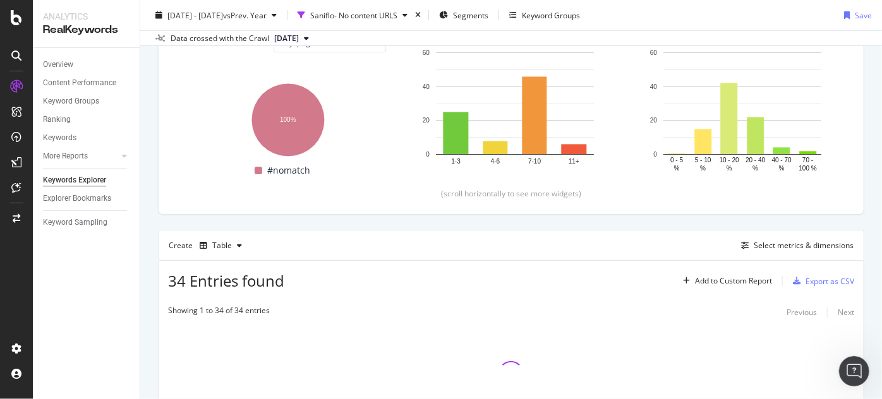
scroll to position [257, 0]
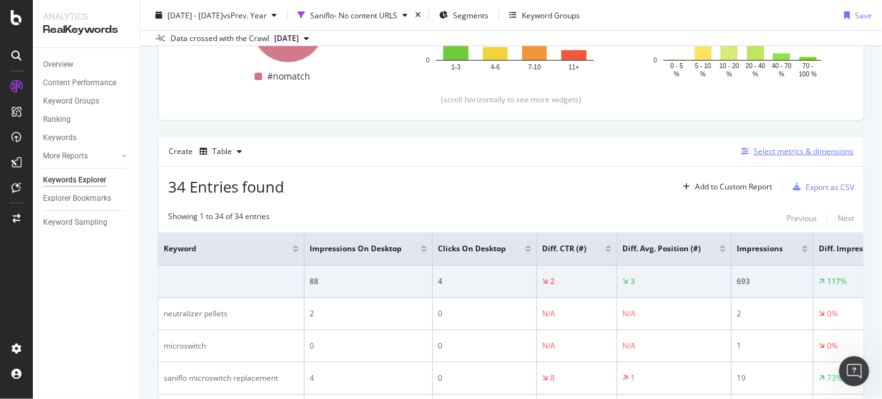
click at [741, 148] on icon "button" at bounding box center [745, 152] width 8 height 8
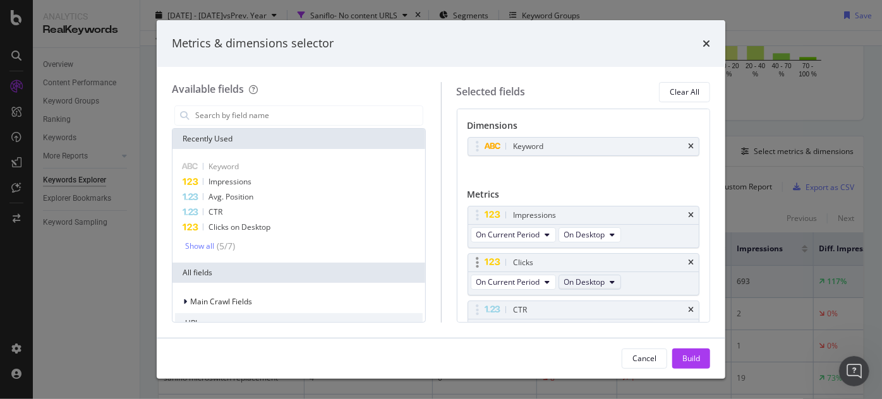
click at [585, 277] on span "On Desktop" at bounding box center [584, 282] width 41 height 11
click at [594, 299] on span "All Devices" at bounding box center [590, 303] width 43 height 11
click at [594, 232] on span "On Desktop" at bounding box center [584, 234] width 41 height 11
click at [603, 255] on span "All Devices" at bounding box center [590, 256] width 43 height 11
click at [597, 191] on div "Metrics" at bounding box center [583, 197] width 232 height 18
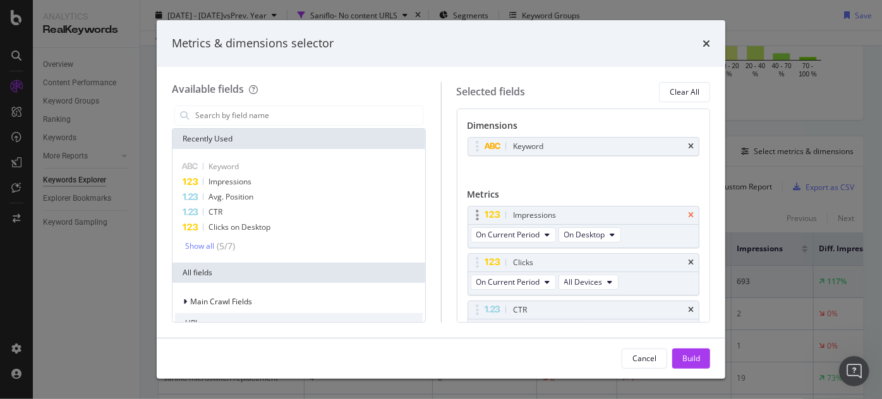
click at [688, 214] on icon "times" at bounding box center [691, 216] width 6 height 8
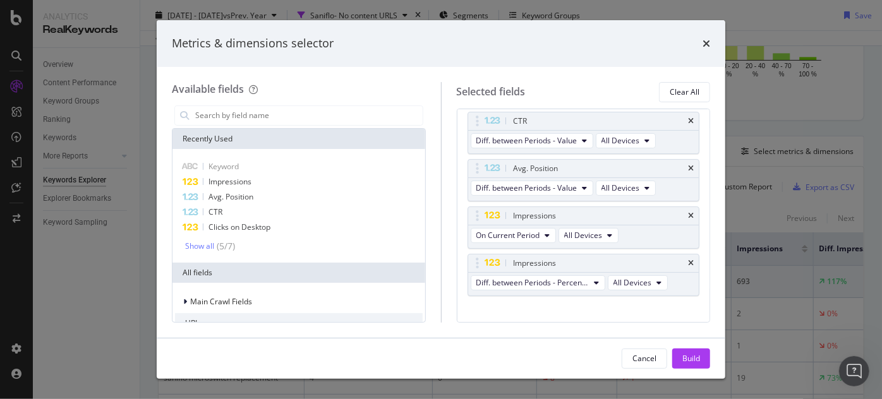
scroll to position [155, 0]
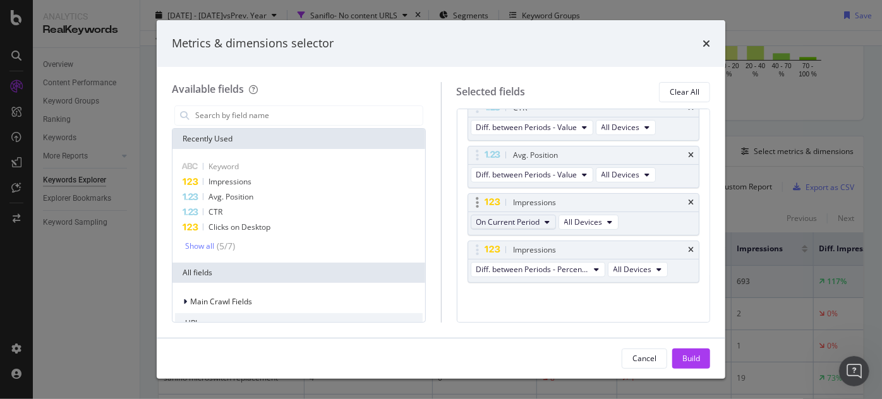
click at [536, 222] on span "On Current Period" at bounding box center [508, 222] width 64 height 11
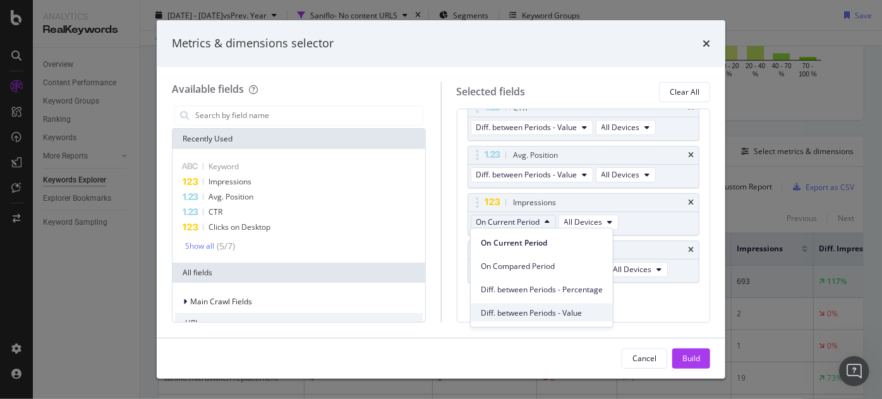
drag, startPoint x: 546, startPoint y: 311, endPoint x: 557, endPoint y: 306, distance: 11.6
click at [546, 310] on span "Diff. between Periods - Value" at bounding box center [542, 312] width 122 height 11
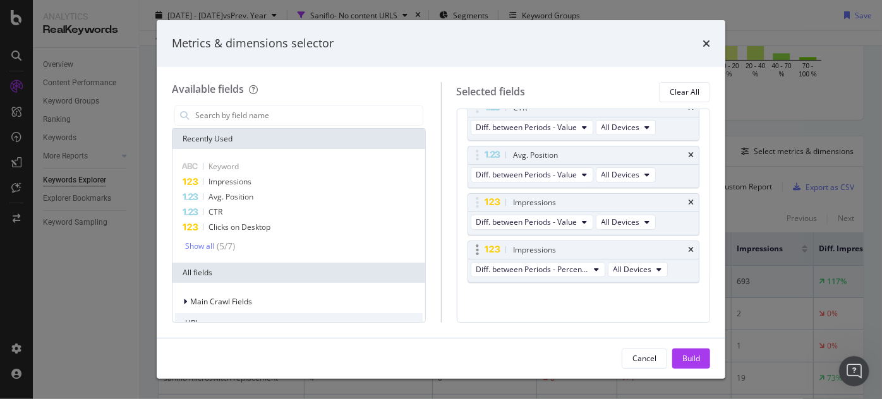
click at [682, 244] on div "Impressions" at bounding box center [583, 250] width 231 height 18
click at [681, 248] on div "Impressions" at bounding box center [583, 250] width 231 height 18
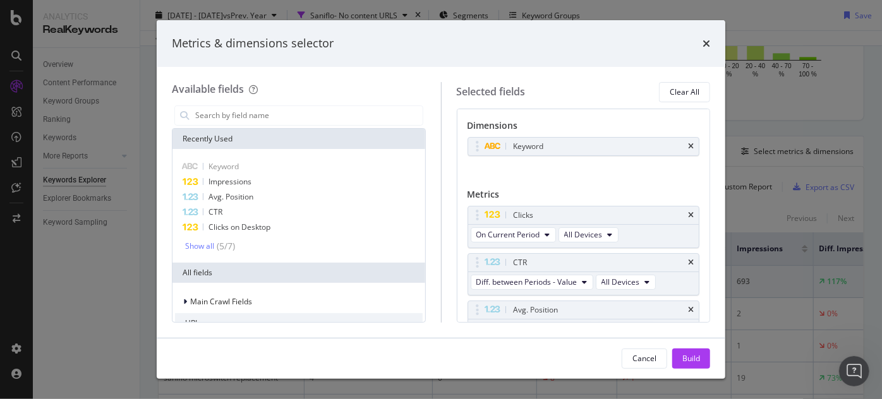
scroll to position [0, 0]
click at [534, 236] on span "On Current Period" at bounding box center [508, 234] width 64 height 11
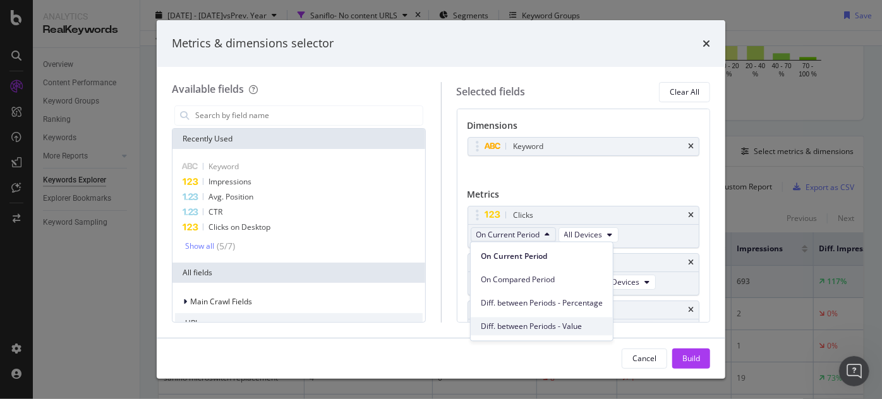
click at [547, 321] on span "Diff. between Periods - Value" at bounding box center [542, 326] width 122 height 11
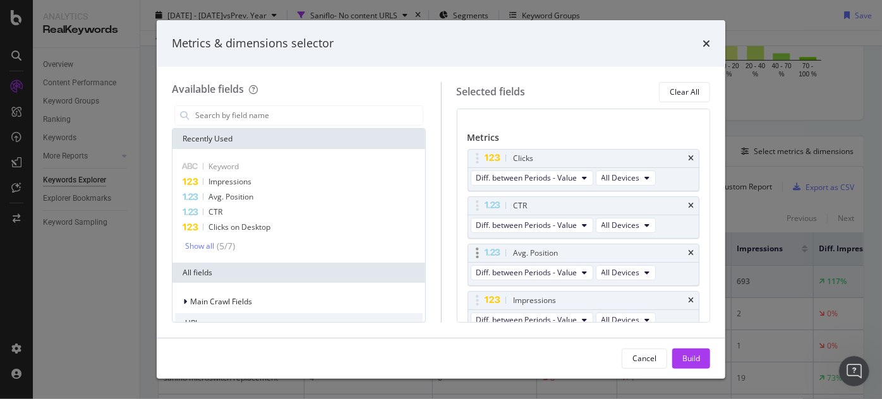
scroll to position [114, 0]
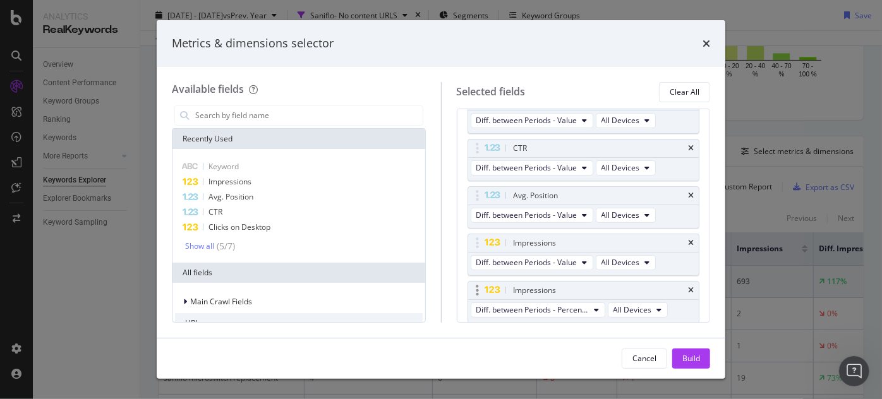
click at [690, 282] on div "Impressions" at bounding box center [583, 291] width 231 height 18
click at [696, 355] on div "Build" at bounding box center [691, 358] width 18 height 11
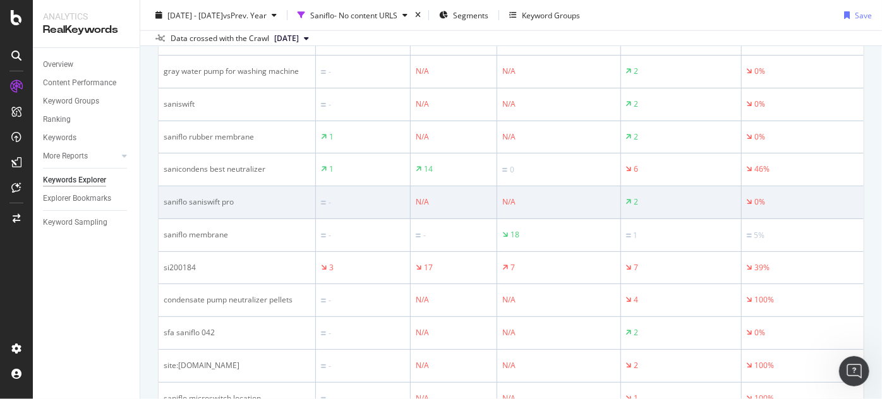
scroll to position [315, 0]
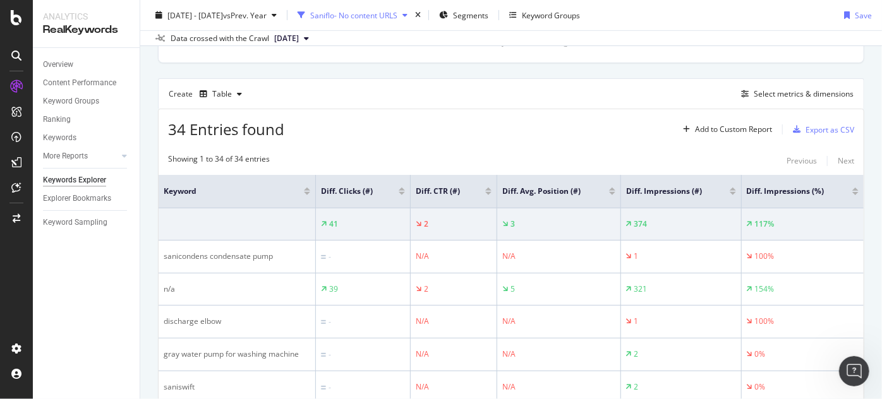
click at [387, 14] on div "Saniflo- No content URLS" at bounding box center [353, 14] width 87 height 11
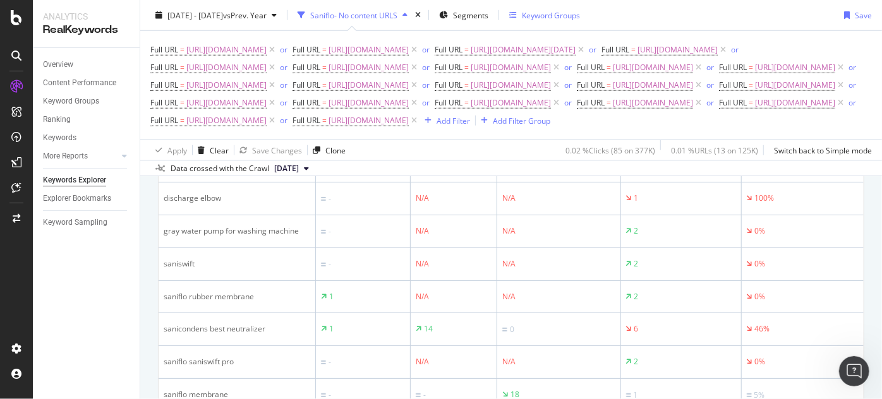
click at [580, 13] on div "Keyword Groups" at bounding box center [551, 14] width 58 height 11
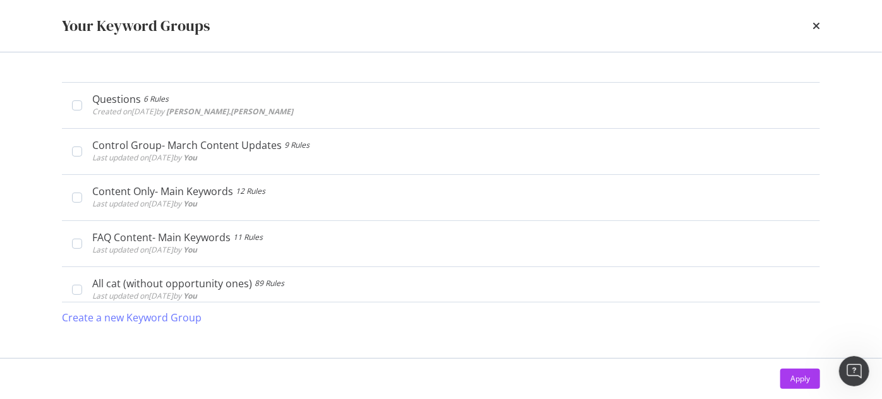
scroll to position [0, 0]
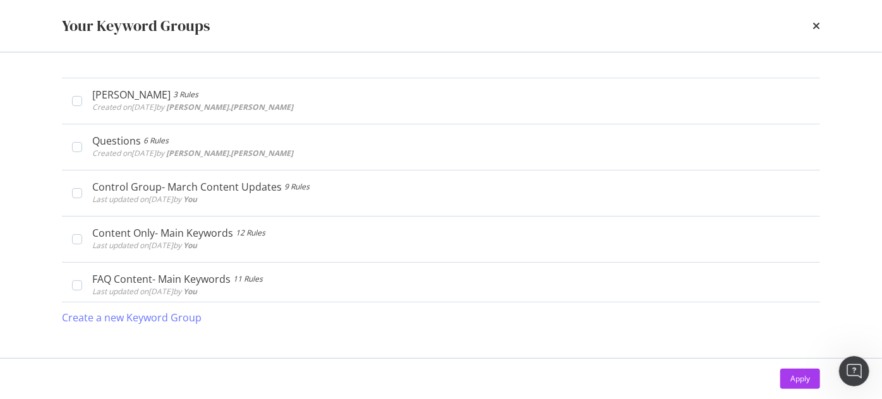
click at [810, 25] on div "Your Keyword Groups" at bounding box center [441, 25] width 758 height 21
click at [812, 29] on icon "times" at bounding box center [816, 26] width 8 height 10
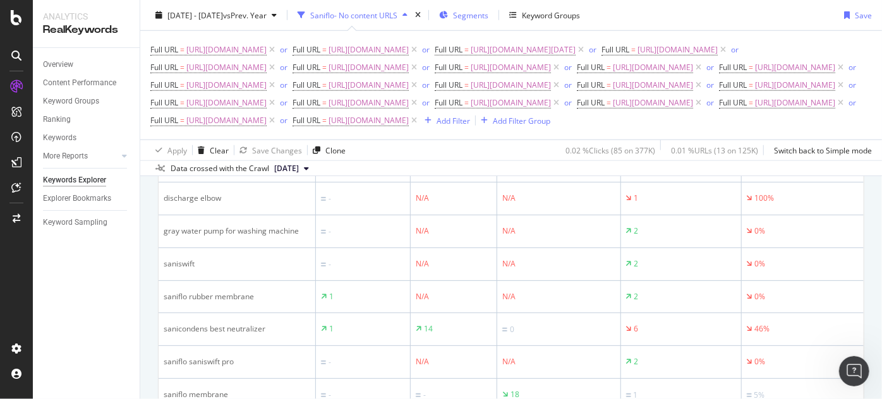
click at [488, 18] on span "Segments" at bounding box center [470, 14] width 35 height 11
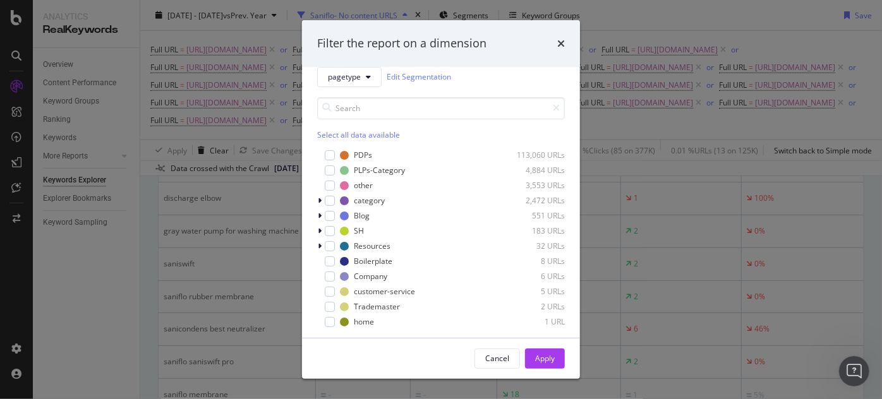
scroll to position [20, 0]
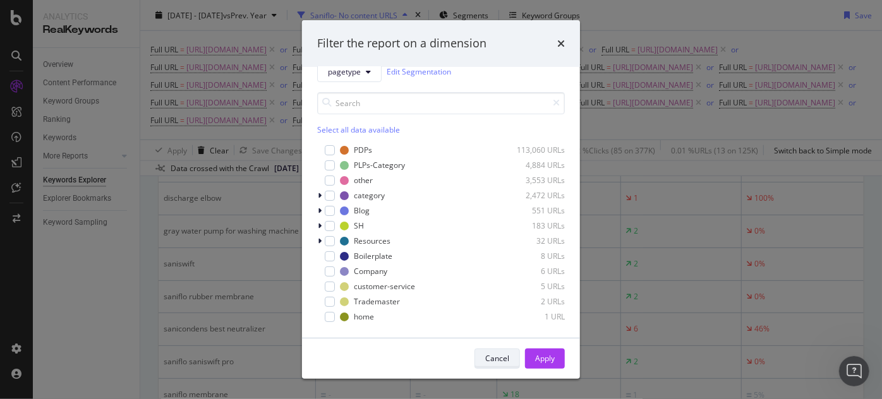
click at [495, 350] on div "Cancel" at bounding box center [497, 359] width 24 height 18
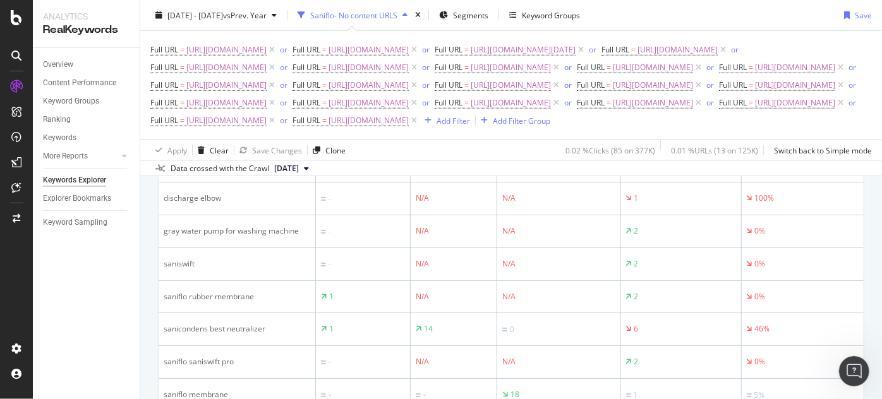
click at [305, 18] on icon "button" at bounding box center [302, 15] width 8 height 8
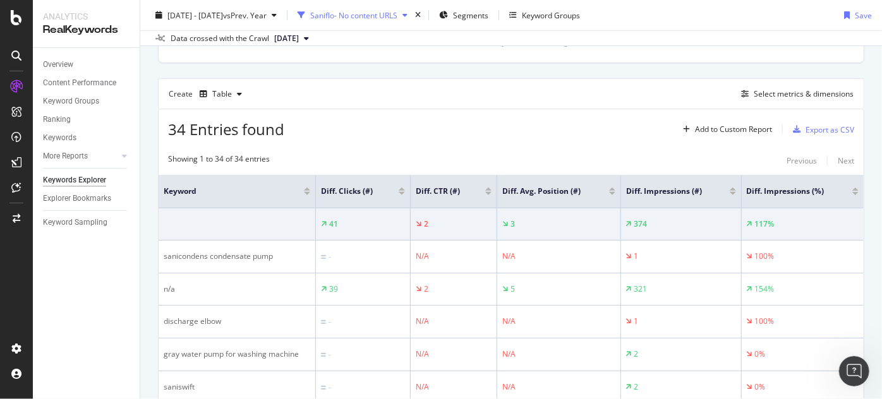
click at [349, 15] on div "Saniflo- No content URLS" at bounding box center [353, 14] width 87 height 11
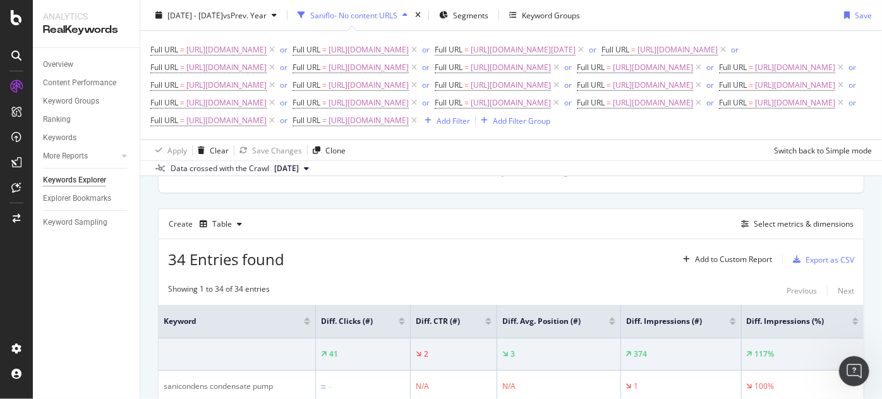
scroll to position [568, 0]
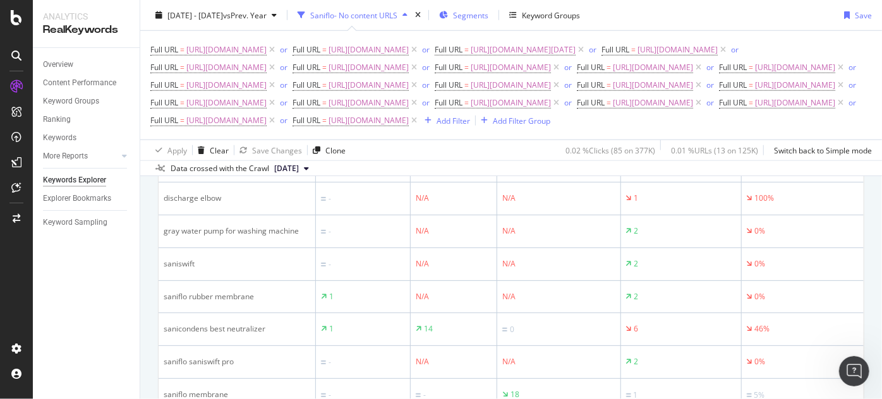
click at [483, 15] on div "Segments" at bounding box center [463, 15] width 49 height 19
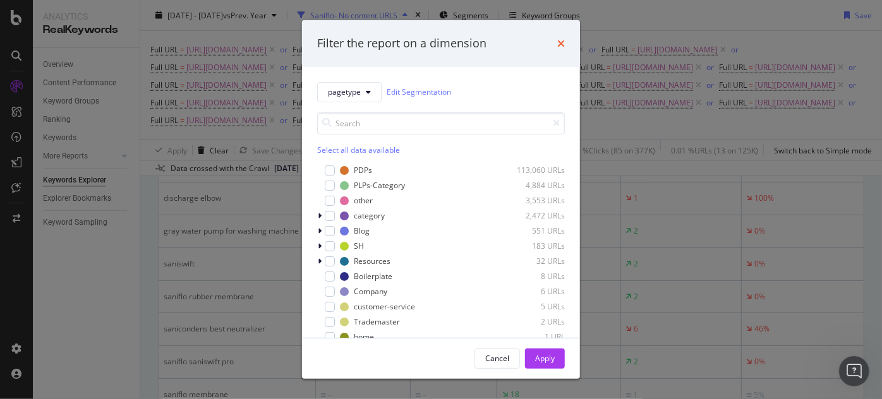
click at [563, 44] on icon "times" at bounding box center [561, 44] width 8 height 10
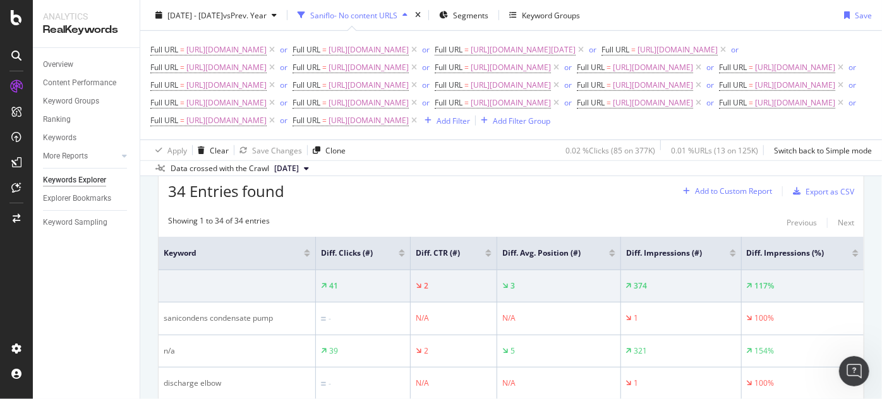
scroll to position [325, 0]
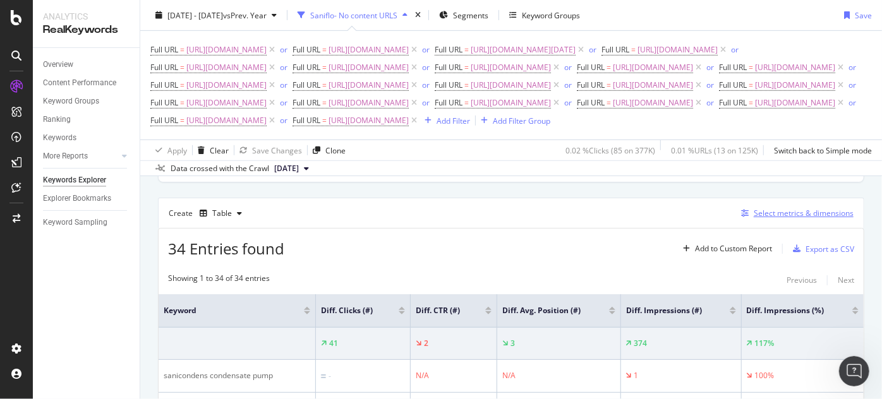
click at [739, 220] on div "Select metrics & dimensions" at bounding box center [795, 214] width 118 height 14
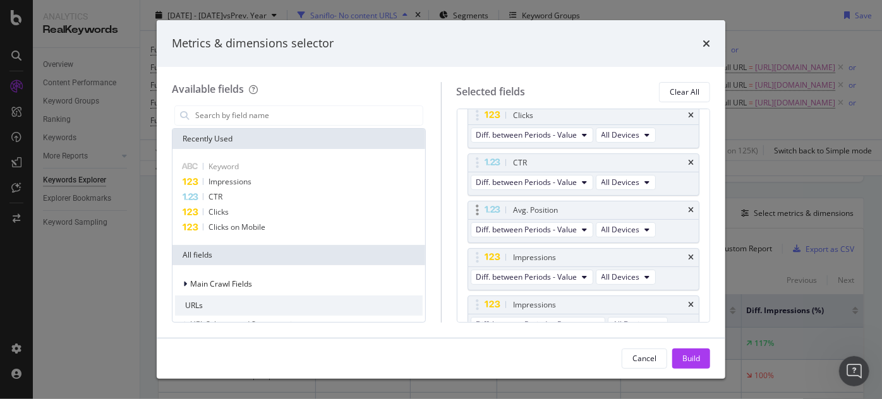
scroll to position [155, 0]
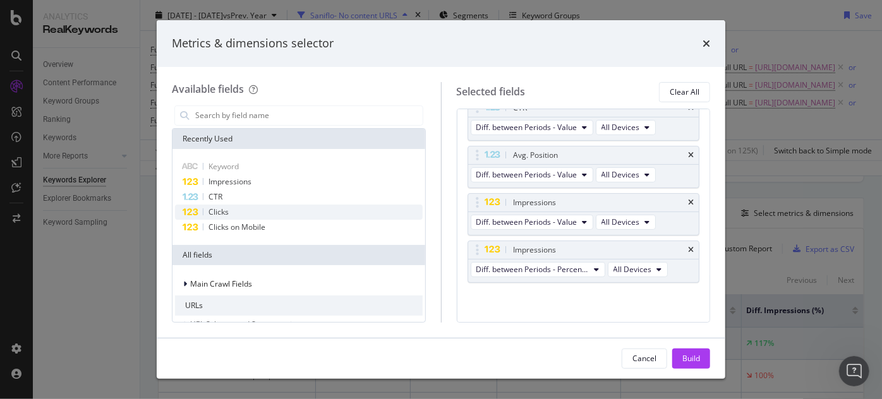
click at [250, 208] on div "Clicks" at bounding box center [299, 212] width 248 height 15
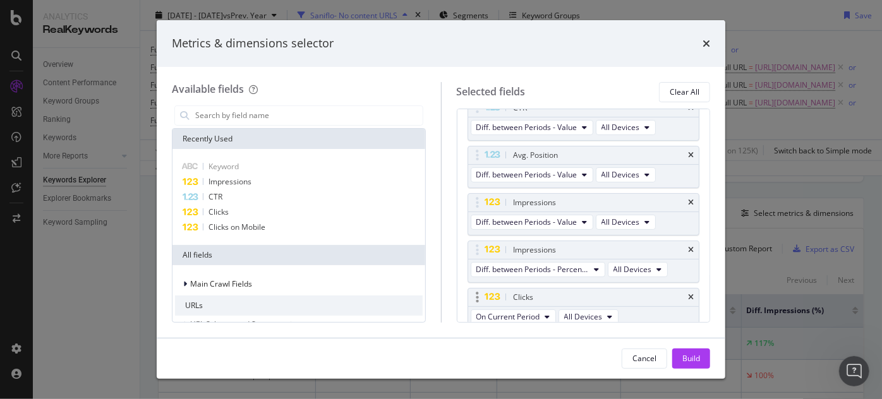
scroll to position [160, 0]
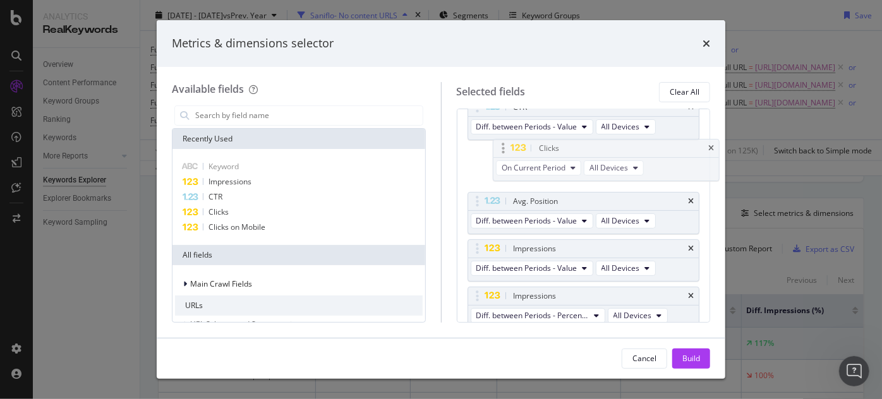
drag, startPoint x: 476, startPoint y: 291, endPoint x: 493, endPoint y: 141, distance: 150.7
click at [493, 141] on body "Analytics RealKeywords Overview Content Performance Keyword Groups Ranking Keyw…" at bounding box center [441, 199] width 882 height 399
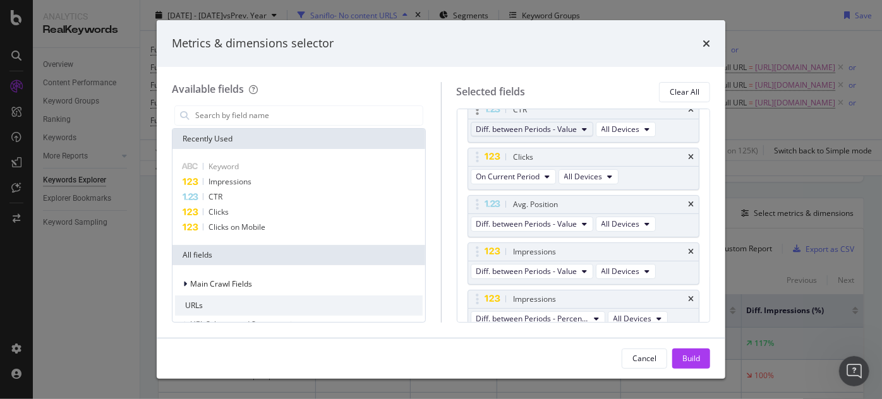
scroll to position [96, 0]
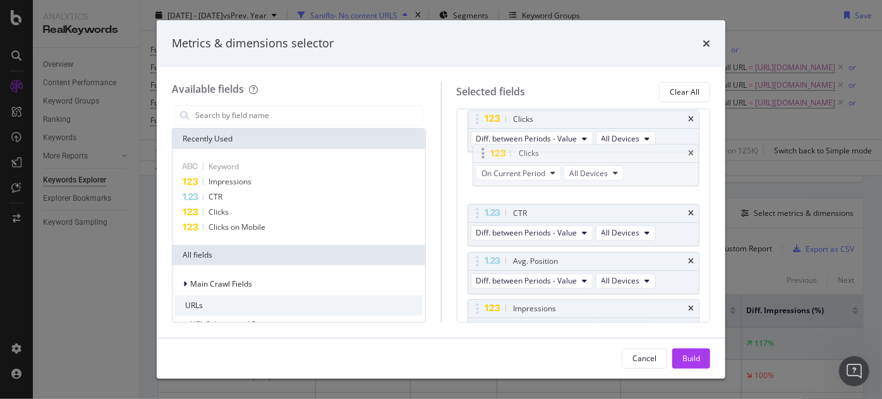
drag, startPoint x: 481, startPoint y: 212, endPoint x: 486, endPoint y: 154, distance: 59.0
click at [486, 154] on body "Analytics RealKeywords Overview Content Performance Keyword Groups Ranking Keyw…" at bounding box center [441, 199] width 882 height 399
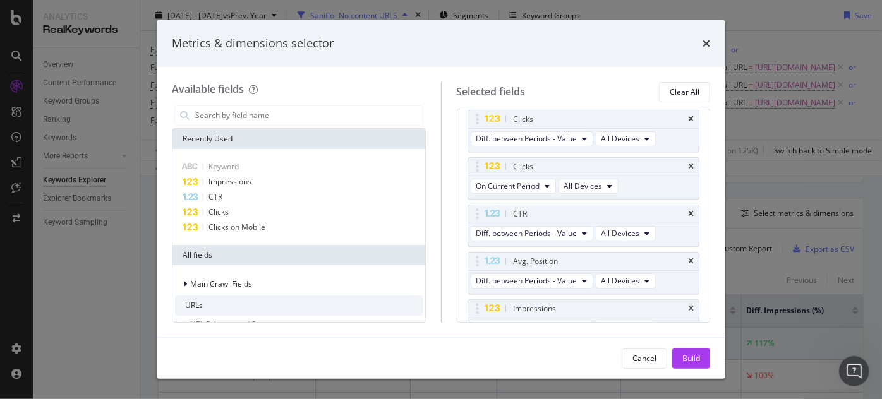
scroll to position [39, 0]
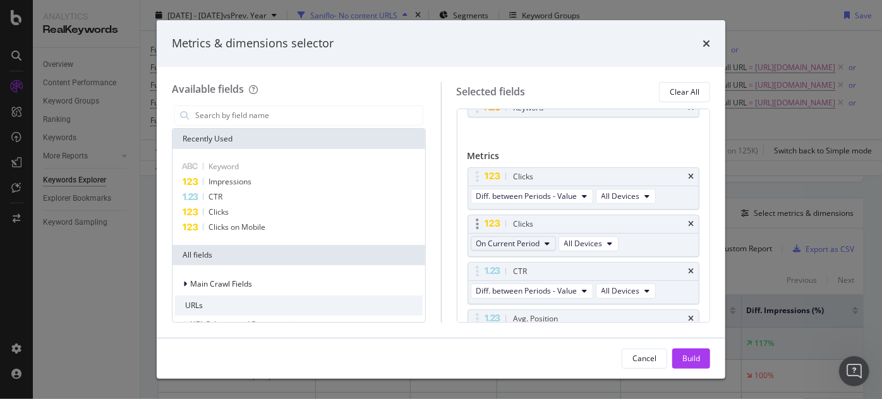
click at [507, 239] on span "On Current Period" at bounding box center [508, 243] width 64 height 11
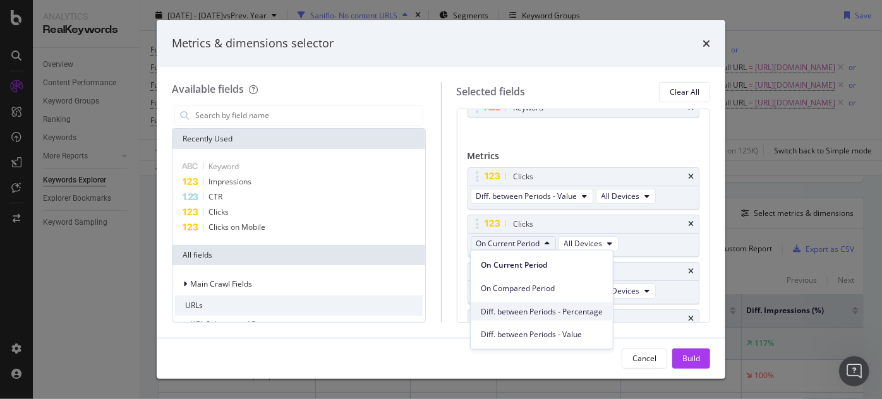
click at [532, 308] on span "Diff. between Periods - Percentage" at bounding box center [542, 311] width 122 height 11
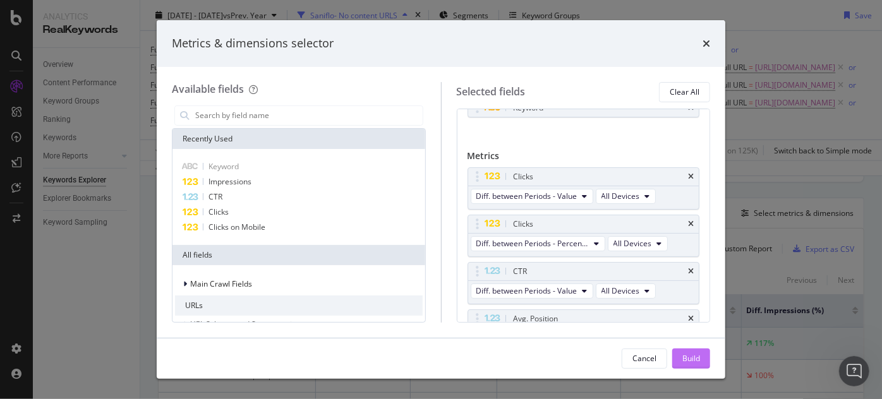
click at [699, 358] on div "Build" at bounding box center [691, 358] width 18 height 11
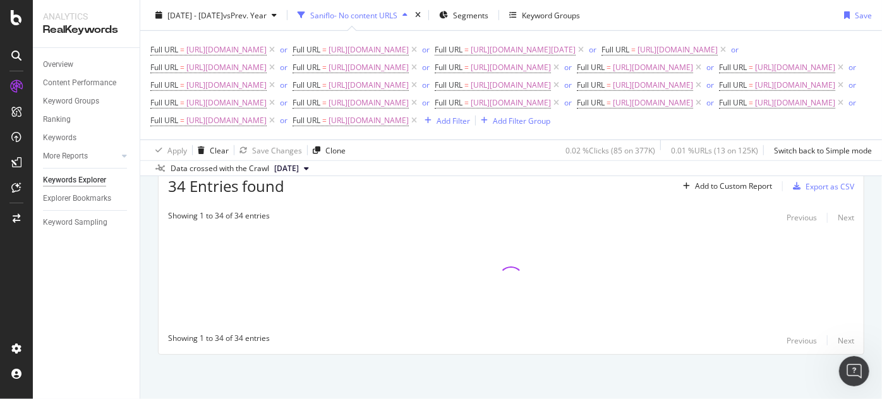
scroll to position [440, 0]
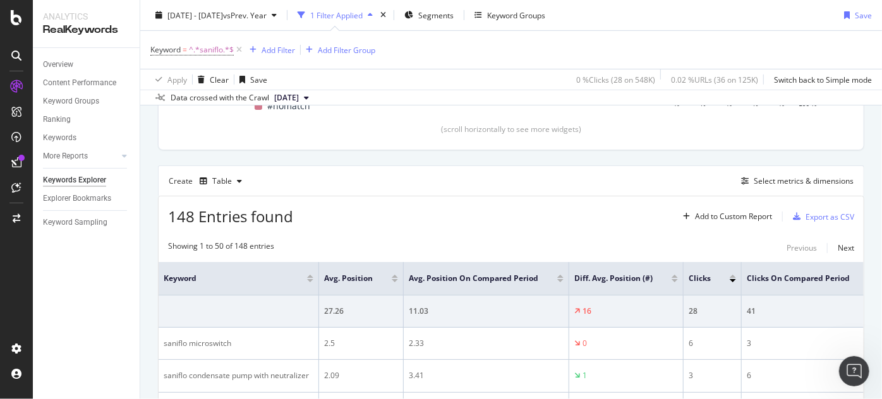
scroll to position [1934, 0]
click at [793, 210] on div "Export as CSV" at bounding box center [821, 216] width 66 height 19
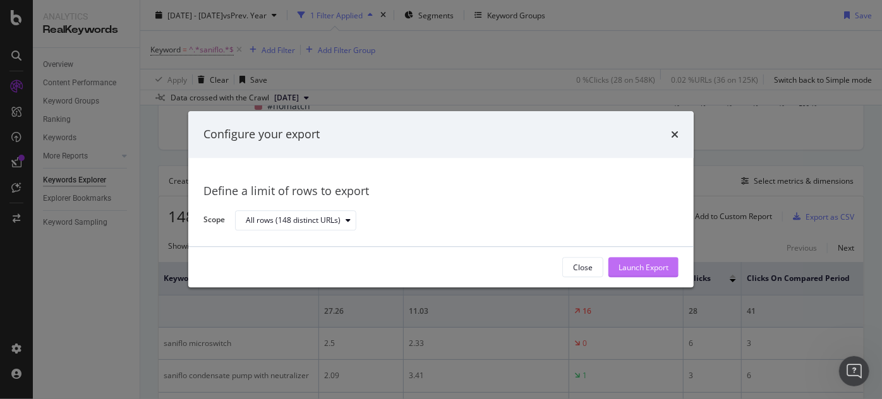
click at [661, 264] on div "Launch Export" at bounding box center [643, 267] width 50 height 11
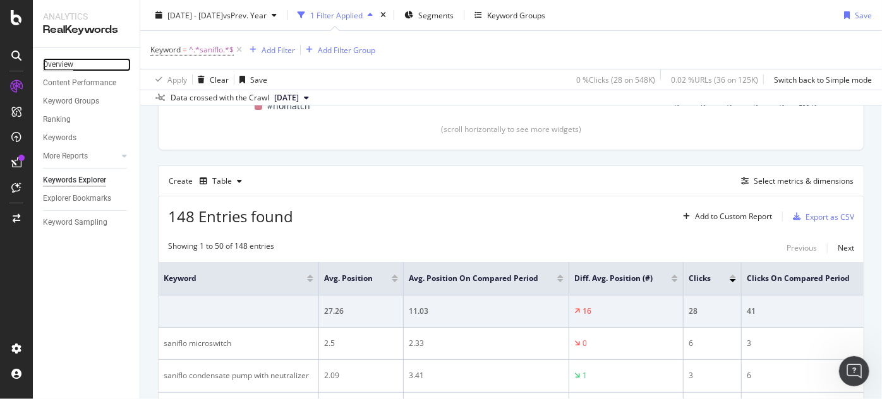
click at [68, 66] on div "Overview" at bounding box center [58, 64] width 30 height 13
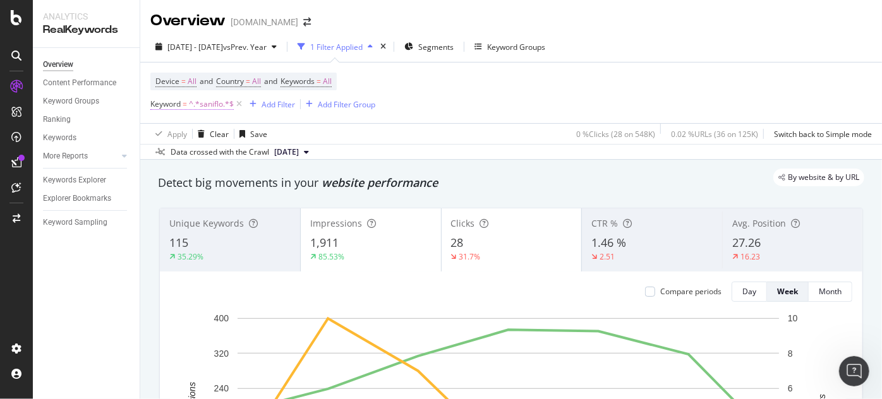
click at [215, 106] on span "^.*saniflo.*$" at bounding box center [211, 104] width 45 height 18
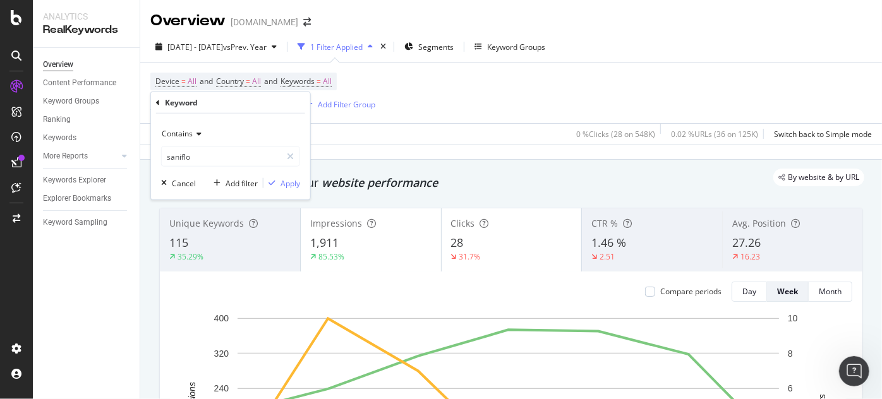
click at [192, 141] on div "Contains" at bounding box center [230, 134] width 139 height 20
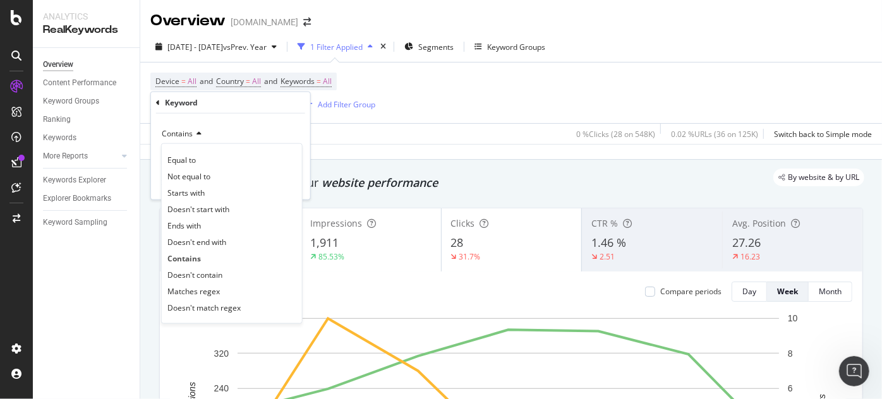
click at [362, 132] on div "Apply Clear Save 0 % Clicks ( 28 on 548K ) 0.02 % URLs ( 36 on 125K ) Switch ba…" at bounding box center [511, 133] width 742 height 21
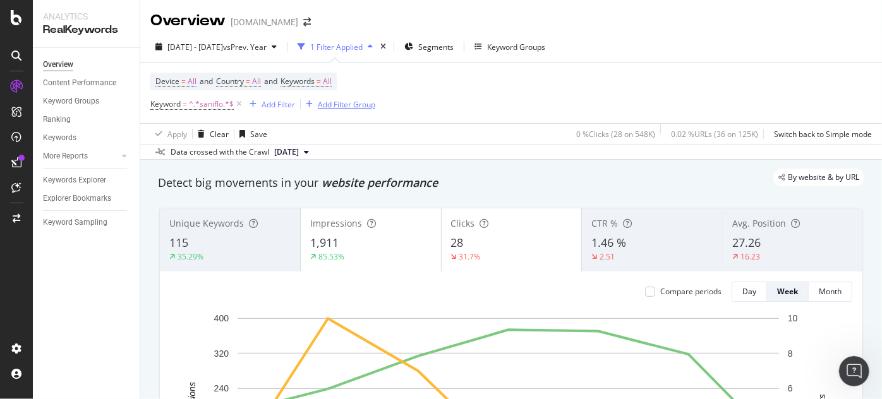
click at [238, 106] on icon at bounding box center [239, 104] width 11 height 13
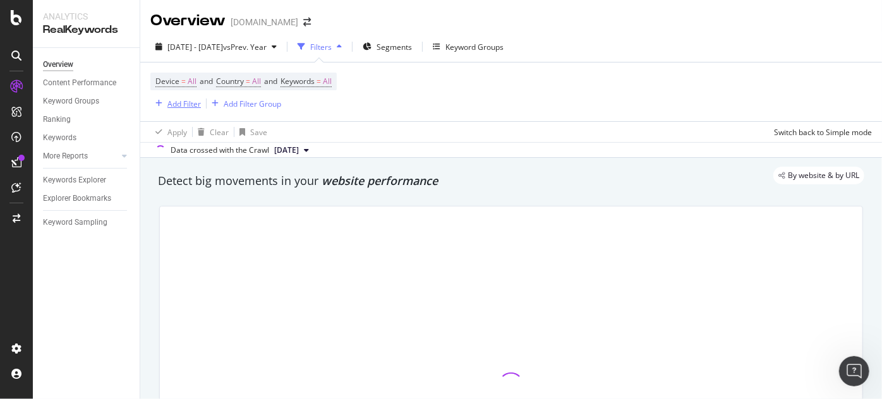
click at [182, 107] on div "Add Filter" at bounding box center [183, 104] width 33 height 11
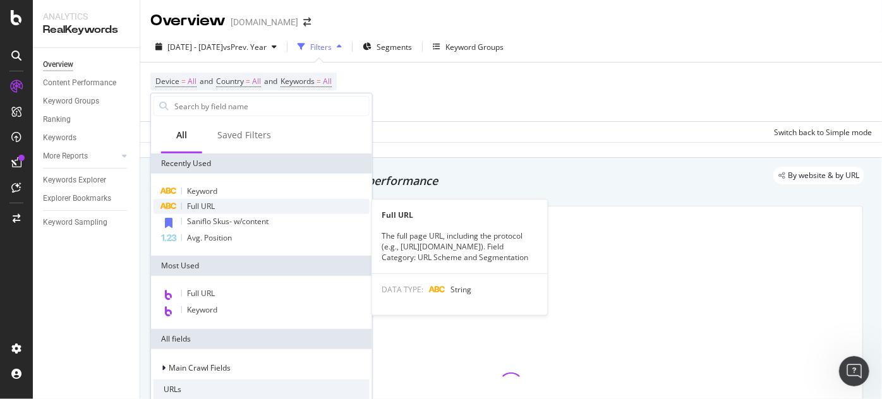
click at [201, 203] on span "Full URL" at bounding box center [201, 206] width 28 height 11
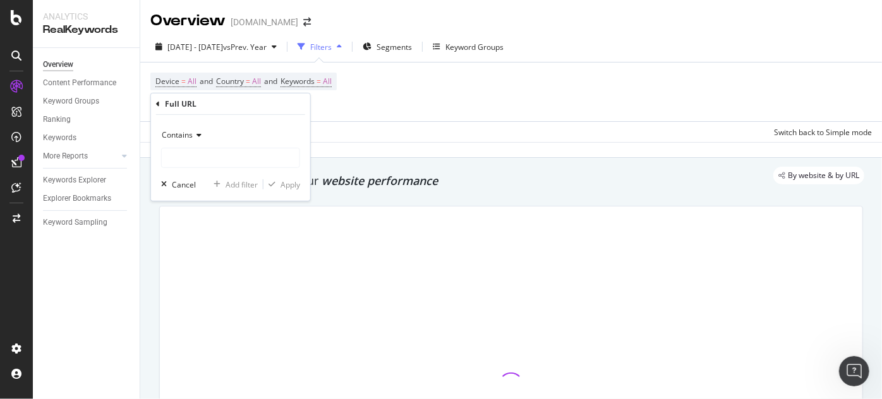
click at [197, 136] on icon at bounding box center [197, 135] width 9 height 8
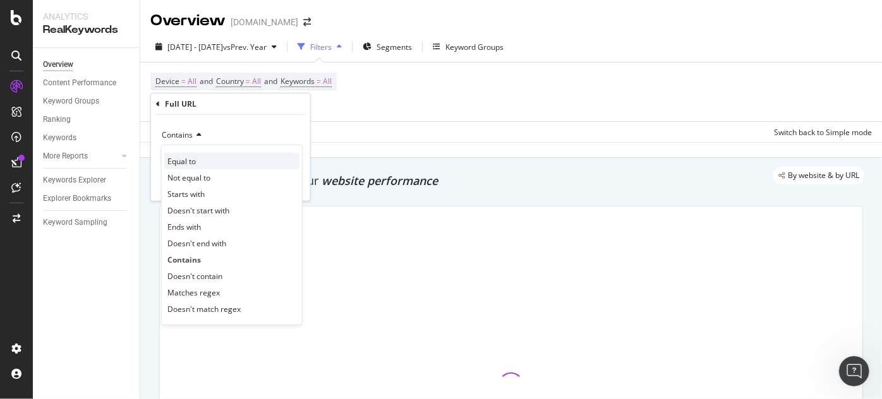
click at [197, 165] on div "Equal to" at bounding box center [231, 161] width 135 height 16
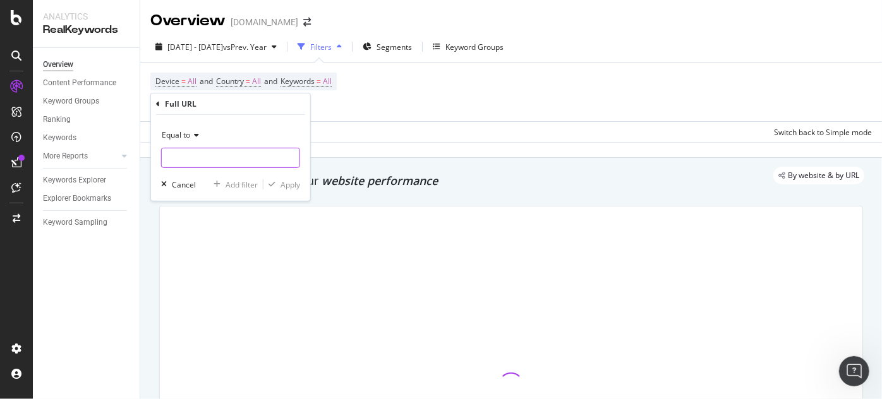
click at [200, 163] on input "text" at bounding box center [231, 158] width 138 height 20
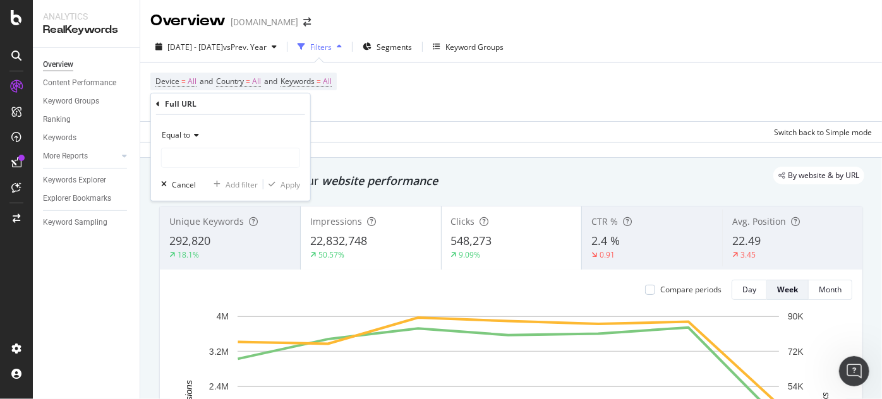
click at [192, 134] on icon at bounding box center [194, 135] width 9 height 8
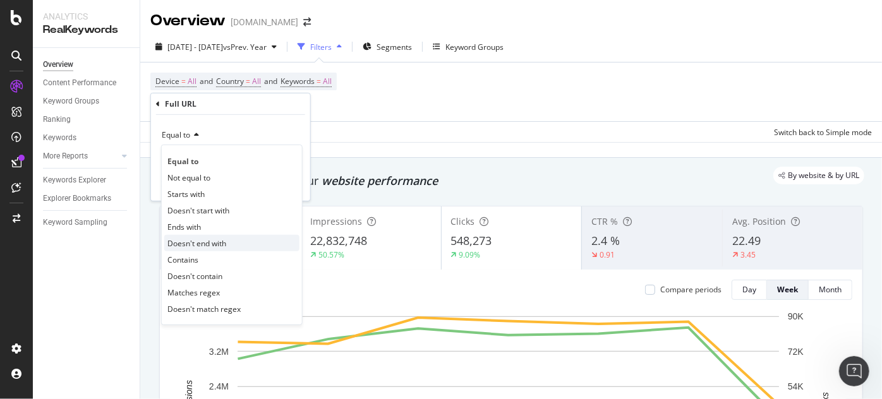
click at [190, 250] on div "Doesn't end with" at bounding box center [231, 243] width 135 height 16
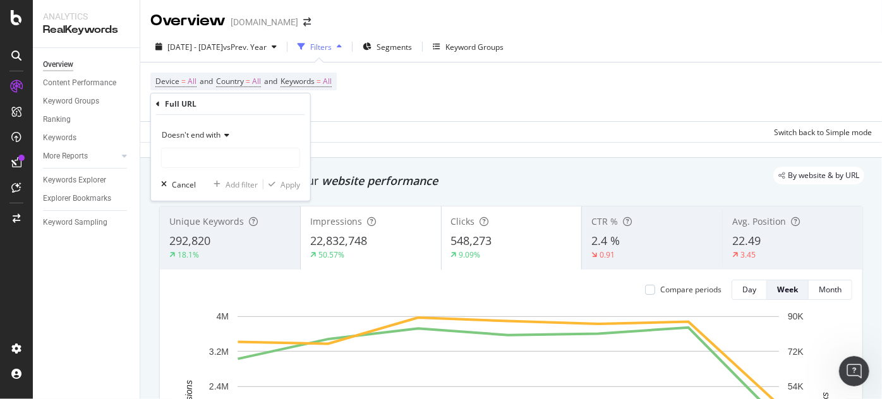
click at [190, 146] on div "Doesn't end with" at bounding box center [230, 146] width 139 height 43
click at [194, 142] on div "Doesn't end with" at bounding box center [230, 135] width 139 height 20
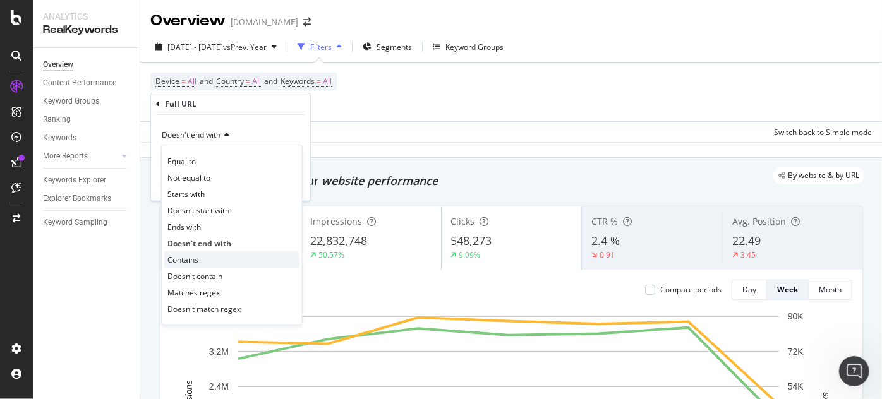
click at [200, 260] on div "Contains" at bounding box center [231, 259] width 135 height 16
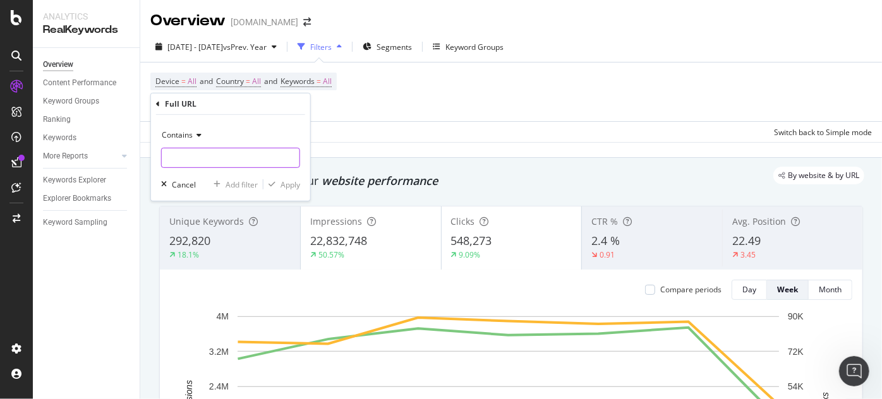
click at [191, 156] on input "text" at bounding box center [231, 158] width 138 height 20
type input "Saniflo"
click at [283, 182] on div "Apply" at bounding box center [290, 184] width 20 height 11
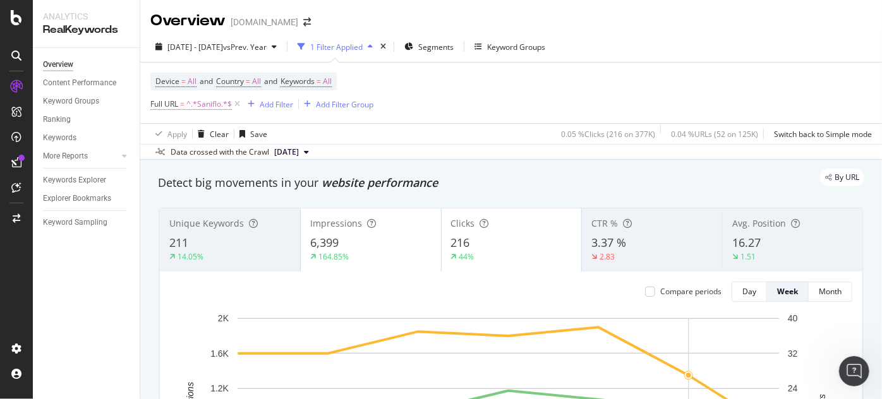
click at [221, 106] on span "^.*Saniflo.*$" at bounding box center [208, 104] width 45 height 18
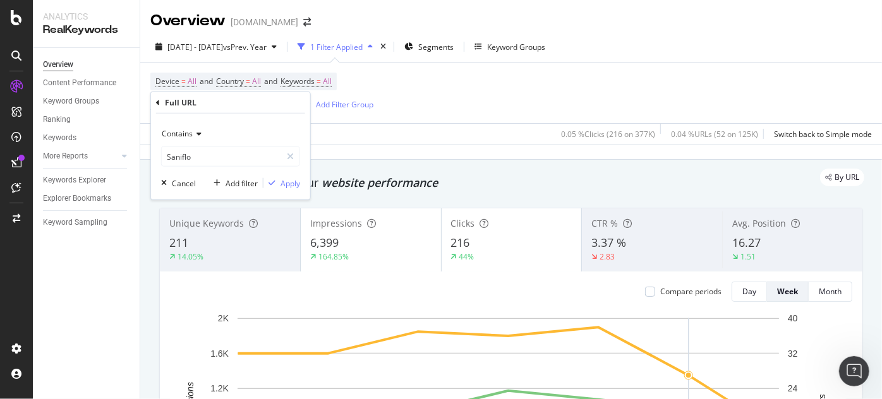
click at [424, 138] on div "Apply Clear Save 0.05 % Clicks ( 216 on 377K ) 0.04 % URLs ( 52 on 125K ) Switc…" at bounding box center [511, 133] width 742 height 21
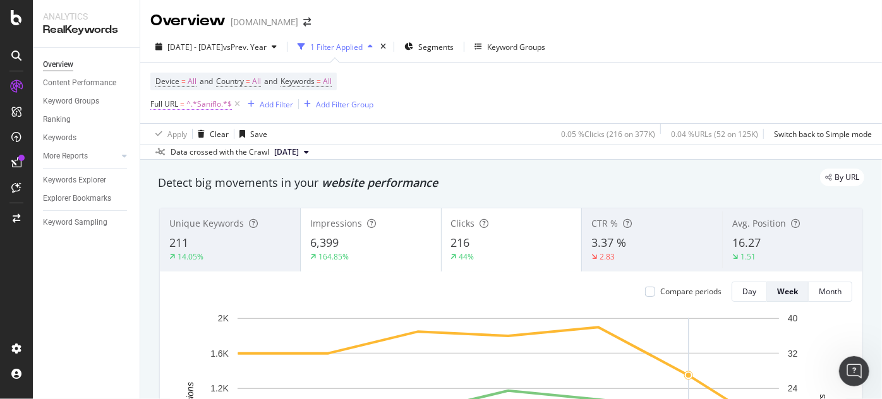
click at [217, 107] on span "^.*Saniflo.*$" at bounding box center [208, 104] width 45 height 18
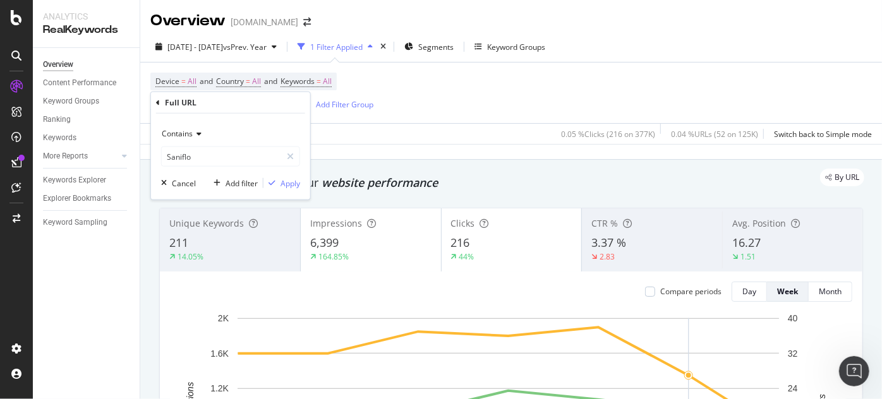
click at [454, 147] on div "Data crossed with the Crawl 2025 Aug. 2nd" at bounding box center [511, 151] width 742 height 15
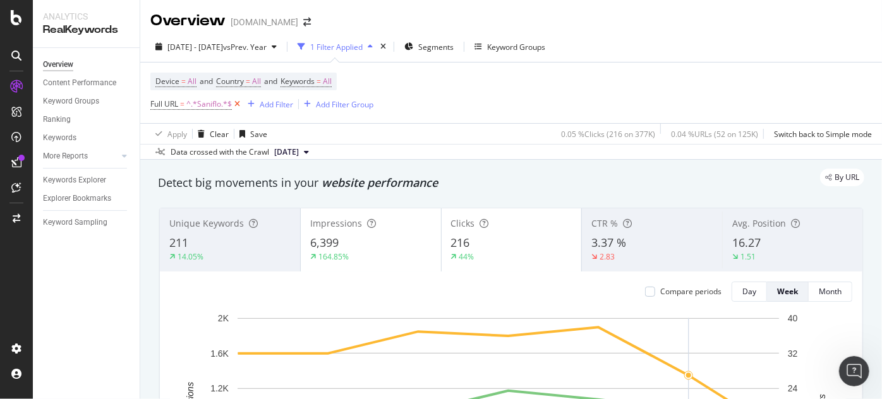
click at [234, 103] on icon at bounding box center [237, 104] width 11 height 13
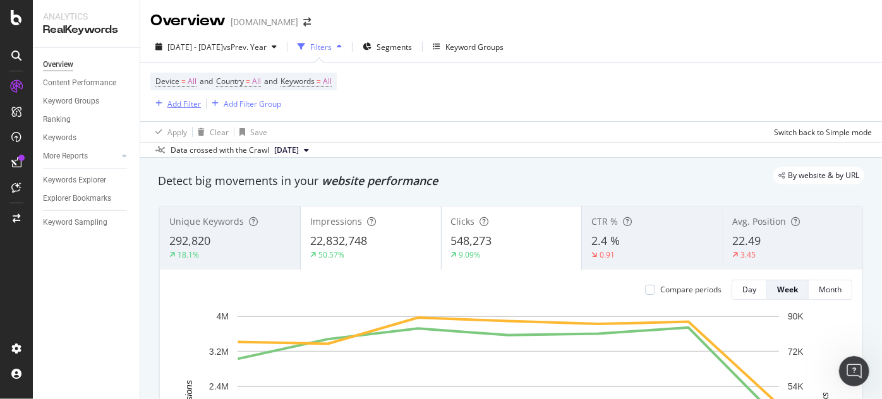
click at [193, 102] on div "Add Filter" at bounding box center [183, 104] width 33 height 11
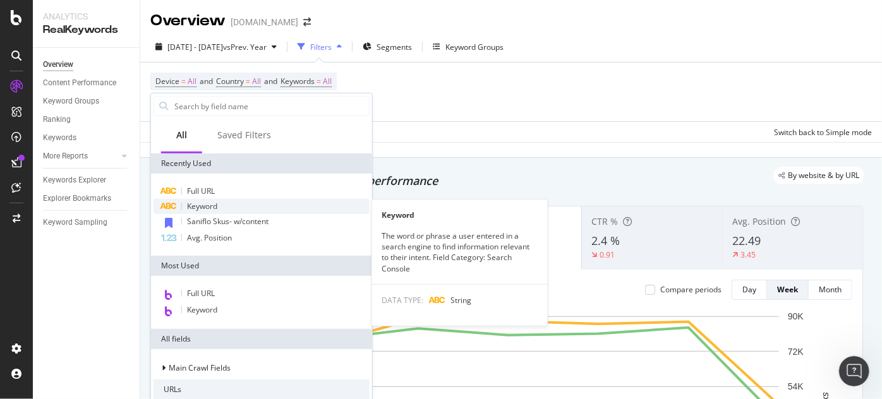
click at [220, 208] on div "Keyword" at bounding box center [262, 206] width 216 height 15
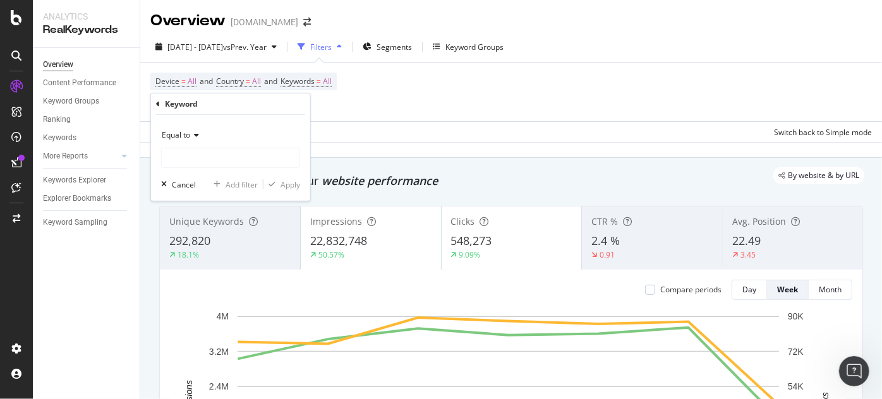
click at [188, 137] on span "Equal to" at bounding box center [176, 135] width 28 height 11
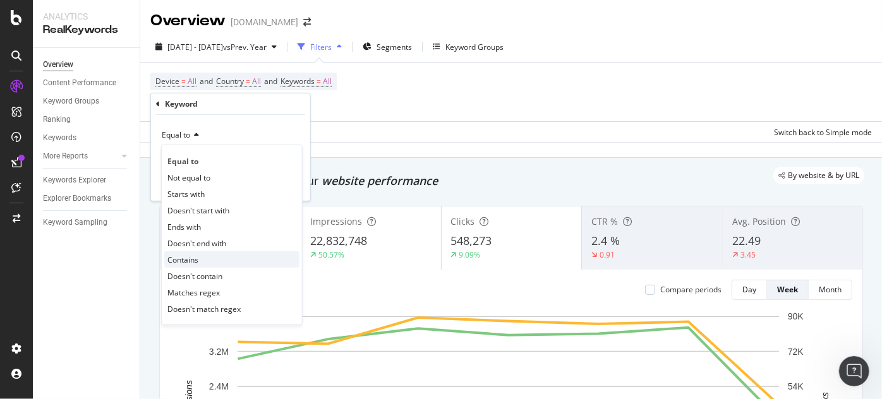
click at [190, 256] on span "Contains" at bounding box center [182, 259] width 31 height 11
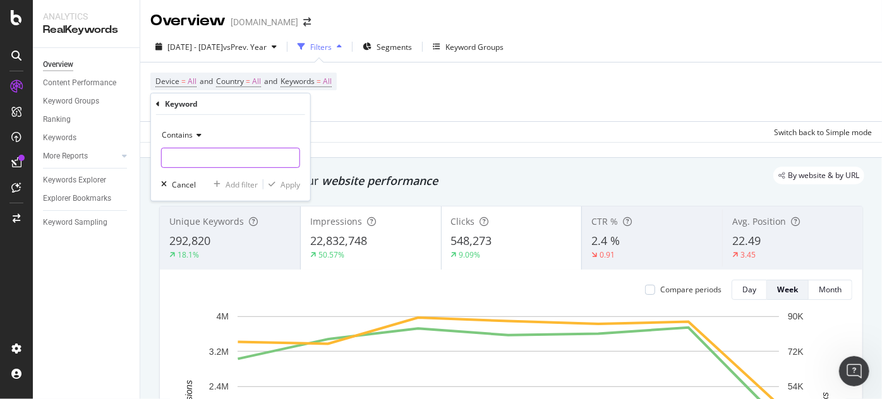
click at [193, 159] on input "text" at bounding box center [231, 158] width 138 height 20
type input "Saniflo"
click at [278, 179] on div "Apply" at bounding box center [281, 184] width 37 height 11
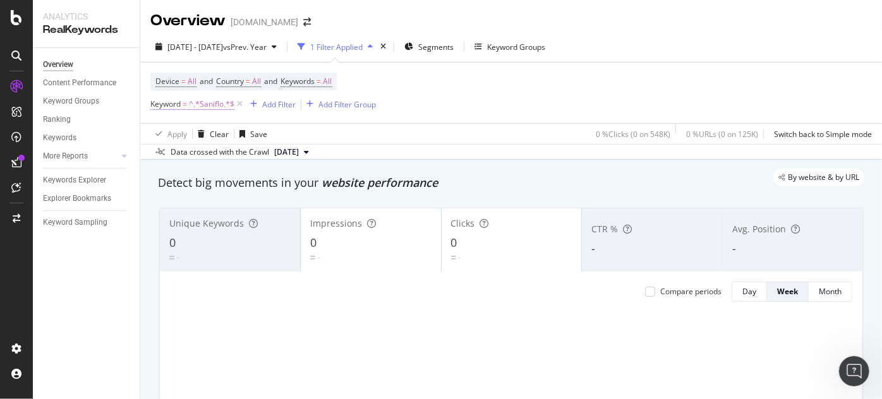
click at [219, 107] on span "^.*Saniflo.*$" at bounding box center [211, 104] width 45 height 18
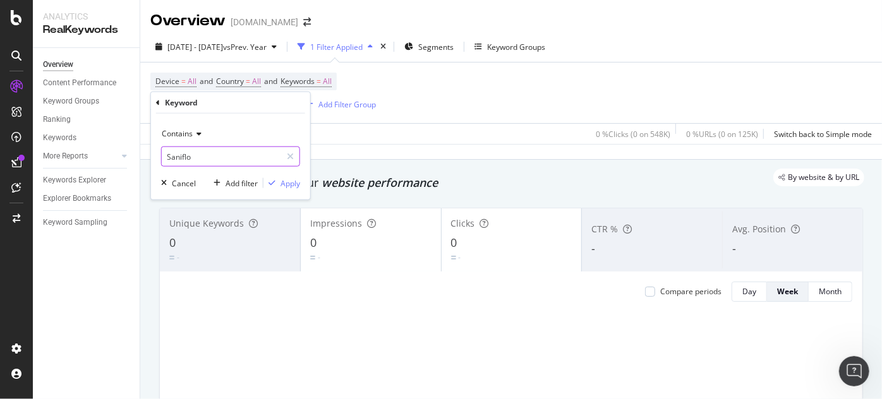
click at [170, 157] on input "Saniflo" at bounding box center [221, 157] width 119 height 20
click at [170, 159] on input "Saniflo" at bounding box center [221, 157] width 119 height 20
type input "saniflo"
click at [298, 186] on div "Apply" at bounding box center [290, 183] width 20 height 11
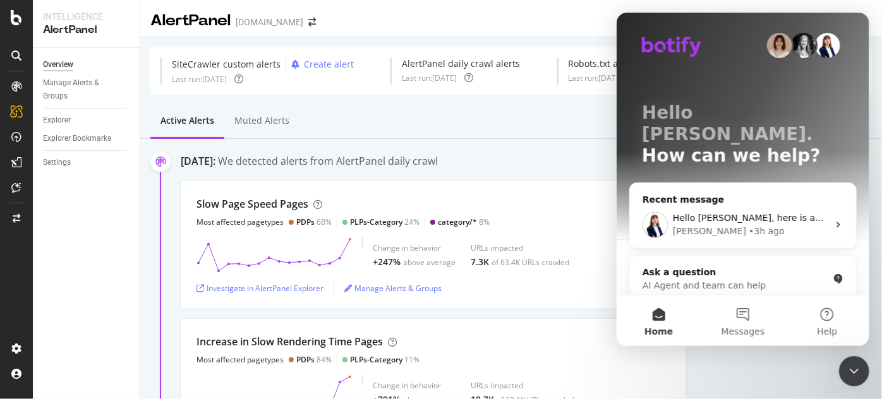
click at [844, 362] on div "Close Intercom Messenger" at bounding box center [853, 371] width 30 height 30
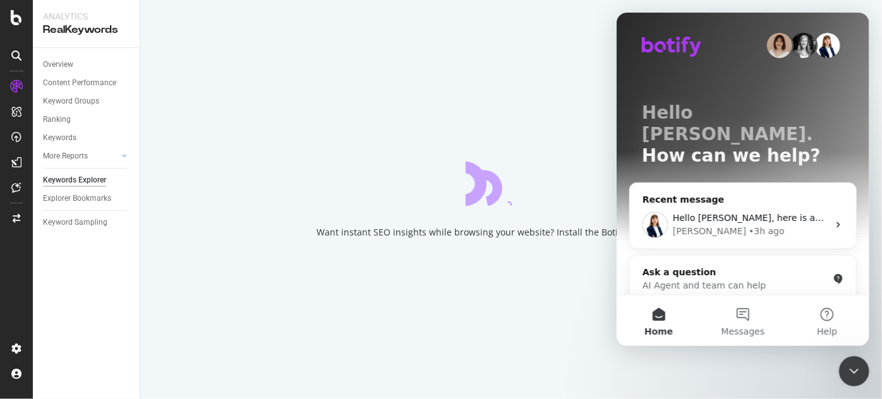
click at [857, 368] on icon "Close Intercom Messenger" at bounding box center [853, 370] width 9 height 5
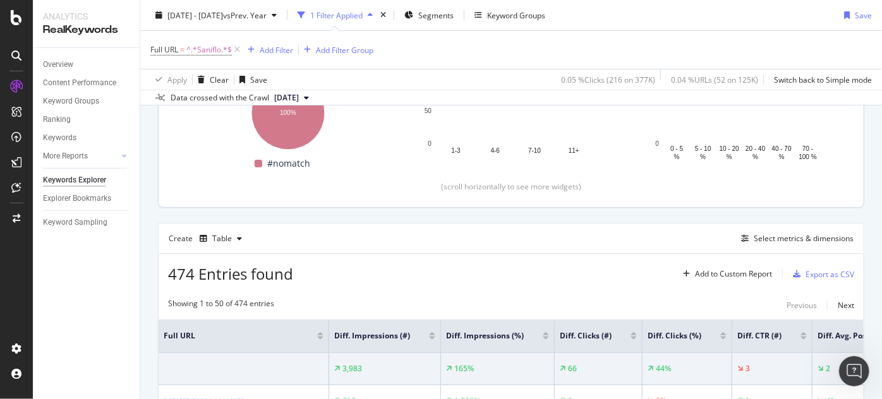
scroll to position [287, 0]
